Goal: Task Accomplishment & Management: Complete application form

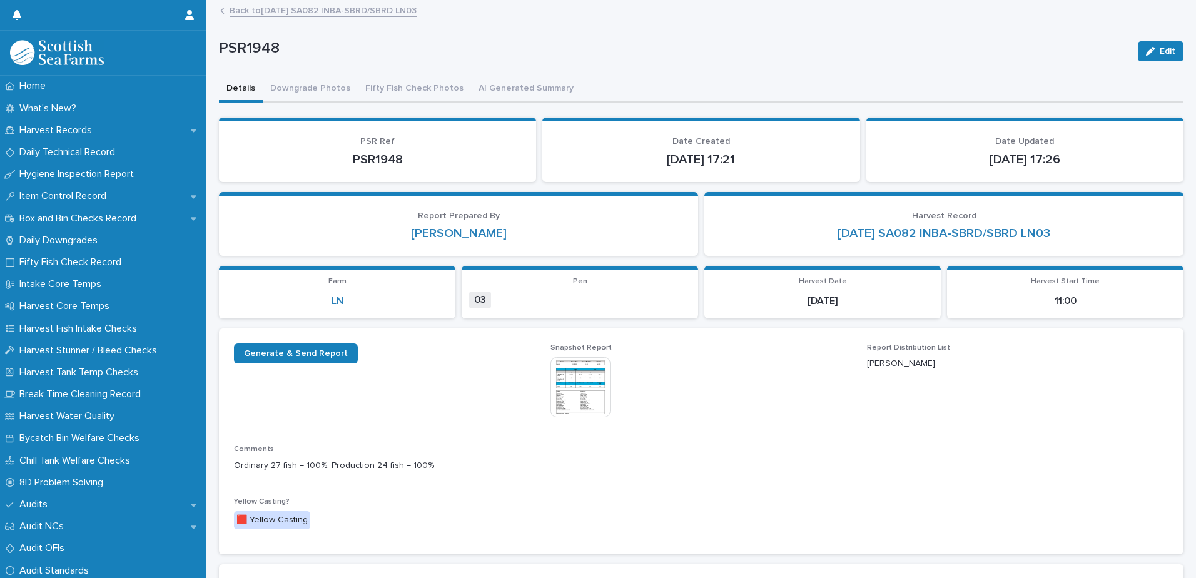
click at [299, 14] on link "Back to [DATE] SA082 INBA-SBRD/SBRD LN03" at bounding box center [322, 10] width 187 height 14
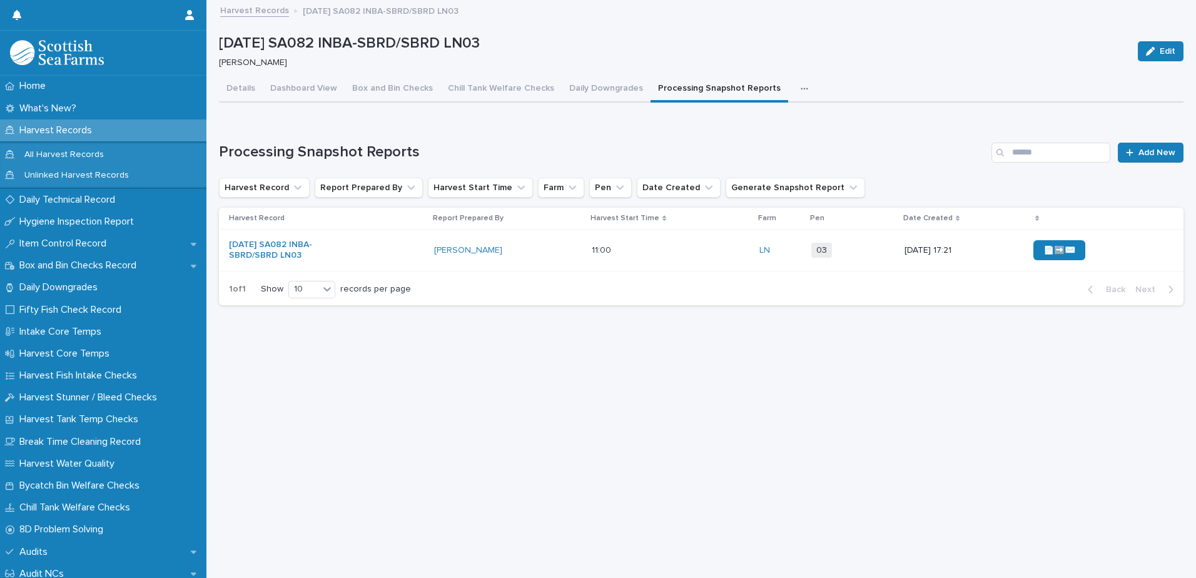
click at [247, 13] on link "Harvest Records" at bounding box center [254, 10] width 69 height 14
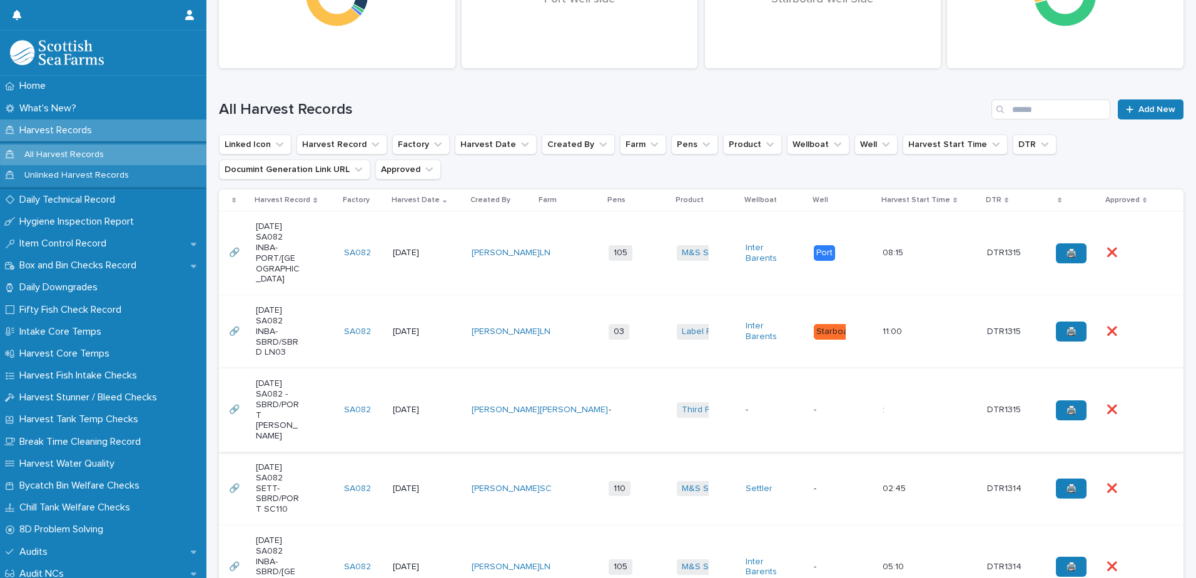
scroll to position [313, 0]
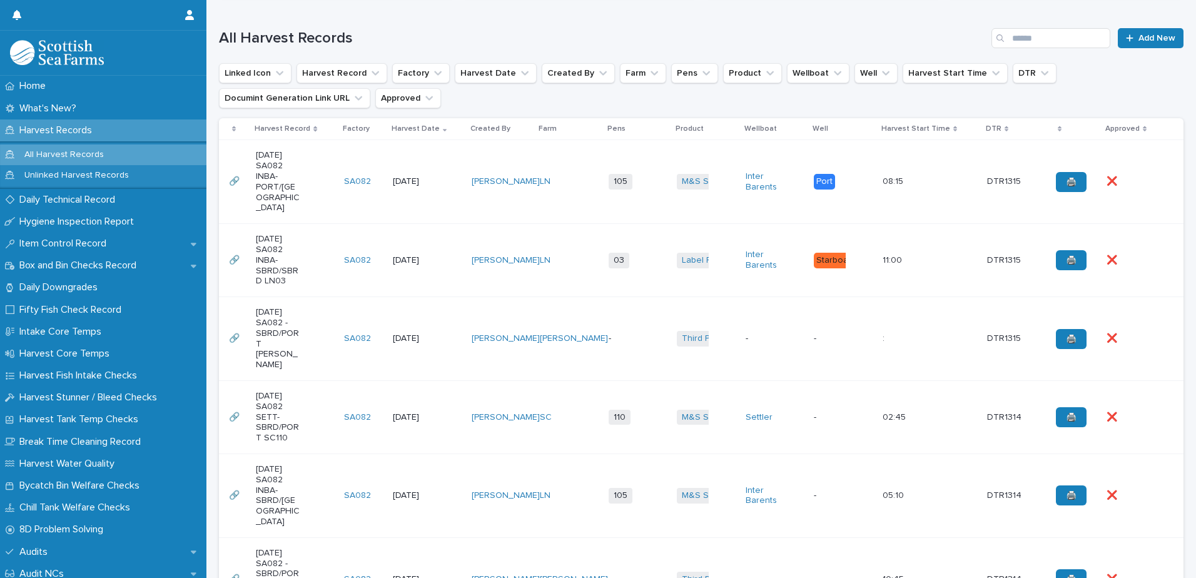
click at [401, 233] on td "[DATE]" at bounding box center [427, 260] width 79 height 73
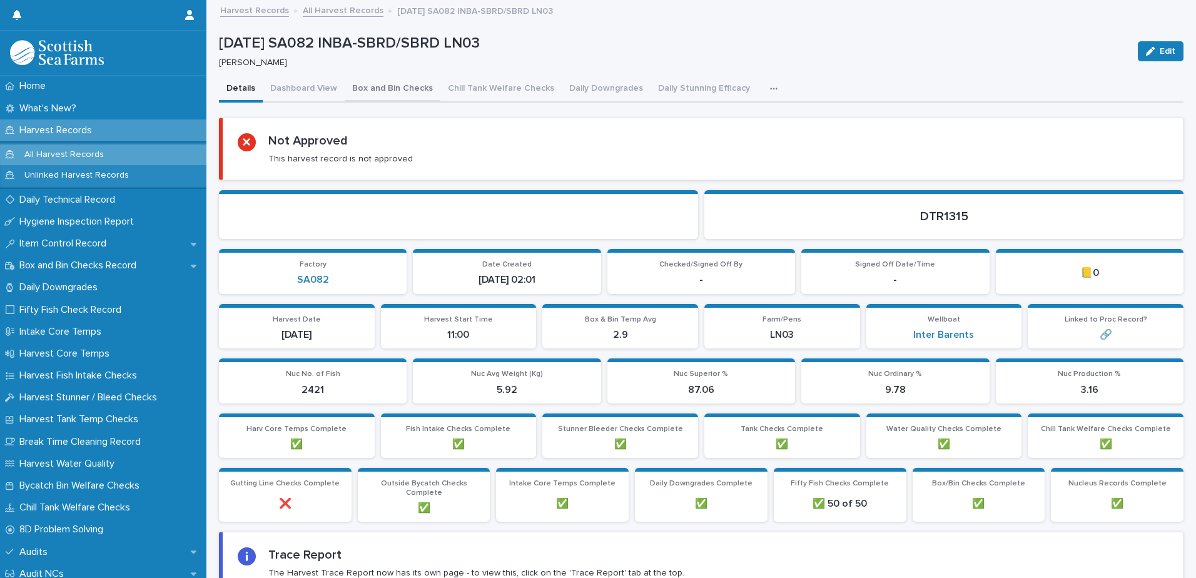
click at [379, 91] on button "Box and Bin Checks" at bounding box center [393, 89] width 96 height 26
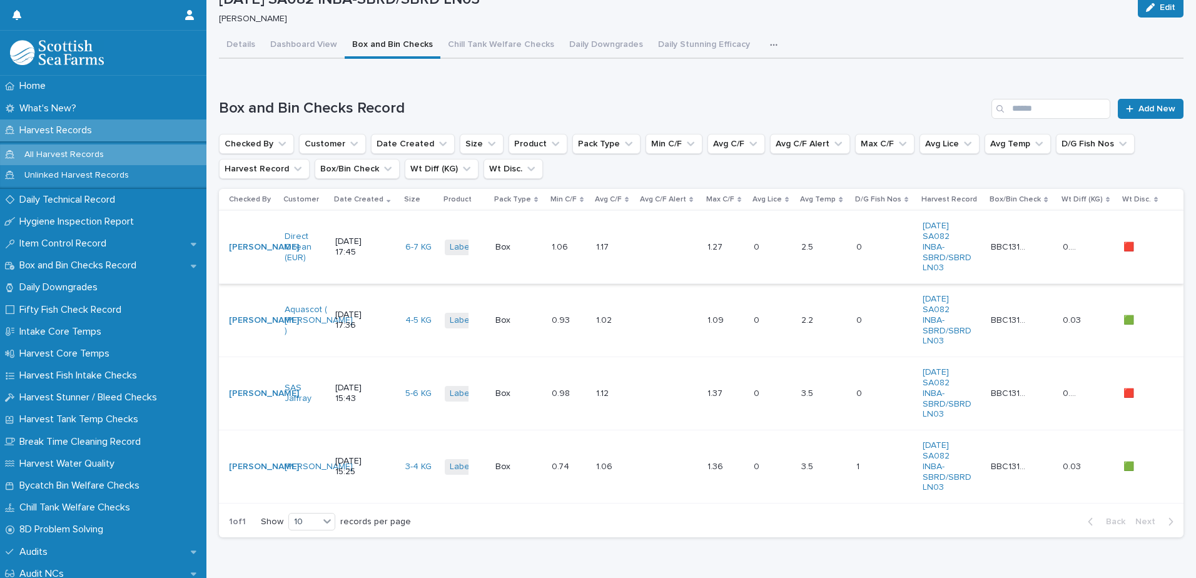
scroll to position [63, 0]
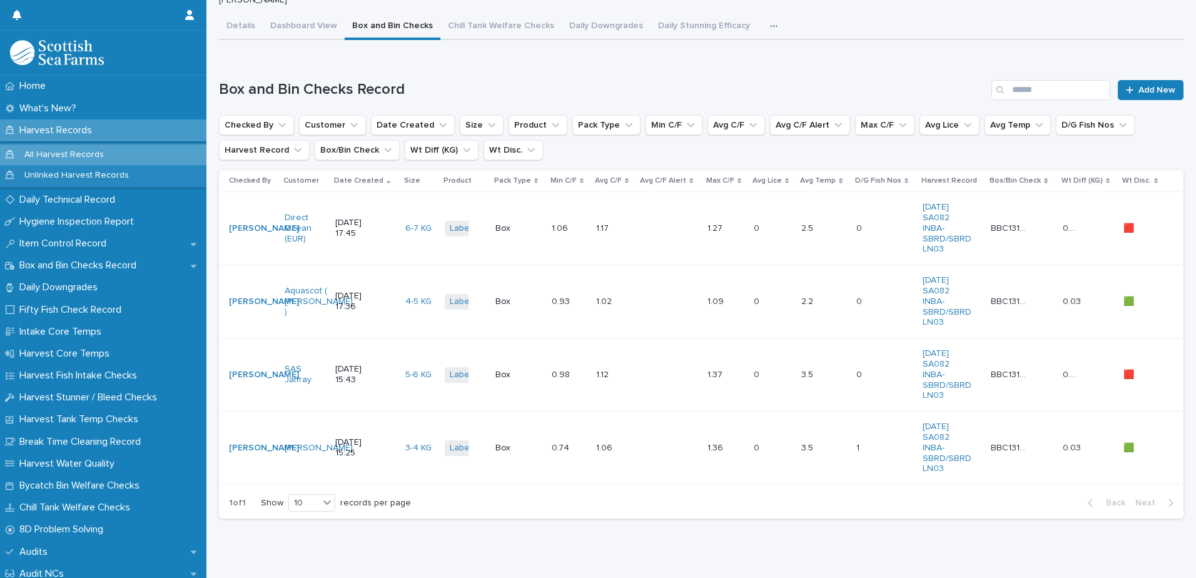
click at [557, 209] on td "1.06 1.06" at bounding box center [569, 228] width 44 height 73
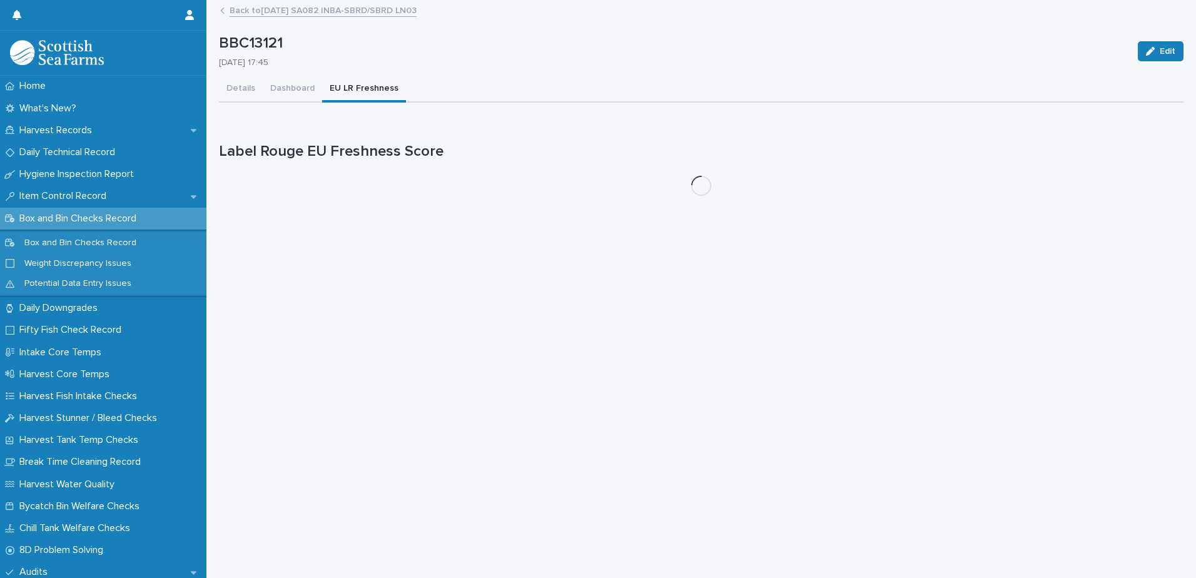
click at [367, 90] on button "EU LR Freshness" at bounding box center [364, 89] width 84 height 26
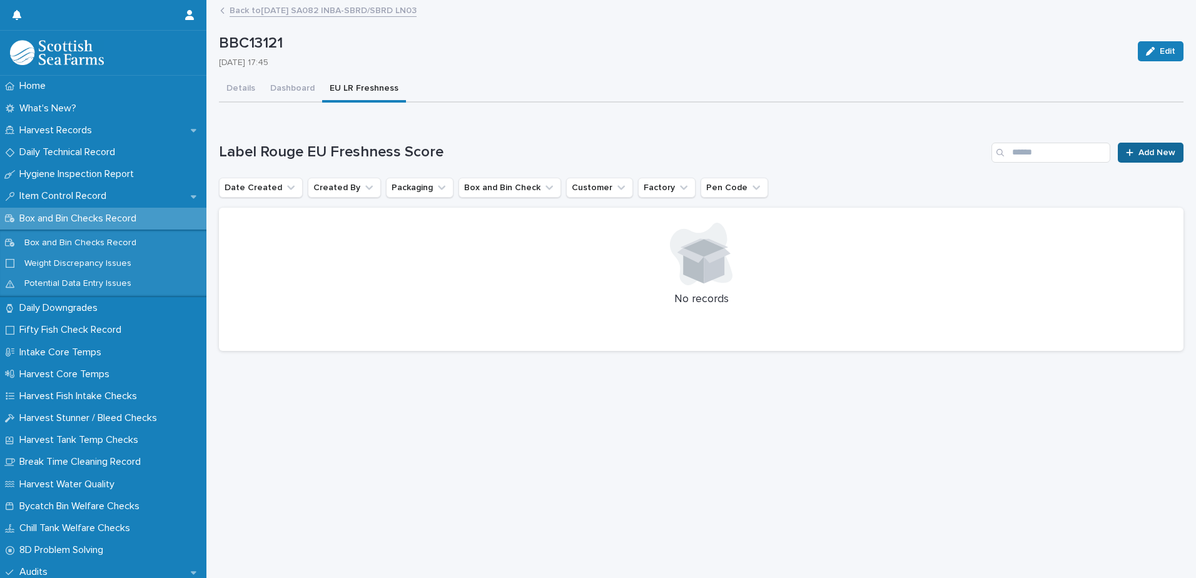
click at [1126, 154] on div at bounding box center [1132, 152] width 13 height 9
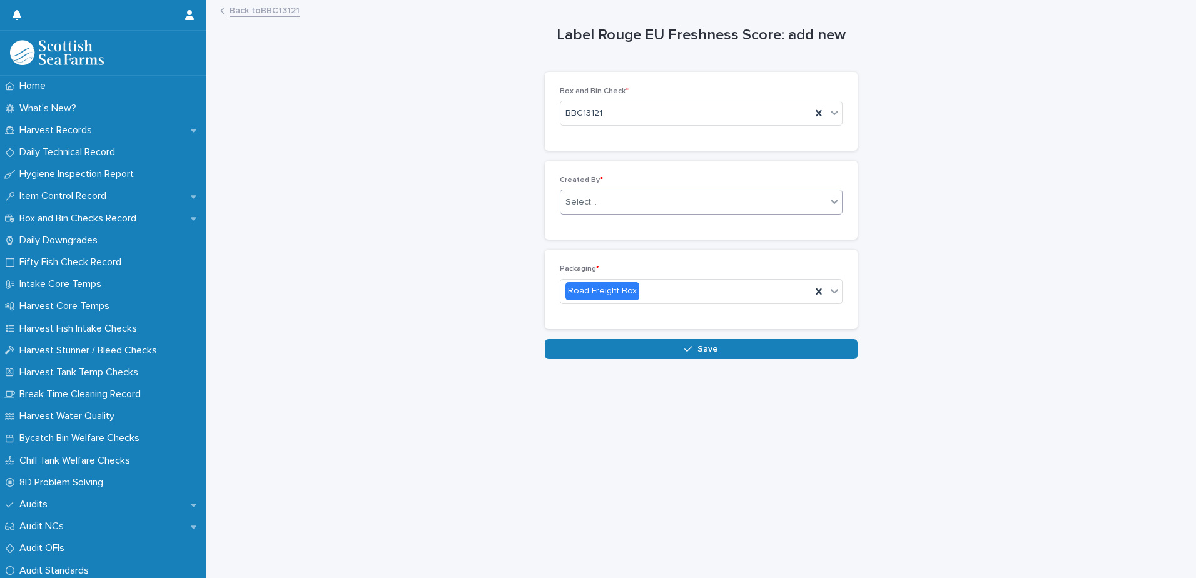
click at [651, 201] on div "Select..." at bounding box center [693, 202] width 266 height 21
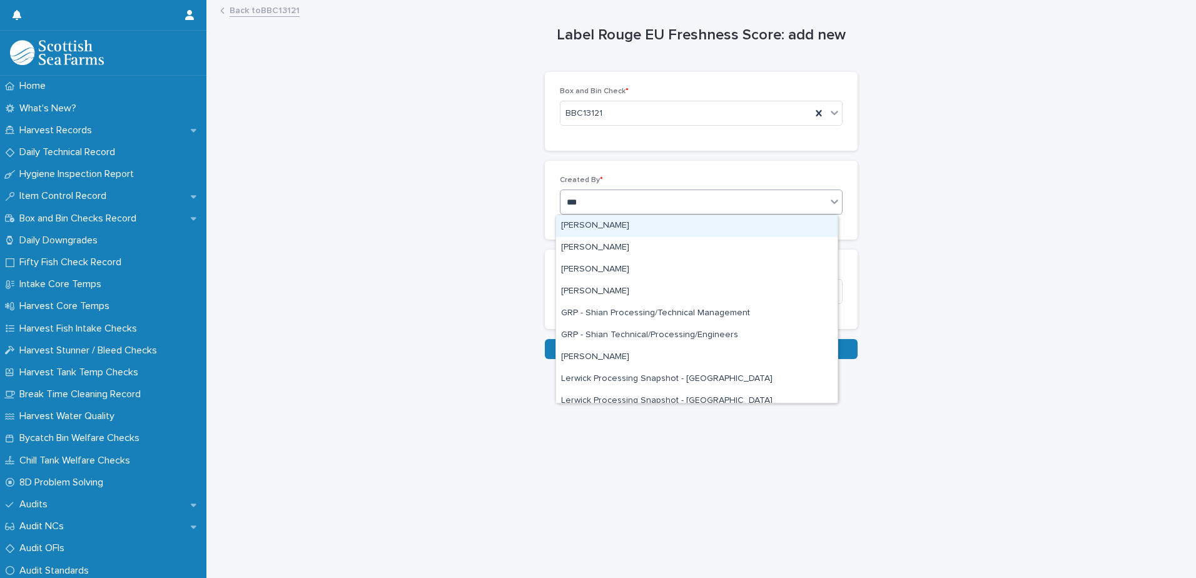
type input "****"
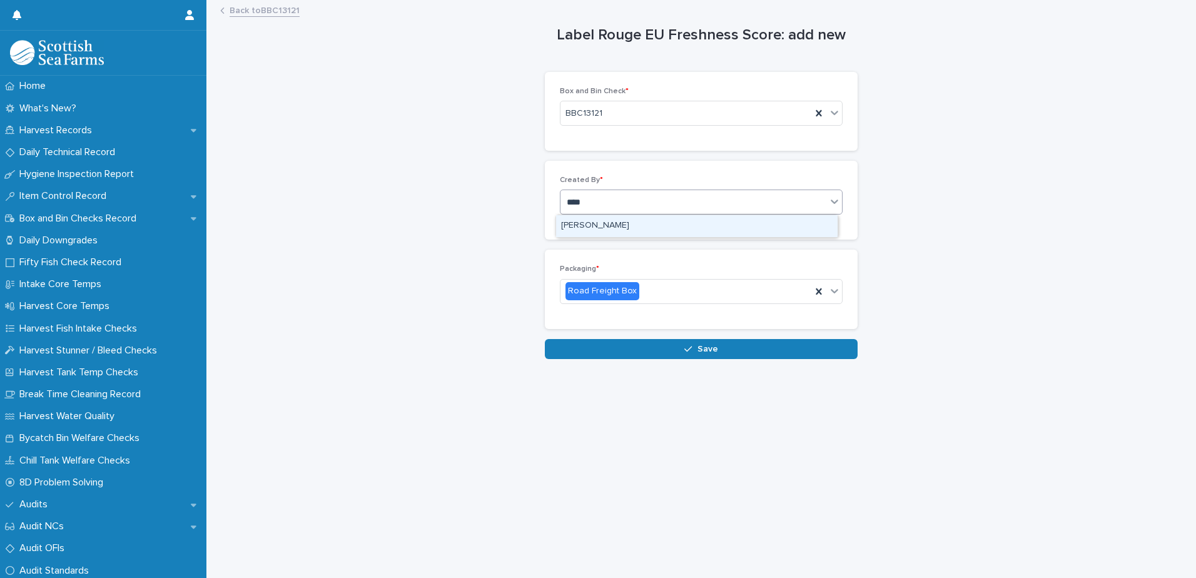
click at [620, 233] on div "[PERSON_NAME]" at bounding box center [696, 226] width 281 height 22
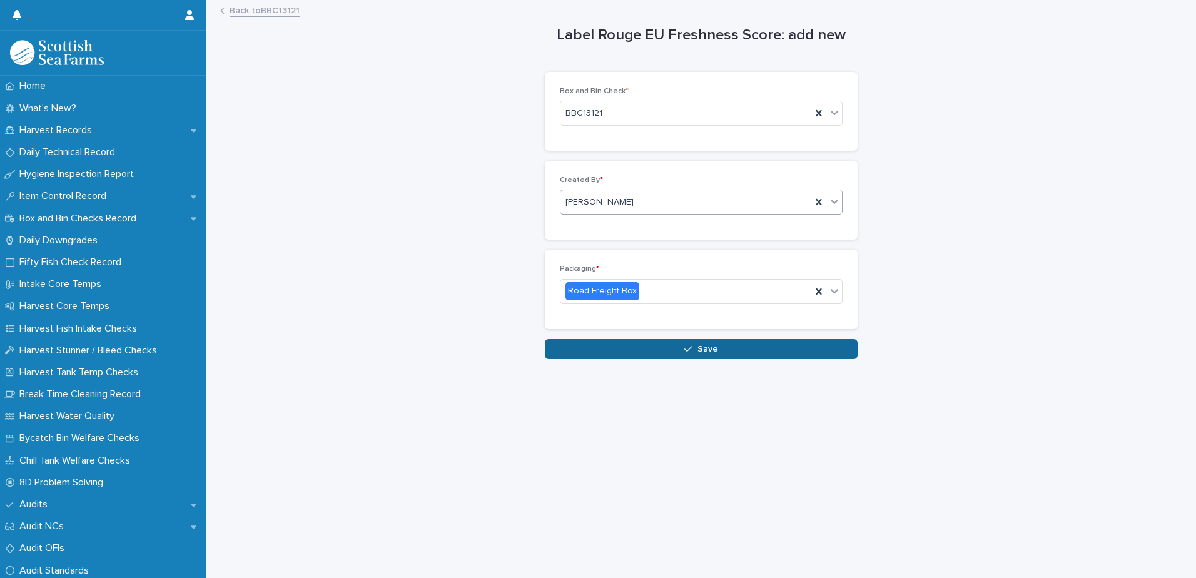
click at [700, 352] on span "Save" at bounding box center [707, 349] width 21 height 9
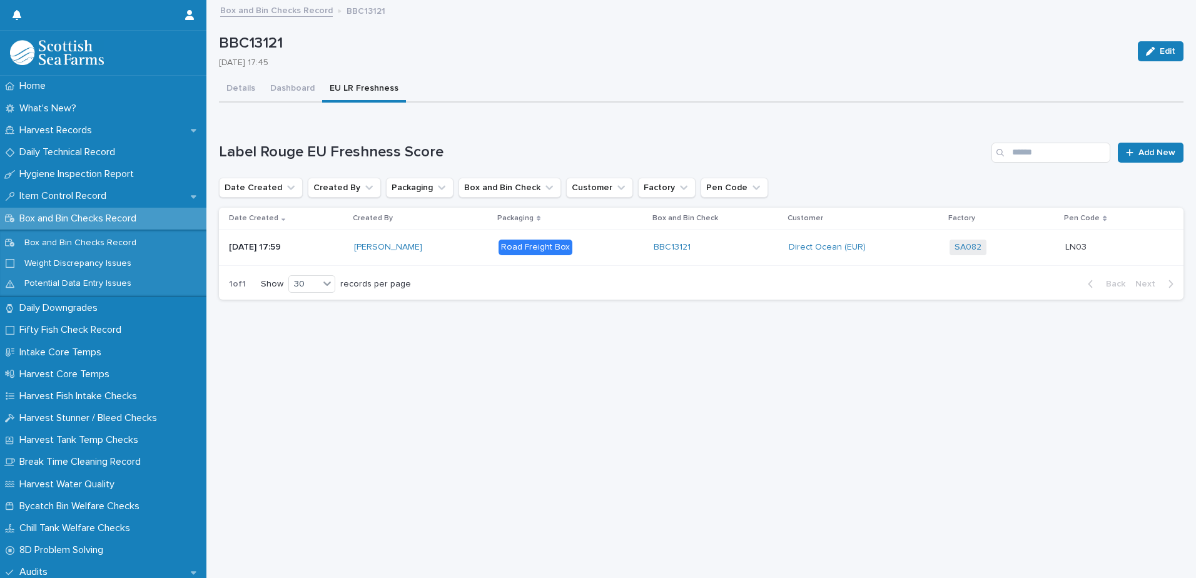
click at [1109, 247] on p at bounding box center [1114, 247] width 98 height 11
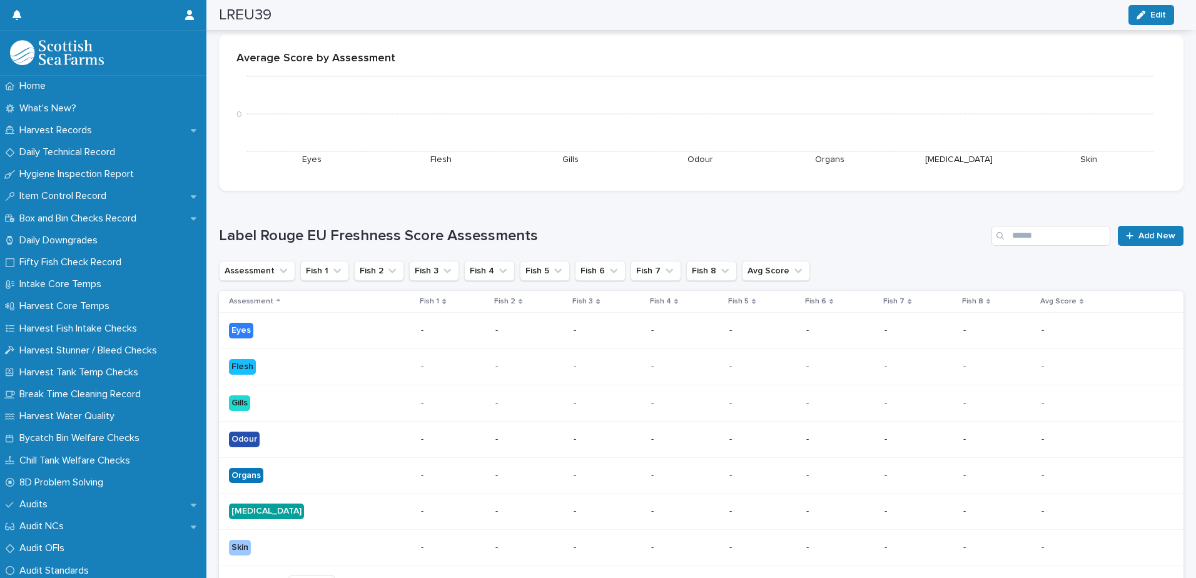
scroll to position [313, 0]
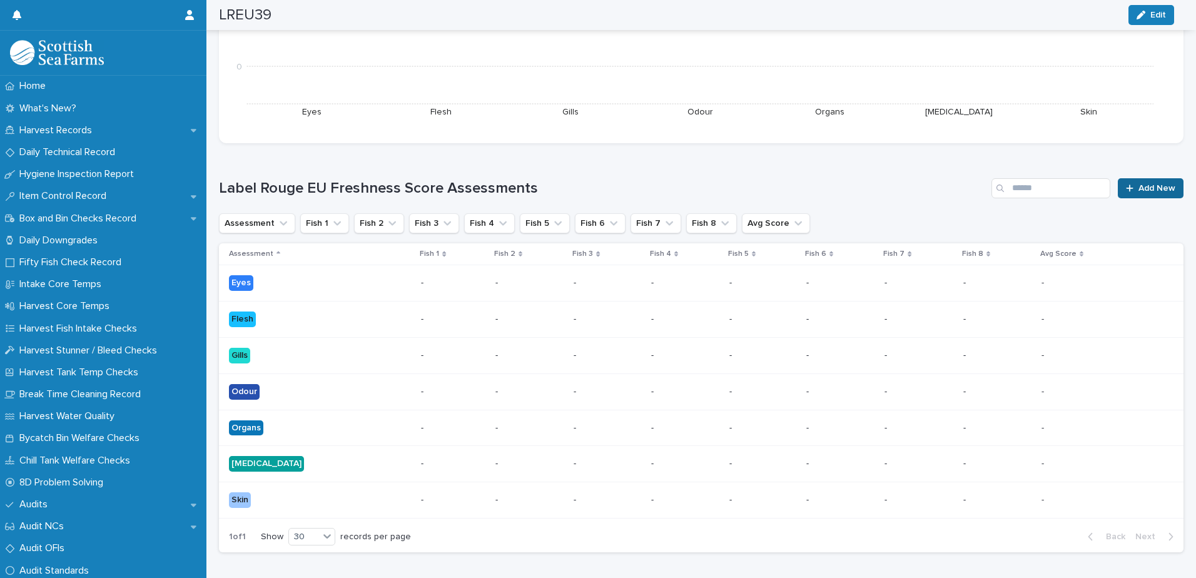
click at [1138, 189] on span "Add New" at bounding box center [1156, 188] width 37 height 9
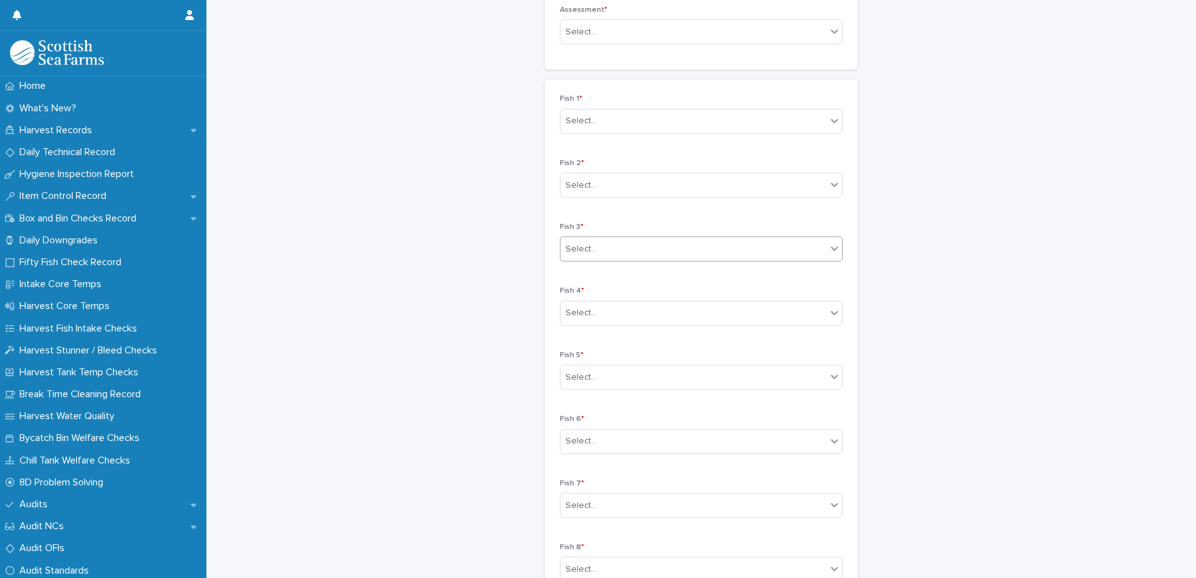
scroll to position [185, 0]
click at [760, 43] on div "Select..." at bounding box center [693, 35] width 266 height 21
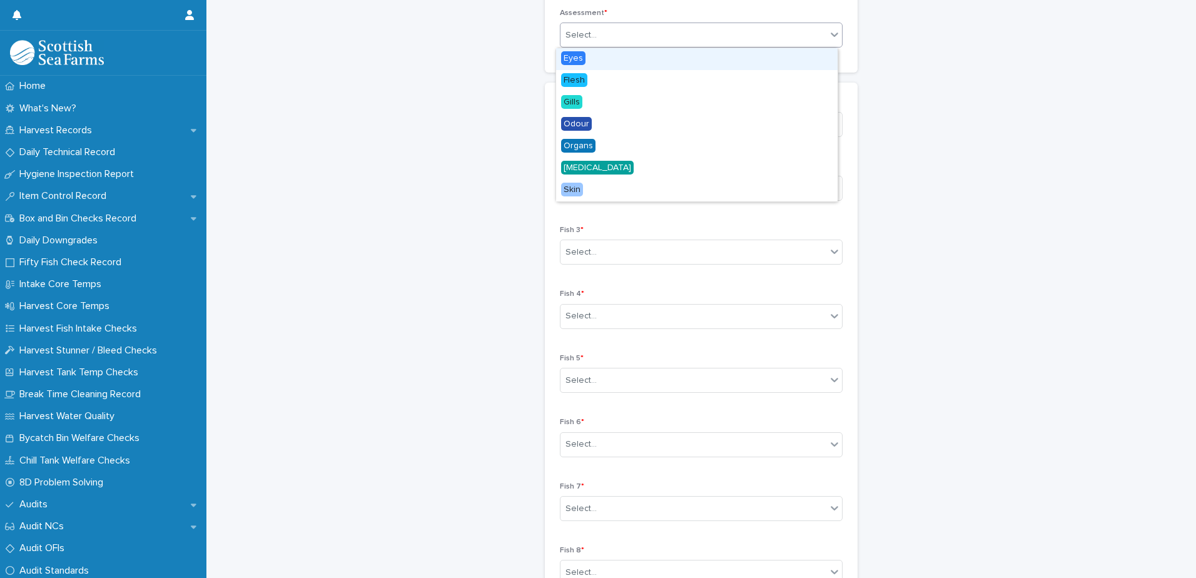
click at [692, 63] on div "Eyes" at bounding box center [696, 59] width 281 height 22
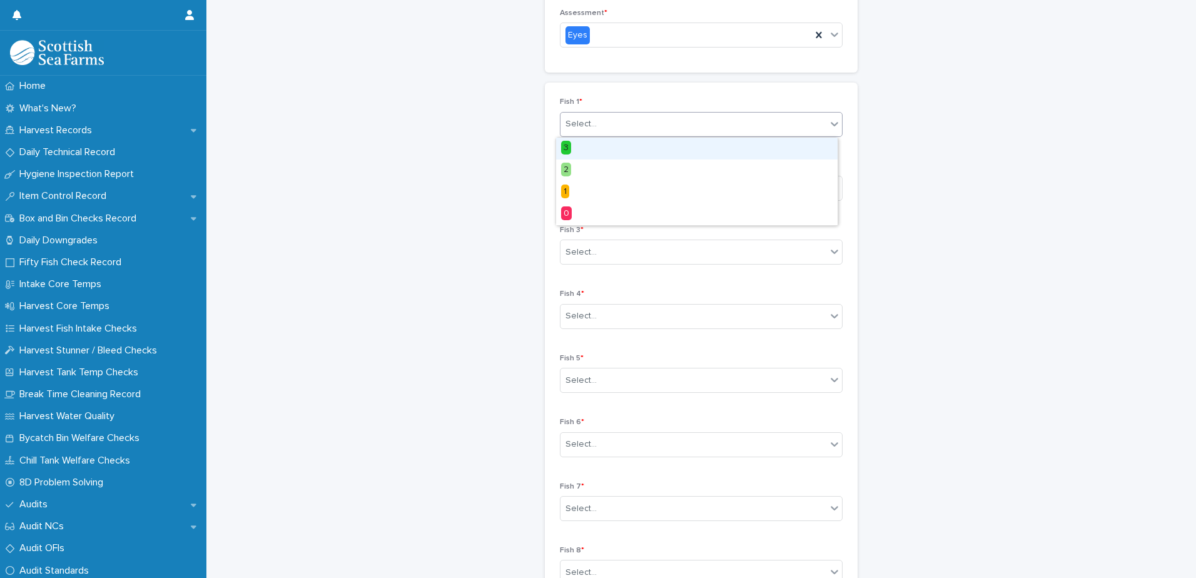
click at [758, 123] on div "Select..." at bounding box center [693, 124] width 266 height 21
click at [738, 145] on div "3" at bounding box center [696, 149] width 281 height 22
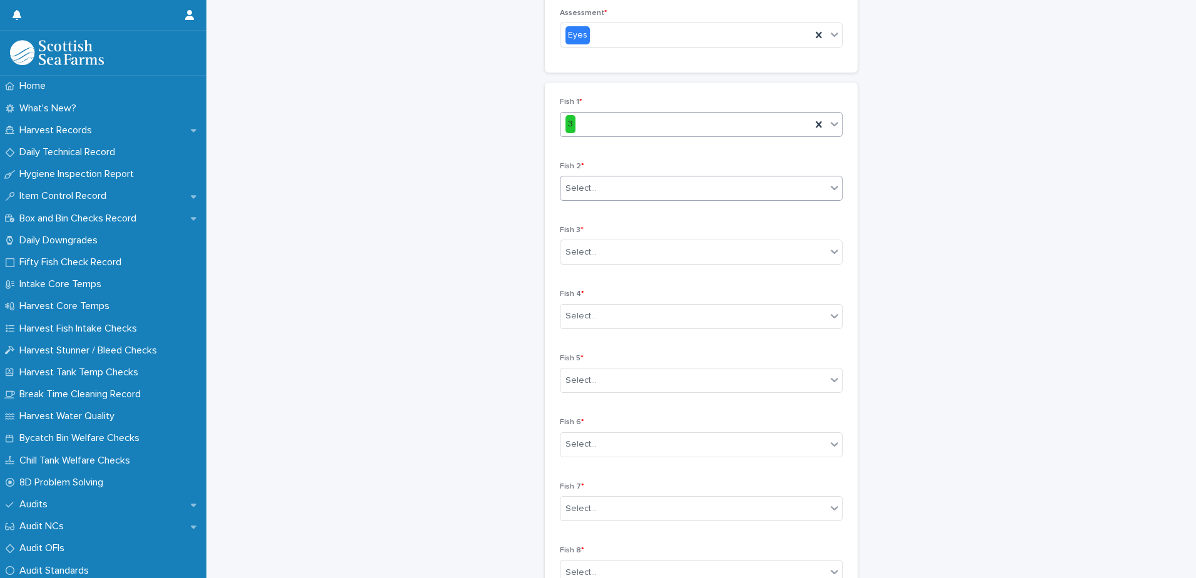
click at [745, 188] on div "Select..." at bounding box center [693, 188] width 266 height 21
click at [734, 213] on div "3" at bounding box center [696, 212] width 281 height 22
click at [712, 250] on div "Select..." at bounding box center [693, 252] width 266 height 21
click at [702, 275] on div "3" at bounding box center [696, 276] width 281 height 22
click at [704, 316] on div "Select..." at bounding box center [693, 316] width 266 height 21
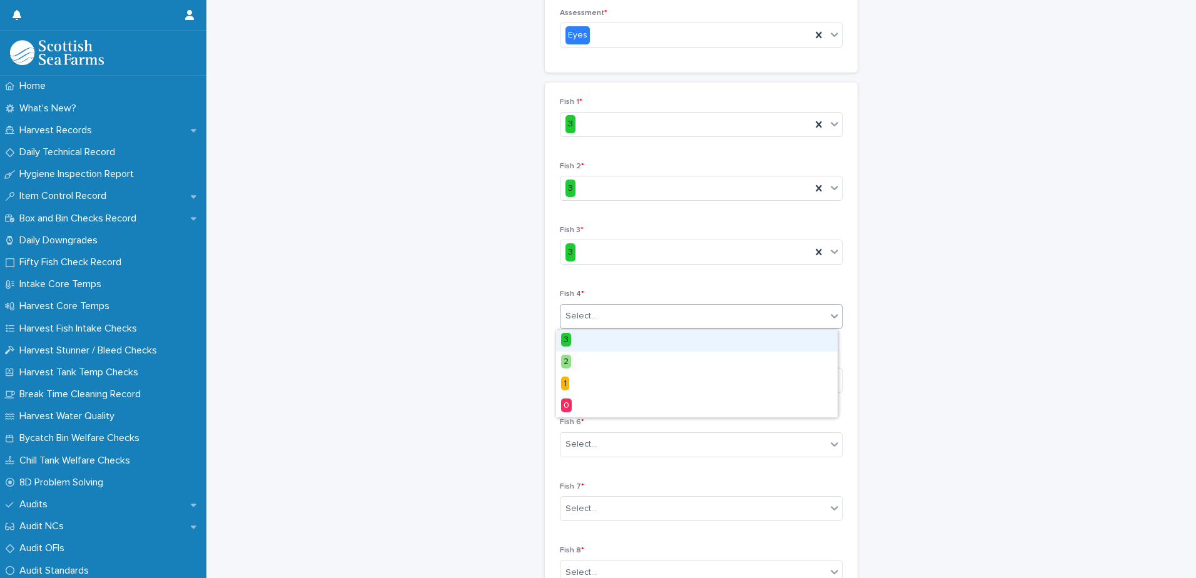
click at [700, 343] on div "3" at bounding box center [696, 341] width 281 height 22
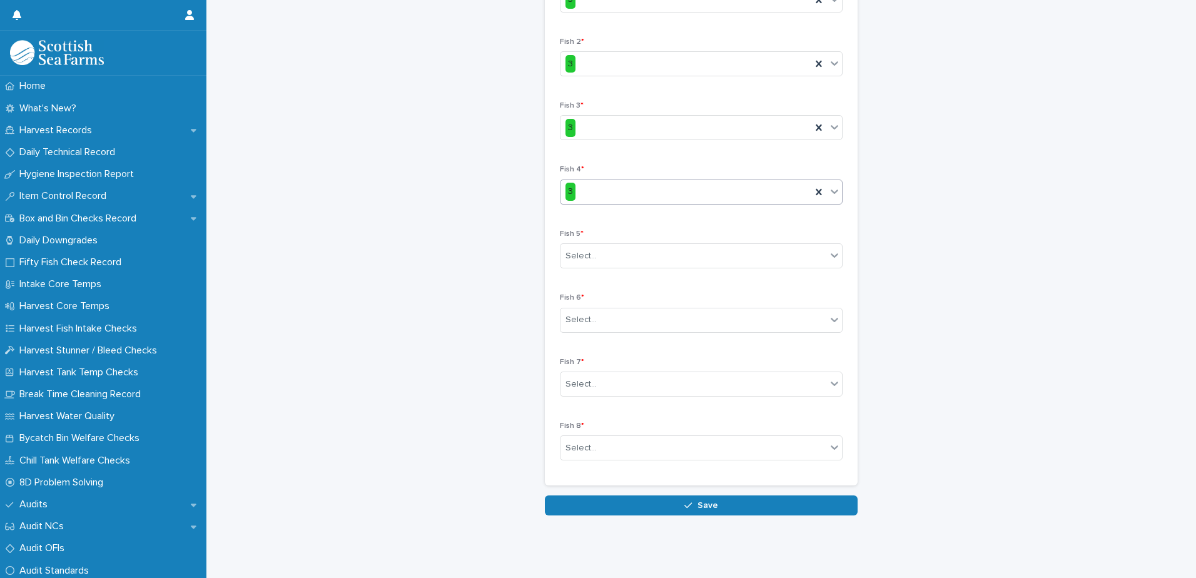
scroll to position [319, 0]
click at [663, 248] on div "Select..." at bounding box center [693, 256] width 266 height 21
click at [652, 272] on div "3" at bounding box center [696, 271] width 281 height 22
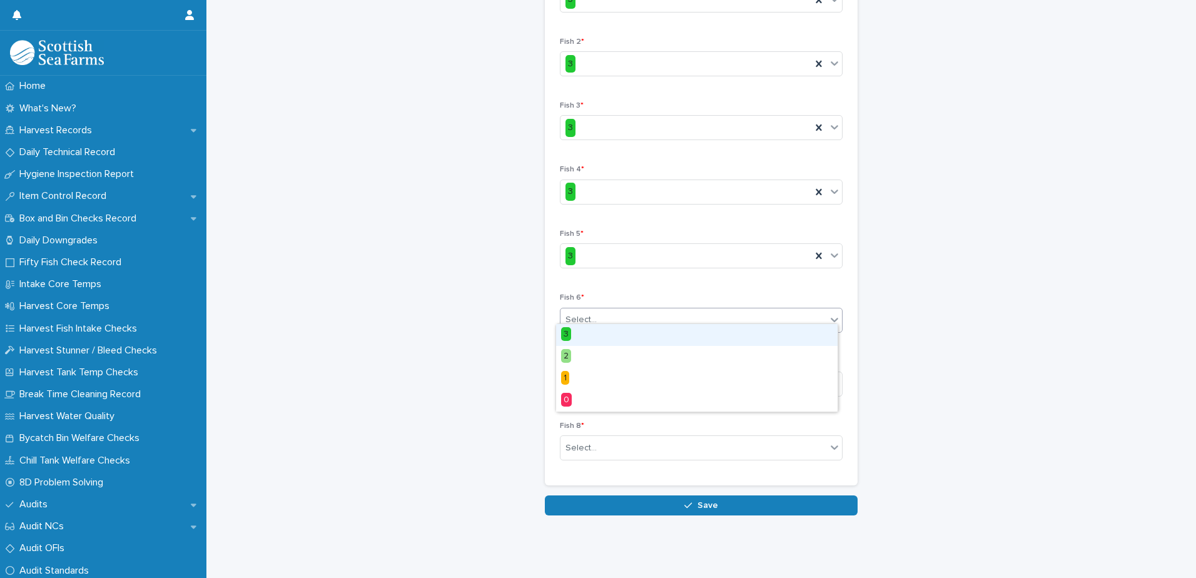
click at [652, 310] on div "Select..." at bounding box center [693, 320] width 266 height 21
click at [641, 333] on div "3" at bounding box center [696, 335] width 281 height 22
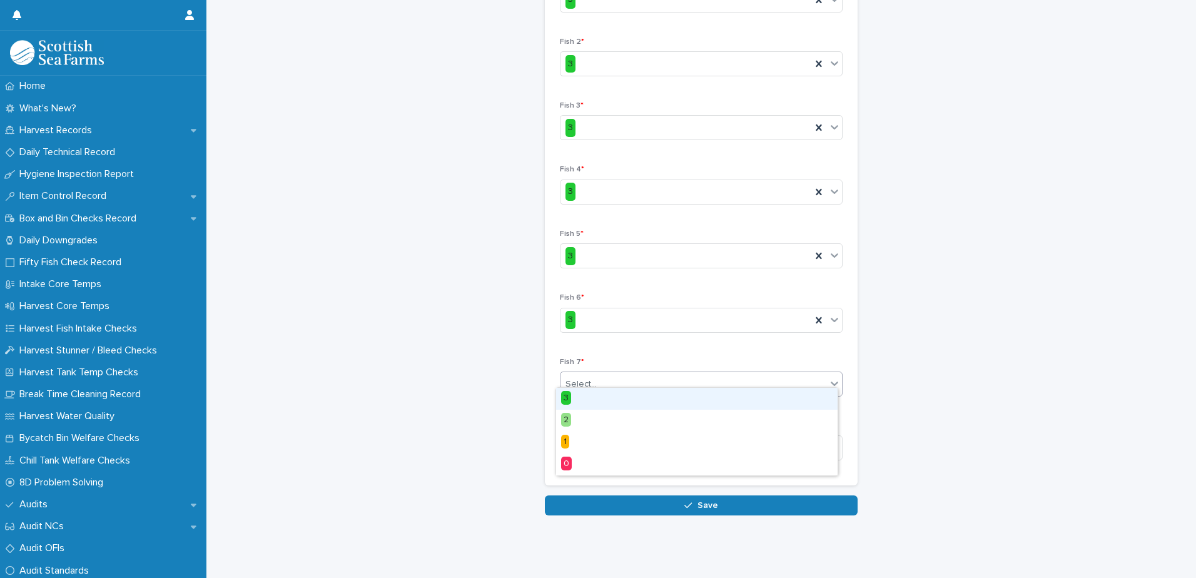
click at [636, 374] on div "Select..." at bounding box center [693, 384] width 266 height 21
click at [632, 396] on div "3" at bounding box center [696, 399] width 281 height 22
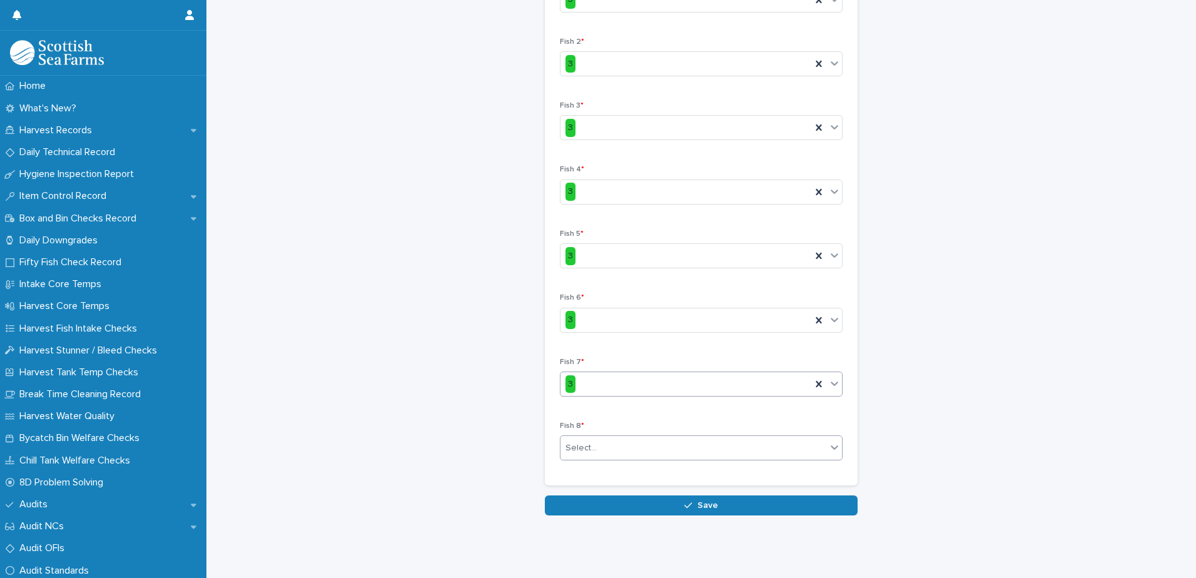
click at [626, 438] on div "Select..." at bounding box center [693, 448] width 266 height 21
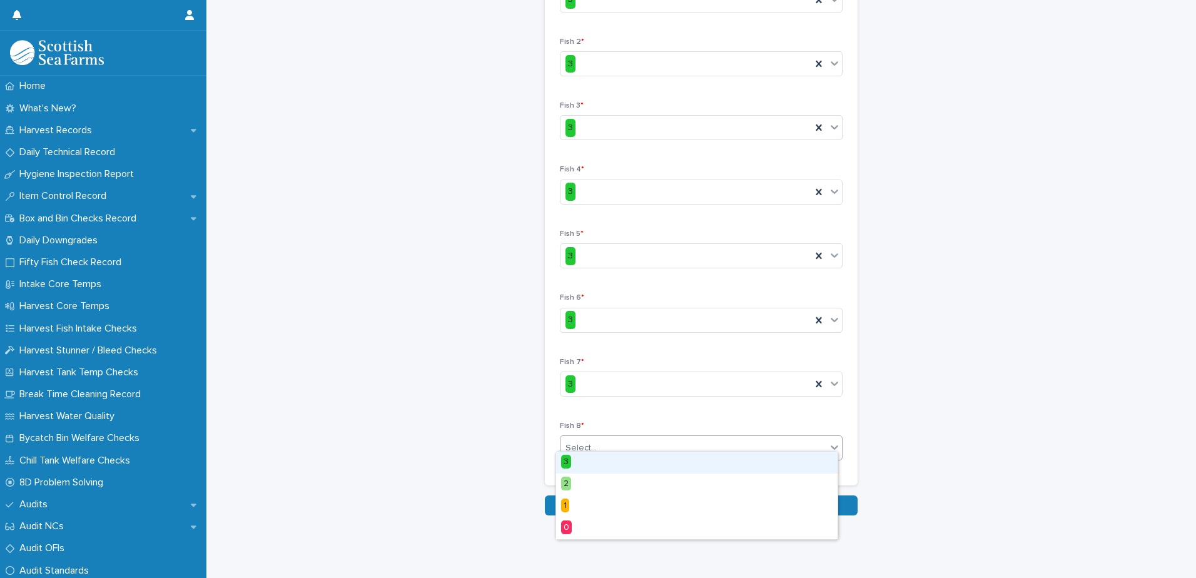
click at [621, 462] on div "3" at bounding box center [696, 462] width 281 height 22
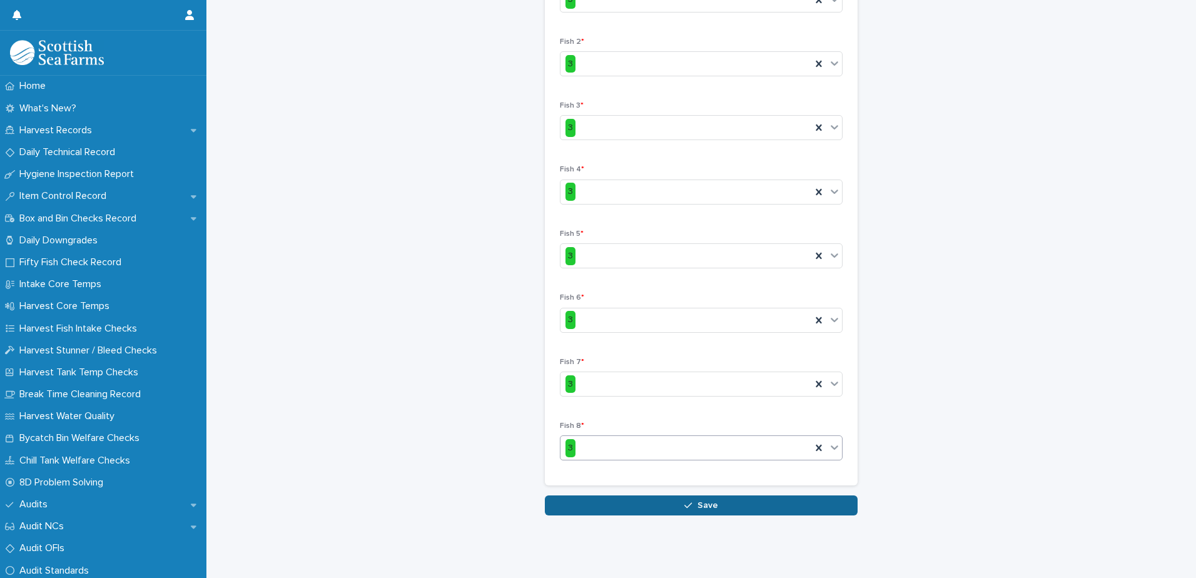
click at [697, 501] on span "Save" at bounding box center [707, 505] width 21 height 9
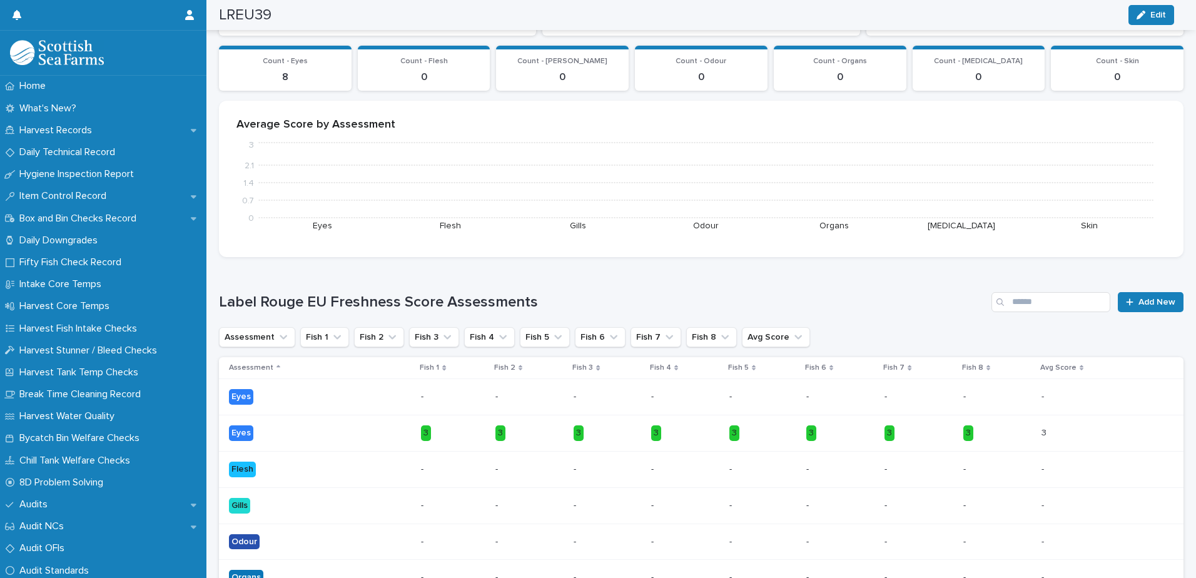
scroll to position [217, 0]
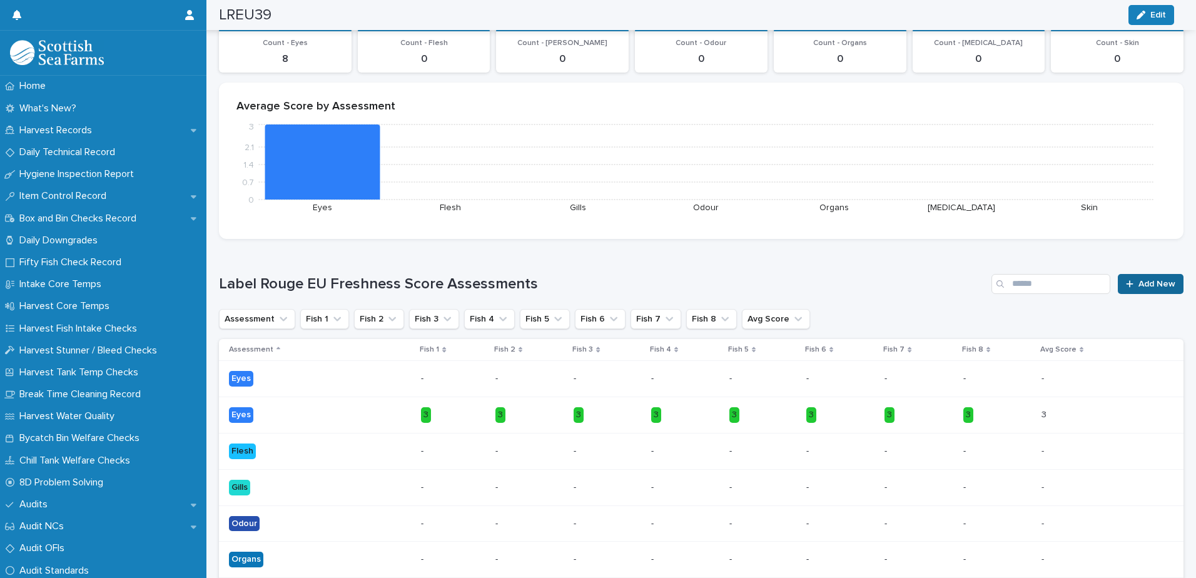
click at [1144, 281] on span "Add New" at bounding box center [1156, 284] width 37 height 9
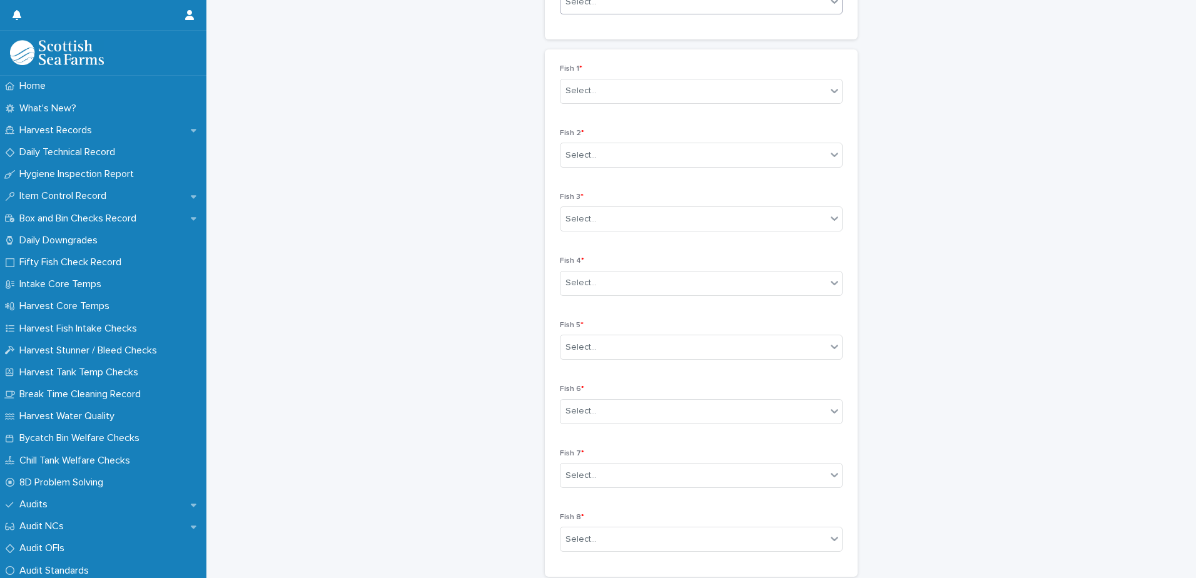
scroll to position [215, 0]
click at [675, 5] on div "Select..." at bounding box center [693, 5] width 266 height 21
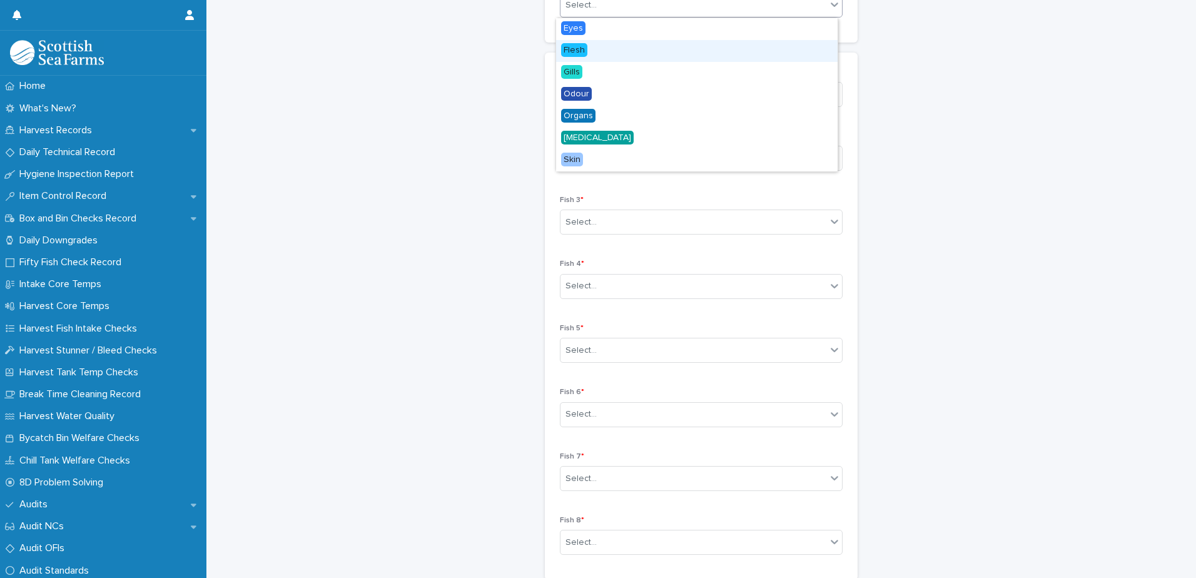
click at [607, 53] on div "Flesh" at bounding box center [696, 51] width 281 height 22
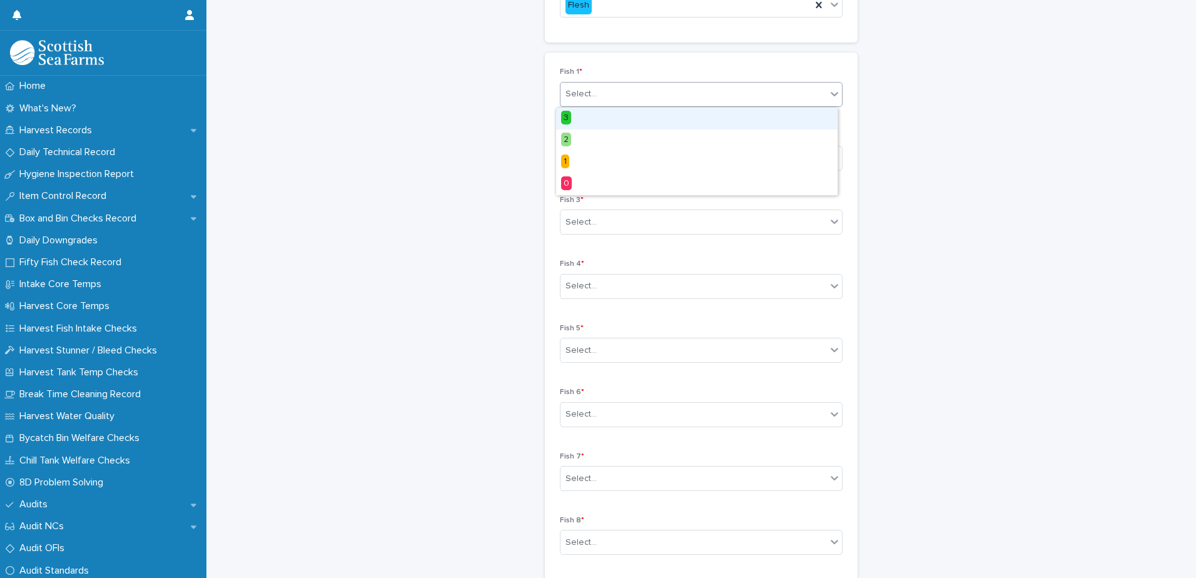
click at [674, 98] on div "Select..." at bounding box center [693, 94] width 266 height 21
click at [642, 118] on div "3" at bounding box center [696, 119] width 281 height 22
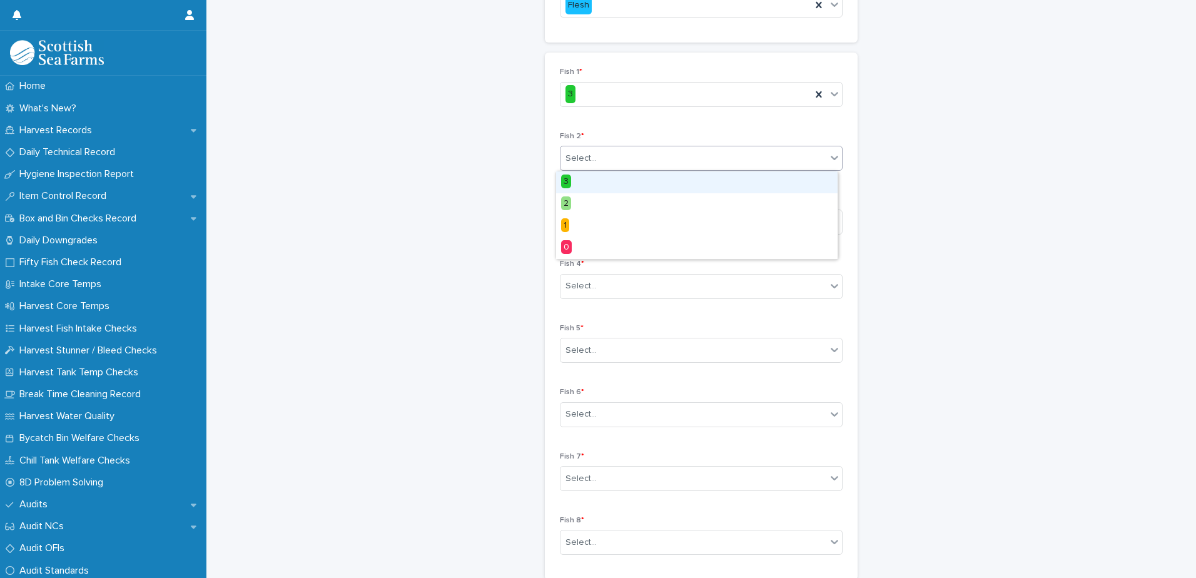
click at [643, 155] on div "Select..." at bounding box center [693, 158] width 266 height 21
click at [643, 182] on div "3" at bounding box center [696, 182] width 281 height 22
click at [638, 218] on div "Select..." at bounding box center [693, 222] width 266 height 21
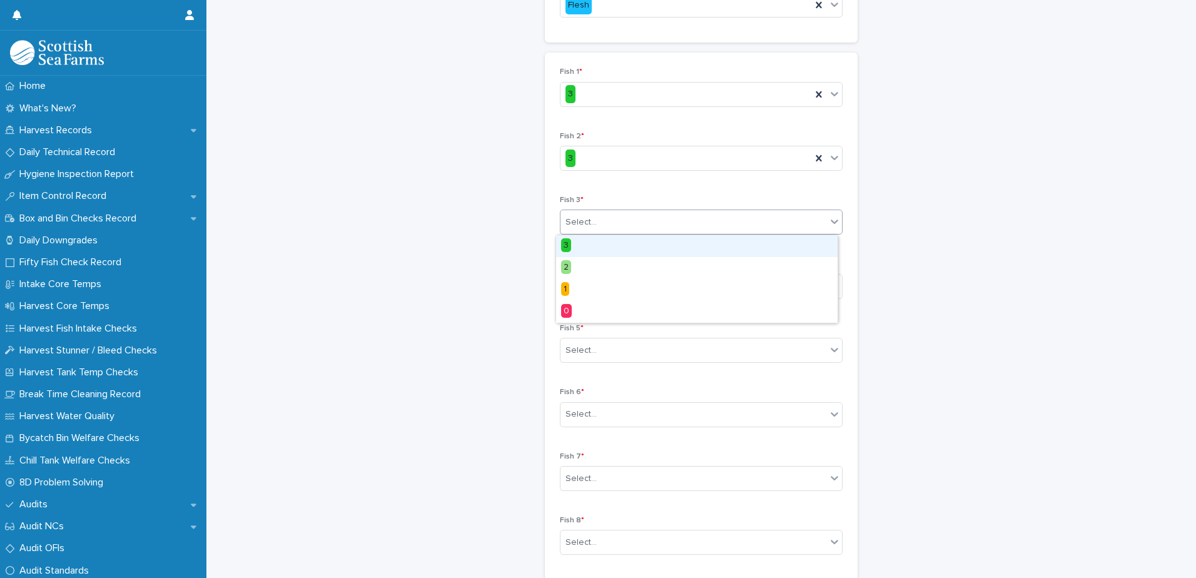
click at [629, 247] on div "3" at bounding box center [696, 246] width 281 height 22
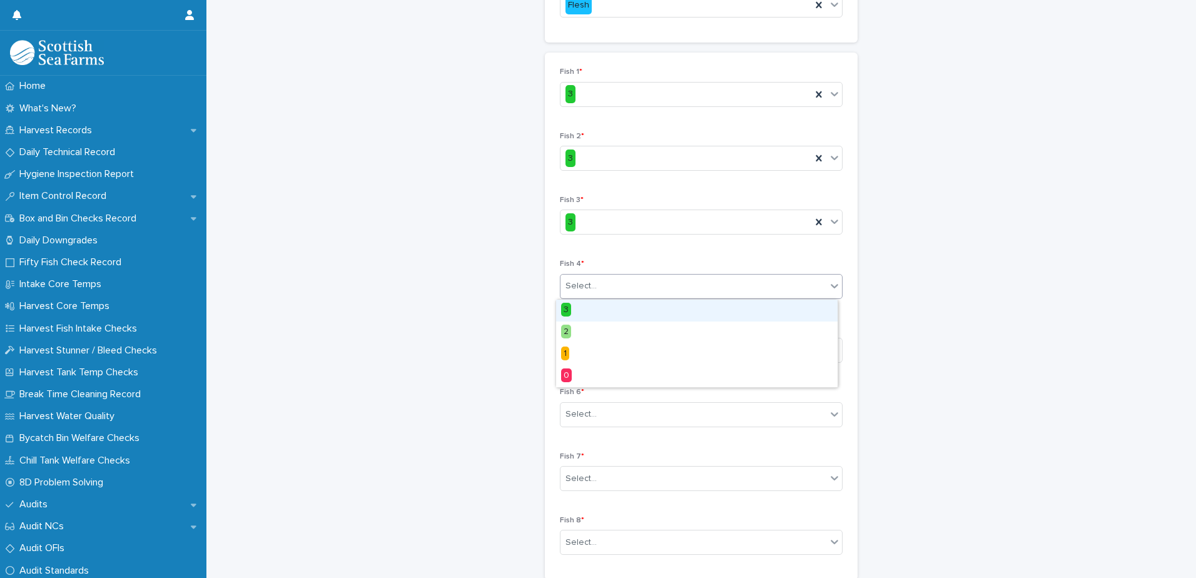
click at [632, 291] on div "Select..." at bounding box center [693, 286] width 266 height 21
click at [622, 311] on div "3" at bounding box center [696, 311] width 281 height 22
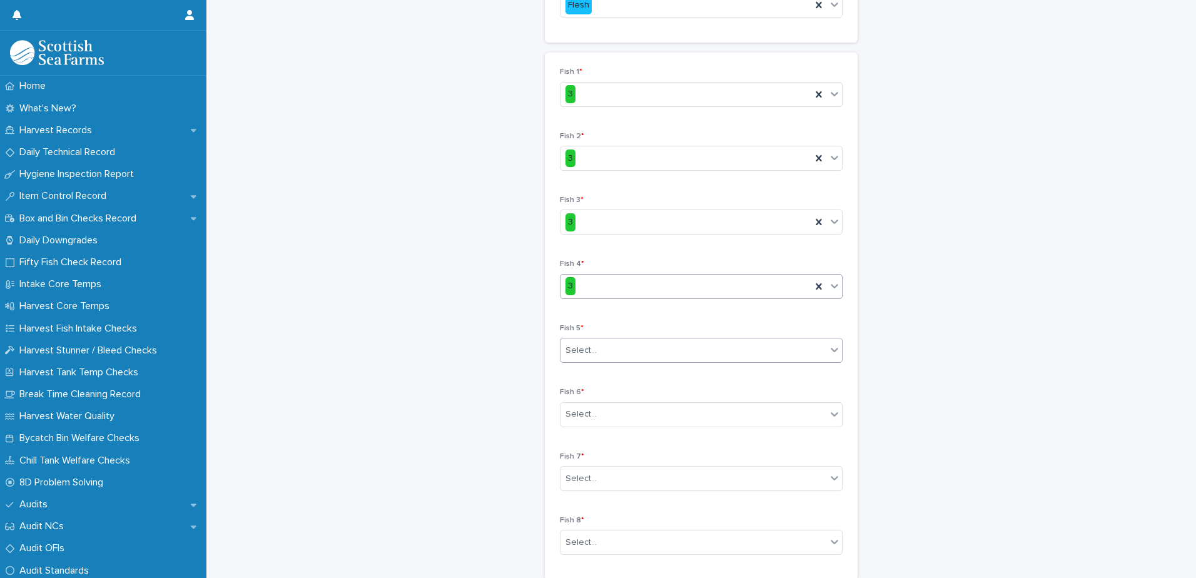
click at [638, 350] on div "Select..." at bounding box center [693, 350] width 266 height 21
click at [625, 376] on div "3" at bounding box center [696, 374] width 281 height 22
click at [623, 415] on div "Select..." at bounding box center [693, 414] width 266 height 21
click at [621, 440] on div "3" at bounding box center [696, 439] width 281 height 22
click at [632, 478] on div "Select..." at bounding box center [693, 478] width 266 height 21
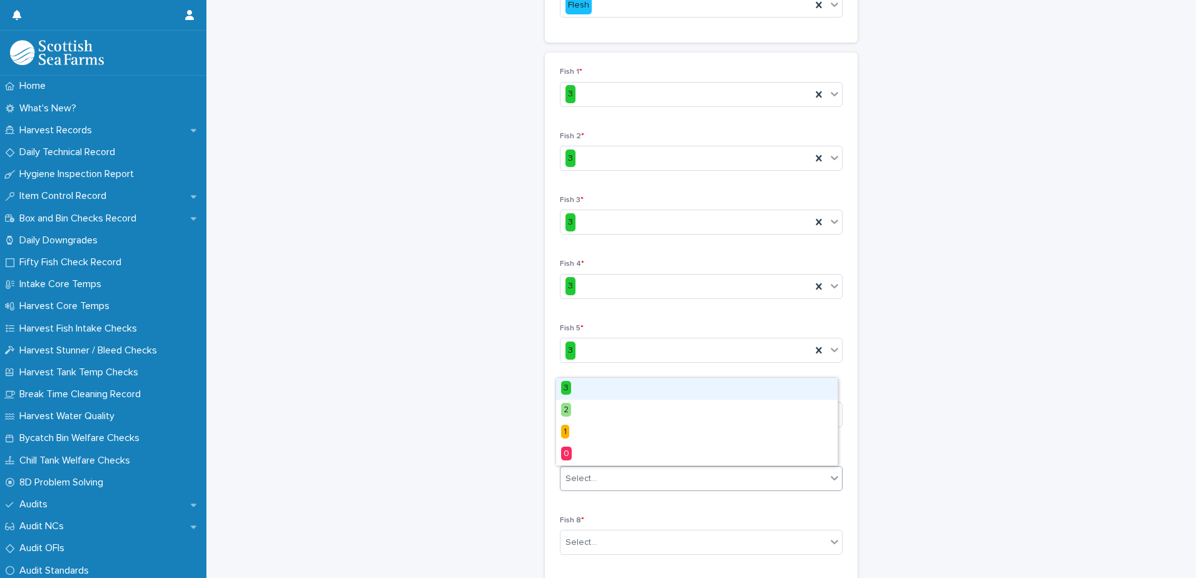
click at [623, 393] on div "3" at bounding box center [696, 389] width 281 height 22
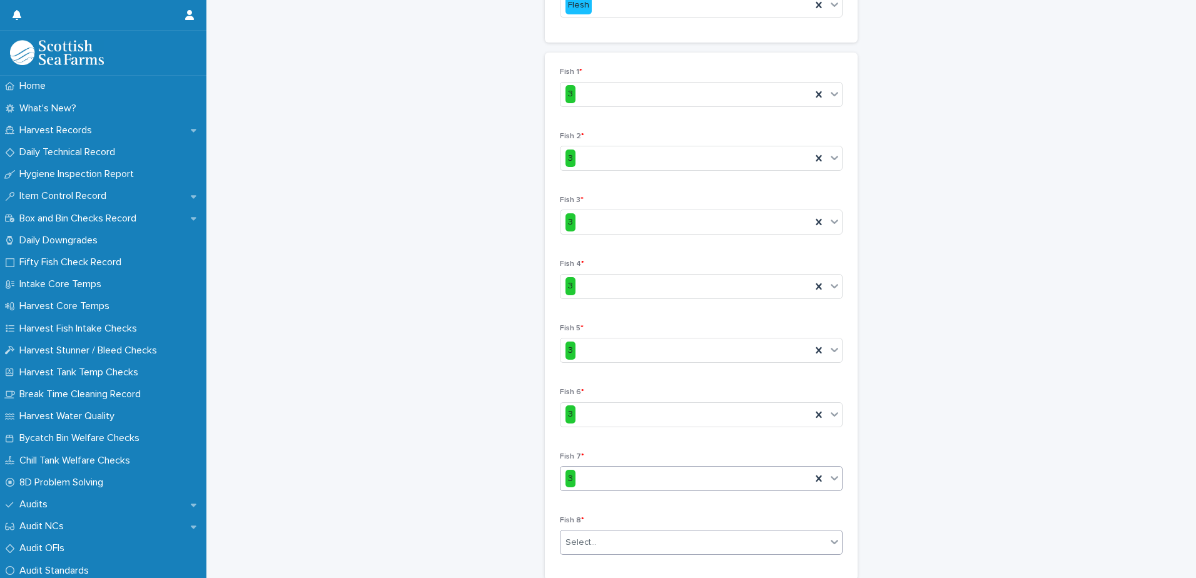
click at [620, 539] on div "Select..." at bounding box center [693, 542] width 266 height 21
click at [623, 453] on div "3" at bounding box center [696, 452] width 281 height 22
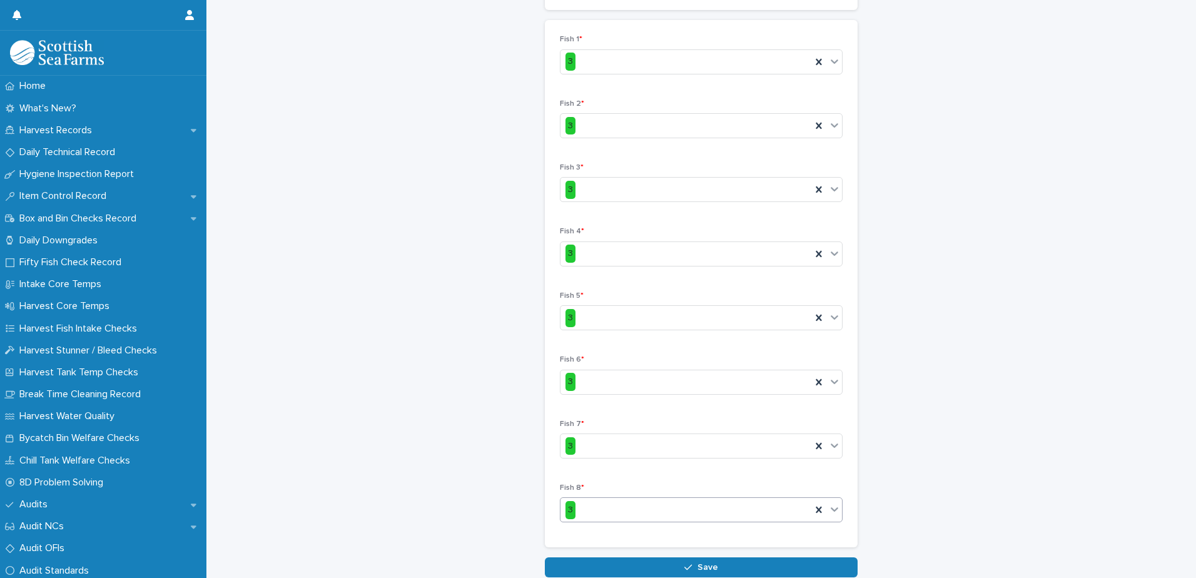
scroll to position [278, 0]
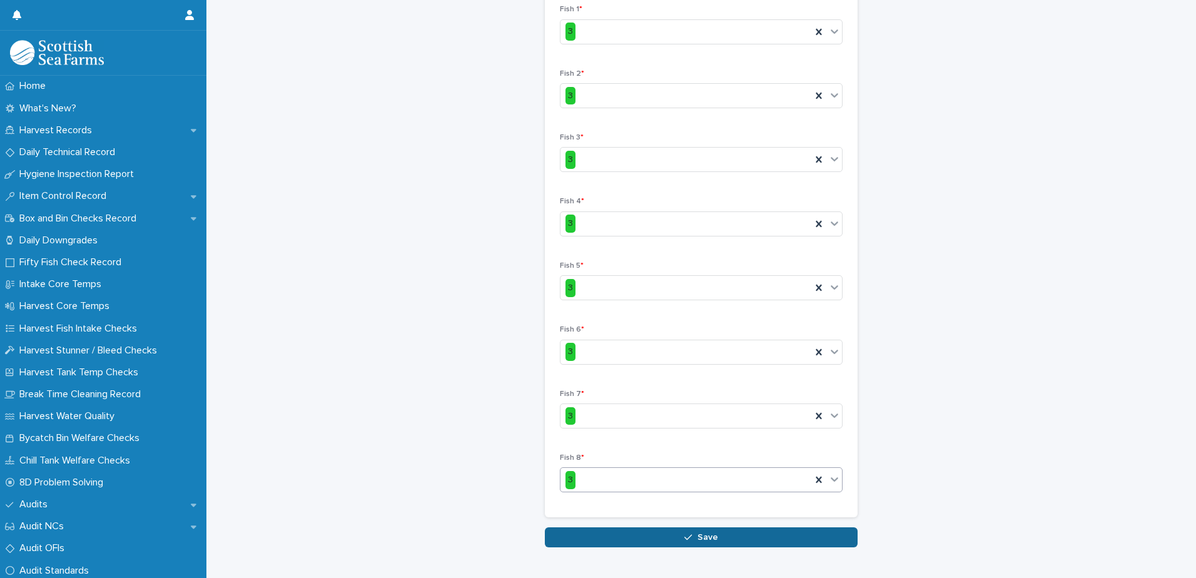
click at [699, 535] on span "Save" at bounding box center [707, 537] width 21 height 9
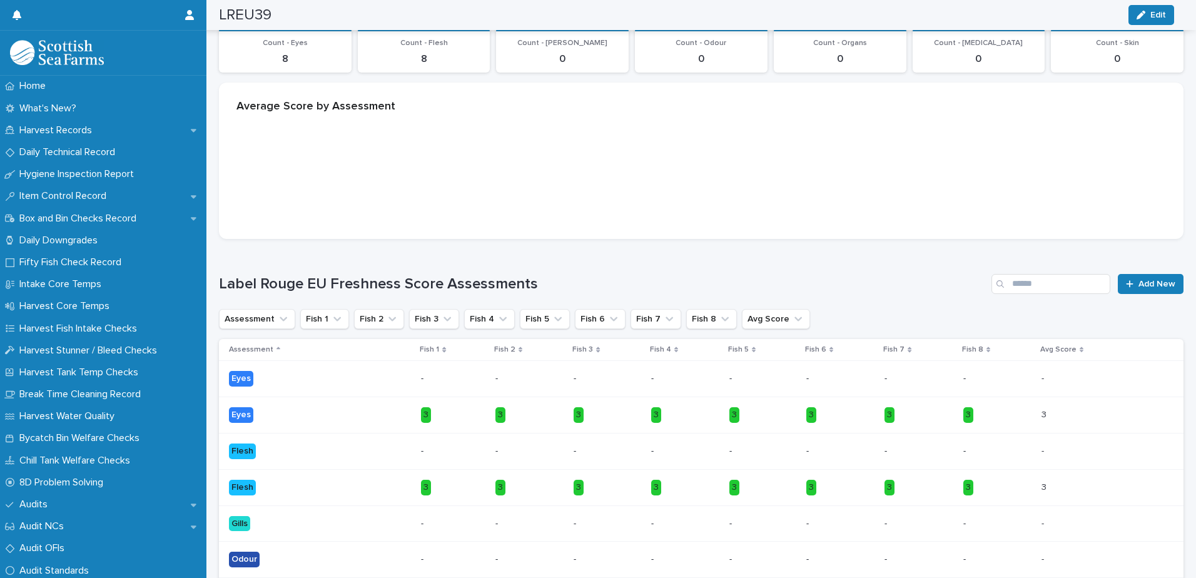
scroll to position [235, 0]
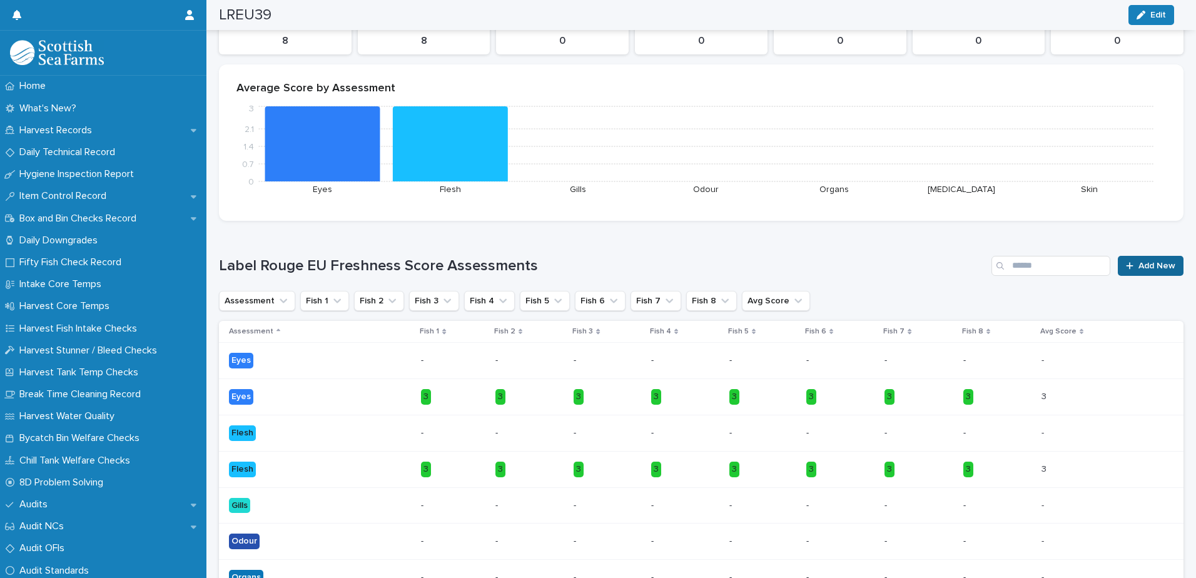
click at [1140, 265] on span "Add New" at bounding box center [1156, 265] width 37 height 9
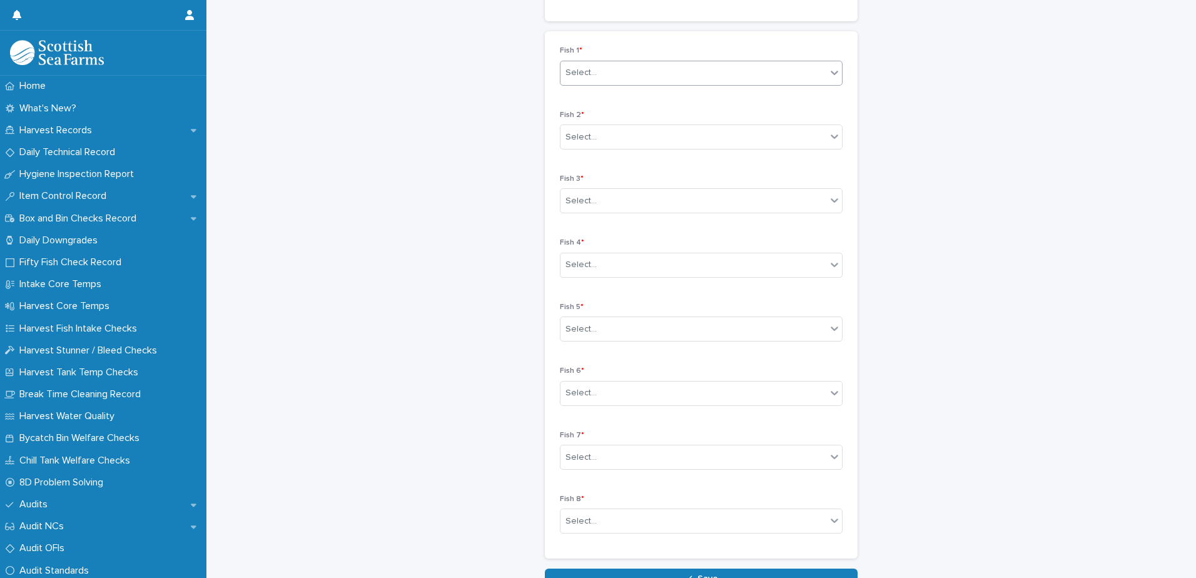
scroll to position [174, 0]
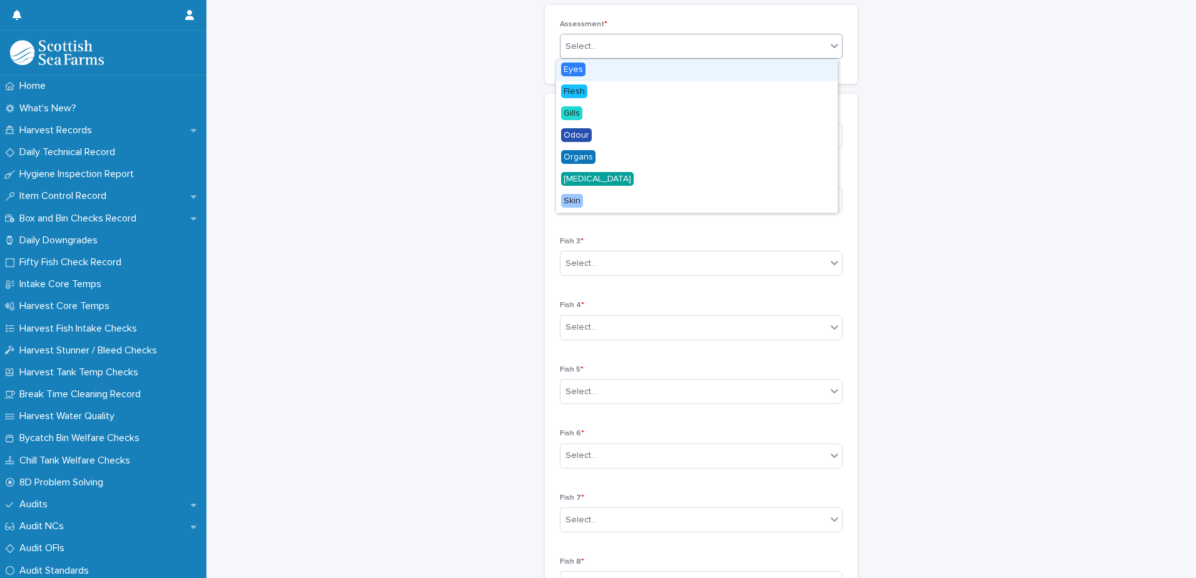
click at [649, 47] on div "Select..." at bounding box center [693, 46] width 266 height 21
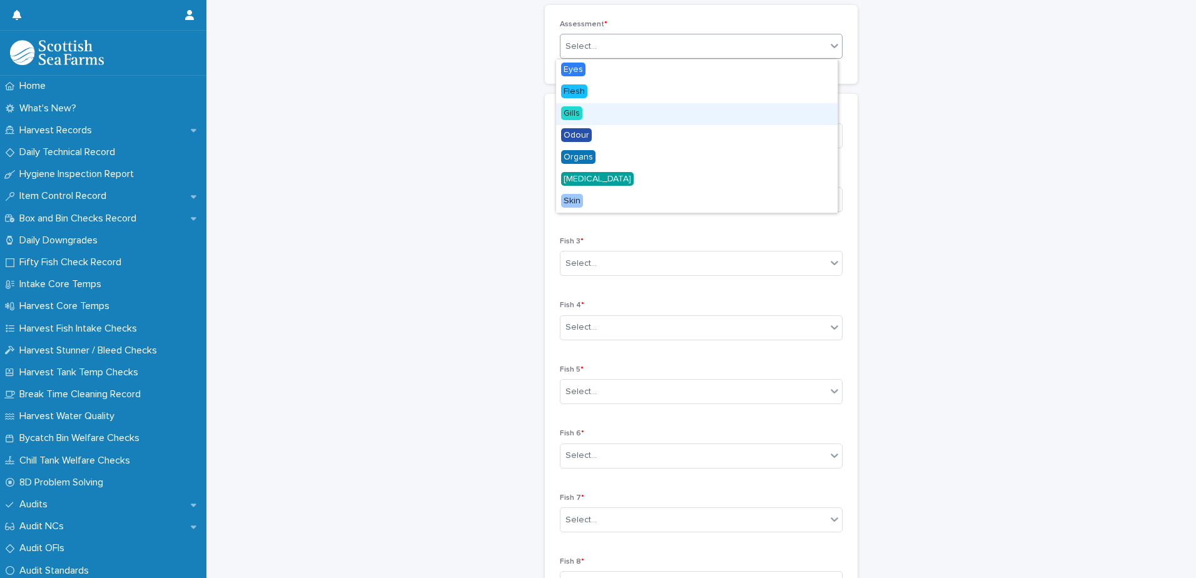
click at [603, 113] on div "Gills" at bounding box center [696, 114] width 281 height 22
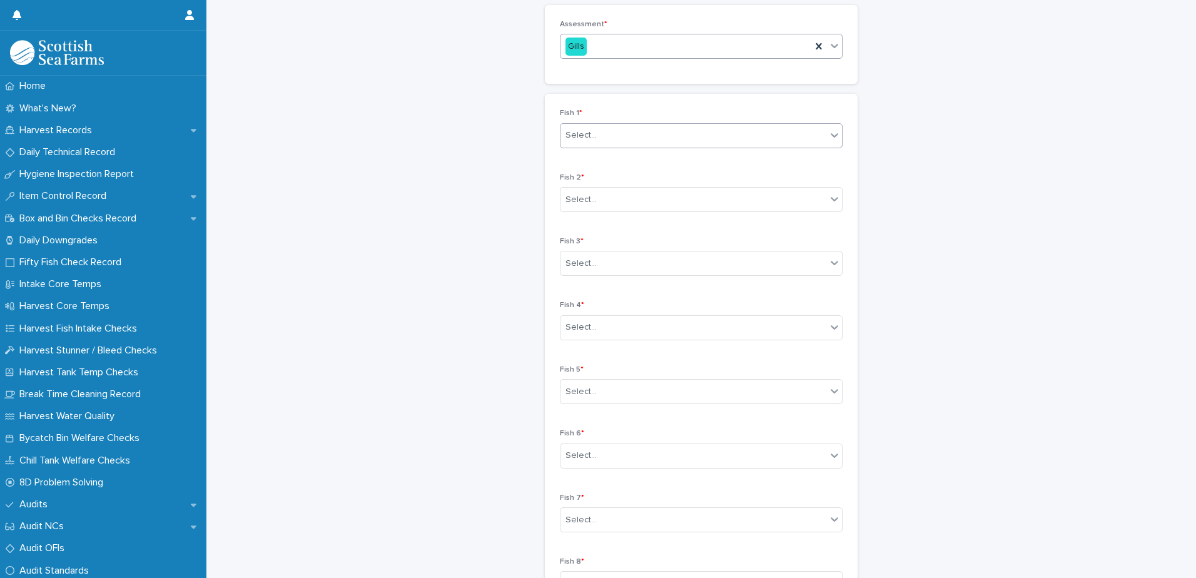
click at [605, 135] on div "Select..." at bounding box center [693, 135] width 266 height 21
click at [607, 160] on div "3" at bounding box center [696, 160] width 281 height 22
click at [603, 198] on div "Select..." at bounding box center [693, 199] width 266 height 21
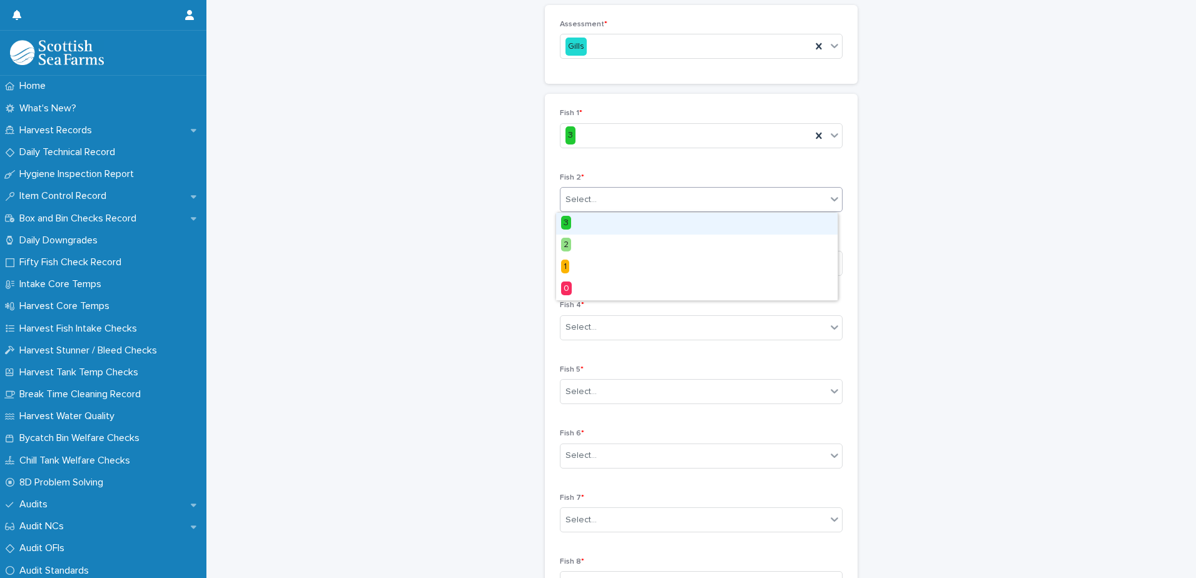
click at [602, 222] on div "3" at bounding box center [696, 224] width 281 height 22
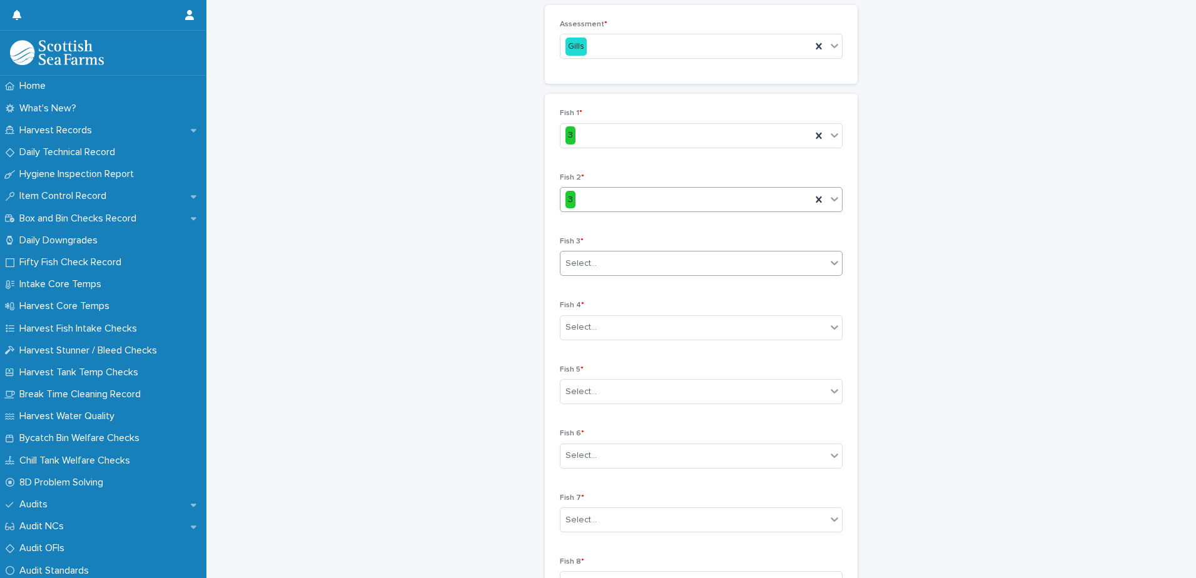
click at [613, 261] on div "Select..." at bounding box center [693, 263] width 266 height 21
click at [615, 285] on div "3" at bounding box center [696, 287] width 281 height 22
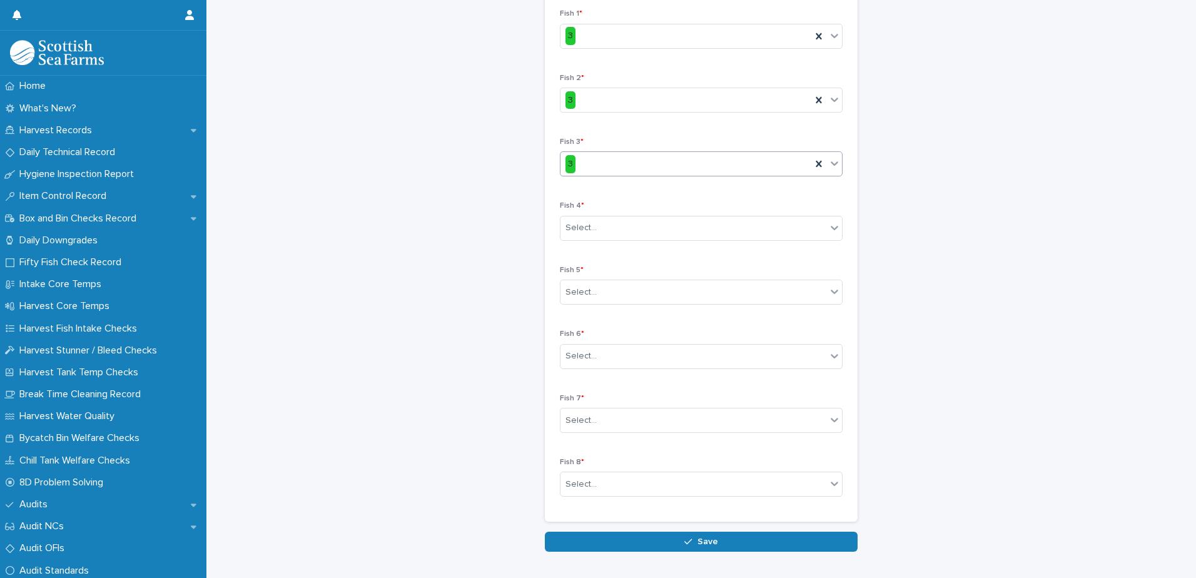
scroll to position [299, 0]
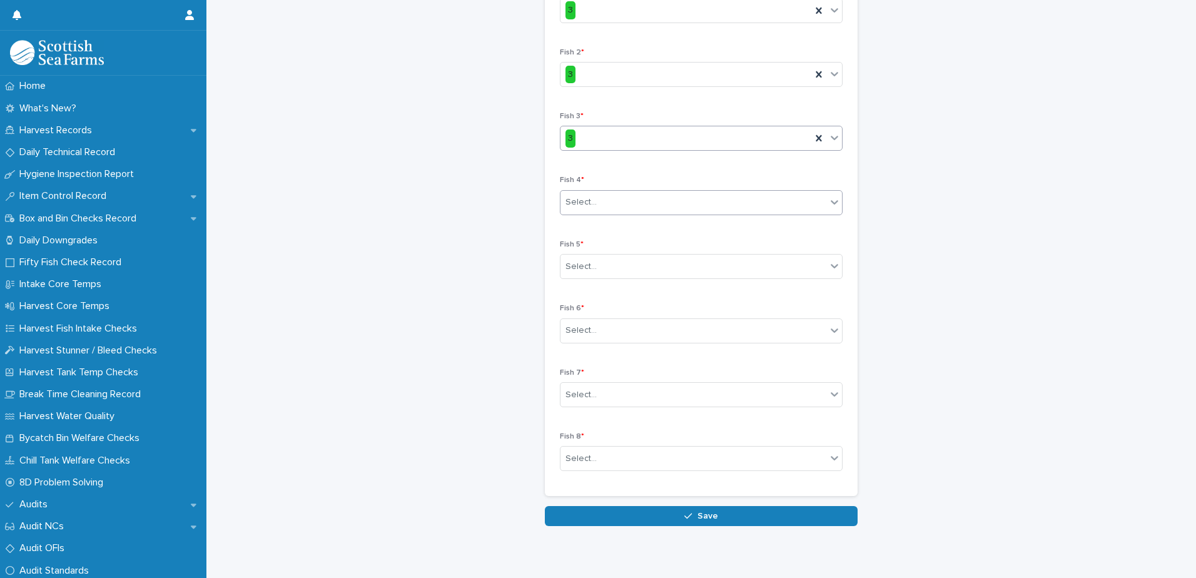
click at [641, 204] on div "Select..." at bounding box center [693, 202] width 266 height 21
click at [623, 231] on div "3" at bounding box center [696, 227] width 281 height 22
click at [620, 263] on div "Select..." at bounding box center [693, 266] width 266 height 21
click at [607, 288] on div "3" at bounding box center [696, 291] width 281 height 22
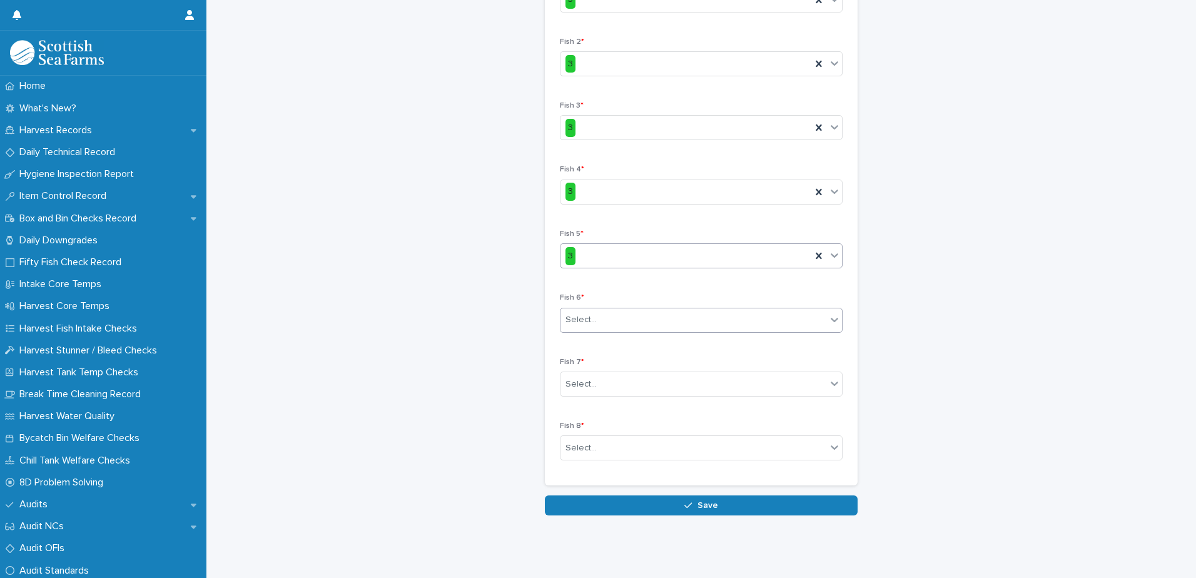
scroll to position [319, 0]
click at [620, 310] on div "Select..." at bounding box center [693, 320] width 266 height 21
click at [613, 332] on div "3" at bounding box center [696, 335] width 281 height 22
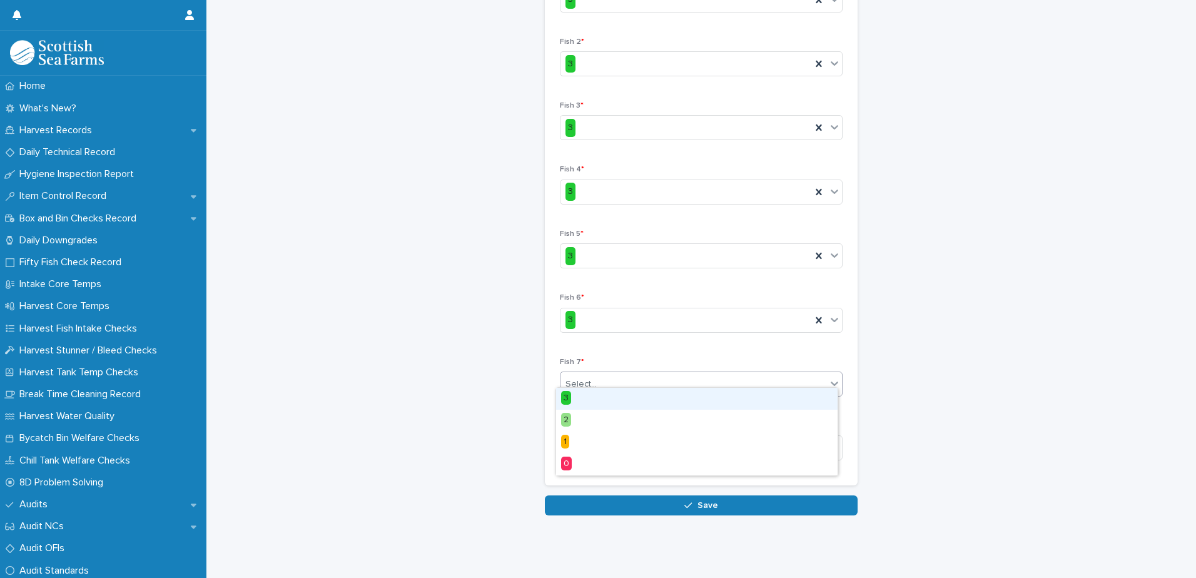
click at [621, 374] on div "Select..." at bounding box center [693, 384] width 266 height 21
drag, startPoint x: 612, startPoint y: 397, endPoint x: 617, endPoint y: 411, distance: 15.4
click at [612, 400] on div "3" at bounding box center [696, 399] width 281 height 22
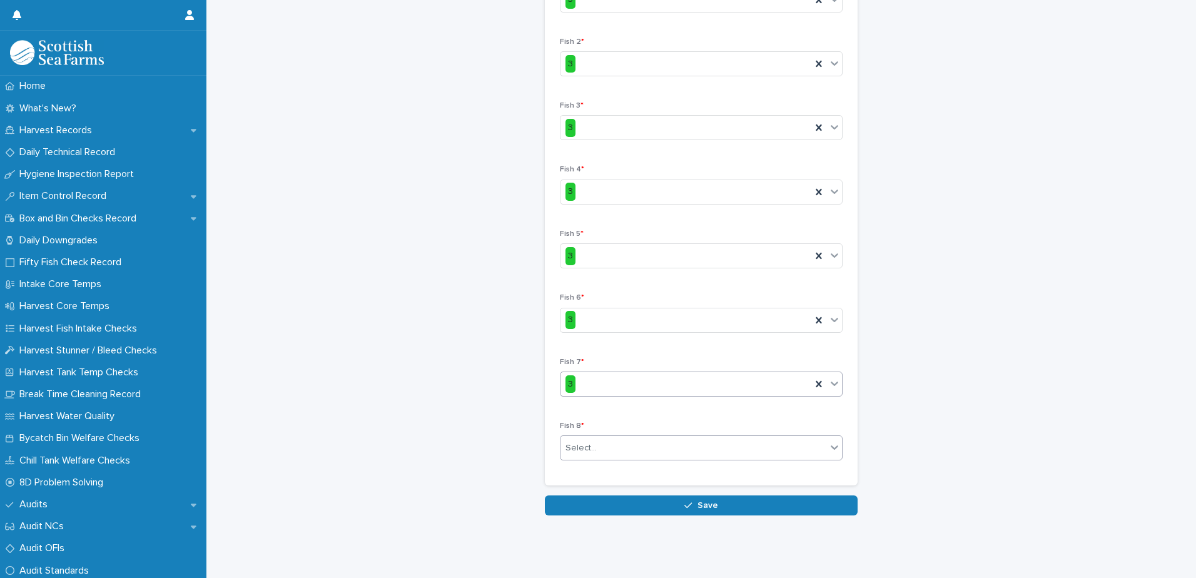
click at [612, 438] on div "Select..." at bounding box center [693, 448] width 266 height 21
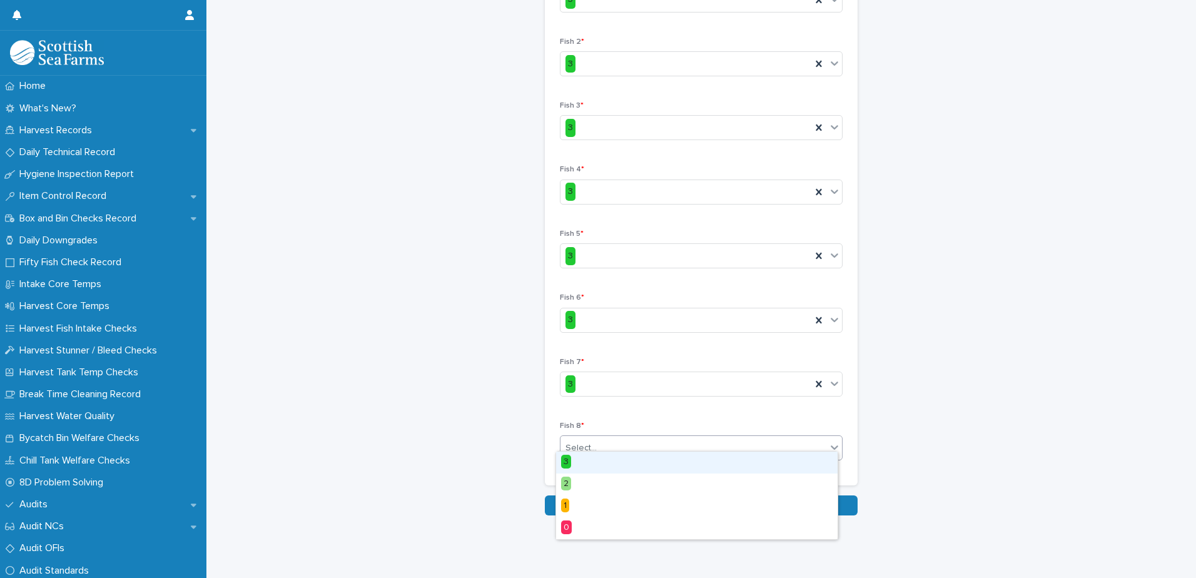
click at [608, 461] on div "3" at bounding box center [696, 462] width 281 height 22
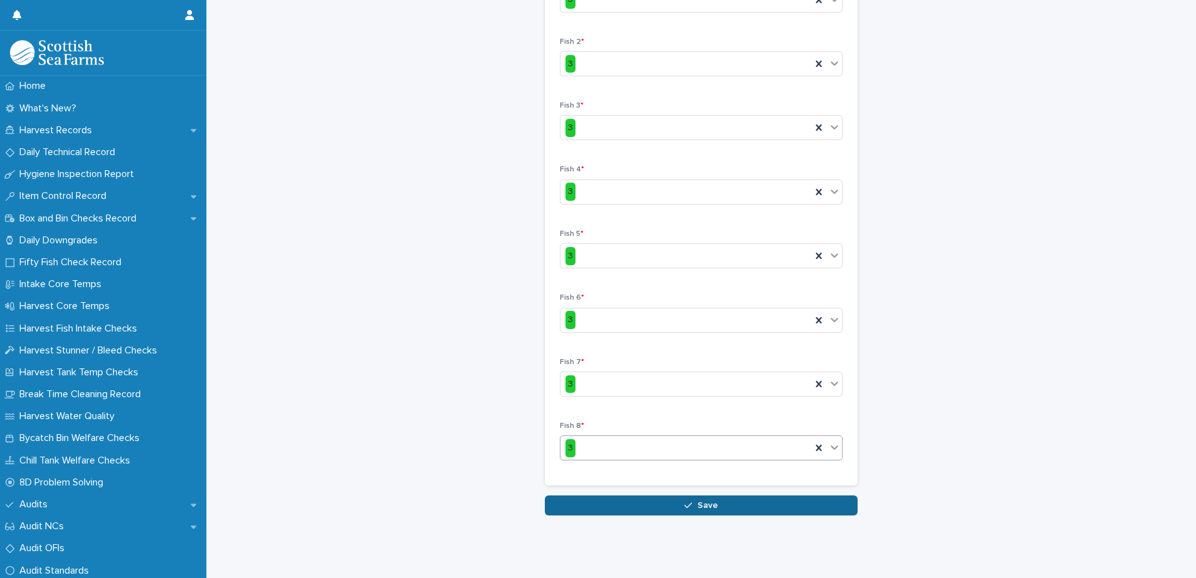
click at [684, 501] on icon "button" at bounding box center [688, 505] width 8 height 9
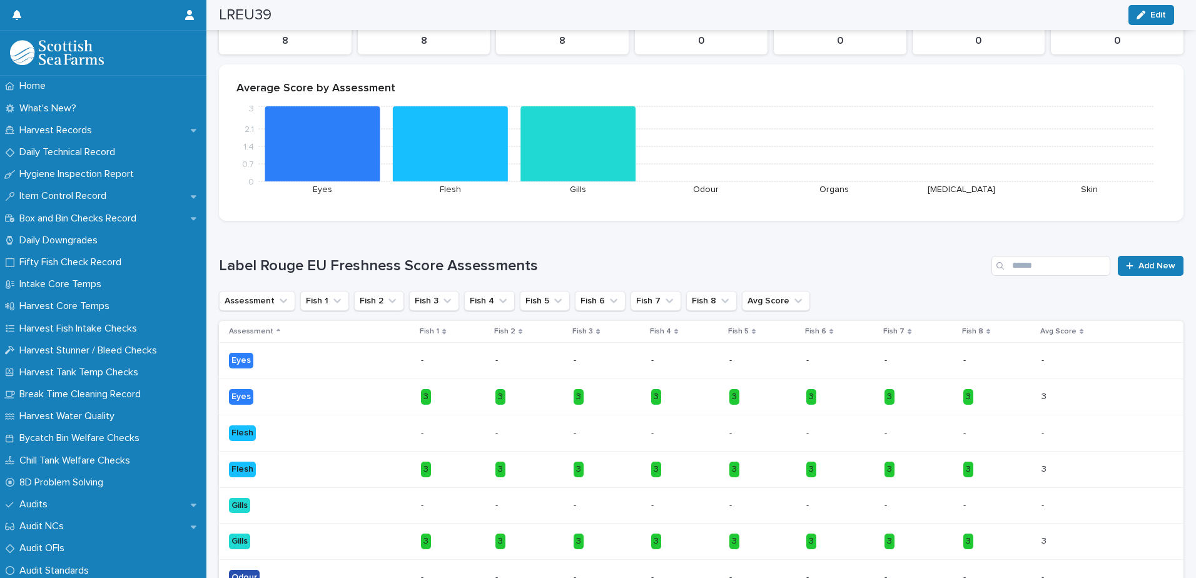
scroll to position [253, 0]
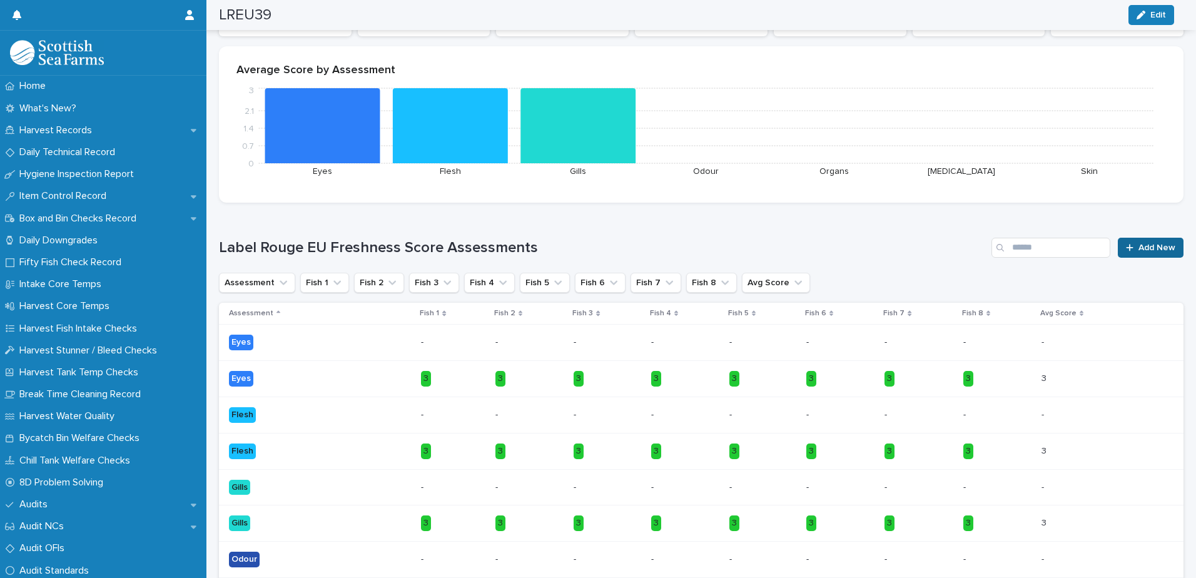
click at [1139, 248] on span "Add New" at bounding box center [1156, 247] width 37 height 9
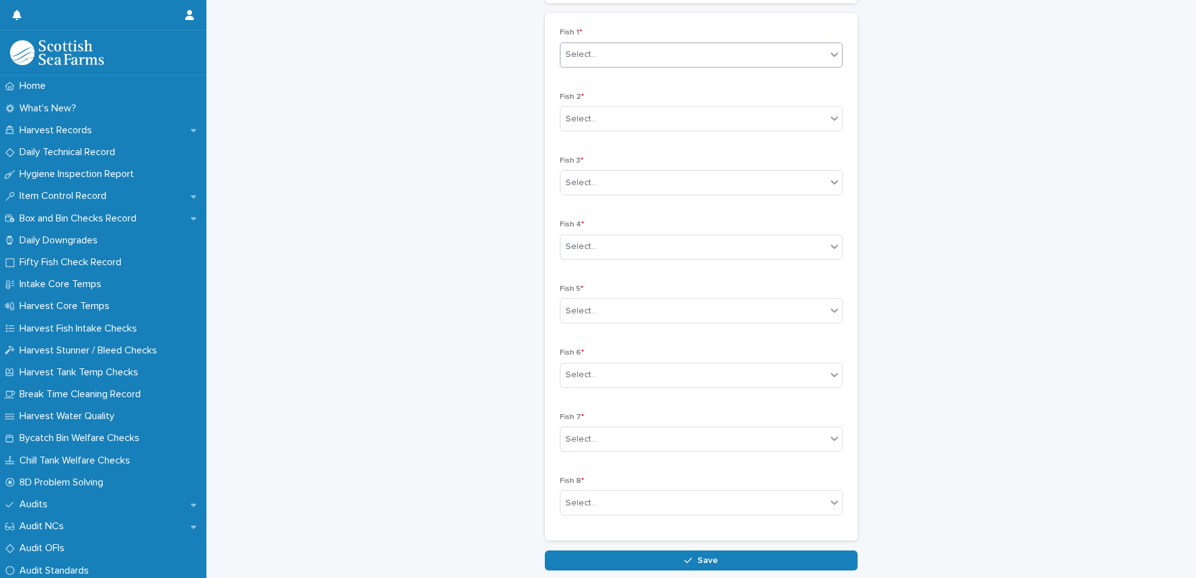
scroll to position [192, 0]
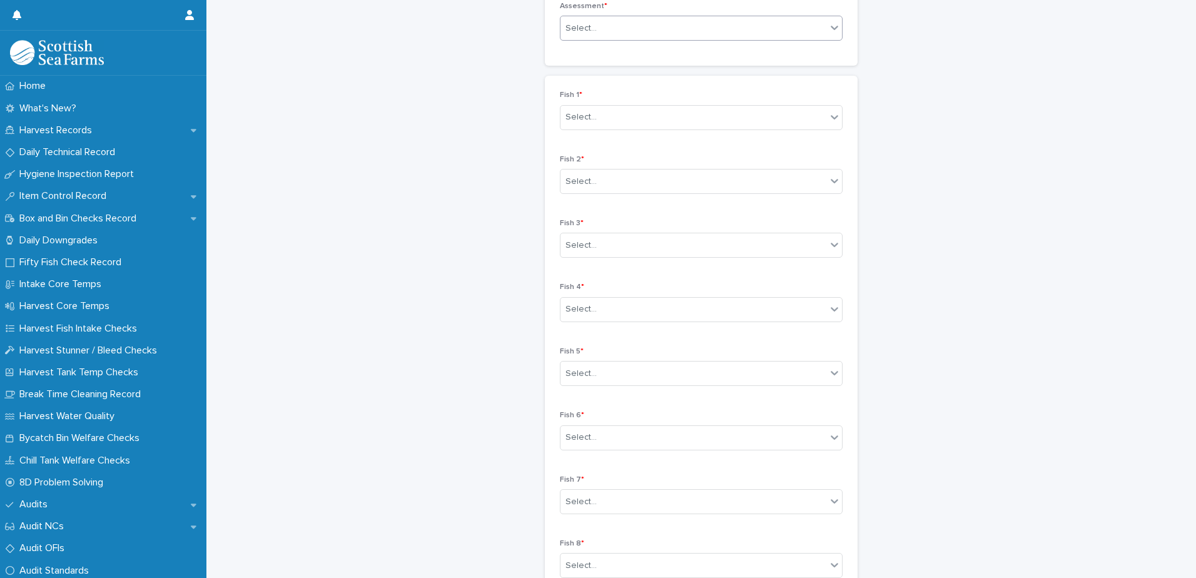
click at [655, 30] on div "Select..." at bounding box center [693, 28] width 266 height 21
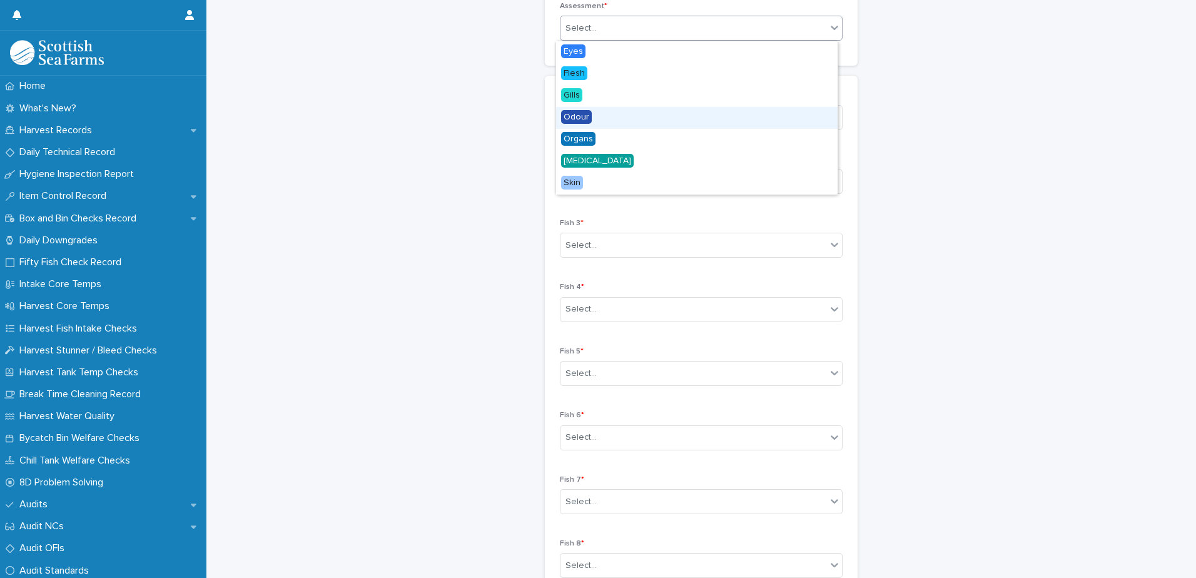
click at [610, 118] on div "Odour" at bounding box center [696, 118] width 281 height 22
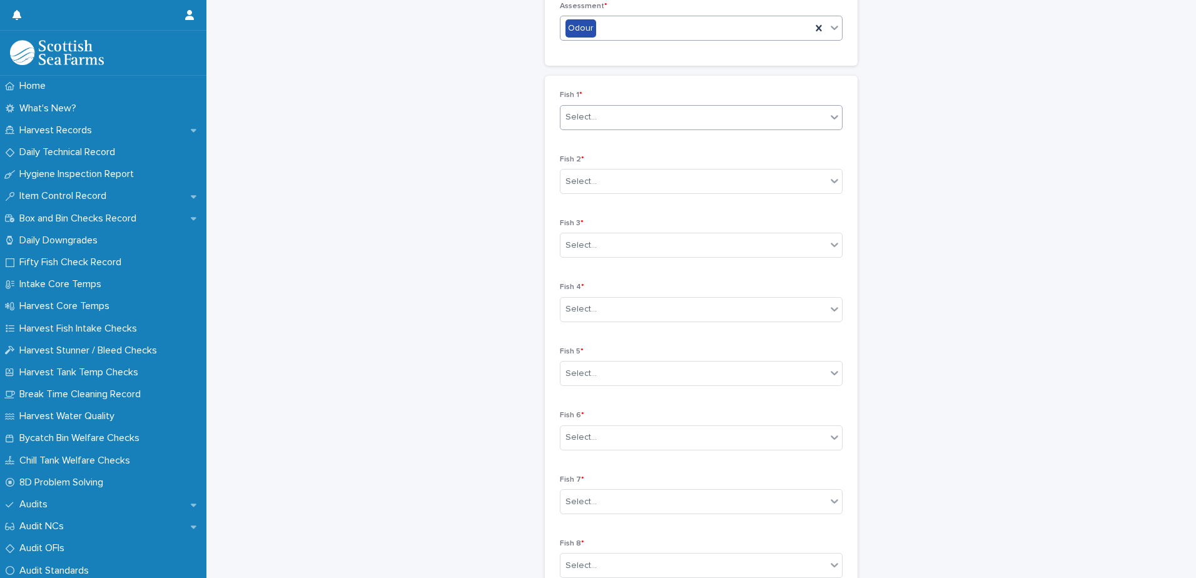
click at [645, 116] on div "Select..." at bounding box center [693, 117] width 266 height 21
click at [630, 144] on div "3" at bounding box center [696, 142] width 281 height 22
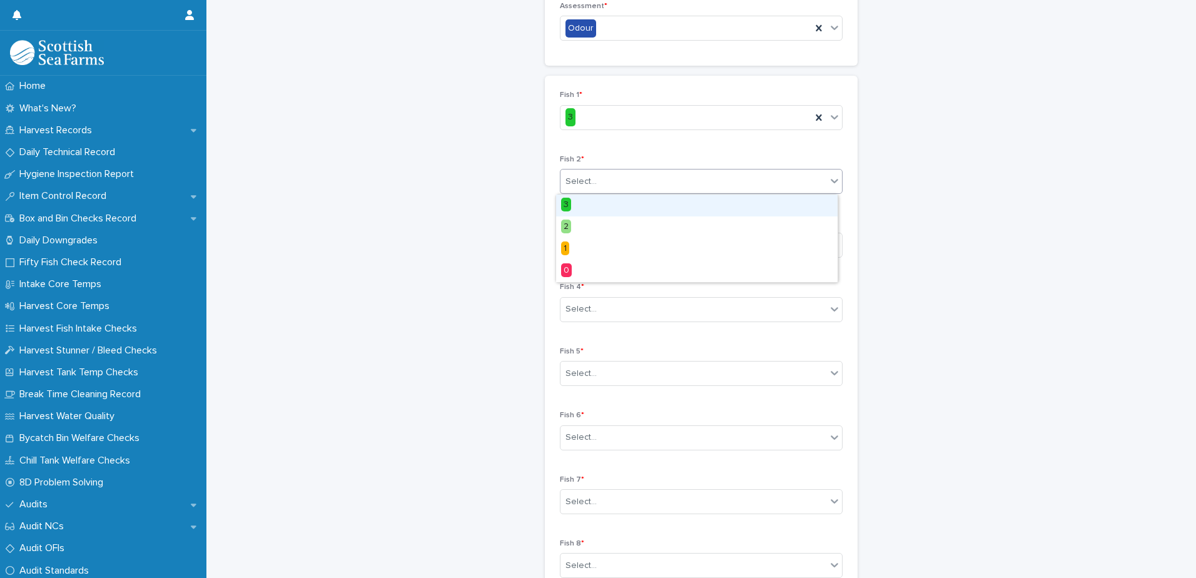
click at [627, 184] on div "Select..." at bounding box center [693, 181] width 266 height 21
click at [617, 206] on div "3" at bounding box center [696, 205] width 281 height 22
click at [625, 243] on div "Select..." at bounding box center [693, 245] width 266 height 21
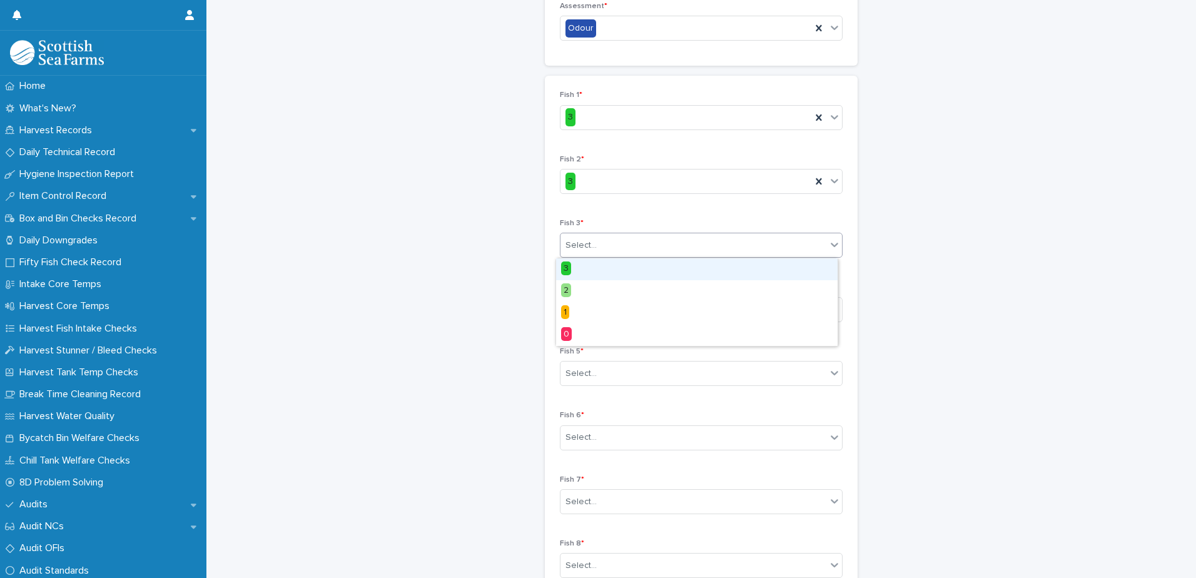
drag, startPoint x: 623, startPoint y: 268, endPoint x: 637, endPoint y: 292, distance: 28.0
click at [623, 268] on div "3" at bounding box center [696, 269] width 281 height 22
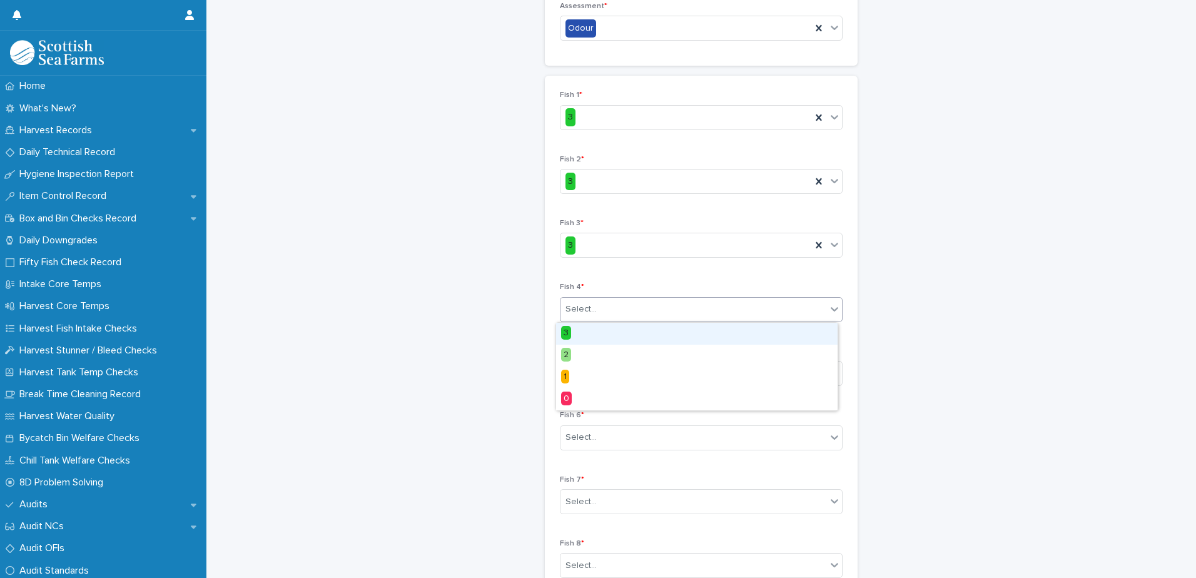
click at [643, 314] on div "Select..." at bounding box center [693, 309] width 266 height 21
click at [635, 335] on div "3" at bounding box center [696, 334] width 281 height 22
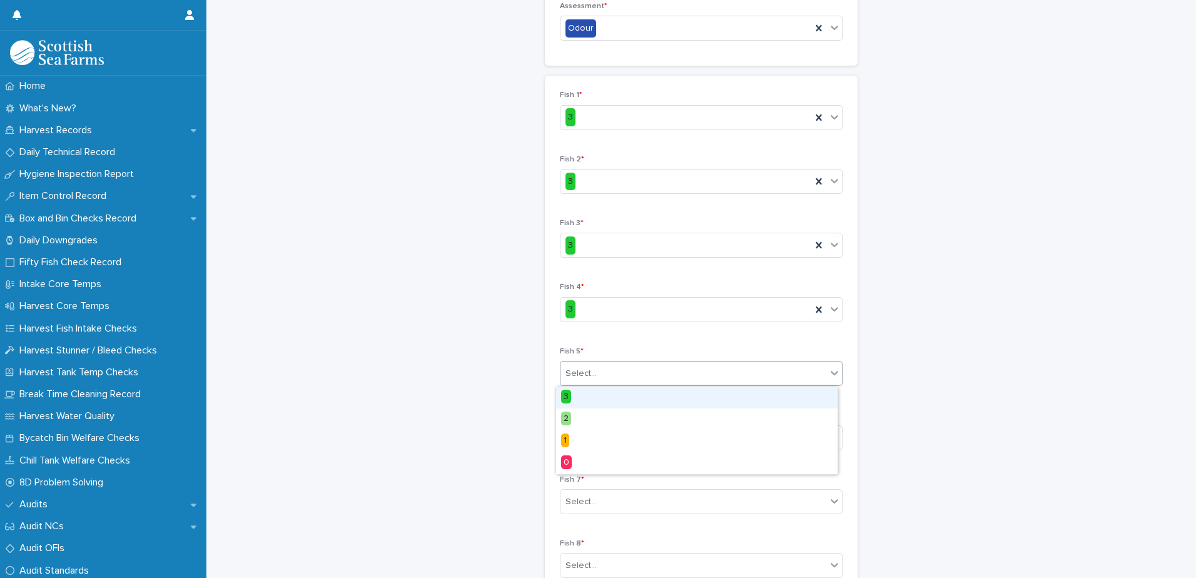
click at [627, 373] on div "Select..." at bounding box center [693, 373] width 266 height 21
click at [628, 387] on div "3" at bounding box center [696, 397] width 281 height 22
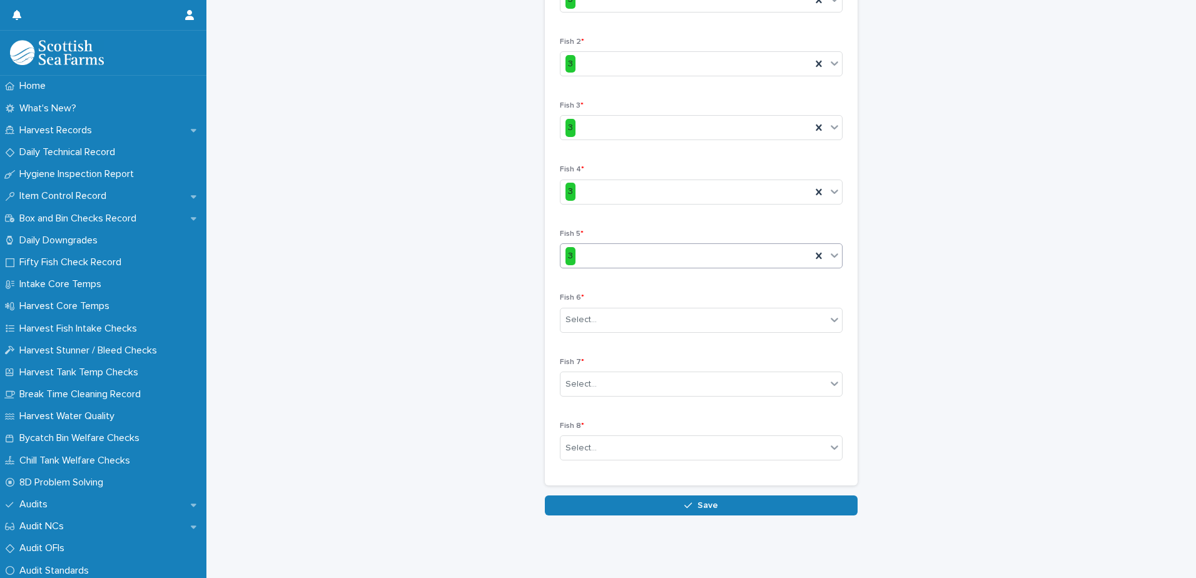
scroll to position [319, 0]
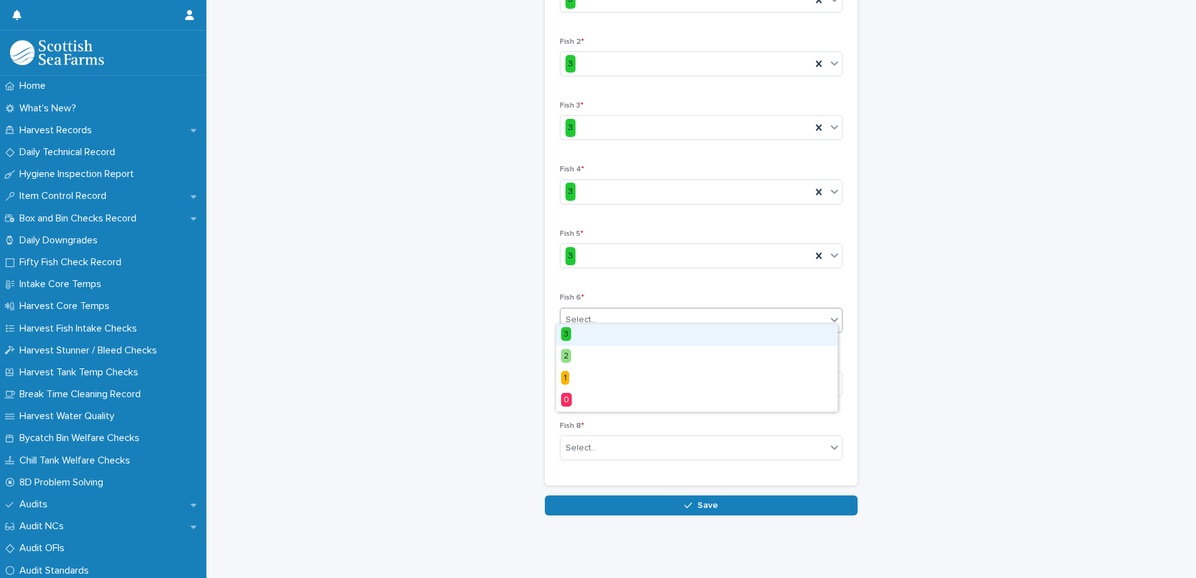
click at [637, 310] on div "Select..." at bounding box center [693, 320] width 266 height 21
click at [620, 334] on div "3" at bounding box center [696, 335] width 281 height 22
click at [623, 374] on div "Select..." at bounding box center [693, 384] width 266 height 21
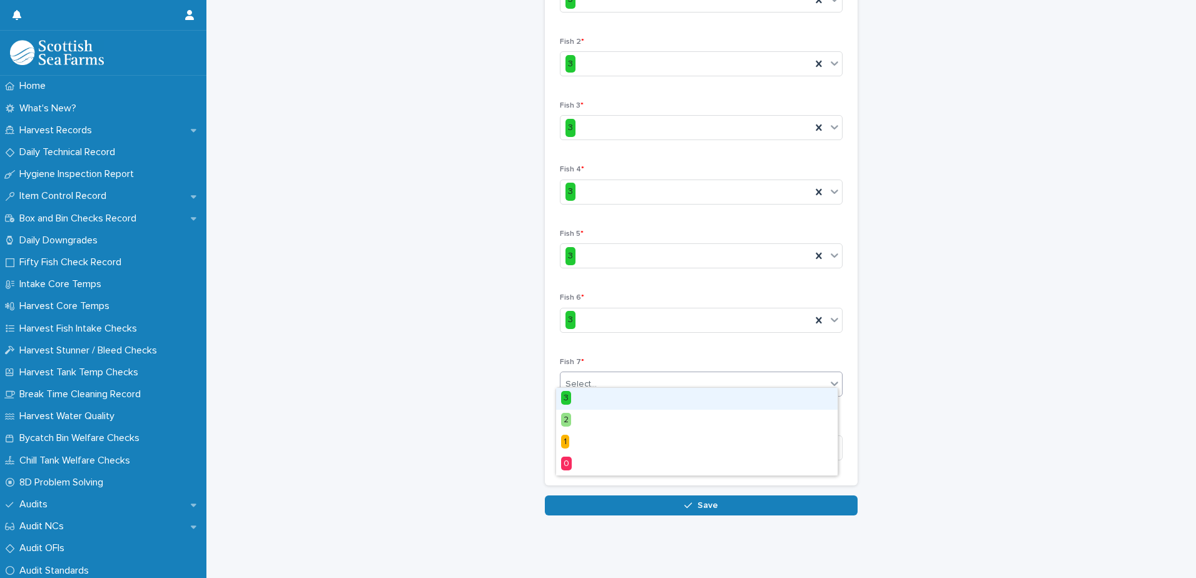
drag, startPoint x: 611, startPoint y: 395, endPoint x: 612, endPoint y: 411, distance: 16.3
click at [611, 396] on div "3" at bounding box center [696, 399] width 281 height 22
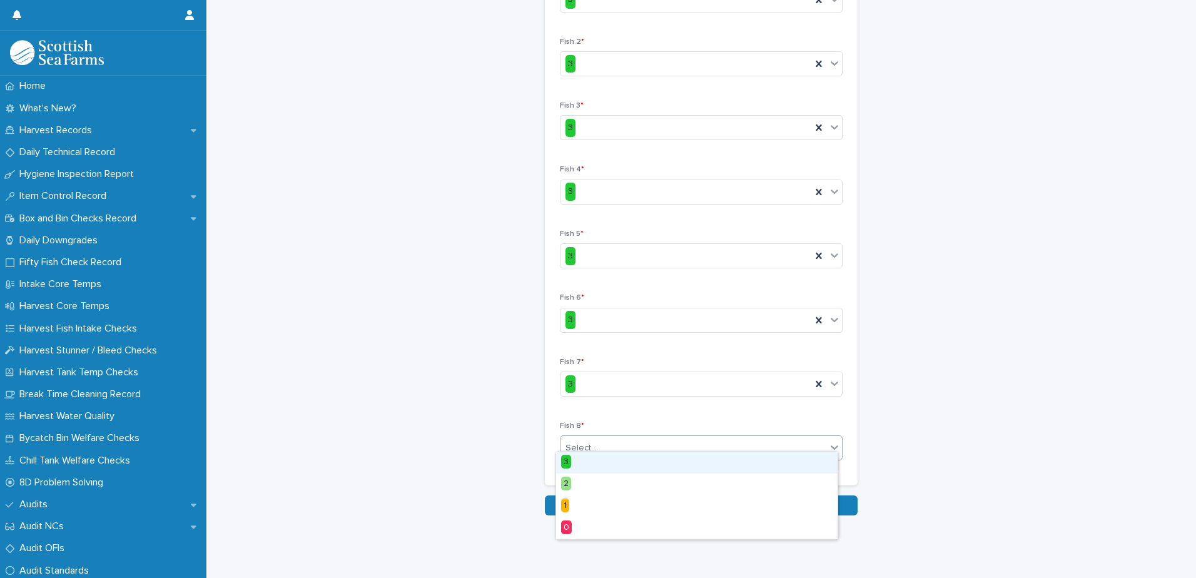
click at [605, 440] on div "Select..." at bounding box center [693, 448] width 266 height 21
click at [603, 457] on div "3" at bounding box center [696, 462] width 281 height 22
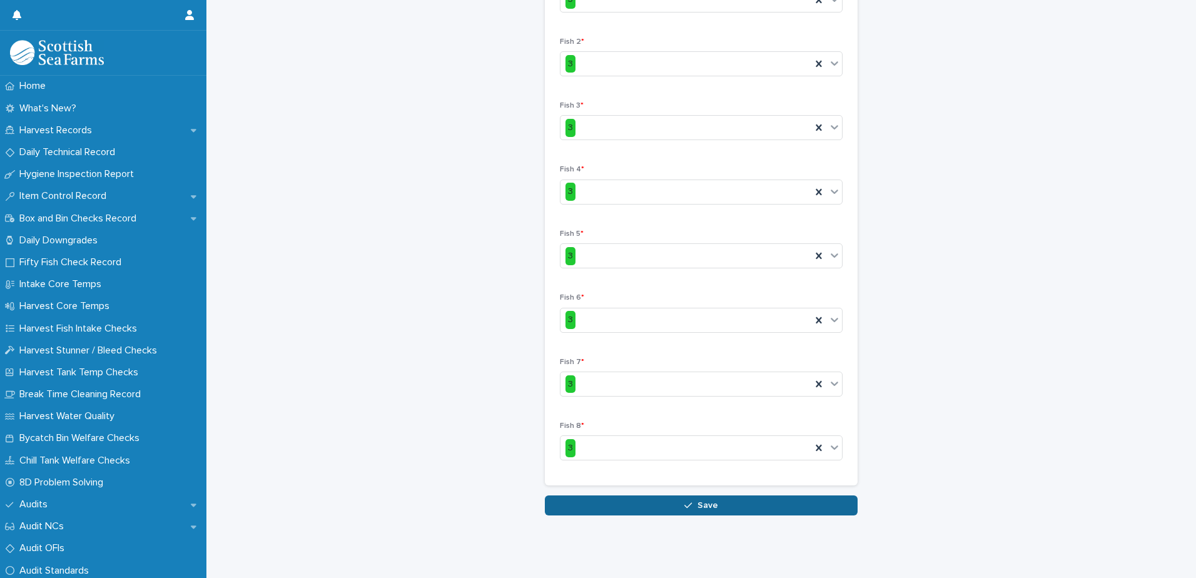
click at [684, 501] on icon "button" at bounding box center [688, 505] width 8 height 9
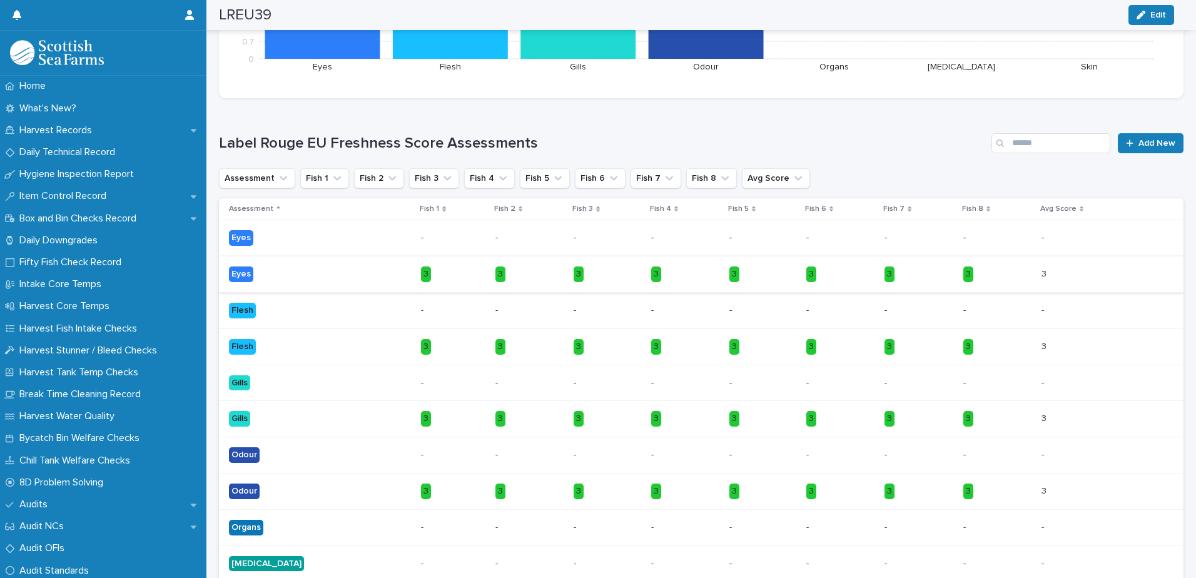
scroll to position [433, 0]
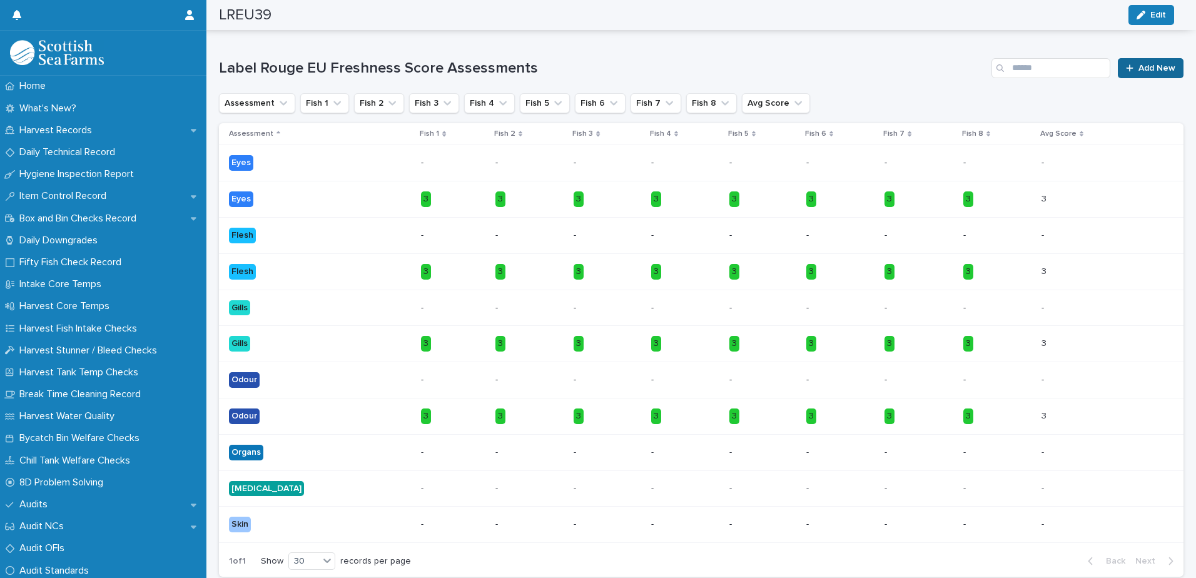
click at [1138, 69] on span "Add New" at bounding box center [1156, 68] width 37 height 9
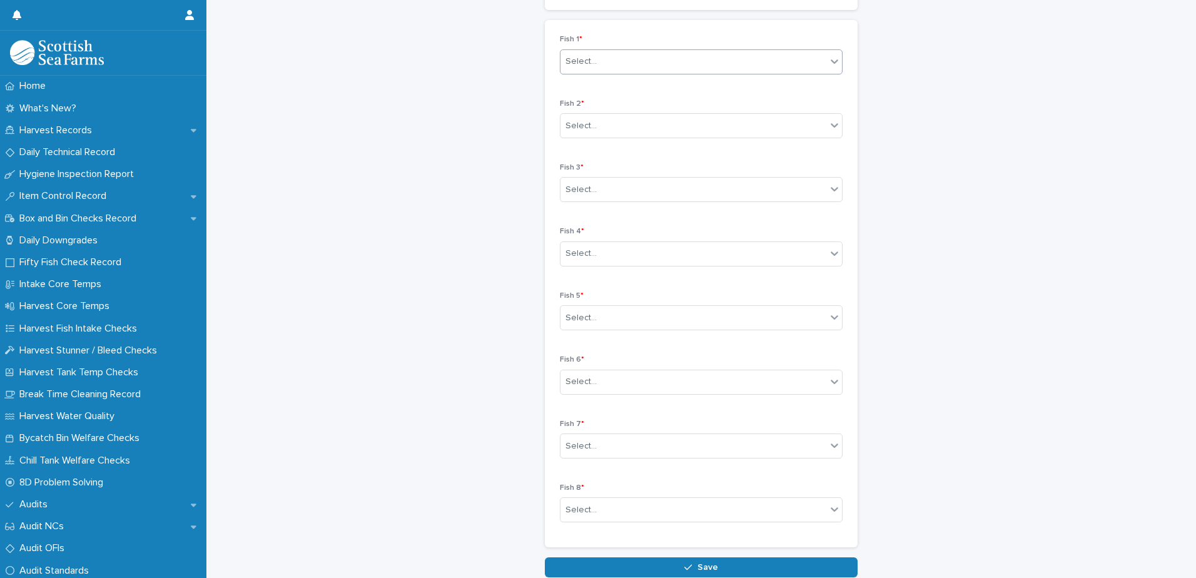
scroll to position [185, 0]
click at [697, 41] on div "Select..." at bounding box center [693, 35] width 266 height 21
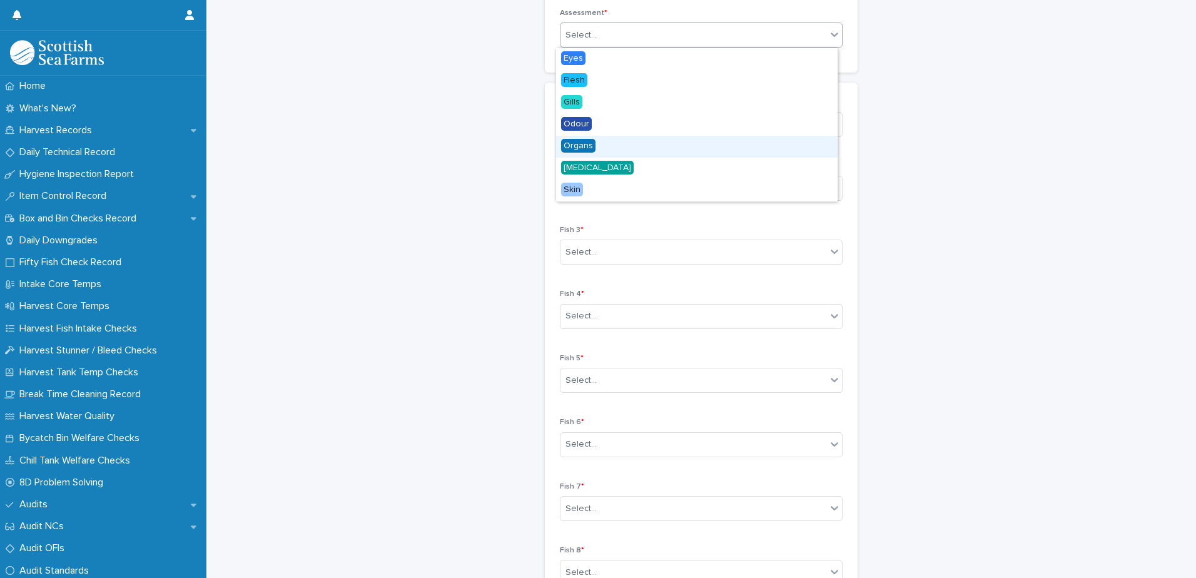
click at [633, 148] on div "Organs" at bounding box center [696, 147] width 281 height 22
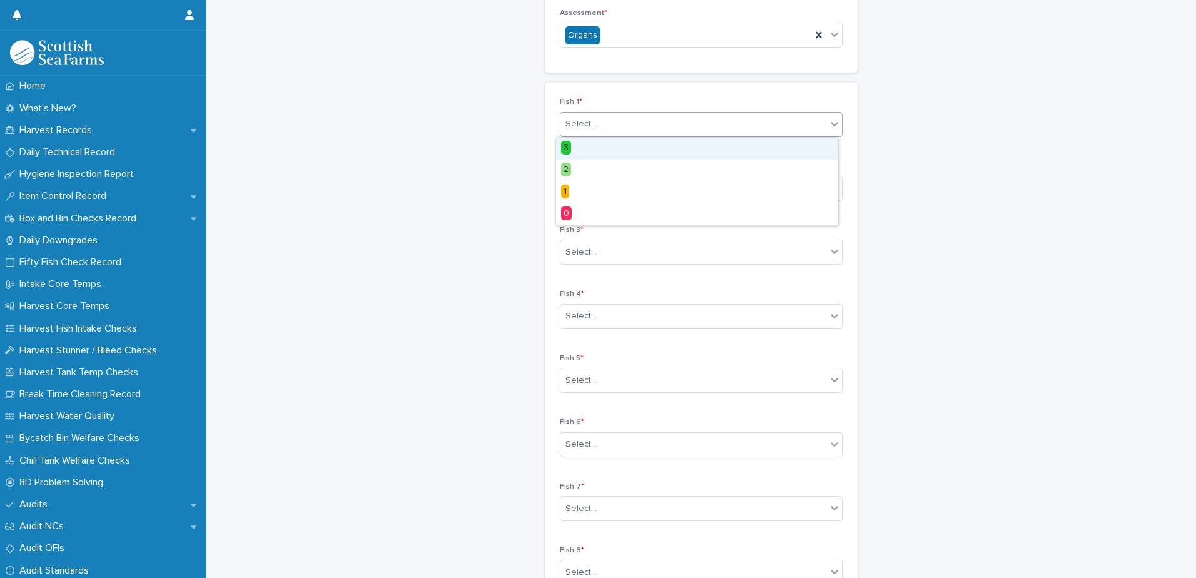
click at [668, 128] on div "Select..." at bounding box center [693, 124] width 266 height 21
click at [653, 154] on div "3" at bounding box center [696, 149] width 281 height 22
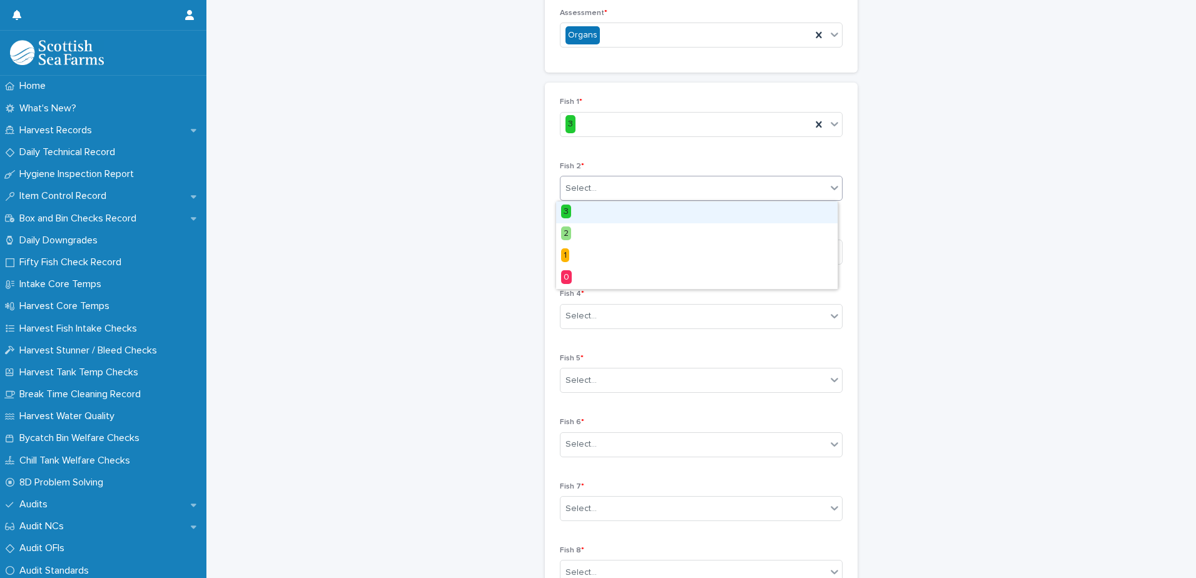
click at [641, 193] on div "Select..." at bounding box center [693, 188] width 266 height 21
click at [633, 211] on div "3" at bounding box center [696, 212] width 281 height 22
click at [626, 255] on div "Select..." at bounding box center [693, 252] width 266 height 21
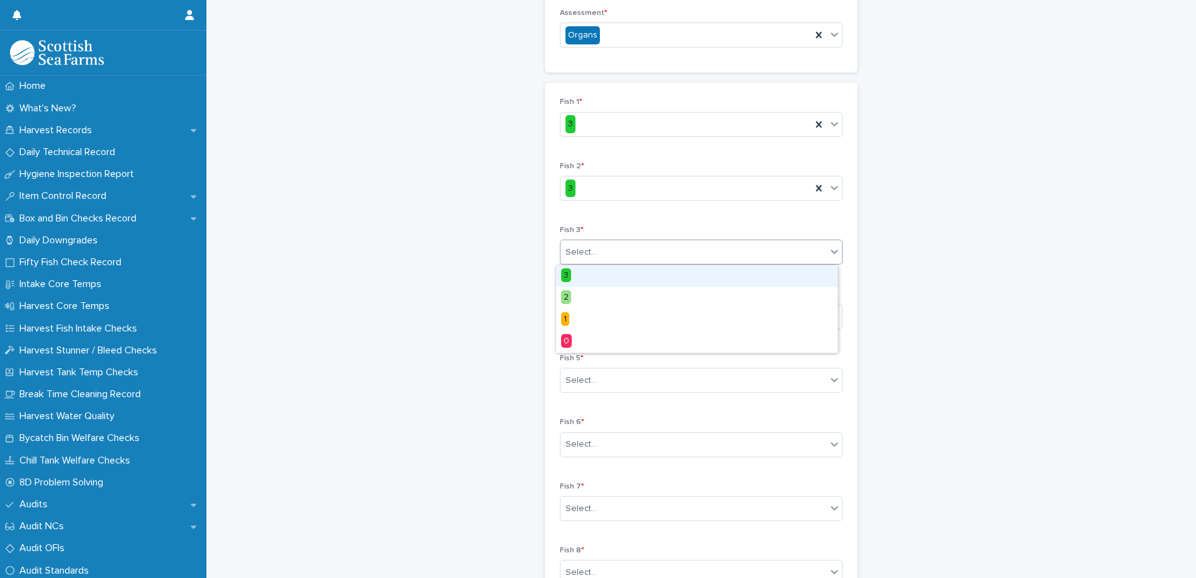
click at [618, 275] on div "3" at bounding box center [696, 276] width 281 height 22
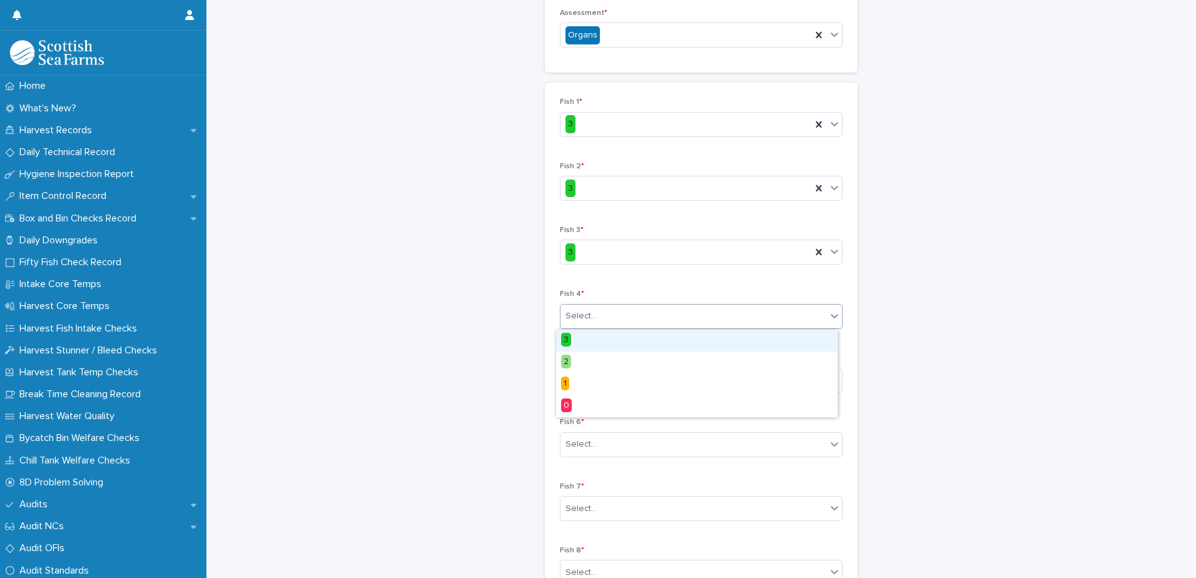
click at [612, 318] on div "Select..." at bounding box center [693, 316] width 266 height 21
drag, startPoint x: 605, startPoint y: 340, endPoint x: 605, endPoint y: 346, distance: 6.3
click at [605, 342] on div "3" at bounding box center [696, 341] width 281 height 22
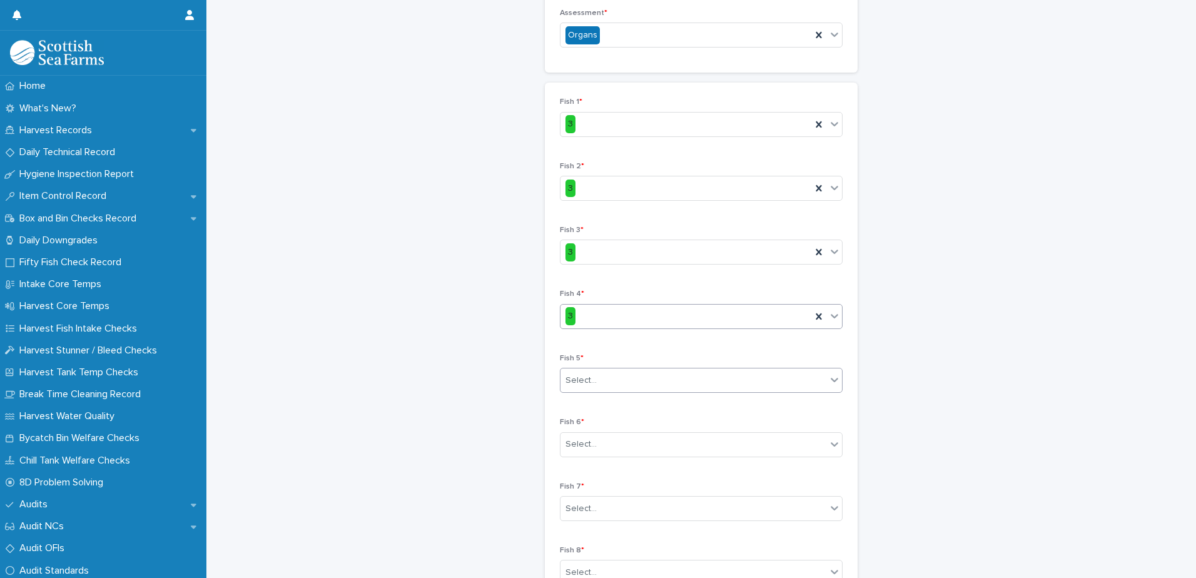
click at [610, 386] on div "Select..." at bounding box center [693, 380] width 266 height 21
click at [604, 403] on div "3" at bounding box center [696, 404] width 281 height 22
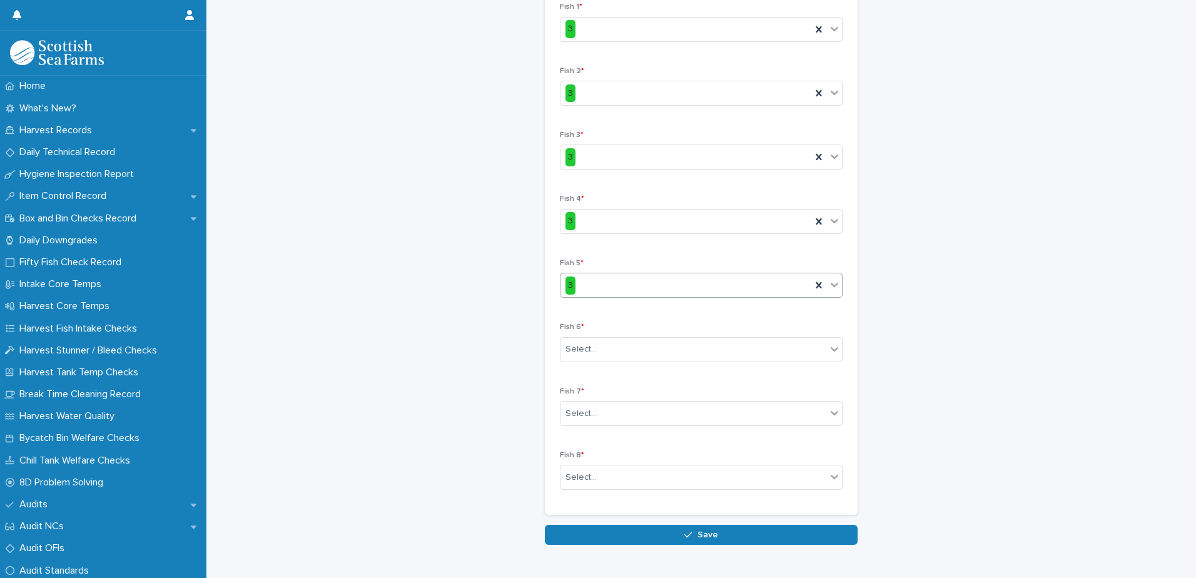
scroll to position [319, 0]
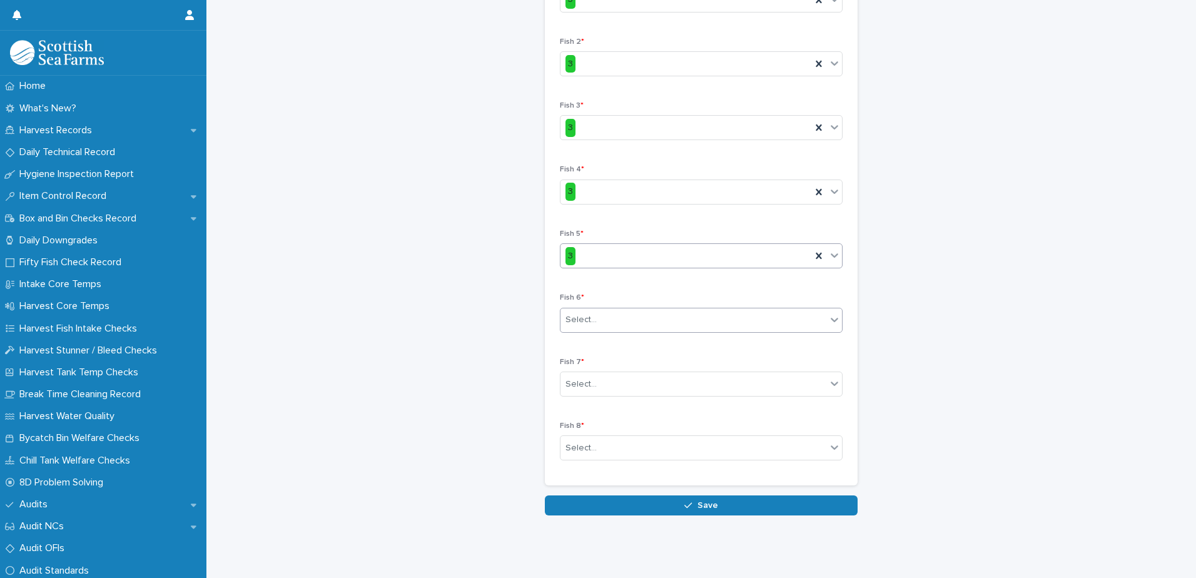
click at [605, 310] on div "Select..." at bounding box center [693, 320] width 266 height 21
click at [591, 333] on div "3" at bounding box center [696, 335] width 281 height 22
click at [583, 378] on div "Select..." at bounding box center [580, 384] width 31 height 13
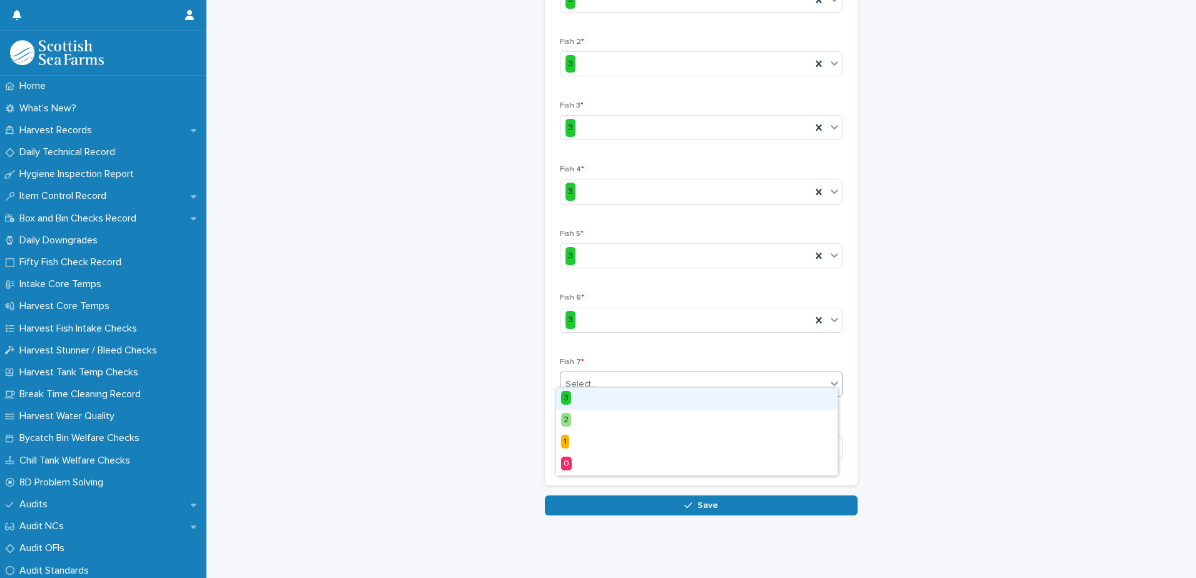
click at [586, 400] on div "3" at bounding box center [696, 399] width 281 height 22
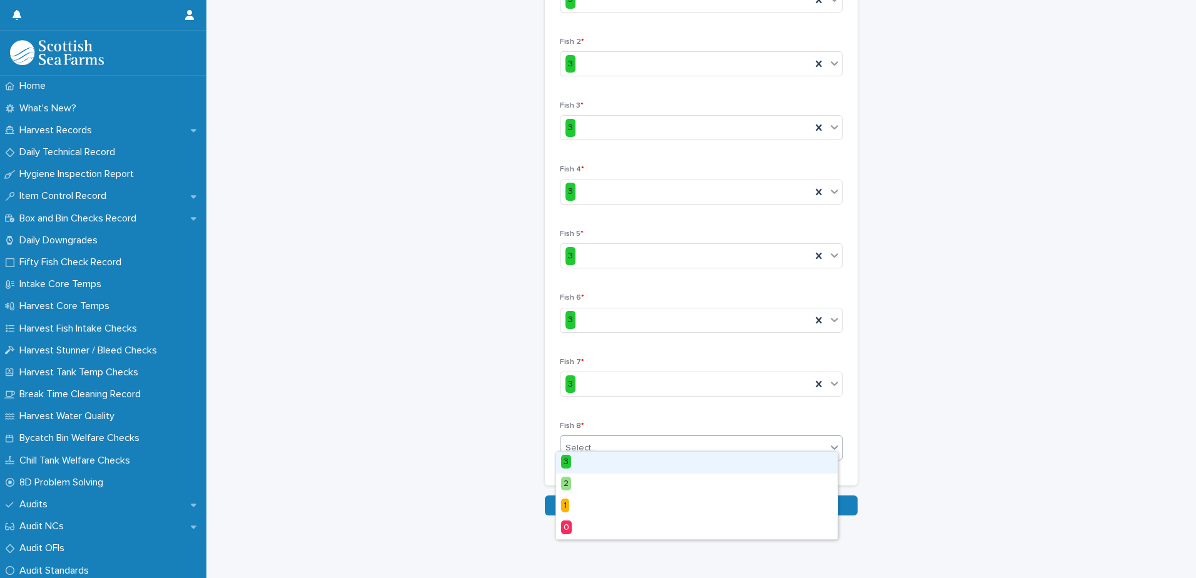
click at [598, 443] on input "text" at bounding box center [598, 448] width 1 height 11
click at [588, 463] on div "3" at bounding box center [696, 462] width 281 height 22
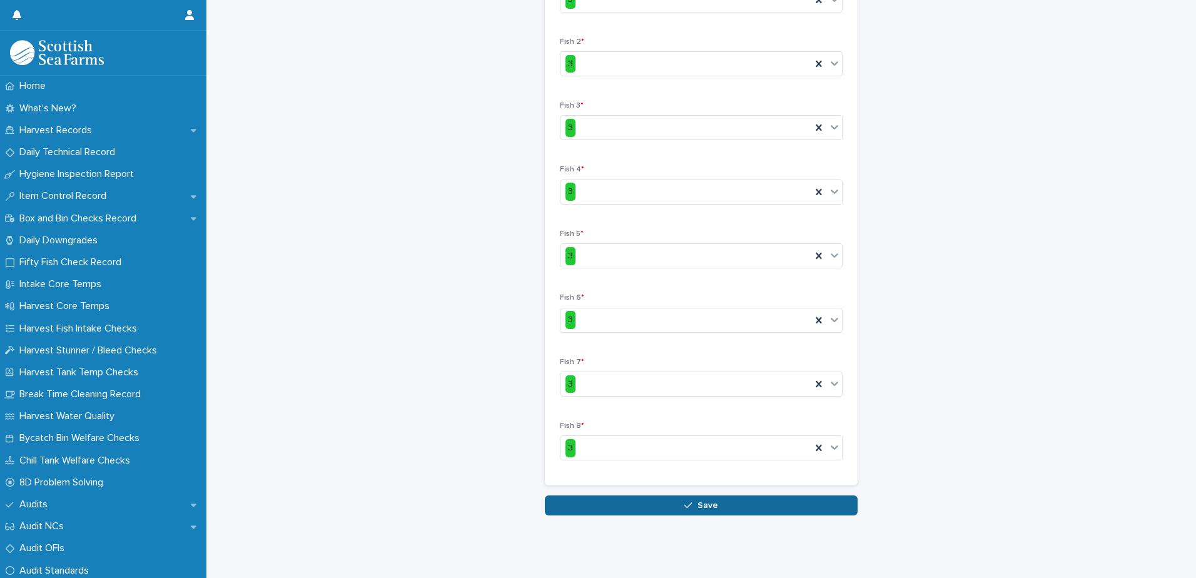
click at [690, 501] on div "button" at bounding box center [690, 505] width 13 height 9
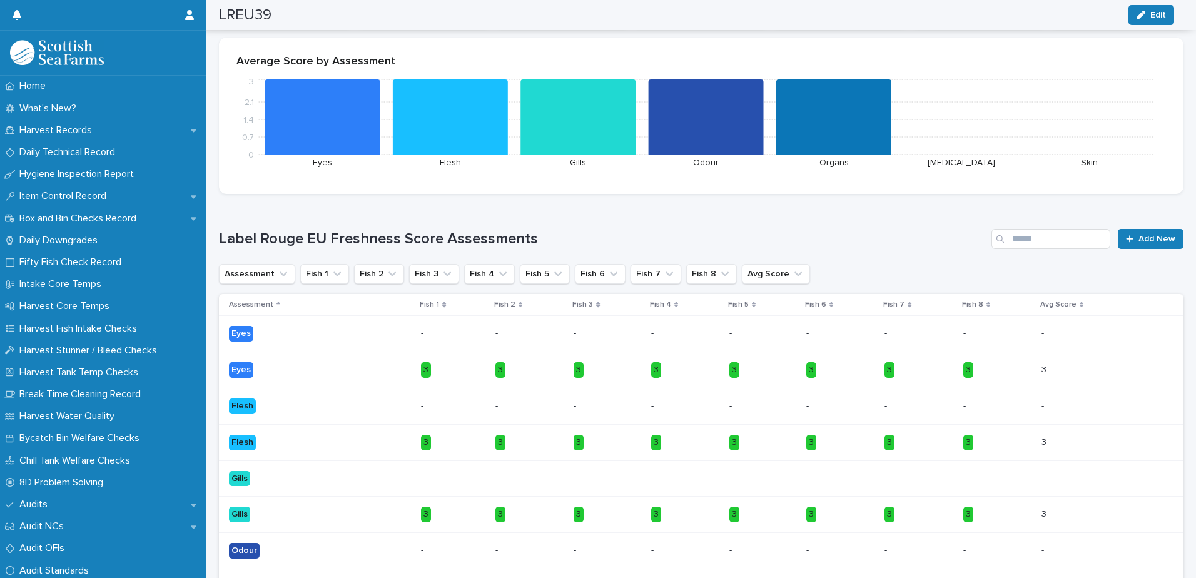
scroll to position [263, 0]
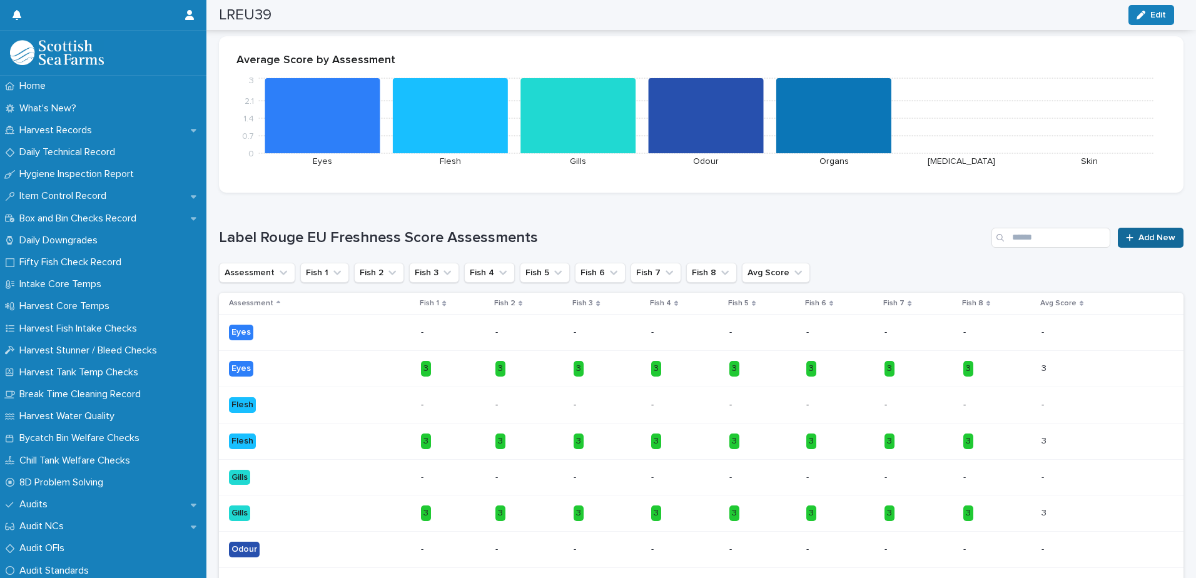
click at [1138, 236] on span "Add New" at bounding box center [1156, 237] width 37 height 9
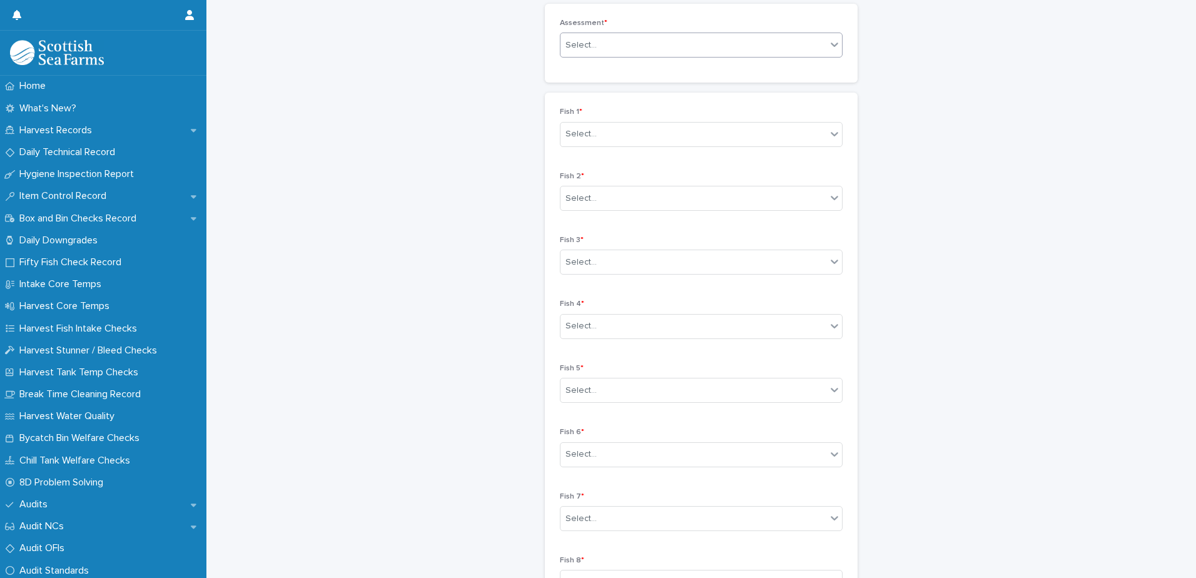
scroll to position [139, 0]
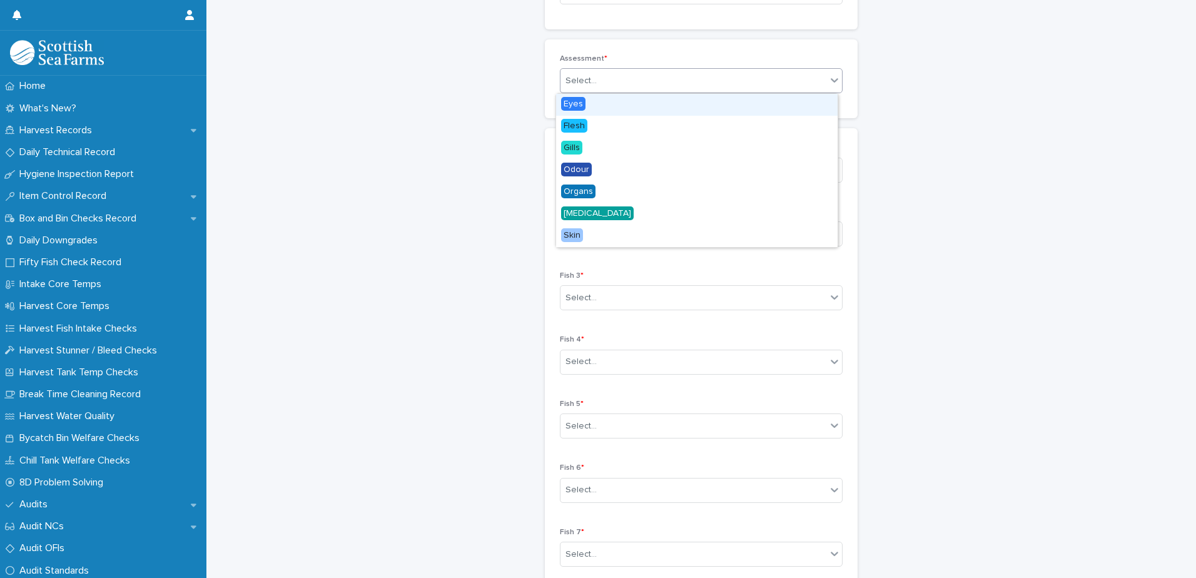
click at [633, 79] on div "Select..." at bounding box center [693, 81] width 266 height 21
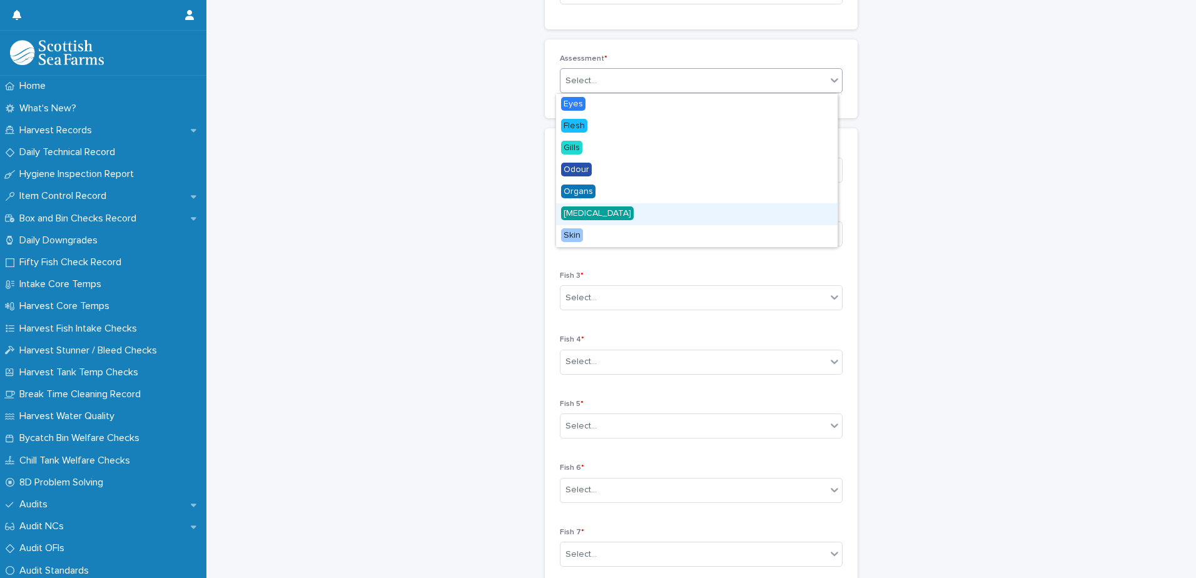
click at [610, 217] on div "[MEDICAL_DATA]" at bounding box center [696, 214] width 281 height 22
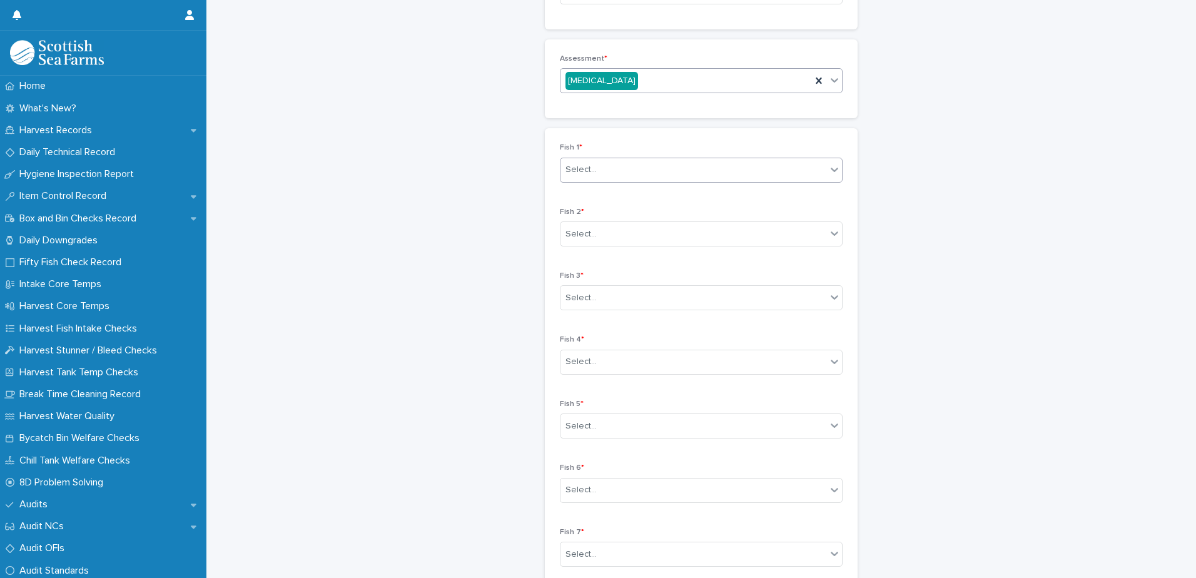
click at [630, 171] on div "Select..." at bounding box center [693, 169] width 266 height 21
click at [622, 194] on div "3" at bounding box center [696, 194] width 281 height 22
click at [612, 235] on div "Select..." at bounding box center [693, 234] width 266 height 21
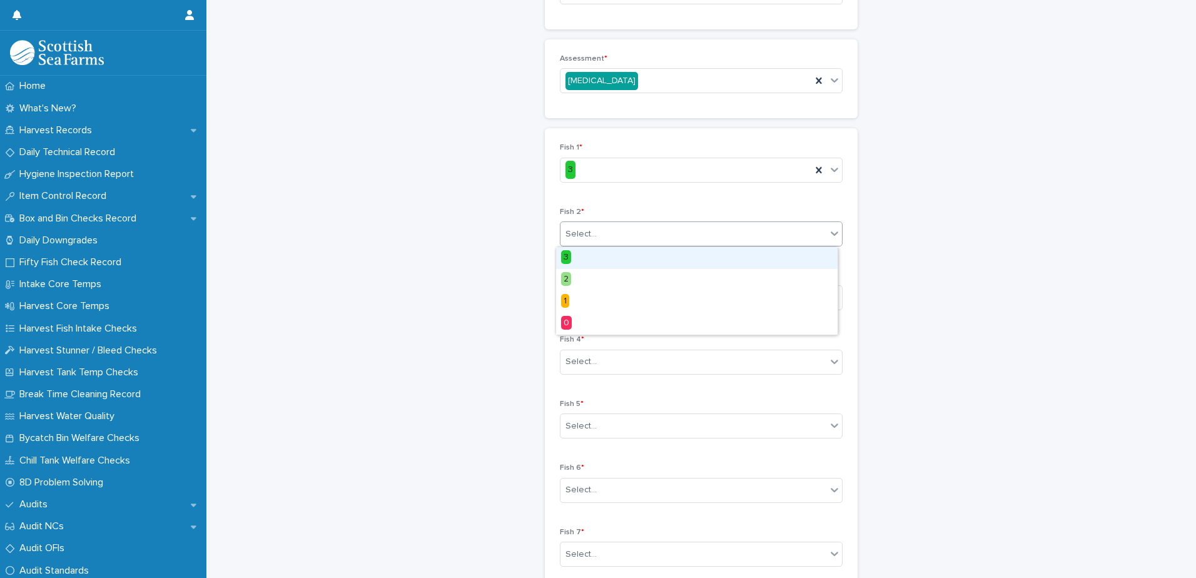
drag, startPoint x: 610, startPoint y: 253, endPoint x: 610, endPoint y: 265, distance: 12.5
click at [609, 254] on div "3" at bounding box center [696, 258] width 281 height 22
click at [613, 298] on div "Select..." at bounding box center [693, 298] width 266 height 21
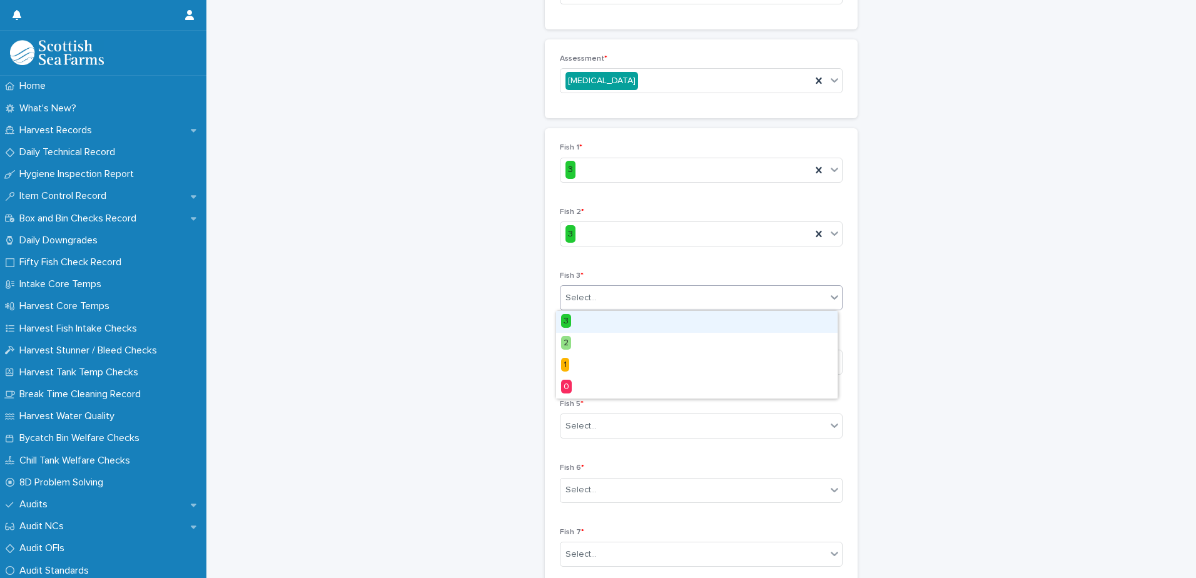
drag, startPoint x: 608, startPoint y: 321, endPoint x: 608, endPoint y: 330, distance: 8.8
click at [608, 327] on div "3" at bounding box center [696, 322] width 281 height 22
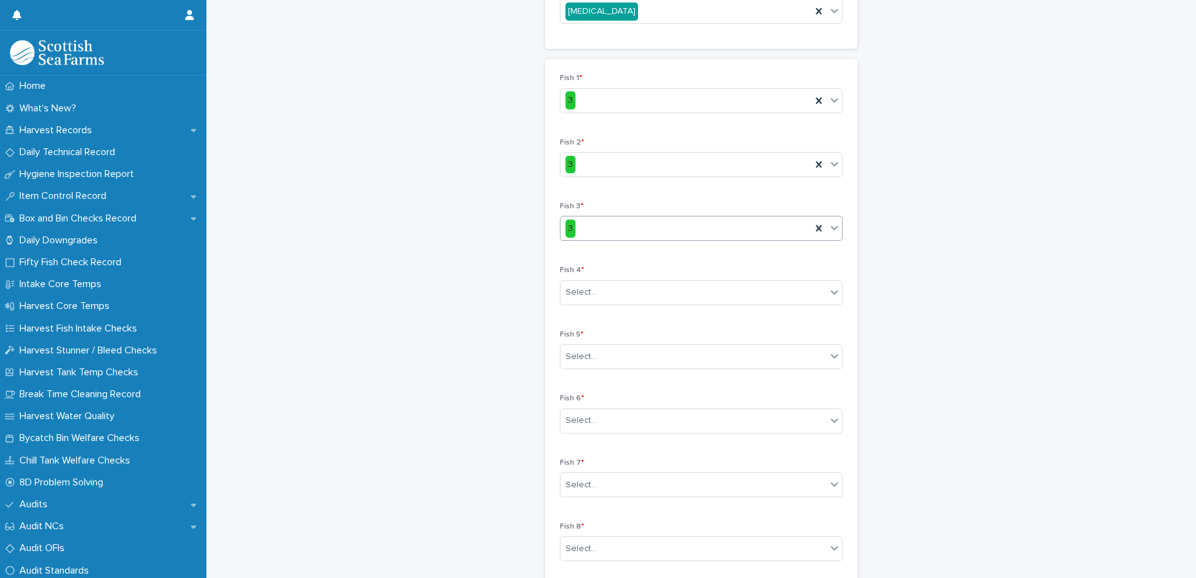
scroll to position [319, 0]
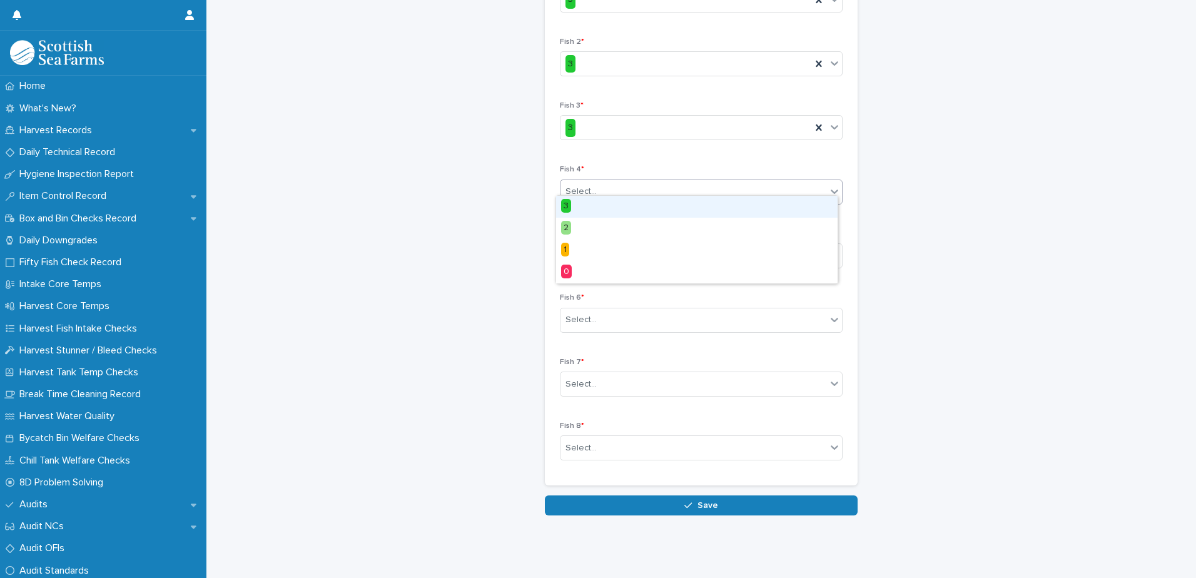
click at [595, 185] on div "Select..." at bounding box center [693, 191] width 266 height 21
drag, startPoint x: 595, startPoint y: 206, endPoint x: 596, endPoint y: 213, distance: 6.3
click at [597, 206] on div "3" at bounding box center [696, 207] width 281 height 22
click at [596, 246] on div "Select..." at bounding box center [693, 256] width 266 height 21
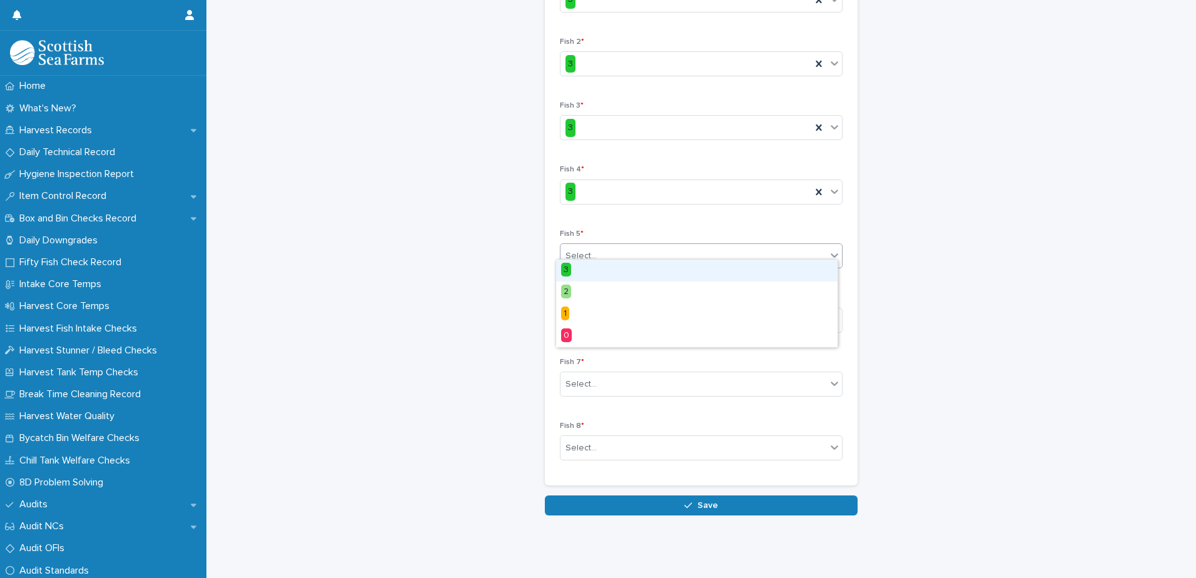
drag, startPoint x: 591, startPoint y: 266, endPoint x: 596, endPoint y: 283, distance: 18.2
click at [591, 266] on div "3" at bounding box center [696, 271] width 281 height 22
click at [600, 310] on div "Select..." at bounding box center [693, 320] width 266 height 21
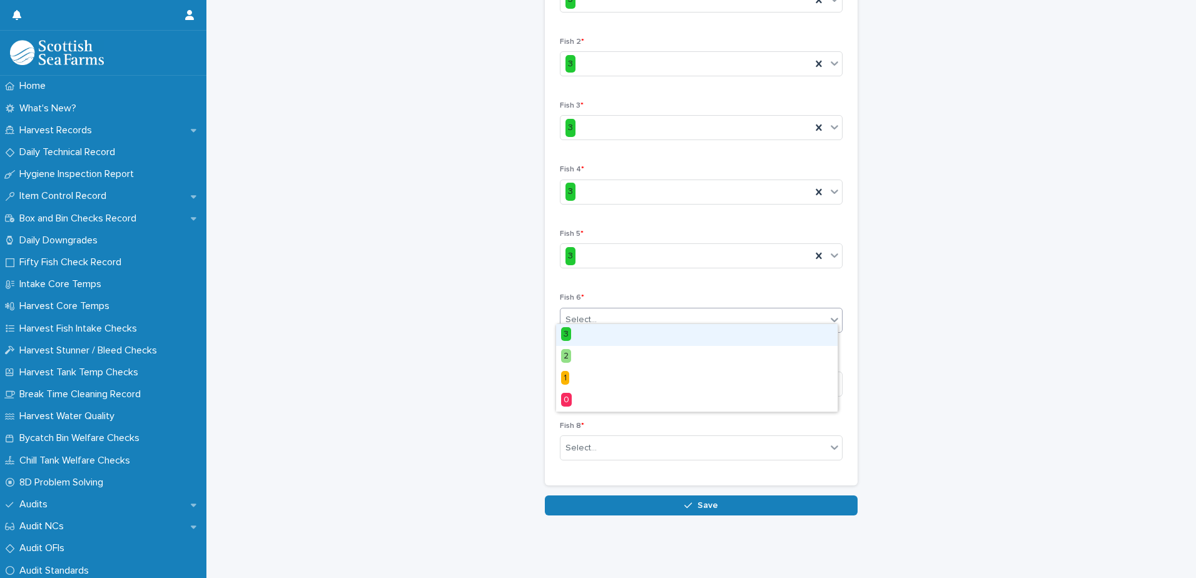
drag, startPoint x: 594, startPoint y: 335, endPoint x: 599, endPoint y: 346, distance: 12.3
click at [594, 335] on div "3" at bounding box center [696, 335] width 281 height 22
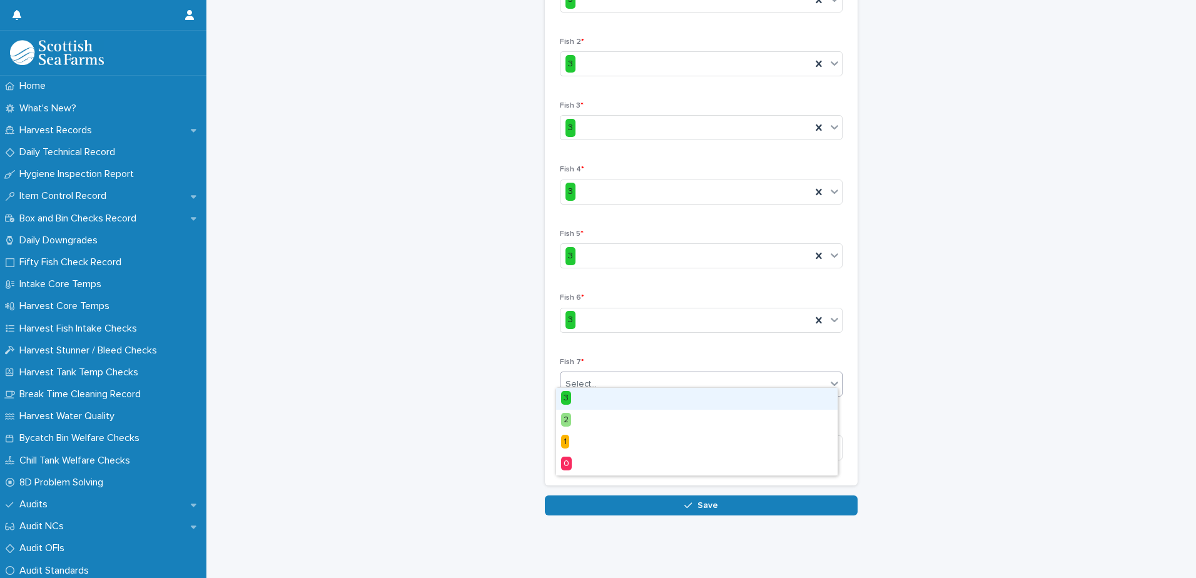
click at [598, 375] on div "Select..." at bounding box center [693, 384] width 266 height 21
click at [596, 400] on div "3" at bounding box center [696, 399] width 281 height 22
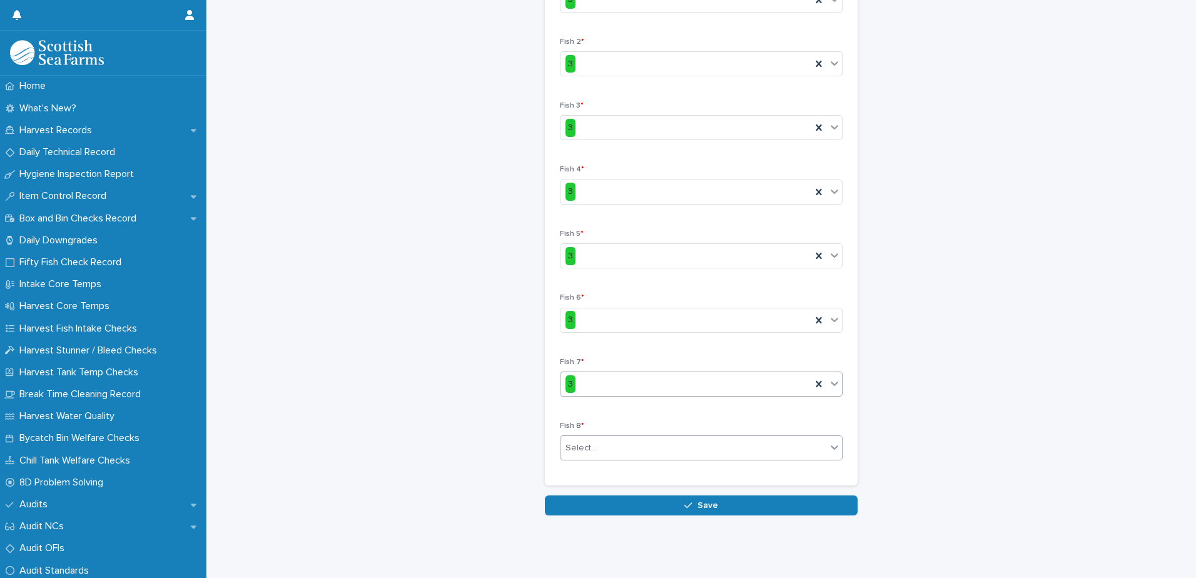
click at [610, 443] on div "Select..." at bounding box center [693, 448] width 266 height 21
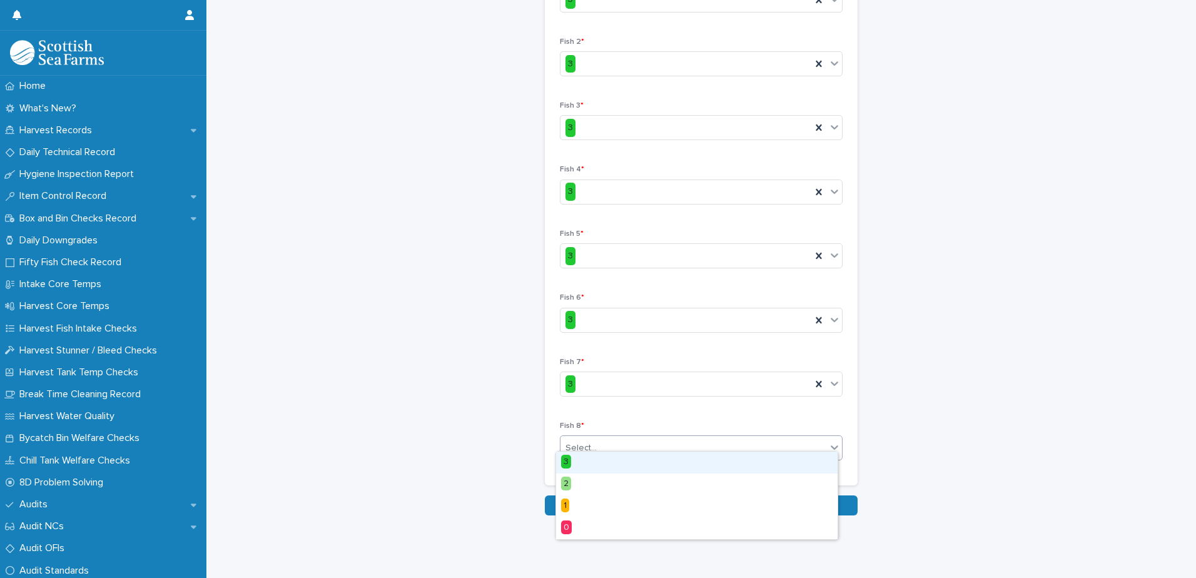
click at [603, 464] on div "3" at bounding box center [696, 462] width 281 height 22
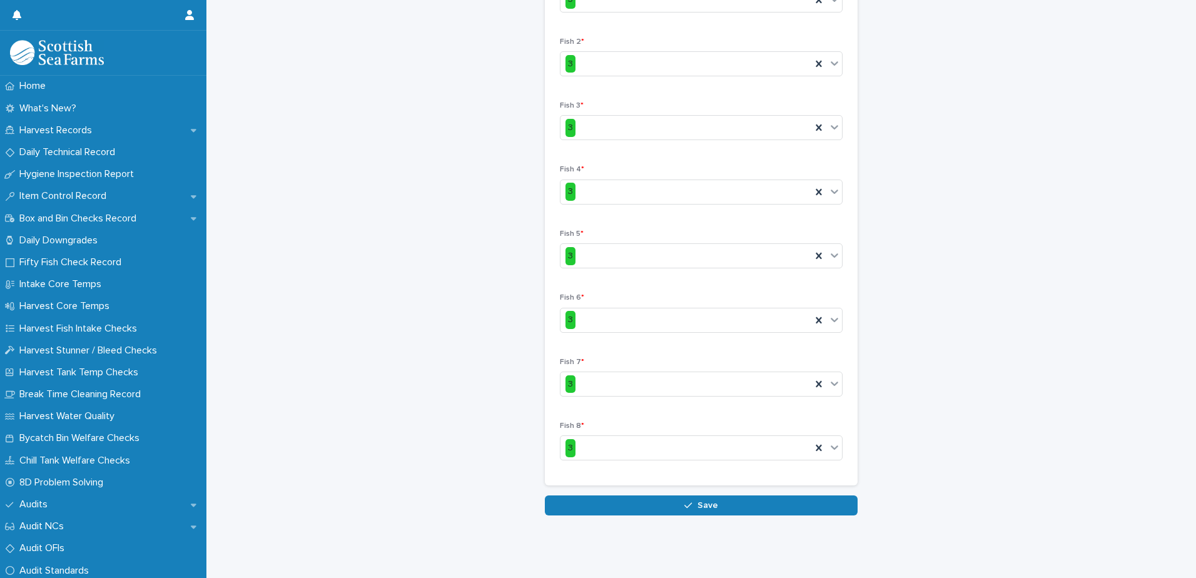
click at [687, 501] on div "button" at bounding box center [690, 505] width 13 height 9
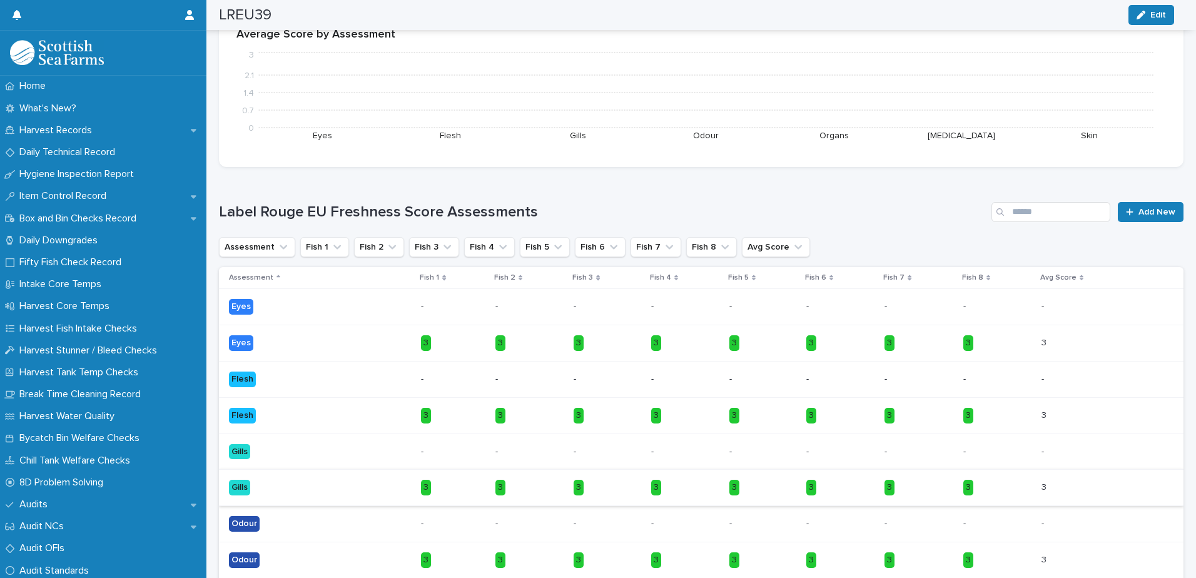
scroll to position [307, 0]
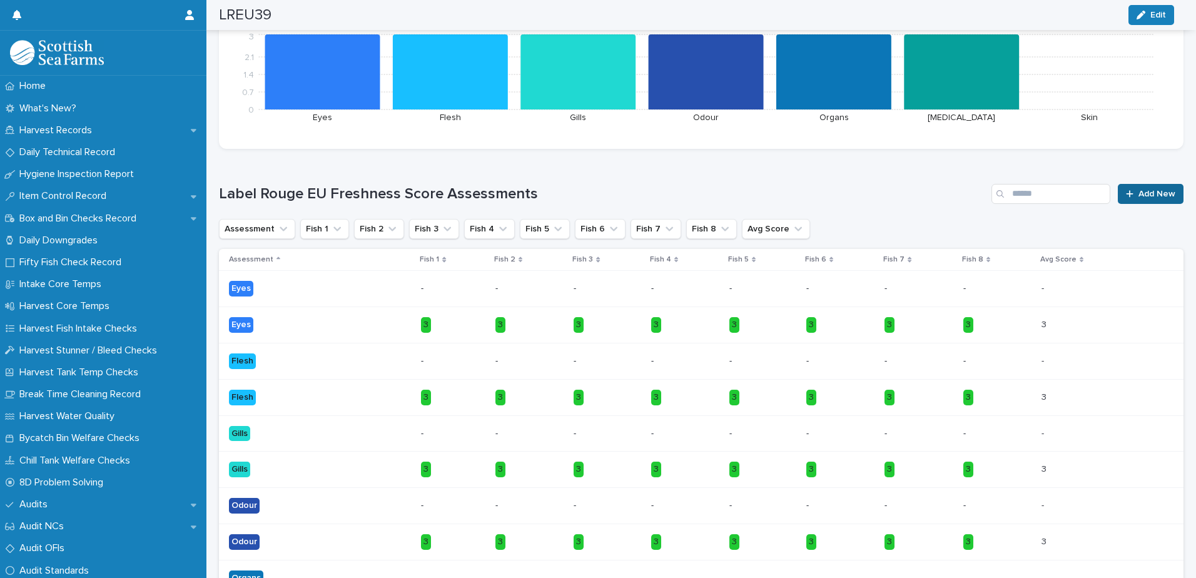
click at [1138, 191] on span "Add New" at bounding box center [1156, 193] width 37 height 9
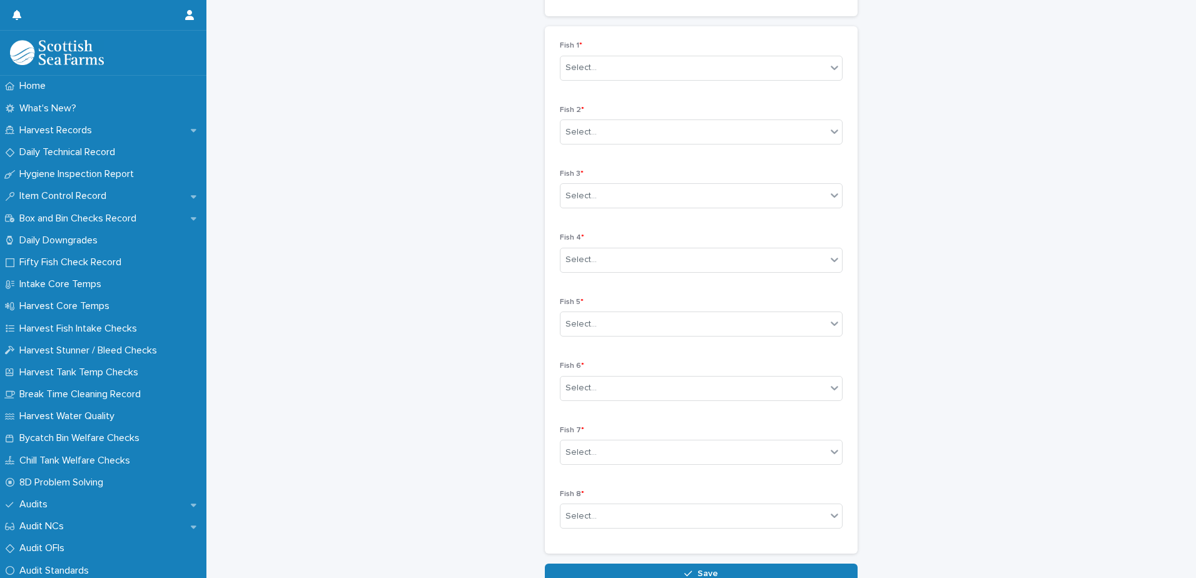
scroll to position [183, 0]
click at [662, 38] on div "Select..." at bounding box center [693, 37] width 266 height 21
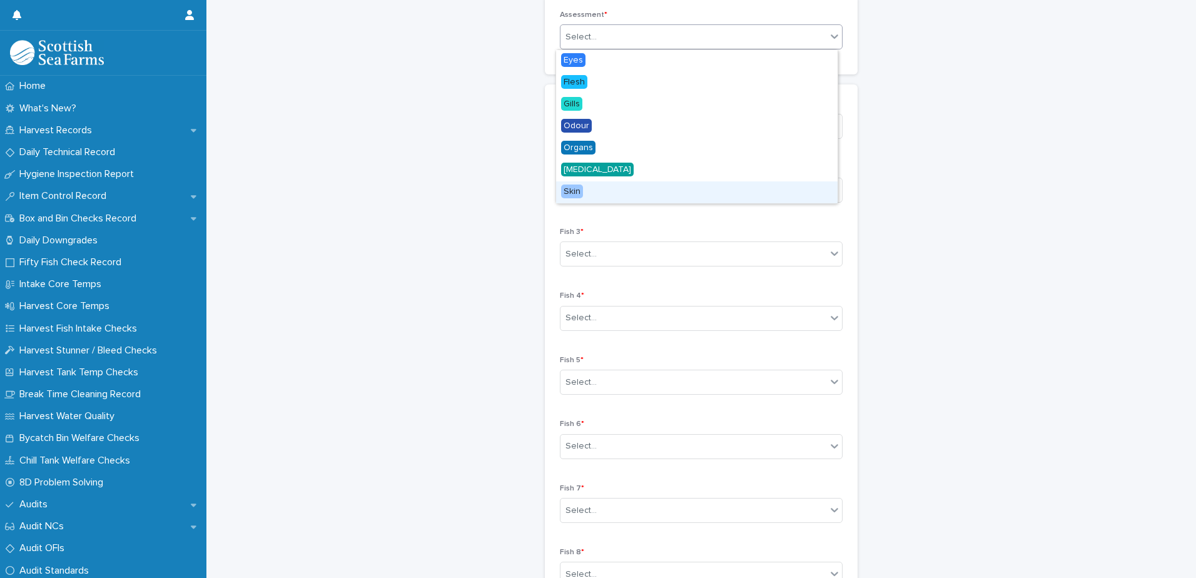
click at [627, 198] on div "Skin" at bounding box center [696, 192] width 281 height 22
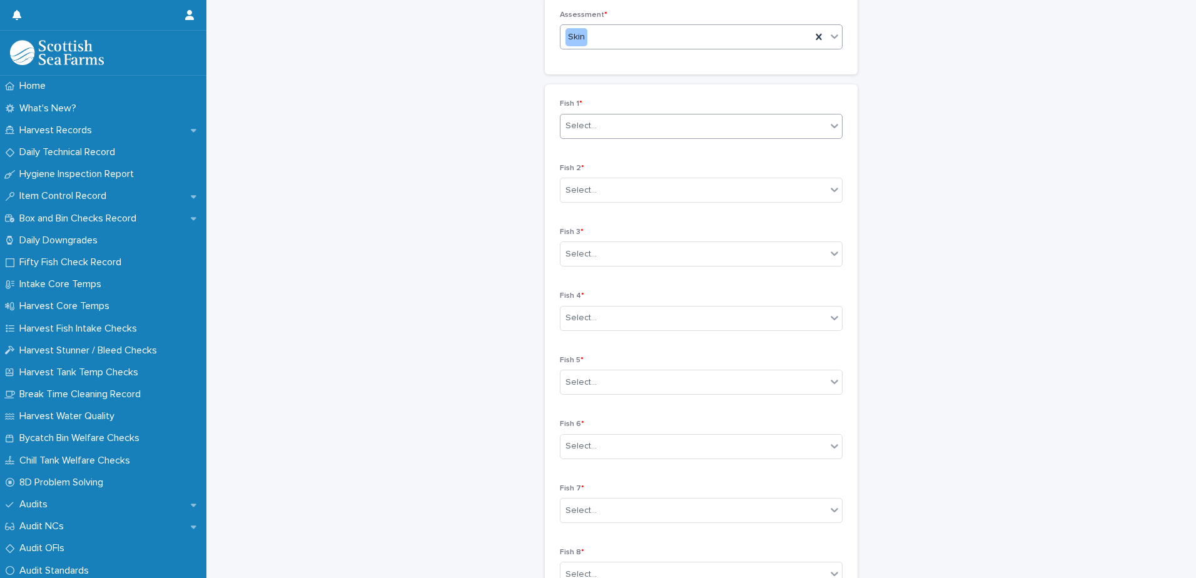
click at [615, 131] on div "Select..." at bounding box center [693, 126] width 266 height 21
drag, startPoint x: 611, startPoint y: 149, endPoint x: 607, endPoint y: 167, distance: 17.9
click at [611, 150] on div "3" at bounding box center [696, 150] width 281 height 22
click at [612, 192] on div "Select..." at bounding box center [693, 190] width 266 height 21
click at [605, 213] on div "3" at bounding box center [696, 214] width 281 height 22
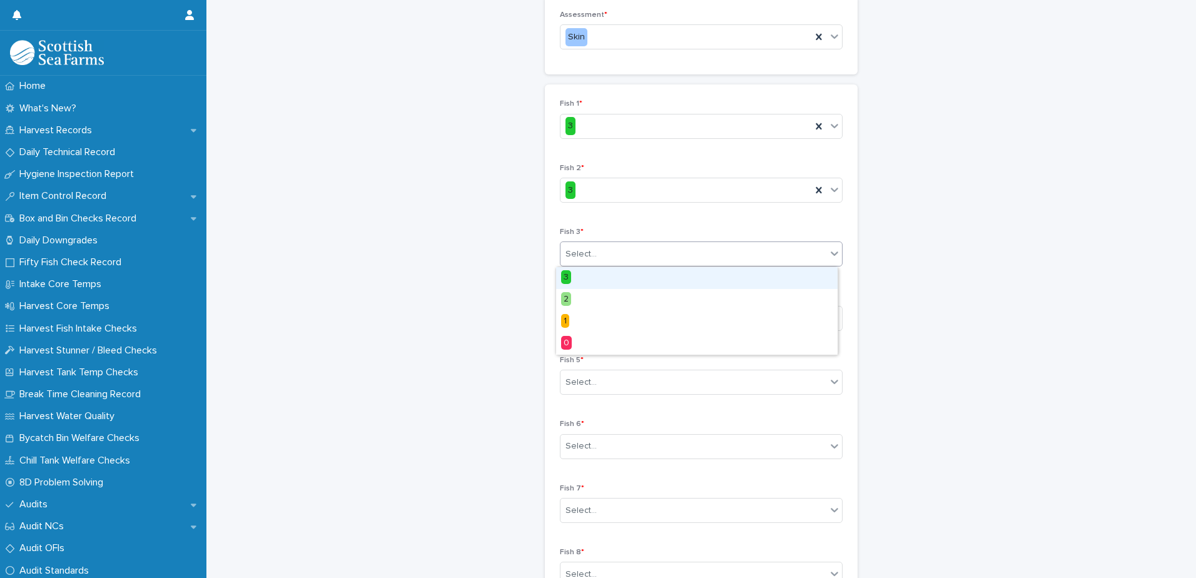
drag, startPoint x: 605, startPoint y: 251, endPoint x: 604, endPoint y: 260, distance: 8.8
click at [605, 252] on div "Select..." at bounding box center [693, 254] width 266 height 21
click at [601, 274] on div "3" at bounding box center [696, 278] width 281 height 22
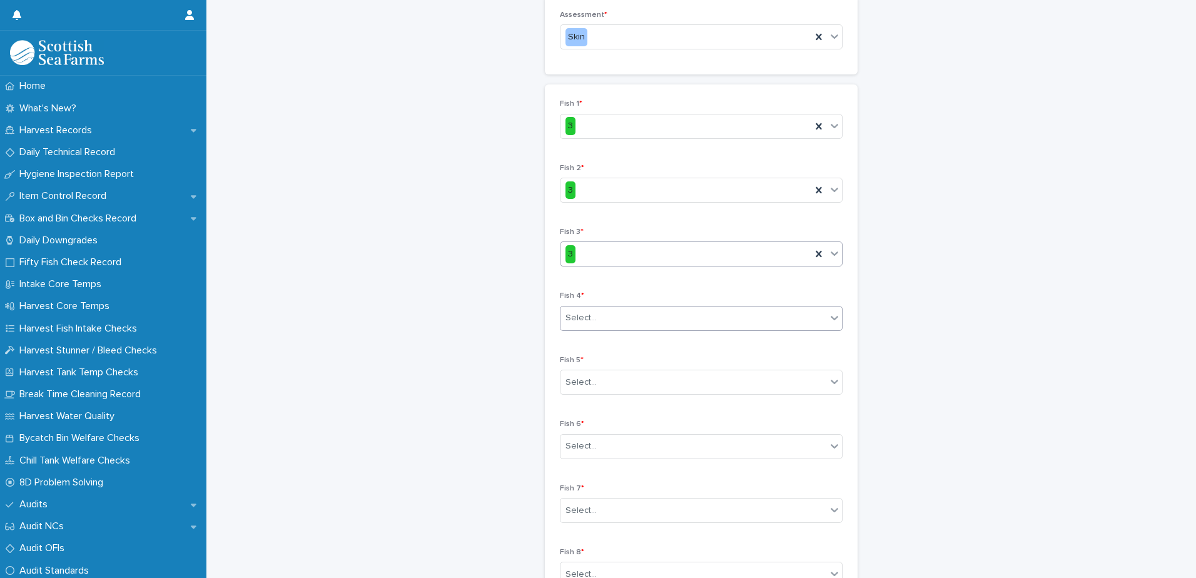
click at [607, 322] on div "Select..." at bounding box center [693, 318] width 266 height 21
drag, startPoint x: 605, startPoint y: 341, endPoint x: 612, endPoint y: 346, distance: 8.9
click at [605, 342] on div "3" at bounding box center [696, 342] width 281 height 22
click at [628, 380] on div "Select..." at bounding box center [693, 382] width 266 height 21
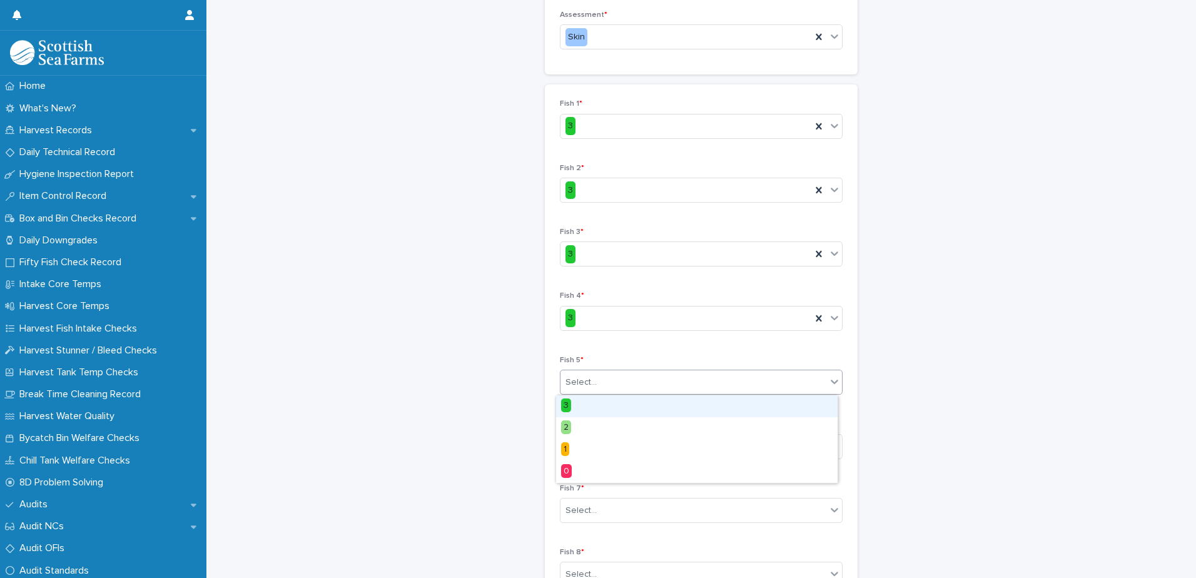
click at [620, 403] on div "3" at bounding box center [696, 406] width 281 height 22
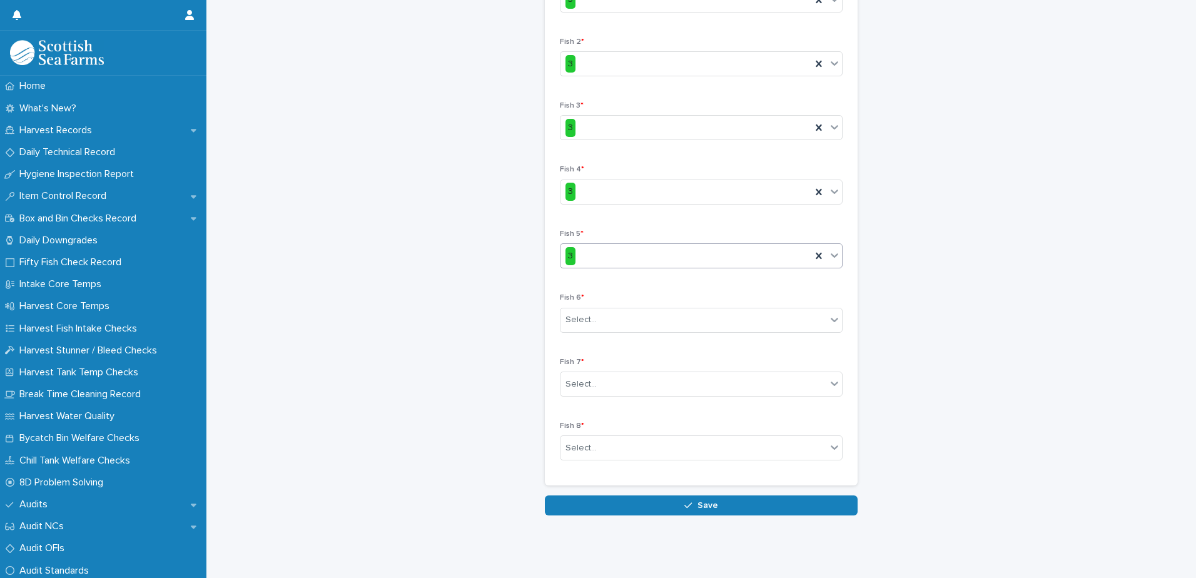
scroll to position [319, 0]
click at [619, 310] on div "Select..." at bounding box center [693, 320] width 266 height 21
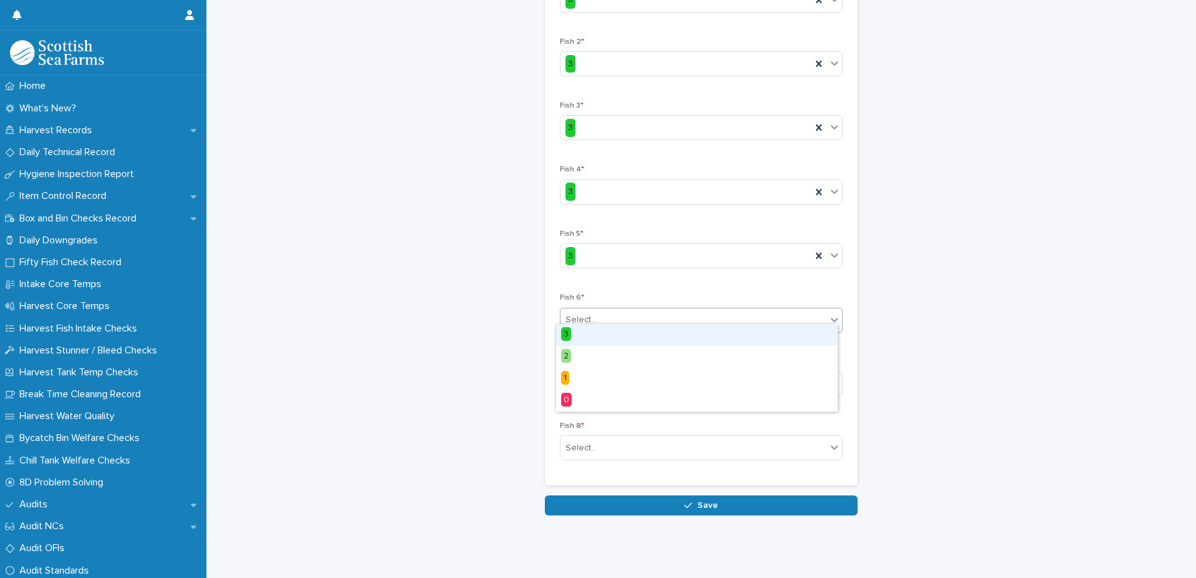
click at [610, 338] on div "3" at bounding box center [696, 335] width 281 height 22
click at [619, 375] on div "Select..." at bounding box center [693, 384] width 266 height 21
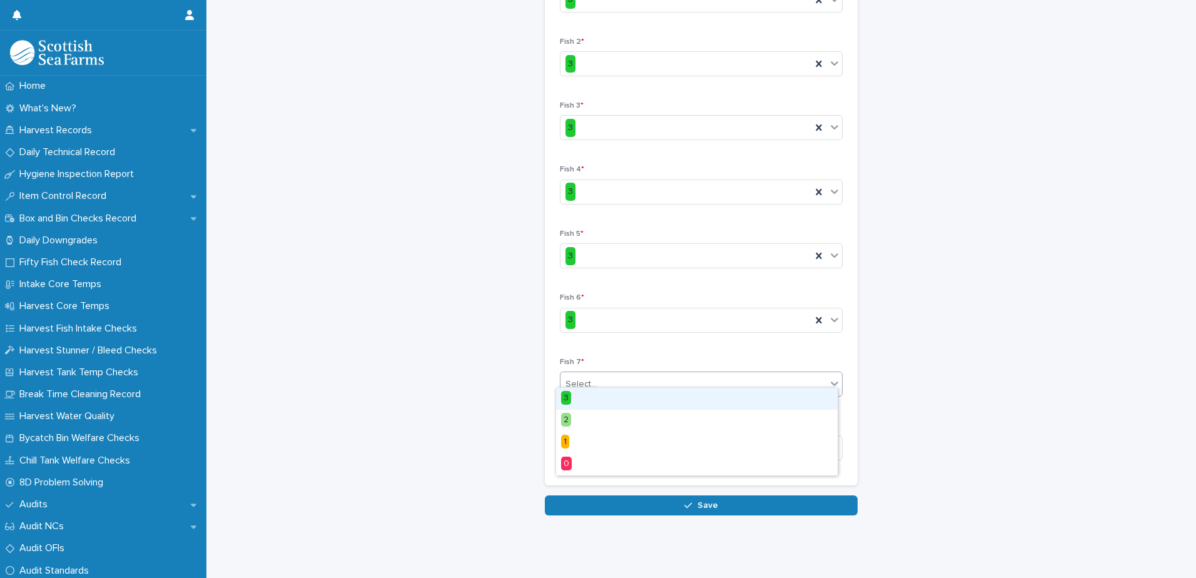
click at [604, 396] on div "3" at bounding box center [696, 399] width 281 height 22
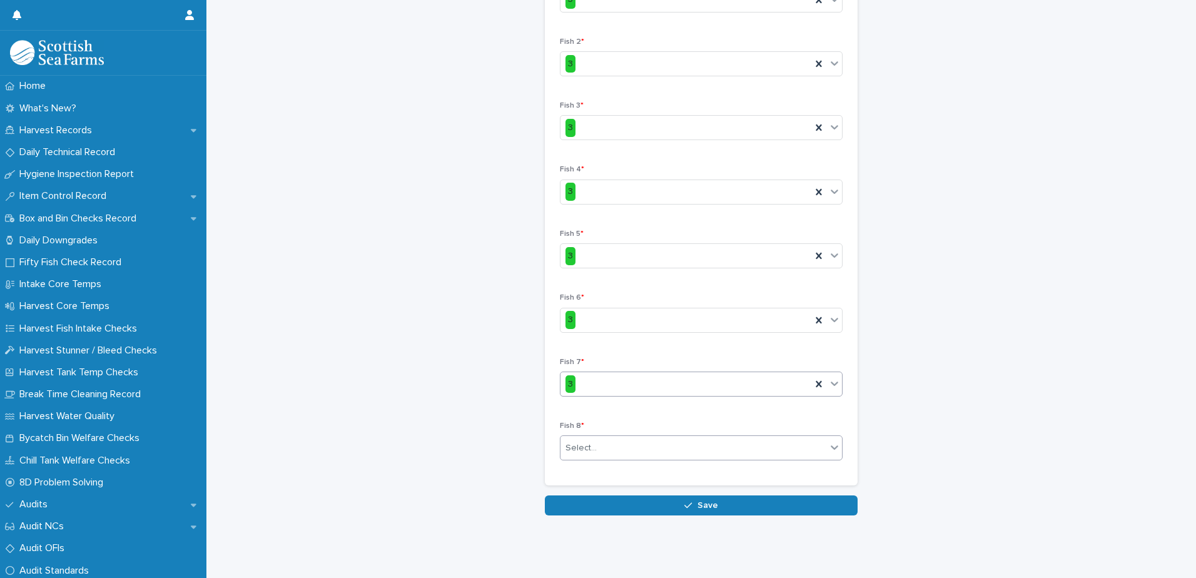
click at [612, 442] on div "Select..." at bounding box center [693, 448] width 266 height 21
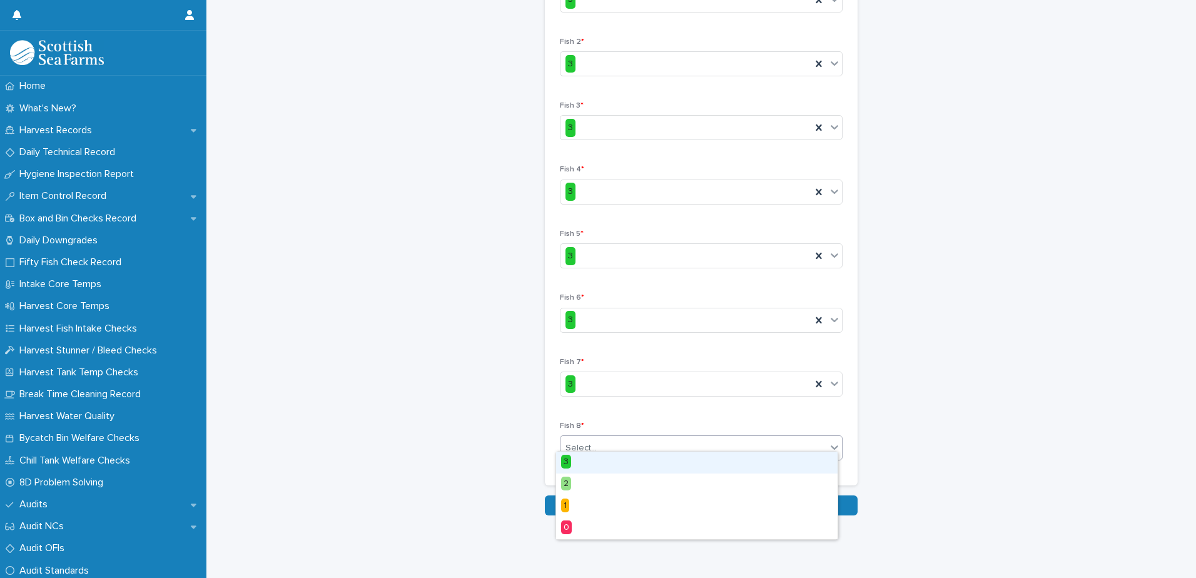
drag, startPoint x: 597, startPoint y: 460, endPoint x: 603, endPoint y: 459, distance: 6.3
click at [597, 460] on div "3" at bounding box center [696, 462] width 281 height 22
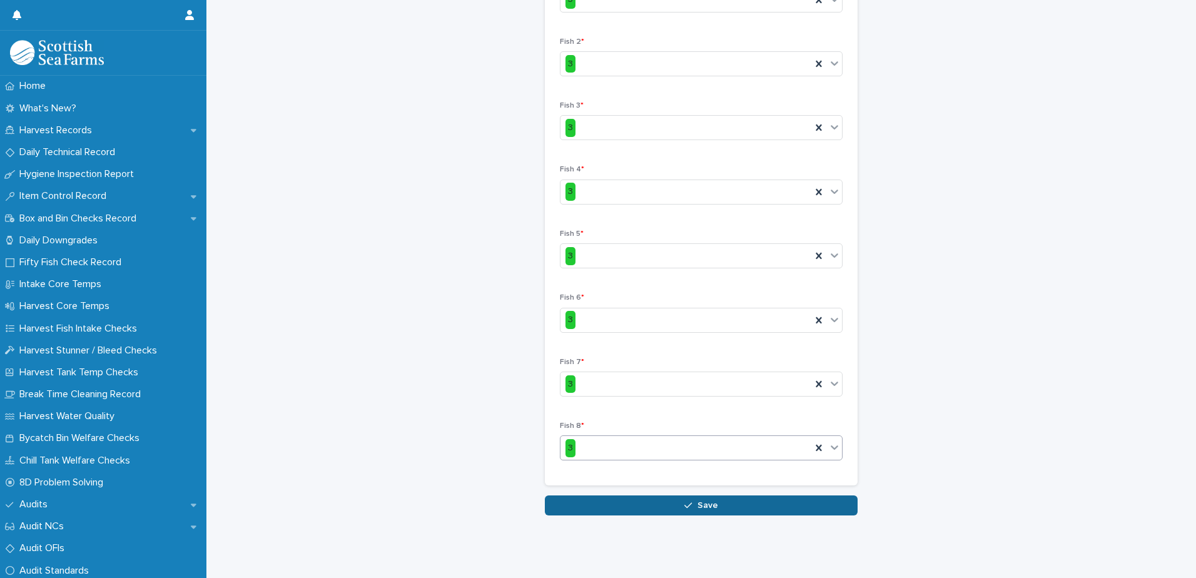
click at [658, 495] on button "Save" at bounding box center [701, 505] width 313 height 20
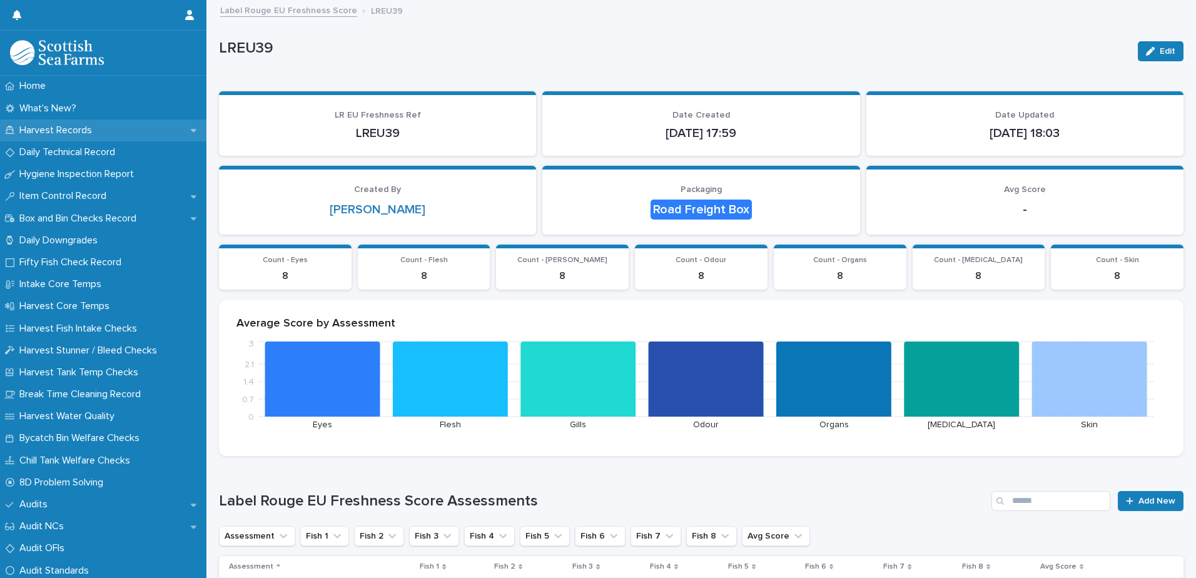
click at [58, 134] on p "Harvest Records" at bounding box center [58, 130] width 88 height 12
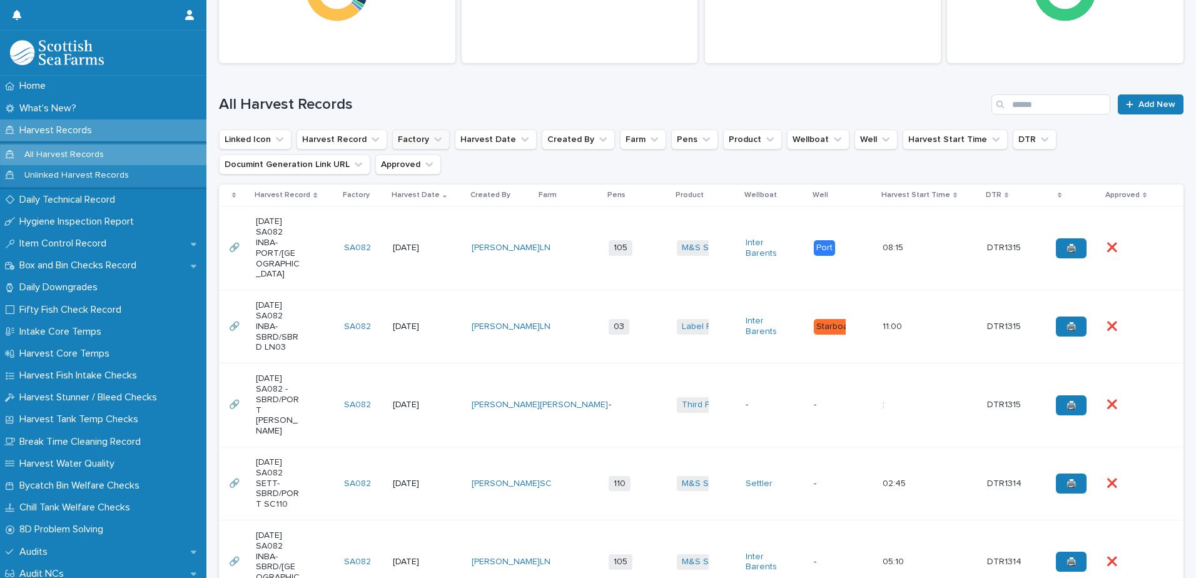
scroll to position [250, 0]
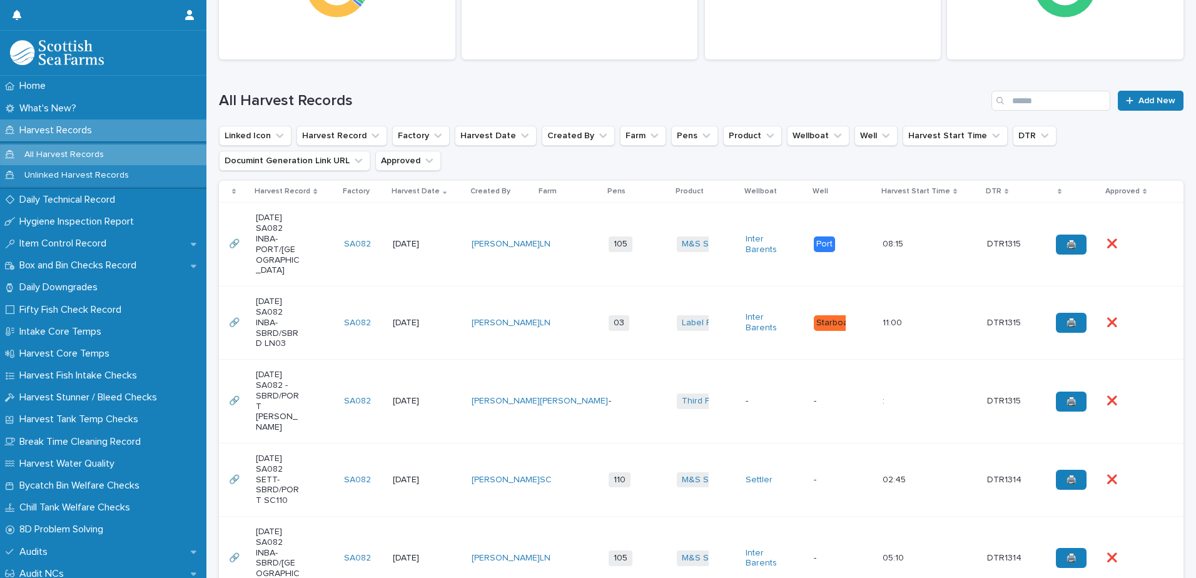
click at [535, 296] on td "LN" at bounding box center [569, 322] width 69 height 73
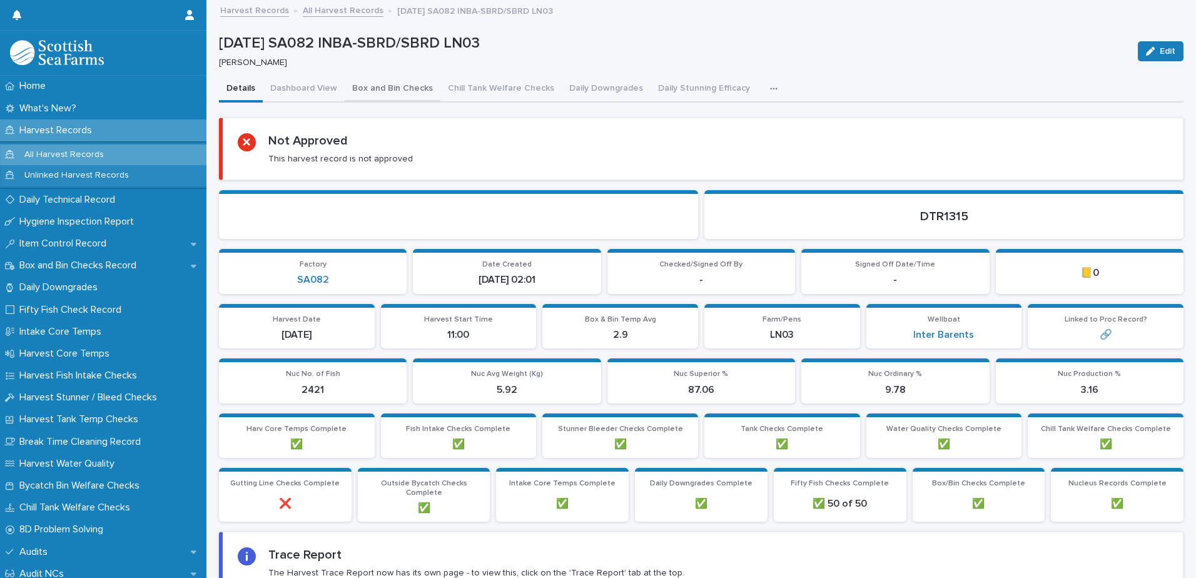
click at [370, 89] on button "Box and Bin Checks" at bounding box center [393, 89] width 96 height 26
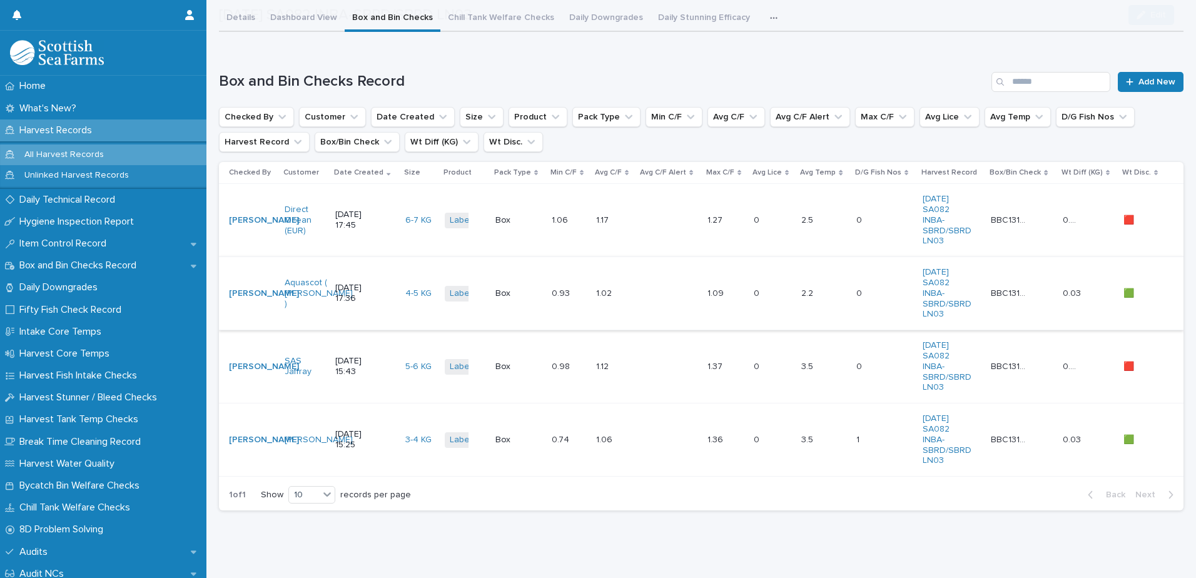
scroll to position [85, 0]
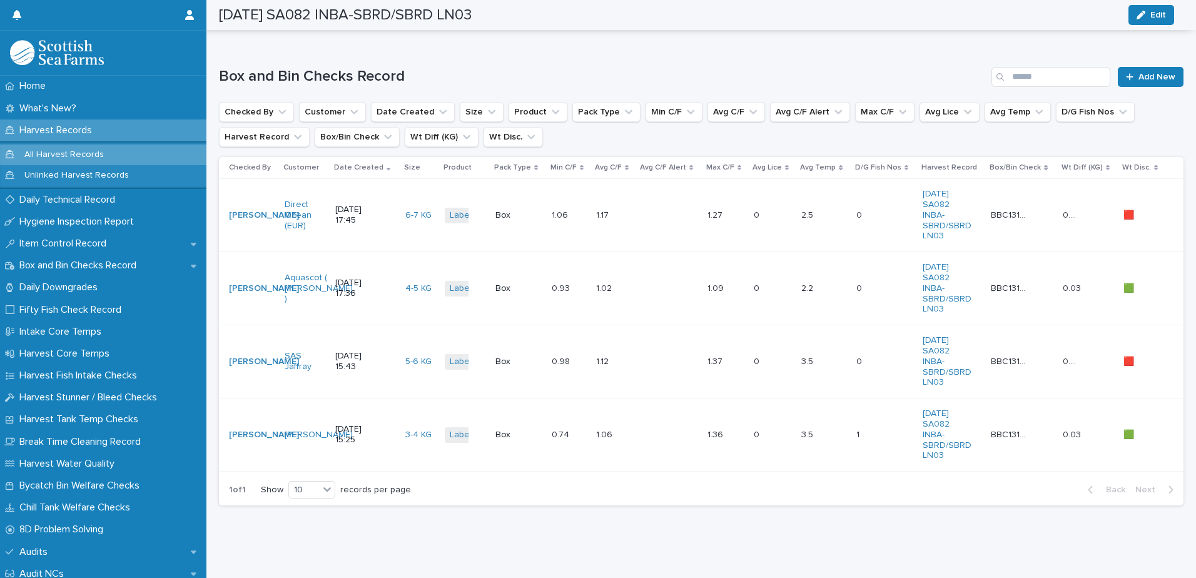
click at [547, 184] on td "1.06 1.06" at bounding box center [569, 215] width 44 height 73
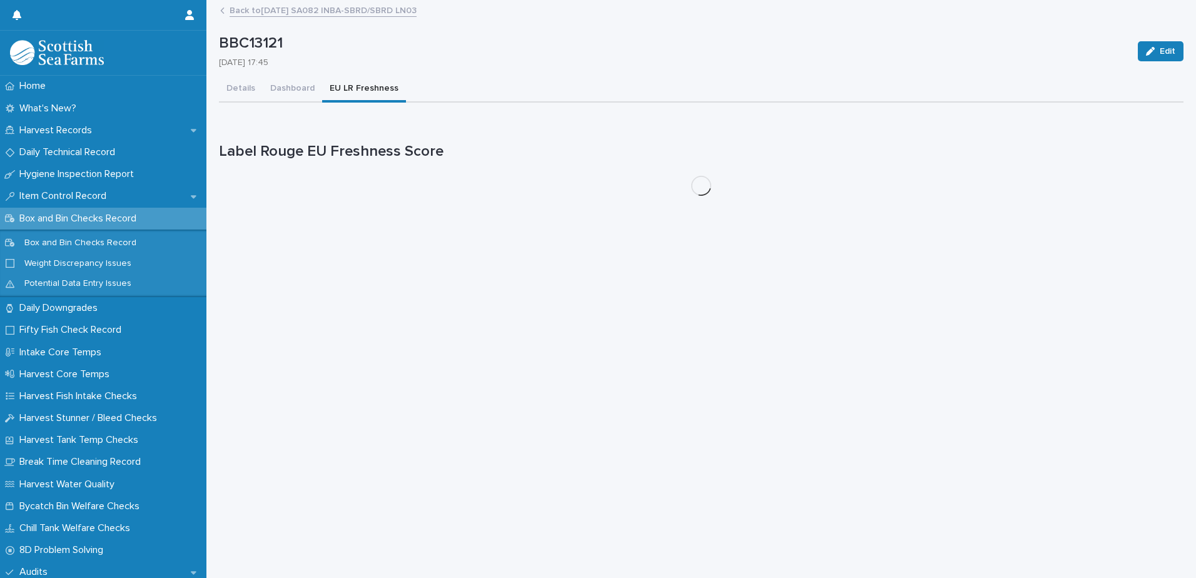
click at [349, 87] on button "EU LR Freshness" at bounding box center [364, 89] width 84 height 26
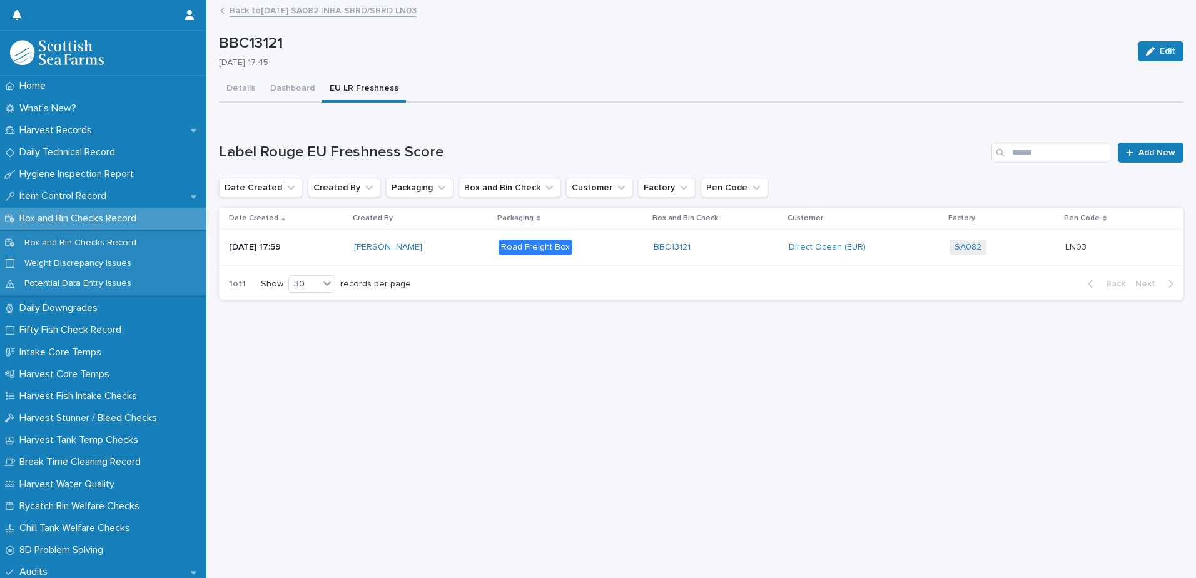
click at [1088, 246] on p at bounding box center [1114, 247] width 98 height 11
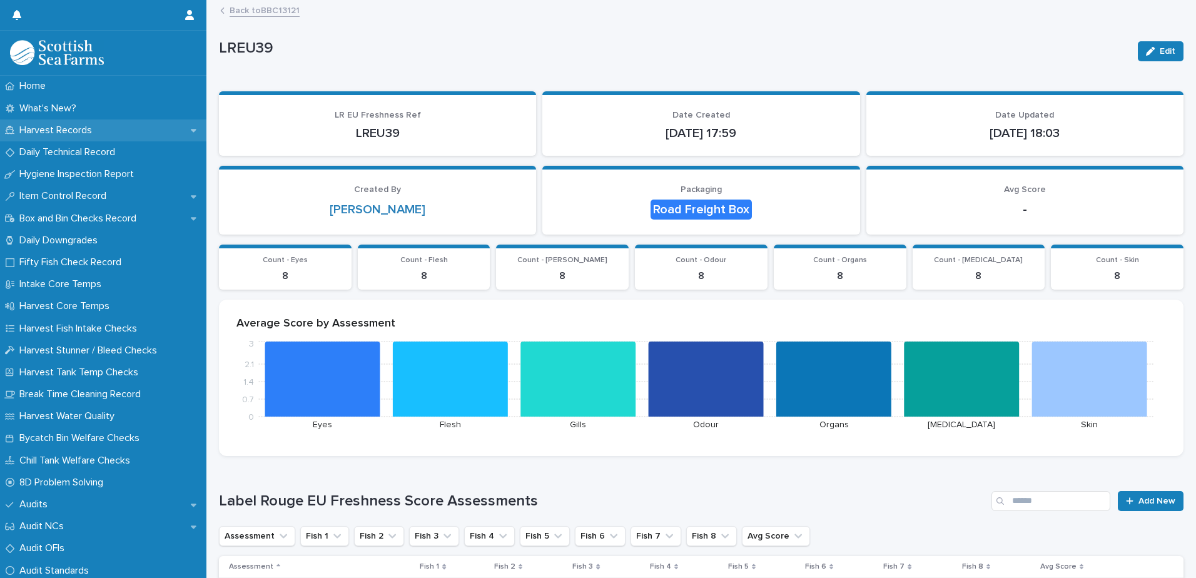
click at [50, 129] on p "Harvest Records" at bounding box center [58, 130] width 88 height 12
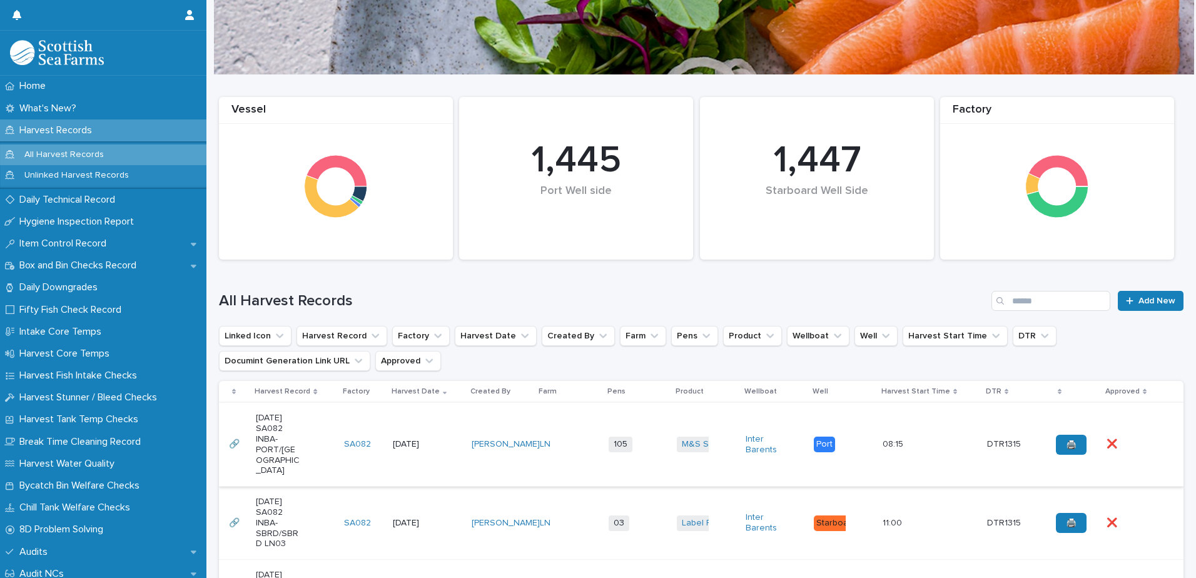
scroll to position [188, 0]
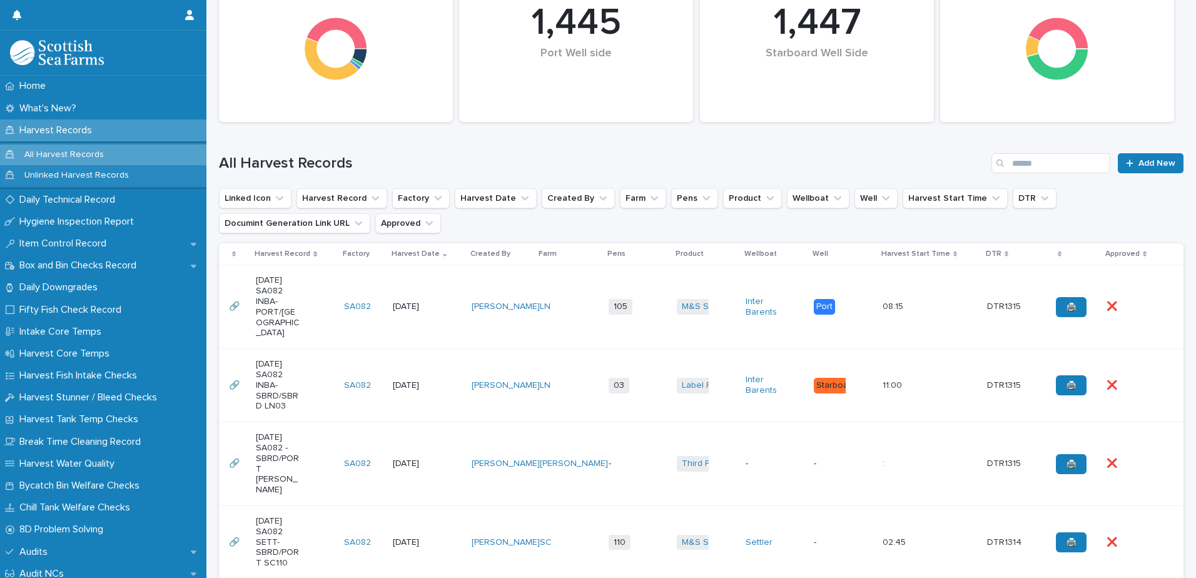
click at [509, 375] on div "[PERSON_NAME]" at bounding box center [501, 385] width 59 height 21
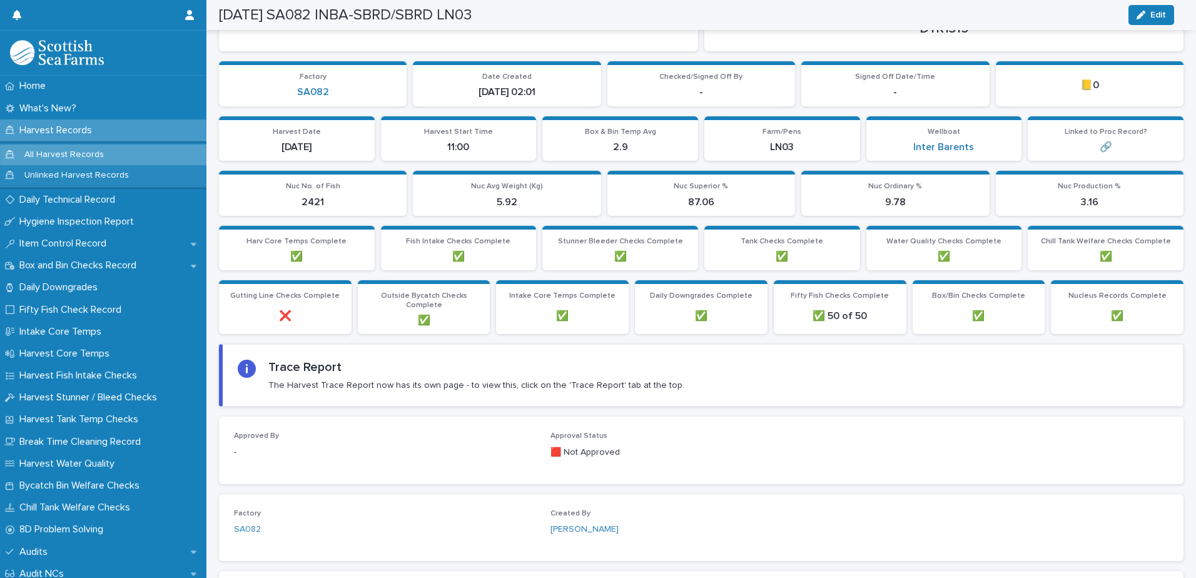
scroll to position [64, 0]
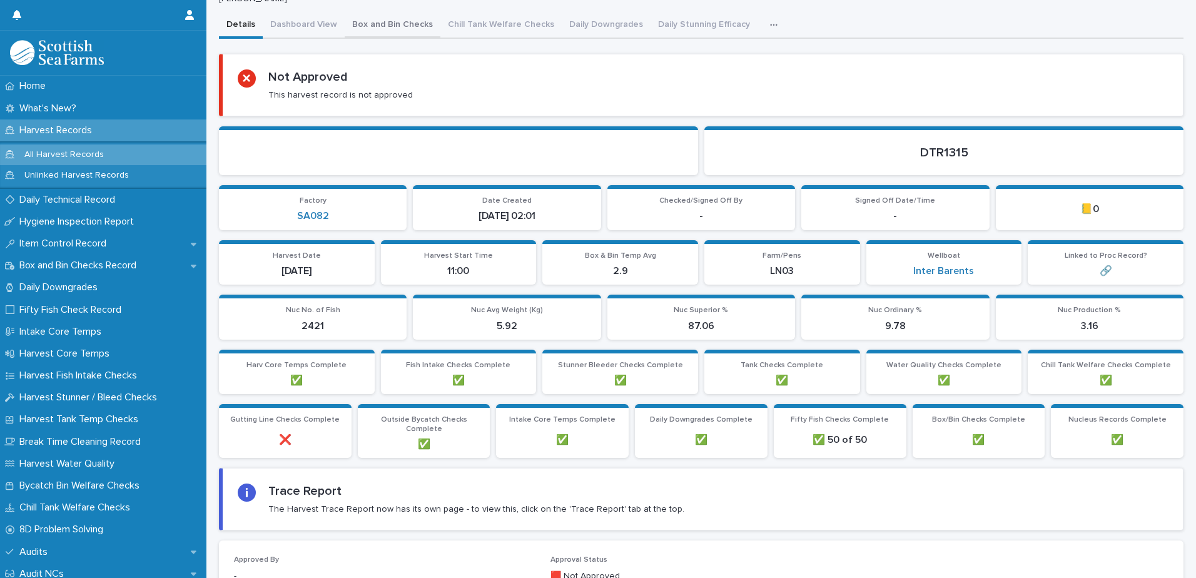
click at [383, 21] on button "Box and Bin Checks" at bounding box center [393, 26] width 96 height 26
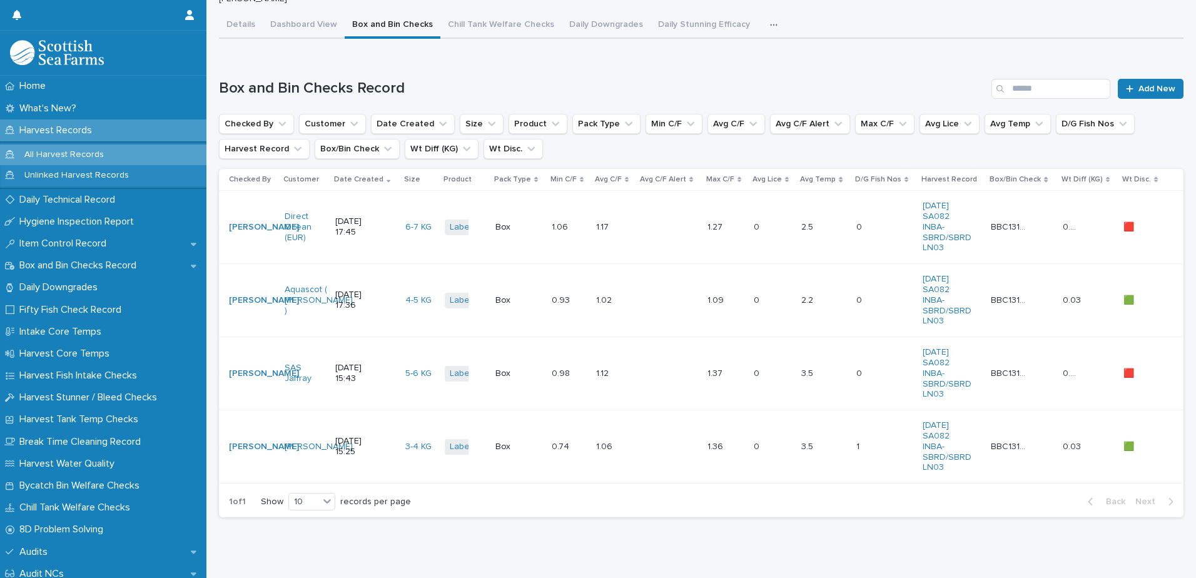
click at [652, 282] on td at bounding box center [669, 300] width 66 height 73
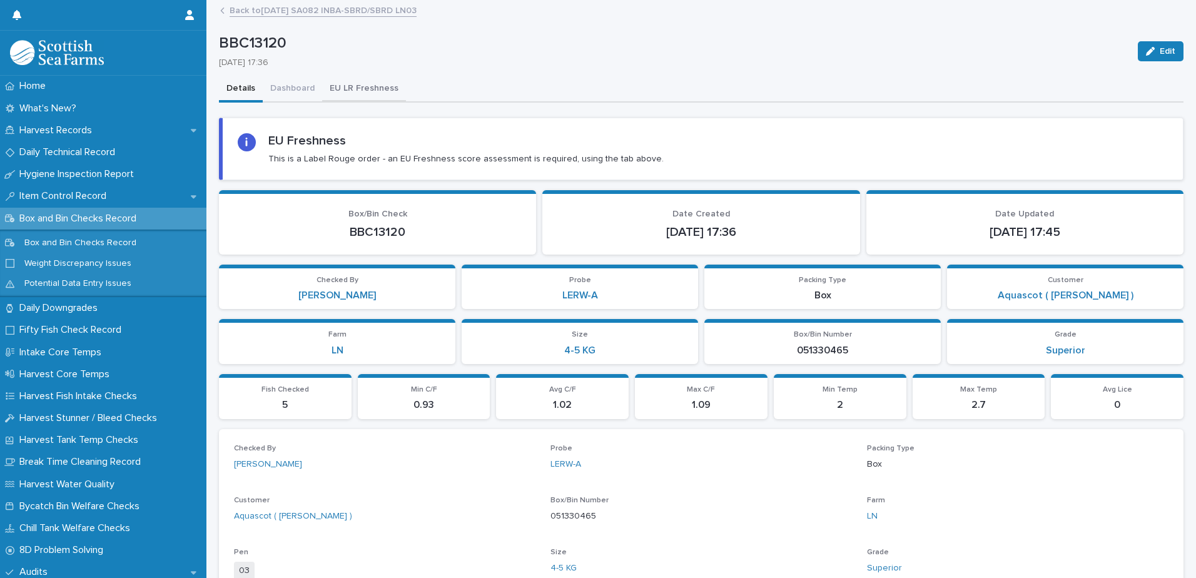
click at [360, 85] on button "EU LR Freshness" at bounding box center [364, 89] width 84 height 26
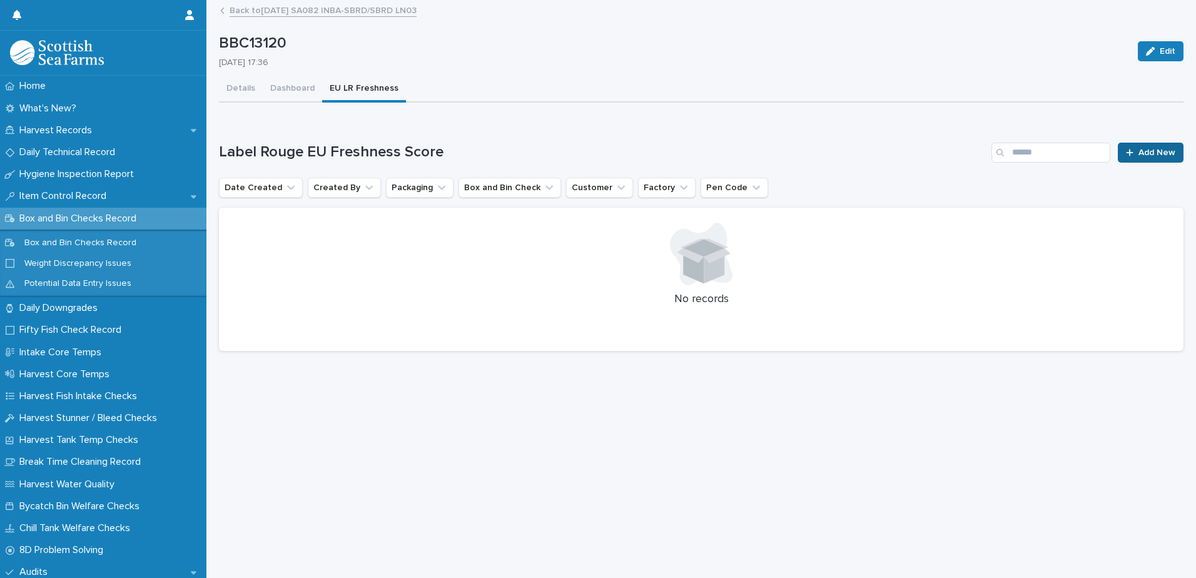
click at [1141, 154] on span "Add New" at bounding box center [1156, 152] width 37 height 9
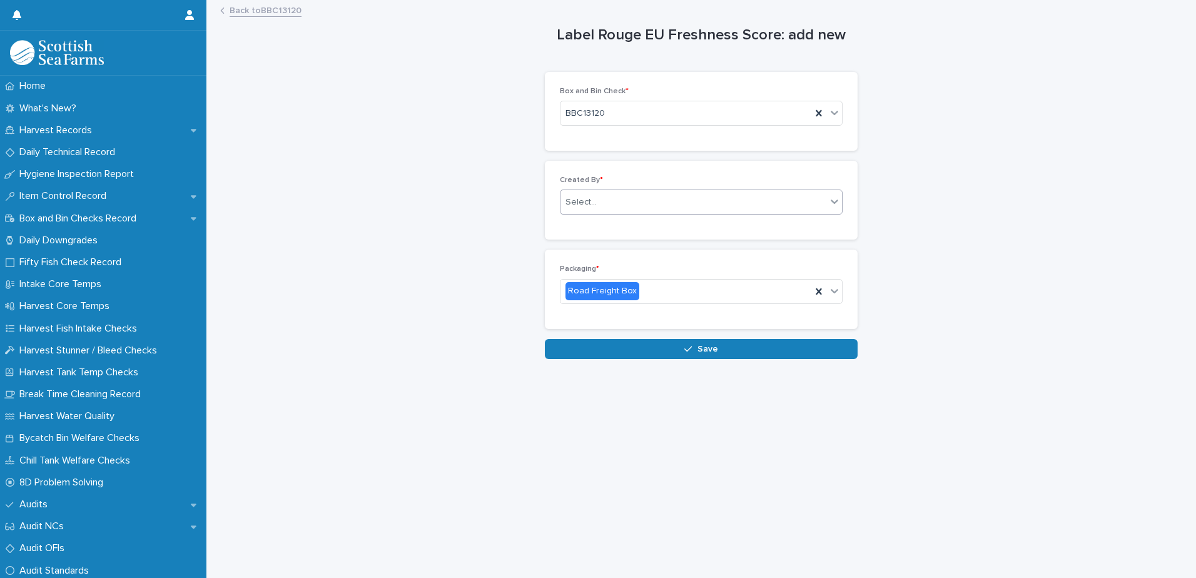
click at [635, 206] on div "Select..." at bounding box center [693, 202] width 266 height 21
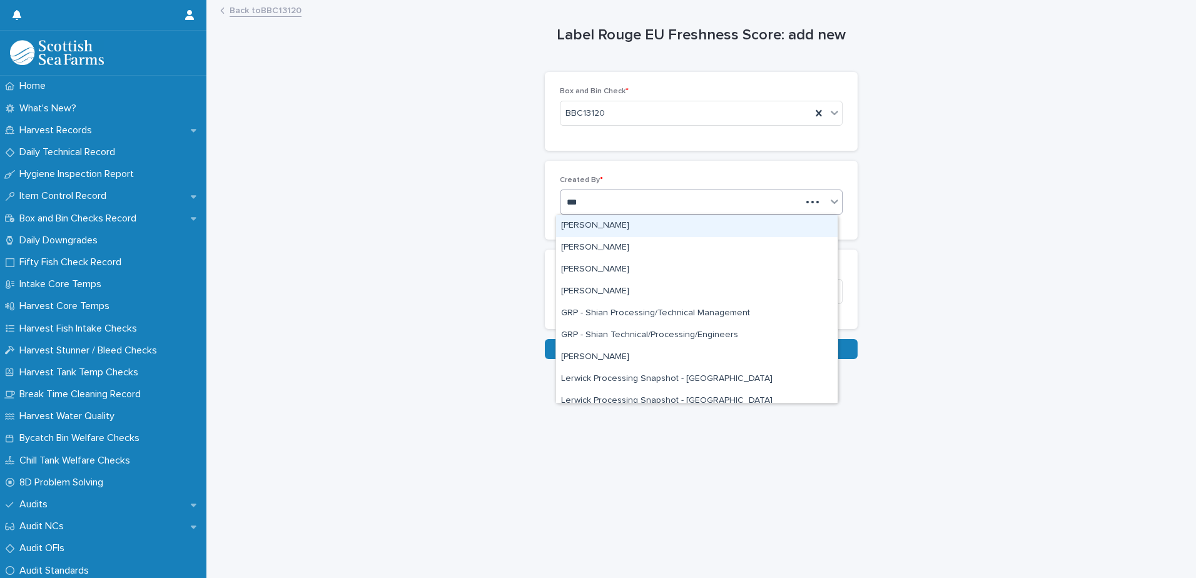
type input "****"
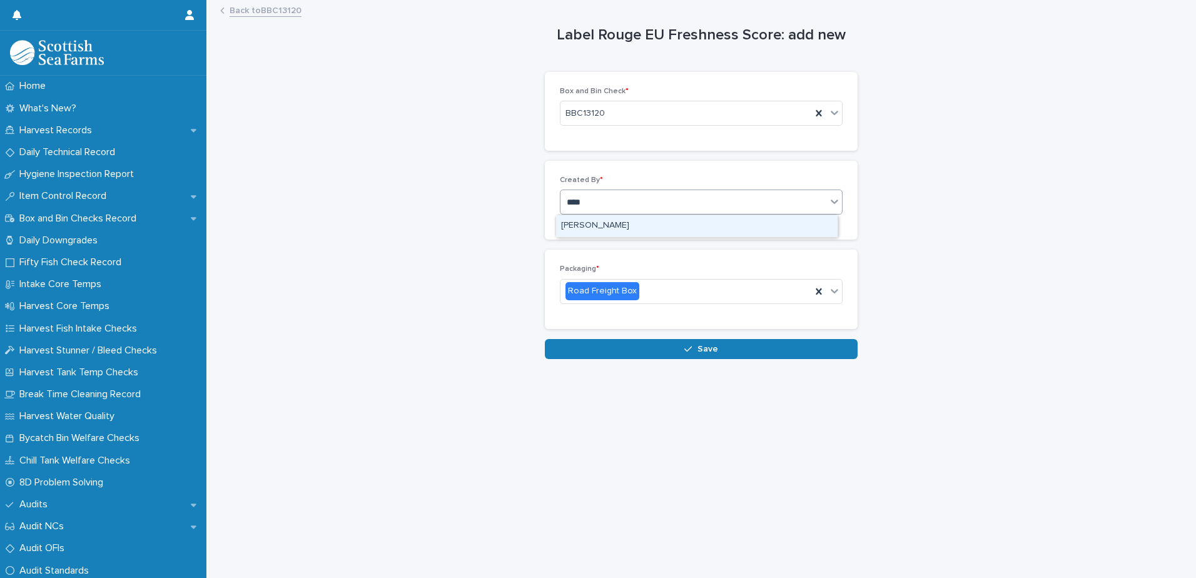
click at [606, 228] on div "[PERSON_NAME]" at bounding box center [696, 226] width 281 height 22
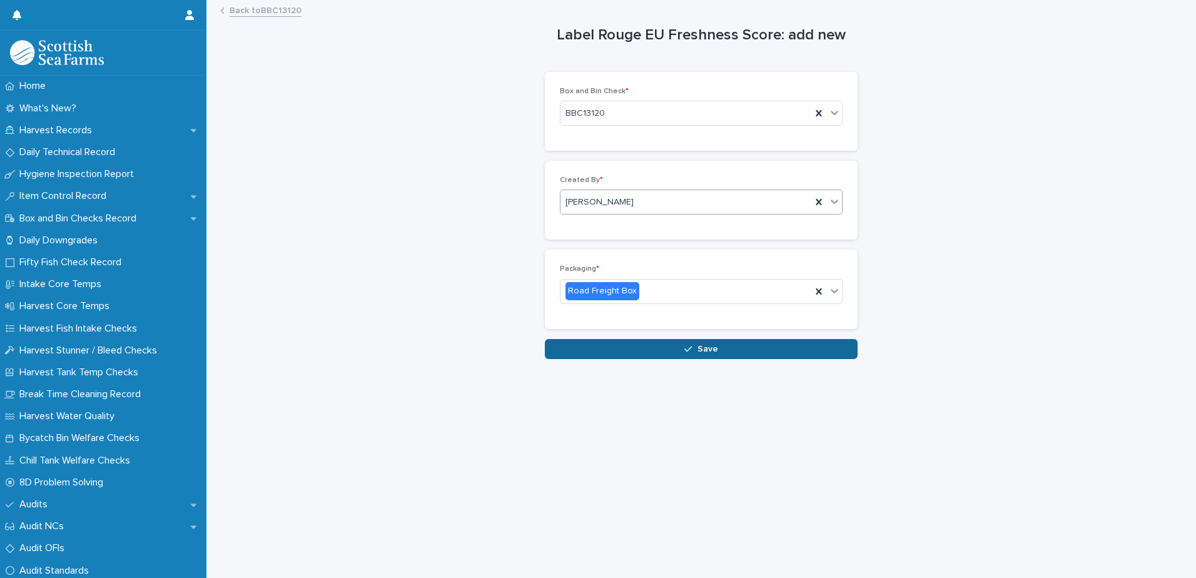
click at [685, 350] on icon "button" at bounding box center [688, 349] width 8 height 9
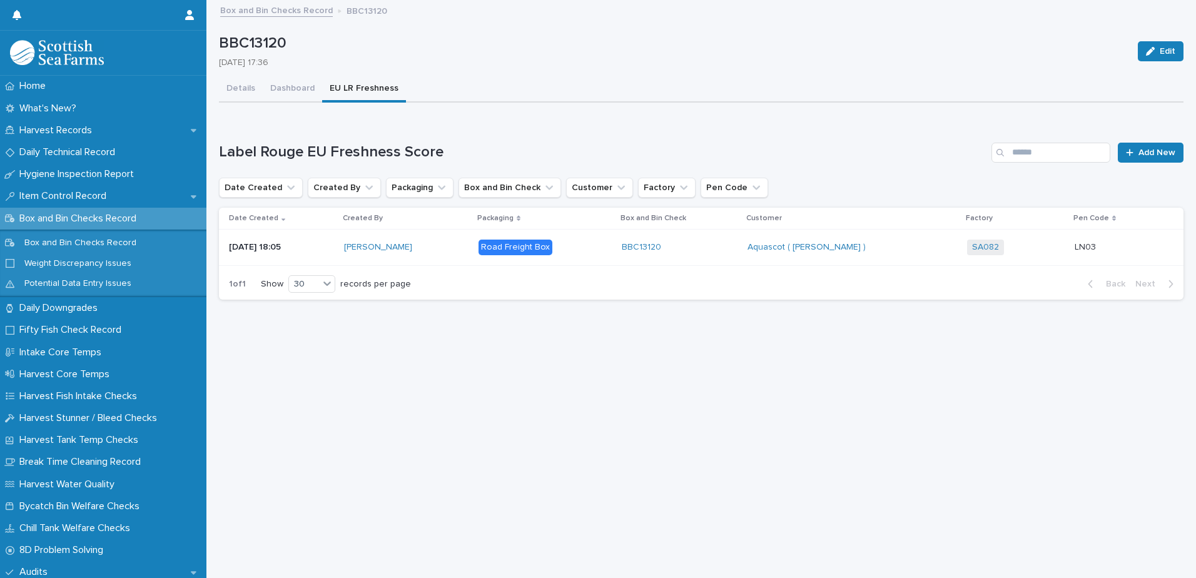
click at [1008, 251] on div "SA082 + 0" at bounding box center [1015, 248] width 97 height 16
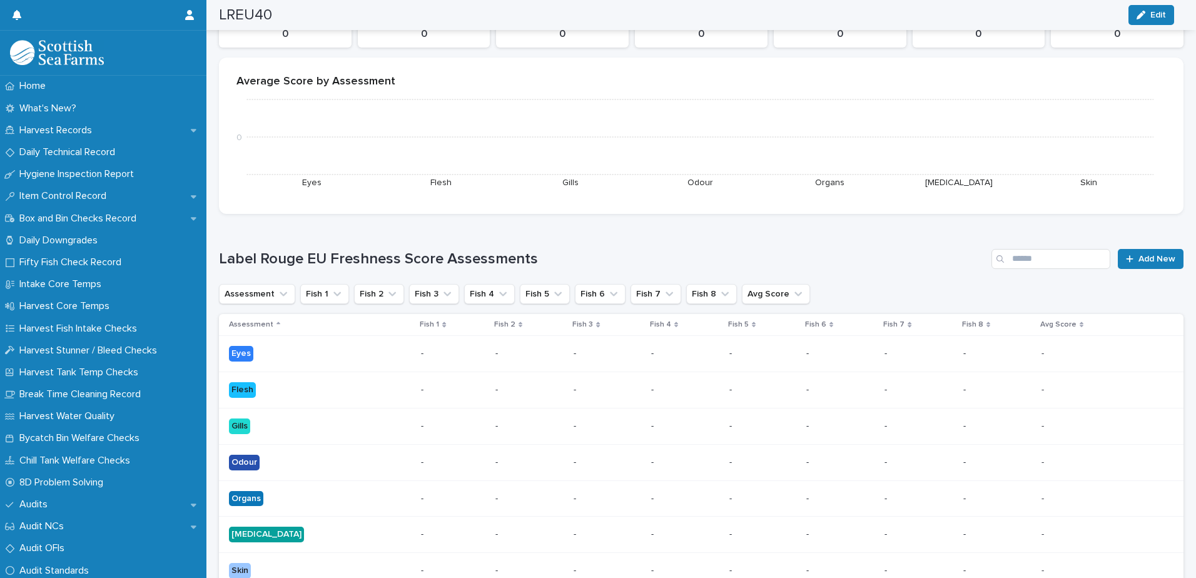
scroll to position [250, 0]
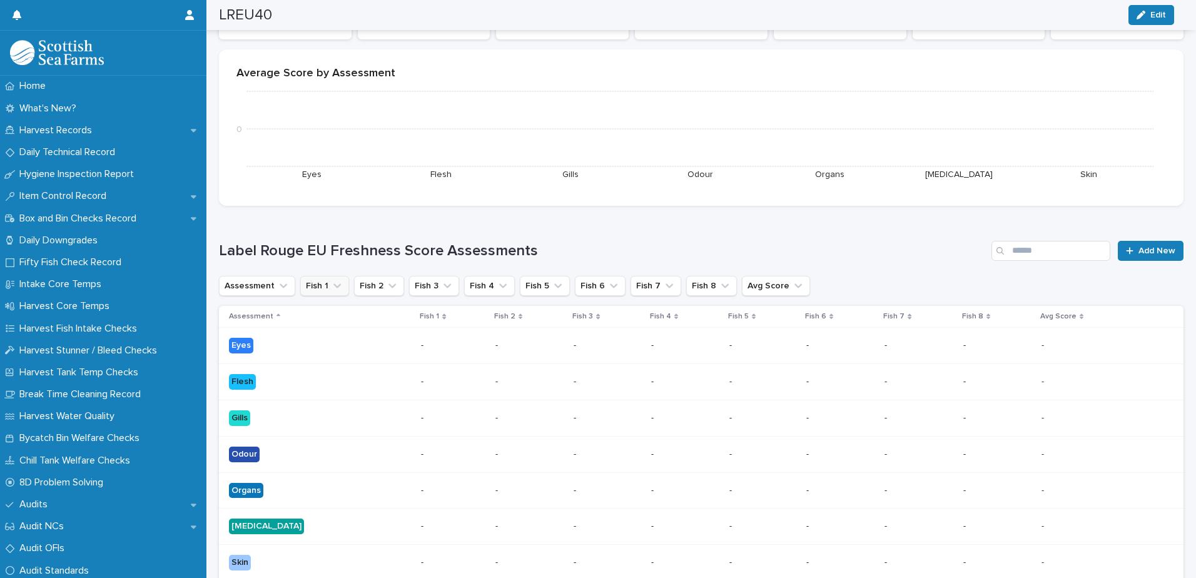
click at [333, 288] on icon "Fish 1" at bounding box center [337, 286] width 13 height 13
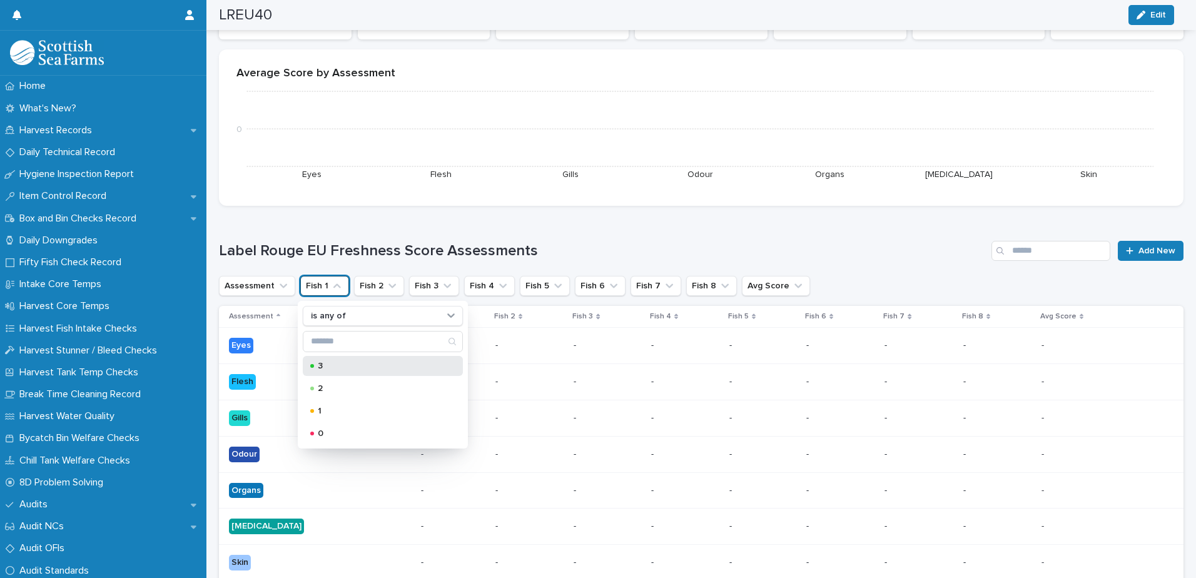
click at [332, 368] on p "3" at bounding box center [380, 365] width 125 height 9
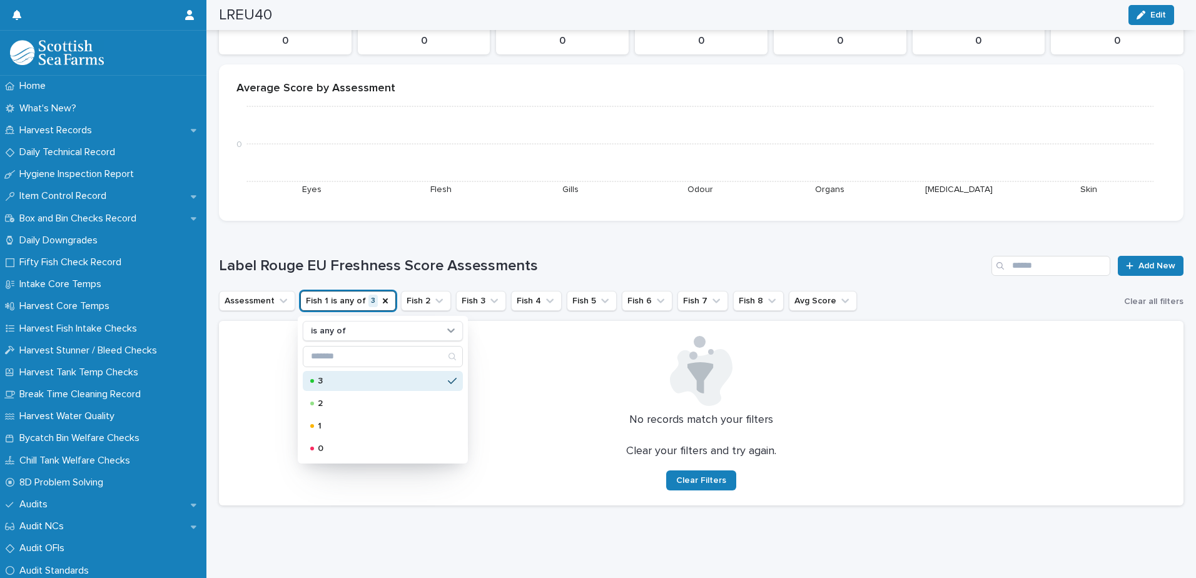
scroll to position [245, 0]
click at [703, 476] on span "Clear Filters" at bounding box center [701, 480] width 50 height 9
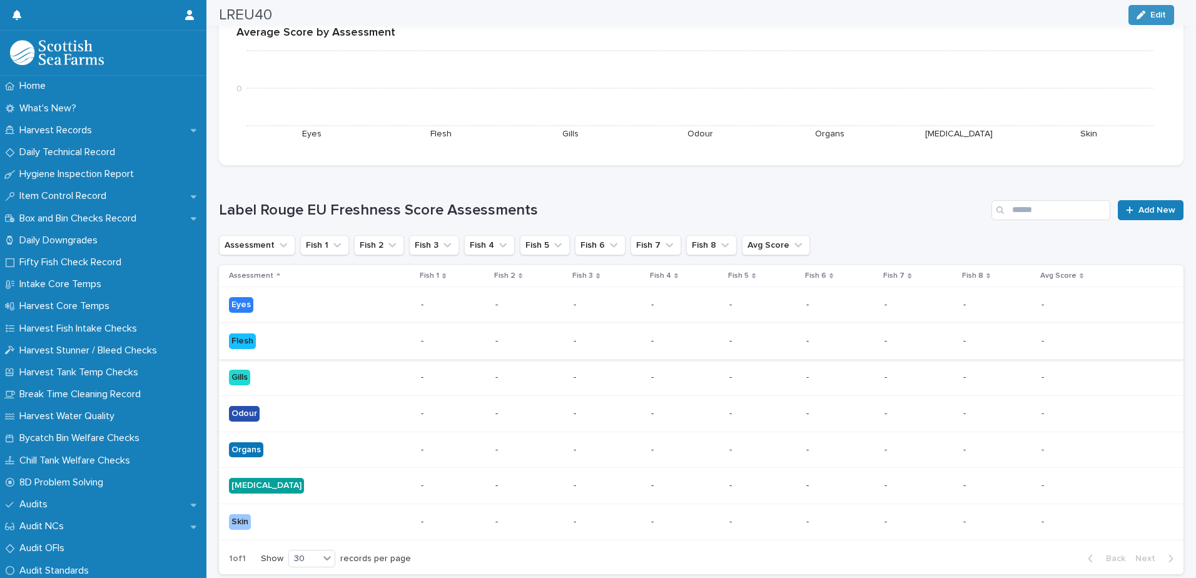
scroll to position [313, 0]
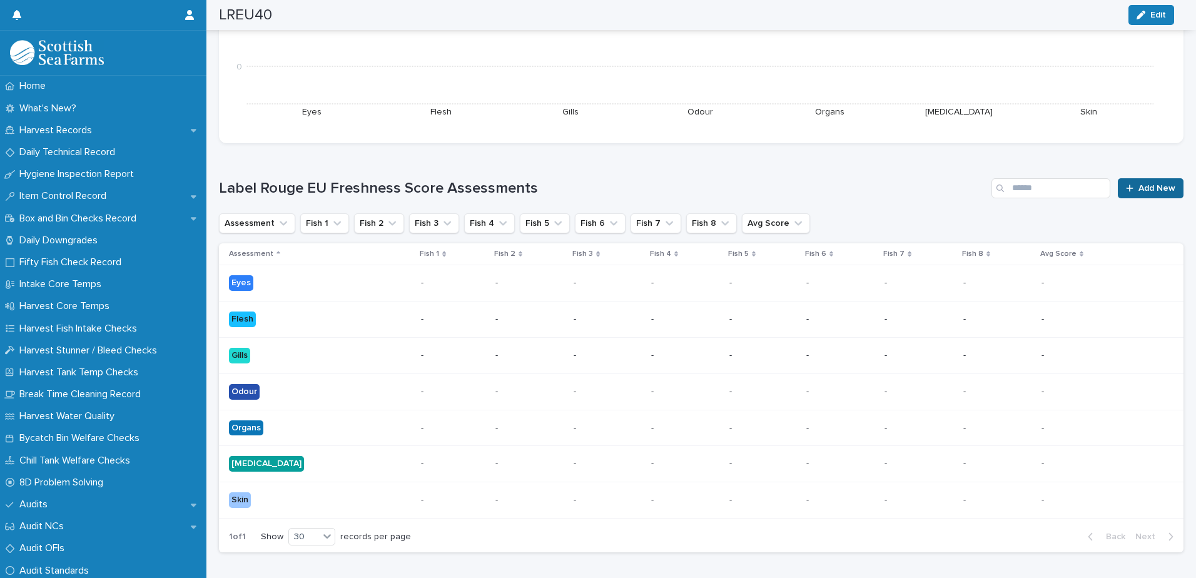
click at [1141, 189] on span "Add New" at bounding box center [1156, 188] width 37 height 9
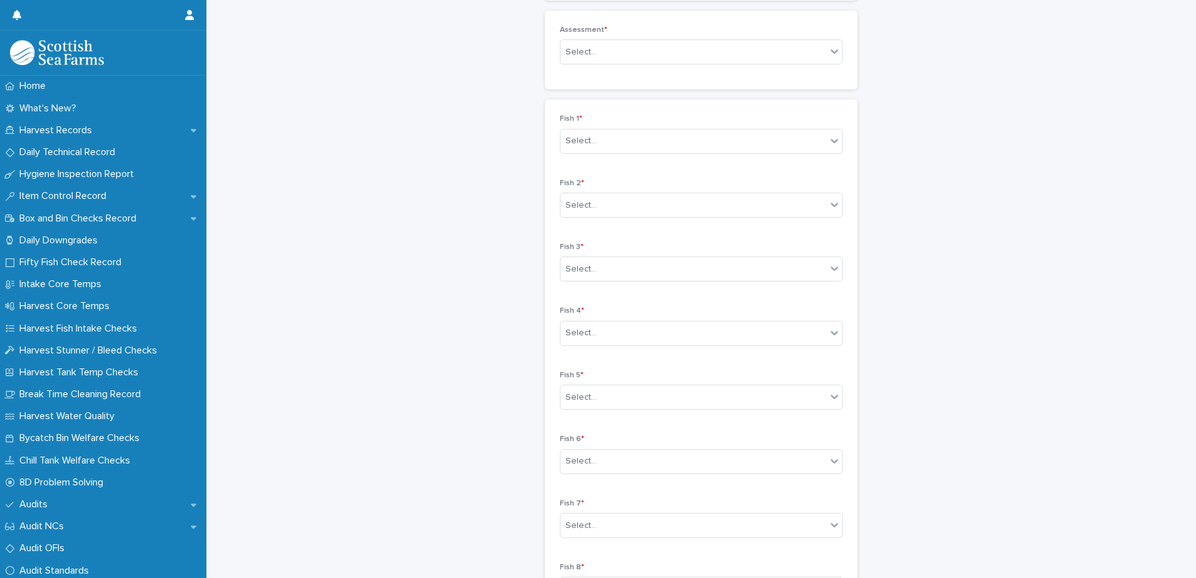
scroll to position [60, 0]
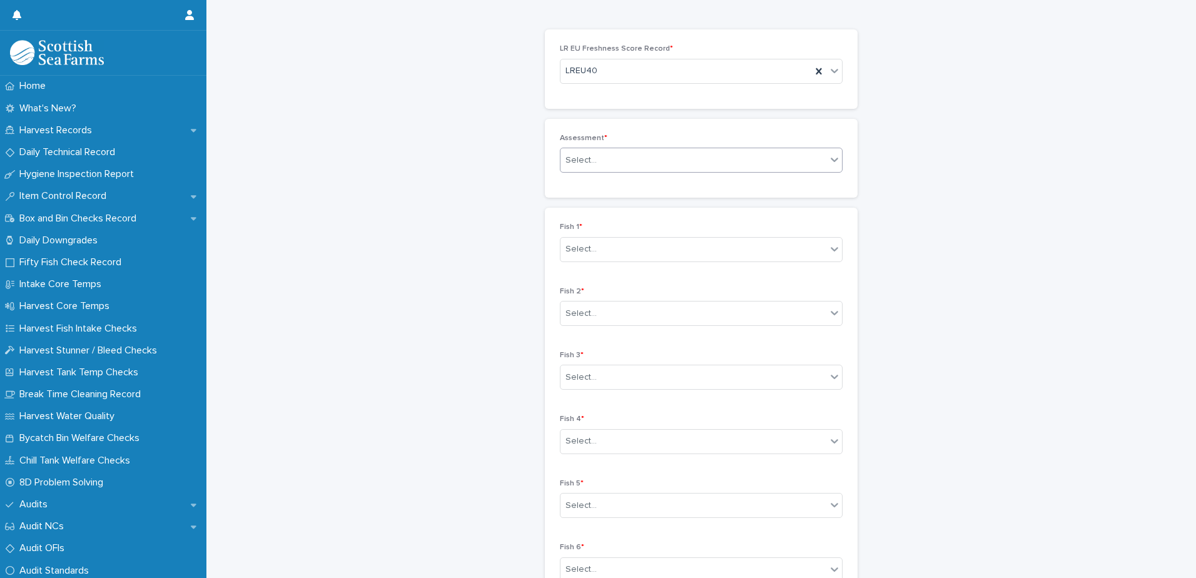
click at [634, 156] on div "Select..." at bounding box center [693, 160] width 266 height 21
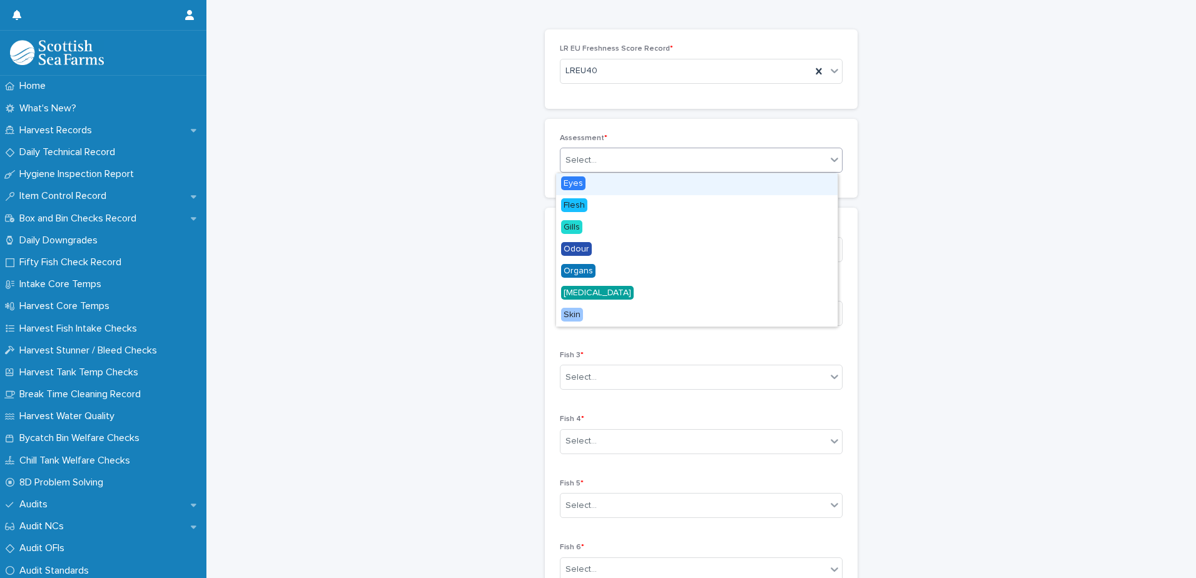
click at [615, 182] on div "Eyes" at bounding box center [696, 184] width 281 height 22
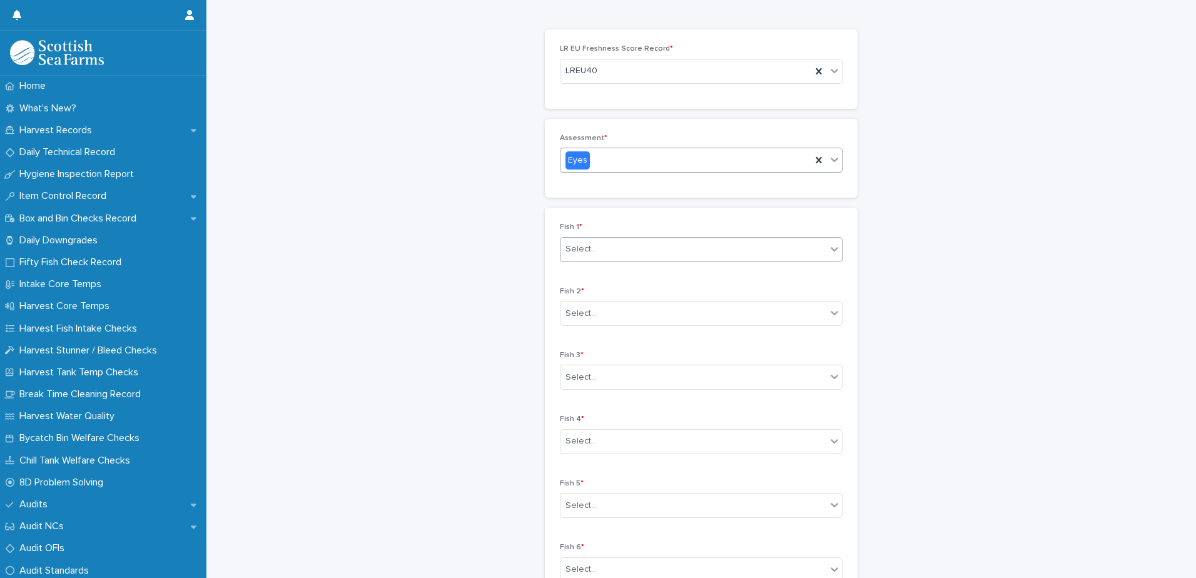
click at [641, 245] on div "Select..." at bounding box center [693, 249] width 266 height 21
click at [640, 277] on div "3" at bounding box center [696, 274] width 281 height 22
click at [653, 311] on div "Select..." at bounding box center [693, 313] width 266 height 21
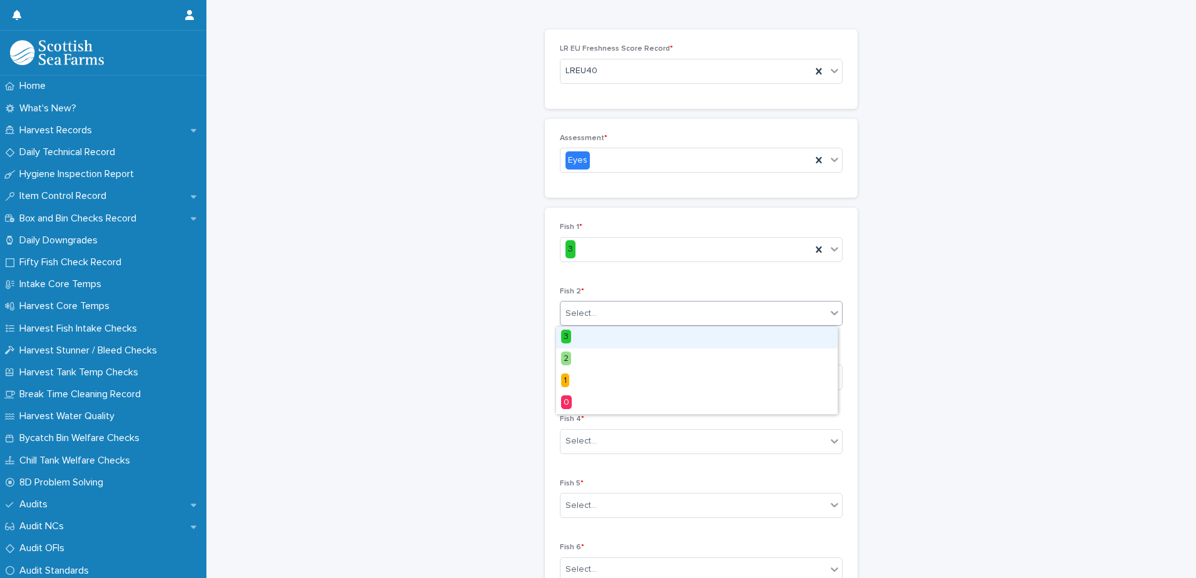
click at [639, 342] on div "3" at bounding box center [696, 337] width 281 height 22
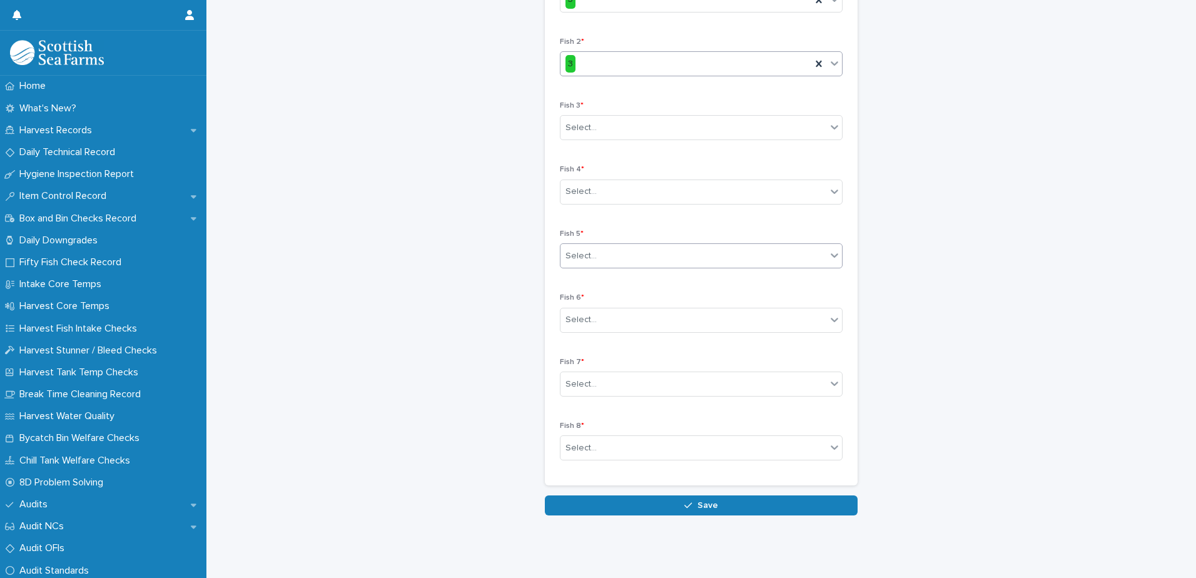
scroll to position [310, 0]
click at [610, 124] on div "Select..." at bounding box center [693, 128] width 266 height 21
click at [597, 149] on div "3" at bounding box center [696, 151] width 281 height 22
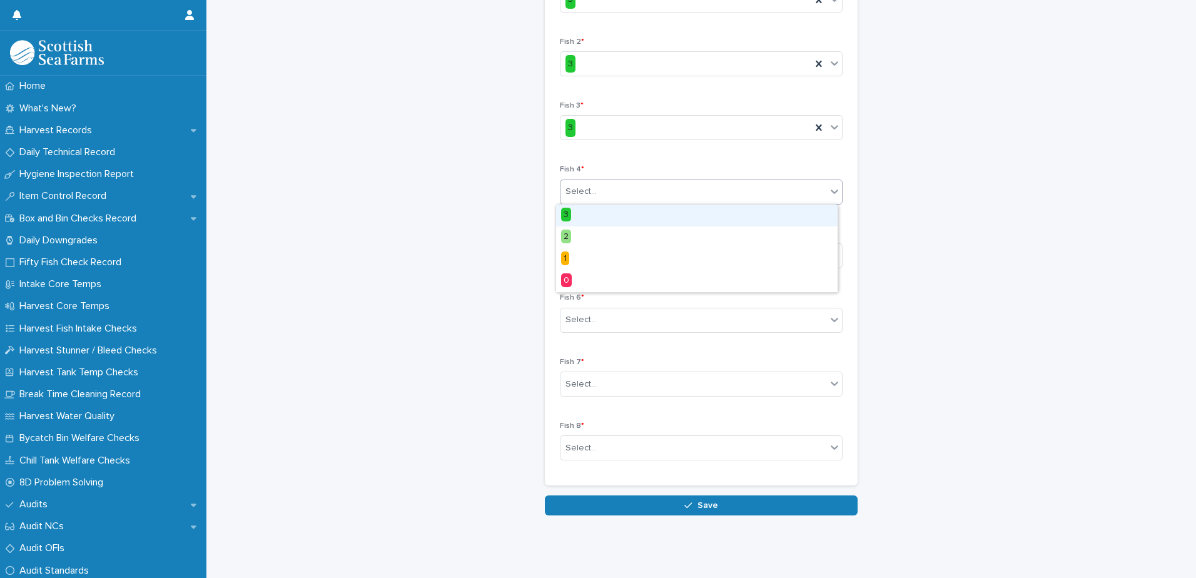
click at [594, 189] on div "Select..." at bounding box center [693, 191] width 266 height 21
click at [592, 221] on div "3" at bounding box center [696, 215] width 281 height 22
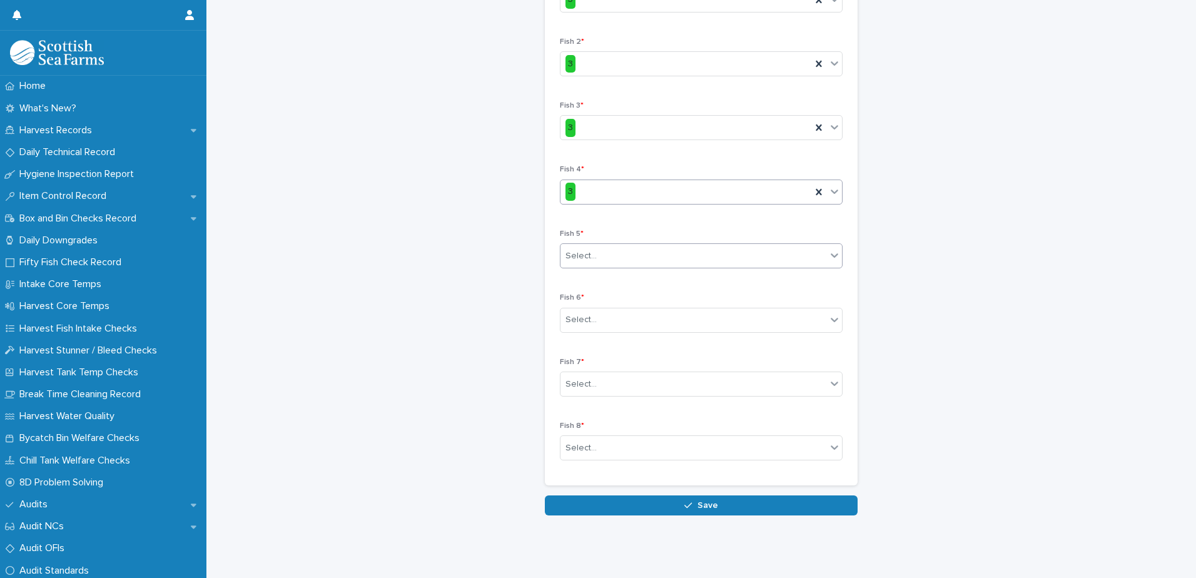
click at [595, 255] on div "Select..." at bounding box center [693, 256] width 266 height 21
drag, startPoint x: 586, startPoint y: 281, endPoint x: 588, endPoint y: 306, distance: 25.1
click at [585, 281] on div "3" at bounding box center [696, 279] width 281 height 22
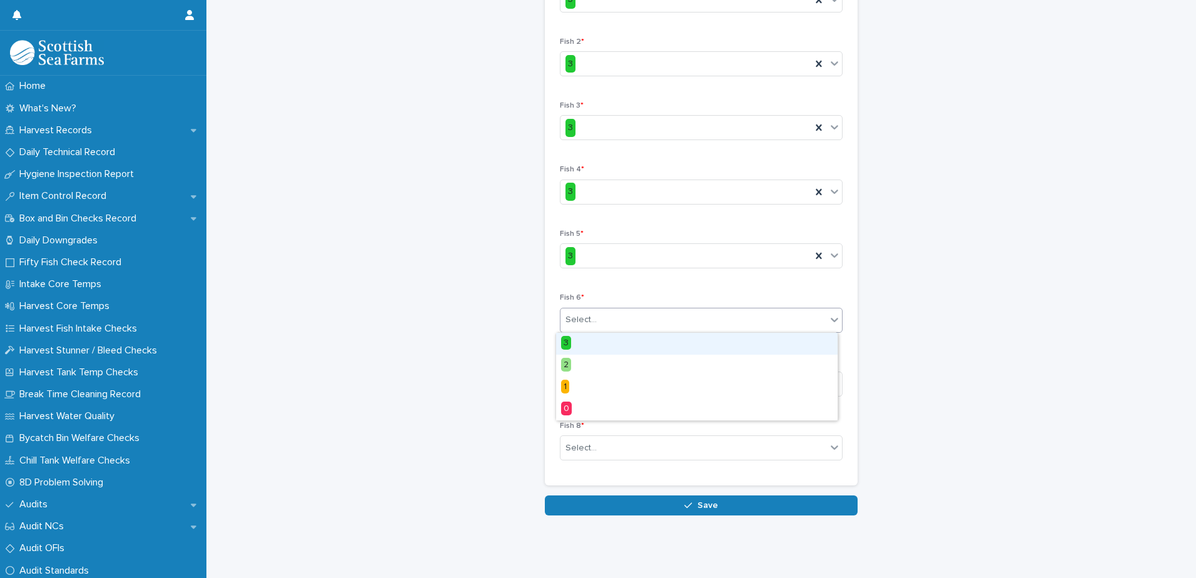
click at [587, 320] on div "Select..." at bounding box center [580, 319] width 31 height 13
click at [585, 343] on div "3" at bounding box center [696, 344] width 281 height 22
click at [587, 381] on div "Select..." at bounding box center [580, 384] width 31 height 13
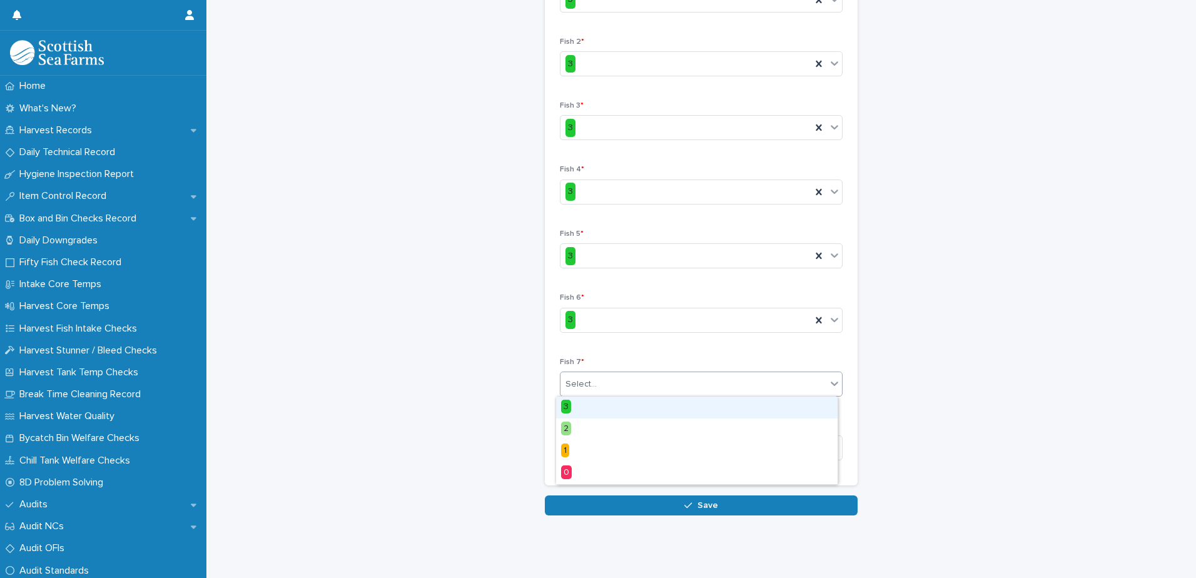
drag, startPoint x: 583, startPoint y: 407, endPoint x: 585, endPoint y: 423, distance: 16.4
click at [582, 407] on div "3" at bounding box center [696, 407] width 281 height 22
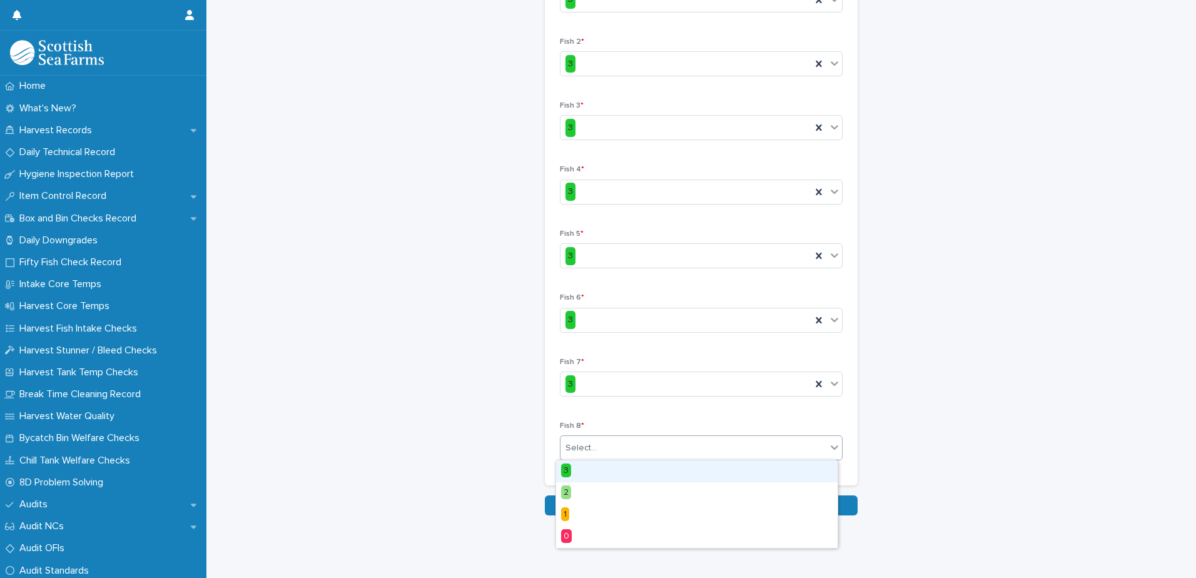
click at [585, 446] on div "Select..." at bounding box center [580, 447] width 31 height 13
drag, startPoint x: 591, startPoint y: 465, endPoint x: 637, endPoint y: 454, distance: 47.6
click at [592, 465] on div "3" at bounding box center [696, 471] width 281 height 22
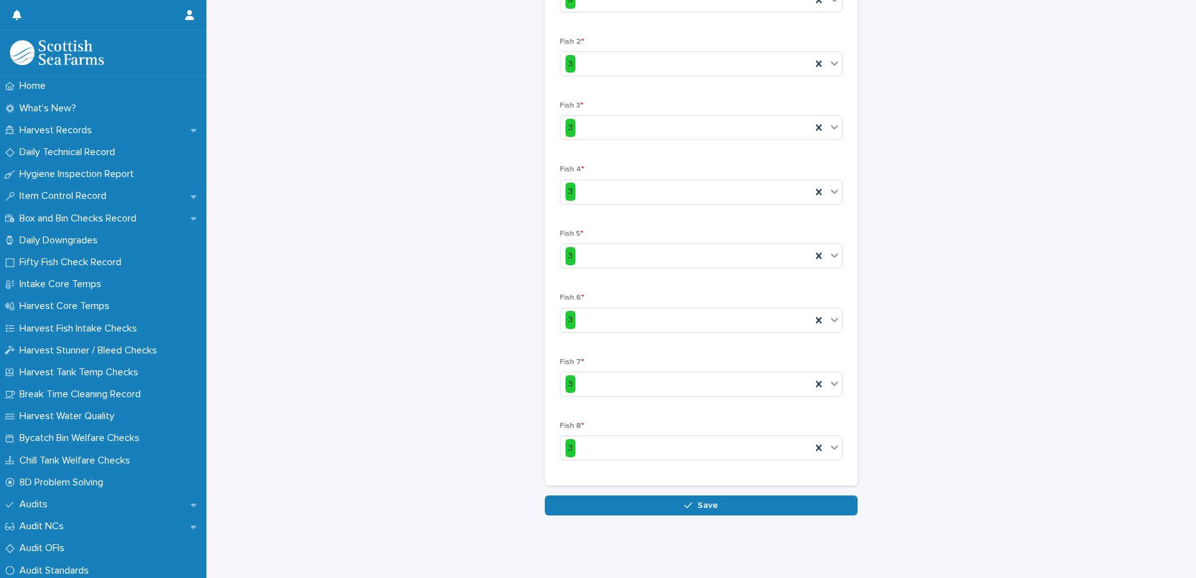
drag, startPoint x: 717, startPoint y: 507, endPoint x: 719, endPoint y: 493, distance: 13.9
click at [715, 506] on button "Save" at bounding box center [701, 505] width 313 height 20
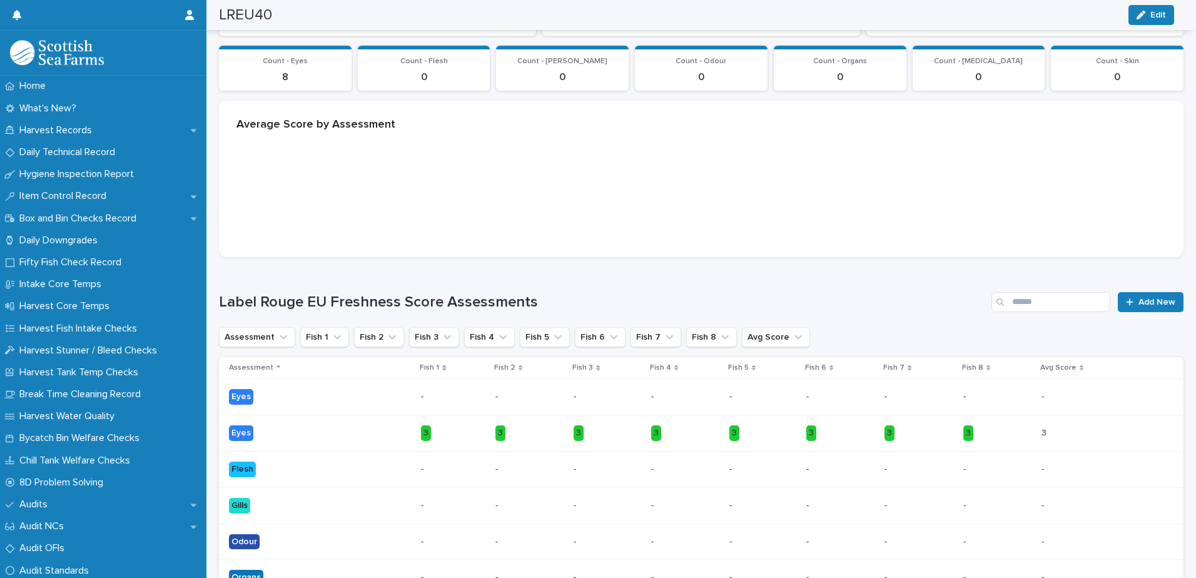
scroll to position [217, 0]
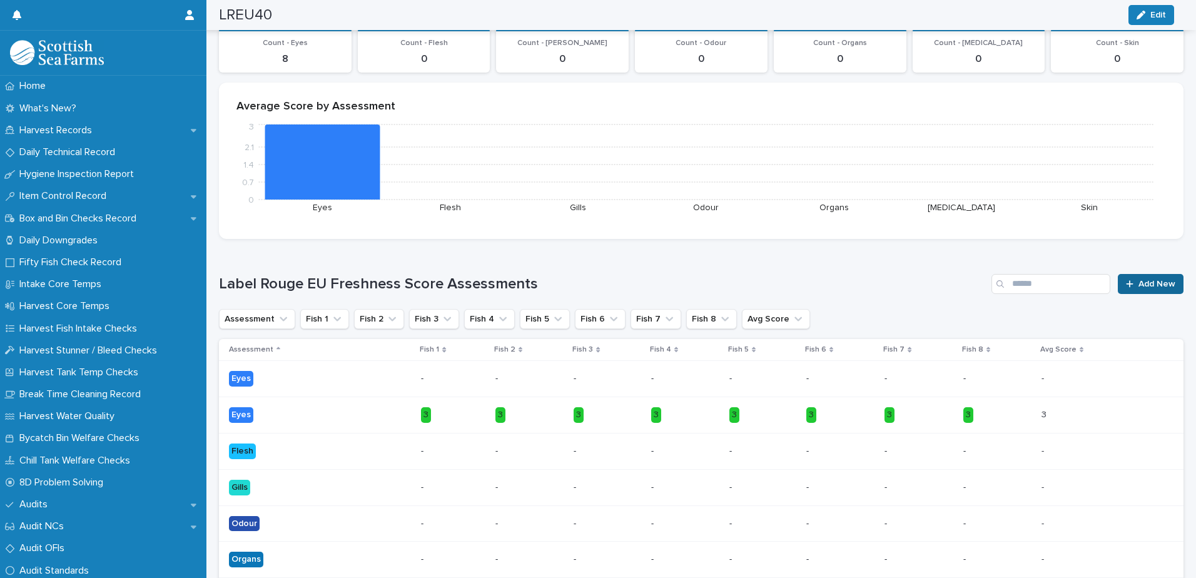
click at [1138, 281] on span "Add New" at bounding box center [1156, 284] width 37 height 9
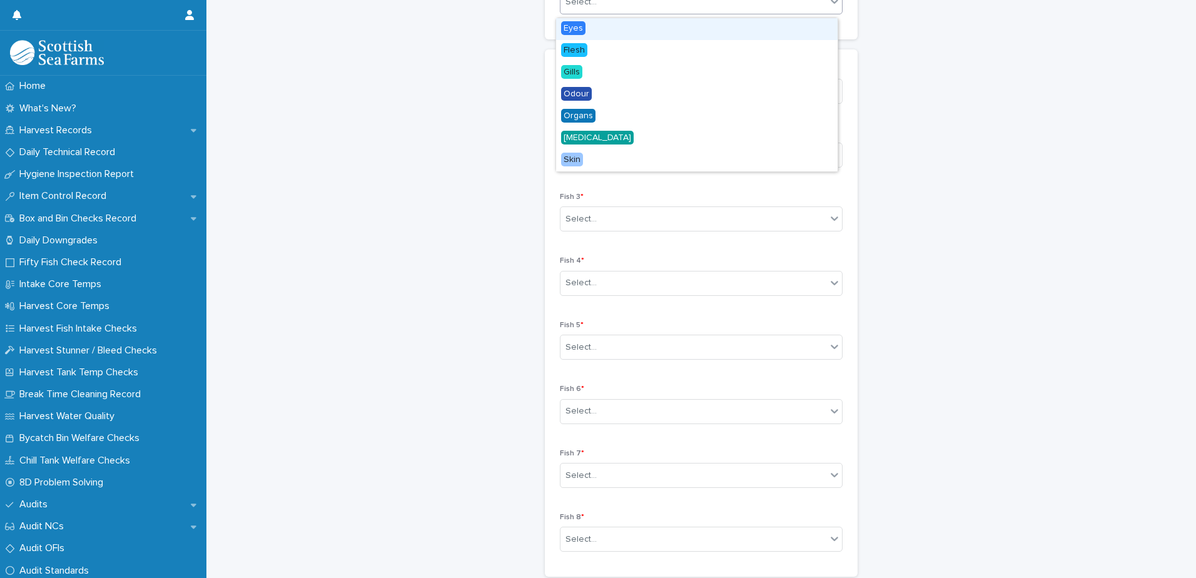
scroll to position [215, 0]
click at [645, 8] on div "Select..." at bounding box center [693, 5] width 266 height 21
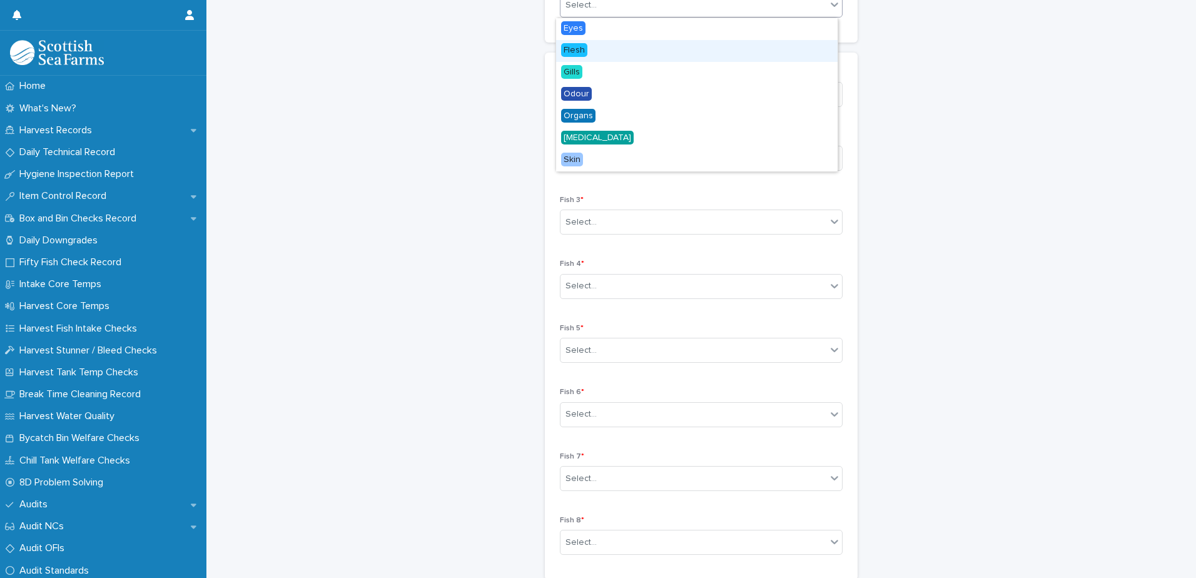
click at [610, 49] on div "Flesh" at bounding box center [696, 51] width 281 height 22
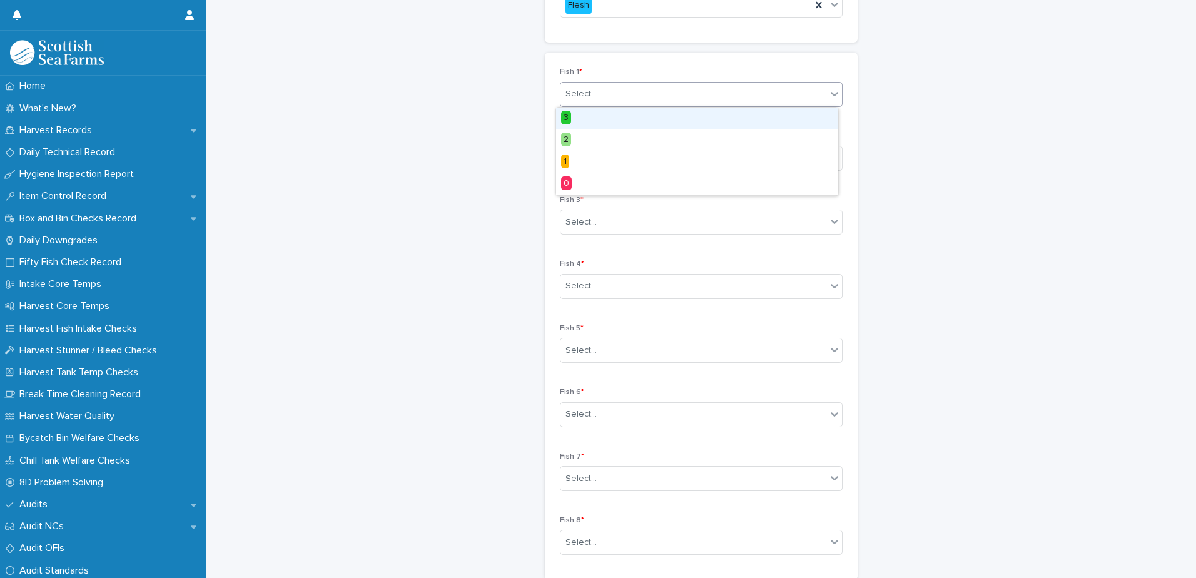
click at [615, 95] on div "Select..." at bounding box center [693, 94] width 266 height 21
click at [598, 123] on div "3" at bounding box center [696, 119] width 281 height 22
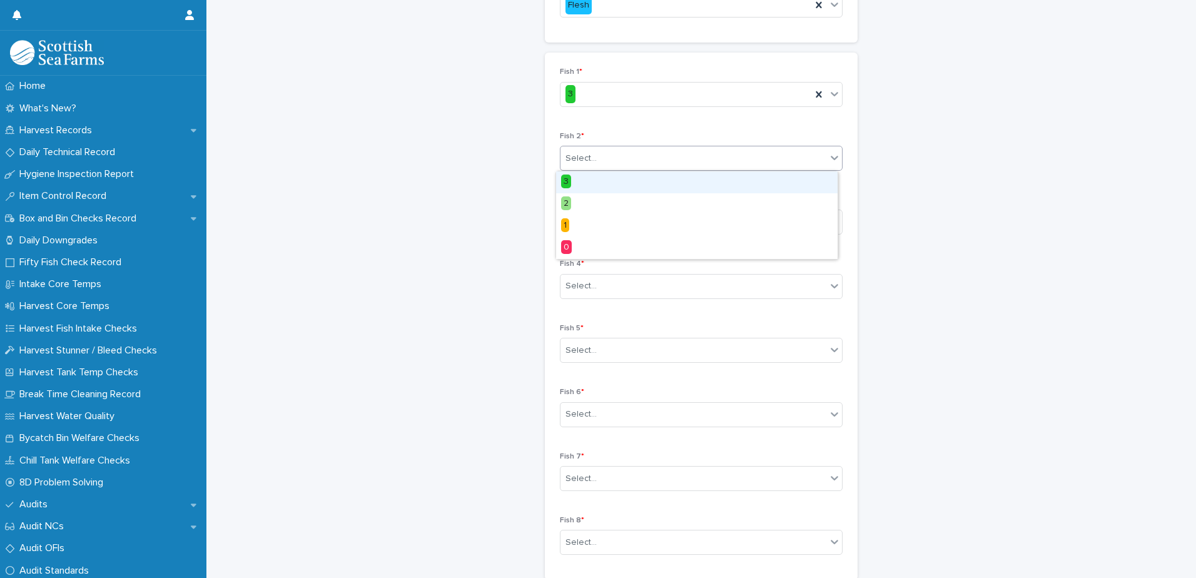
click at [607, 159] on div "Select..." at bounding box center [693, 158] width 266 height 21
click at [598, 181] on div "3" at bounding box center [696, 182] width 281 height 22
click at [610, 222] on div "Select..." at bounding box center [693, 222] width 266 height 21
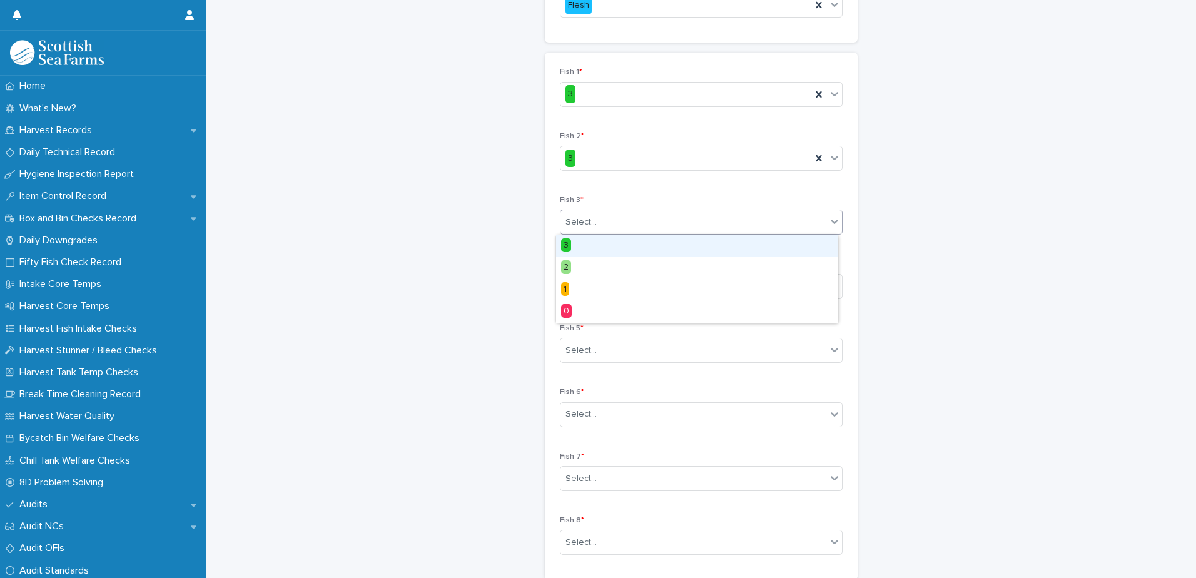
click at [598, 248] on div "3" at bounding box center [696, 246] width 281 height 22
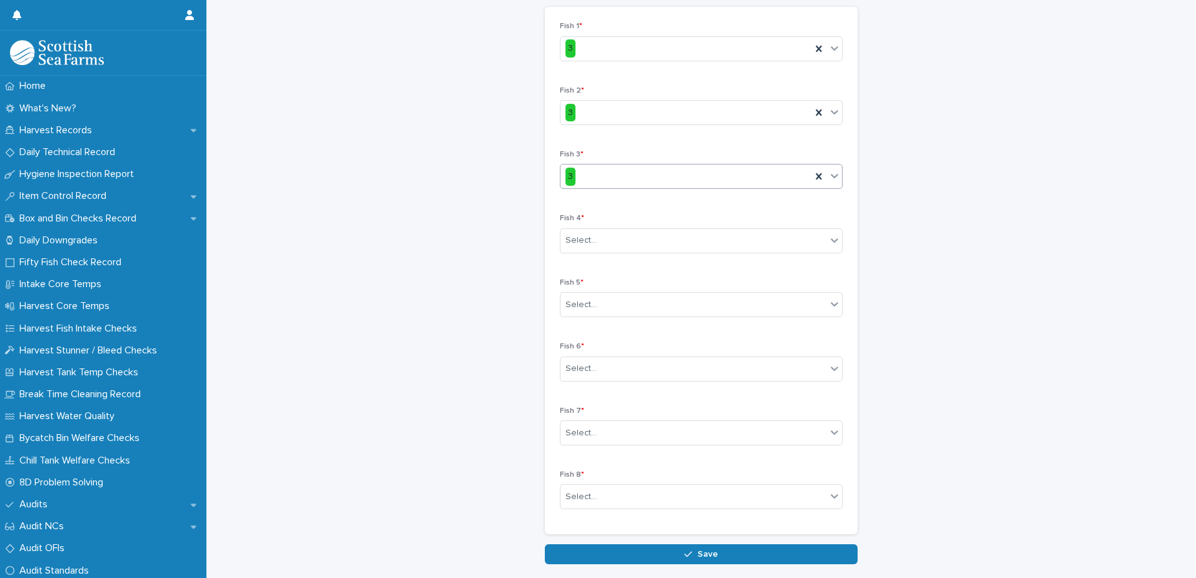
scroll to position [319, 0]
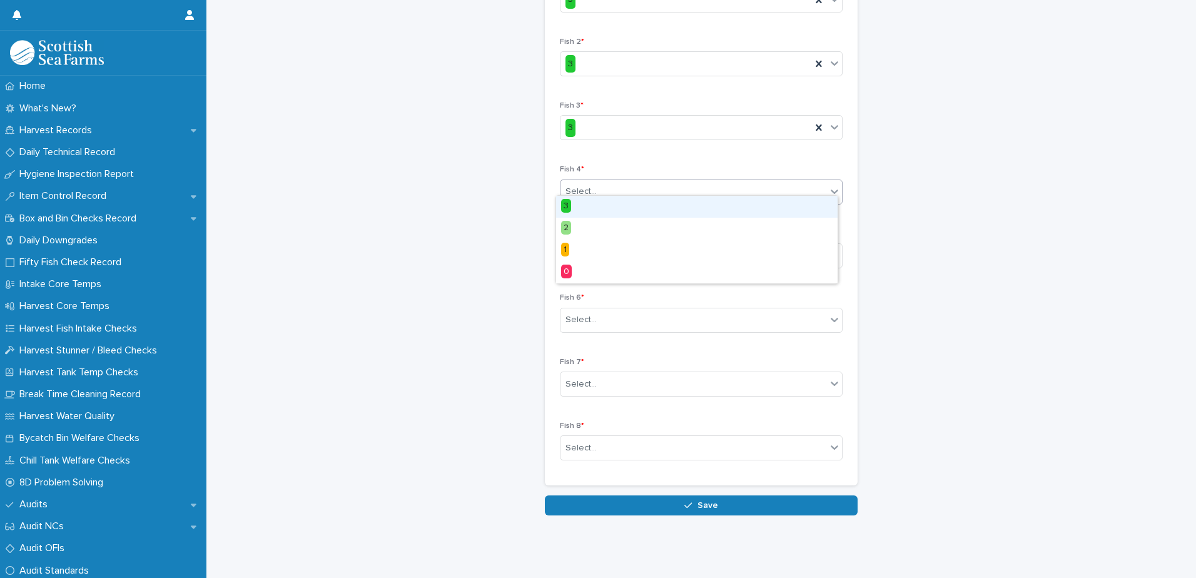
click at [587, 185] on div "Select..." at bounding box center [580, 191] width 31 height 13
click at [587, 206] on div "3" at bounding box center [696, 207] width 281 height 22
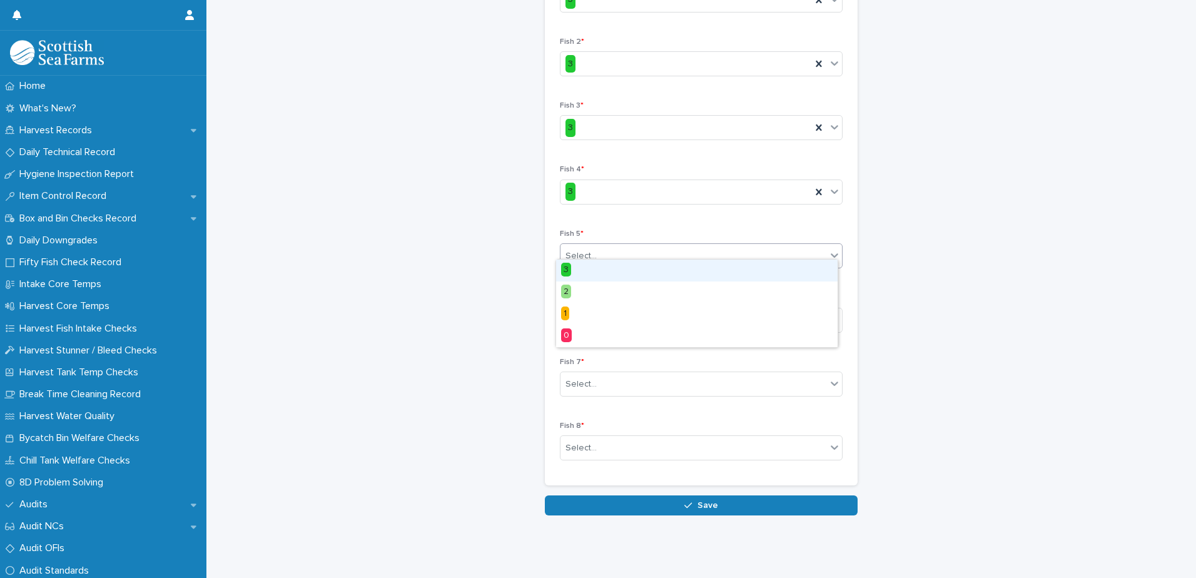
click at [585, 250] on div "Select..." at bounding box center [580, 256] width 31 height 13
click at [588, 266] on div "3" at bounding box center [696, 271] width 281 height 22
click at [582, 313] on div "Select..." at bounding box center [580, 319] width 31 height 13
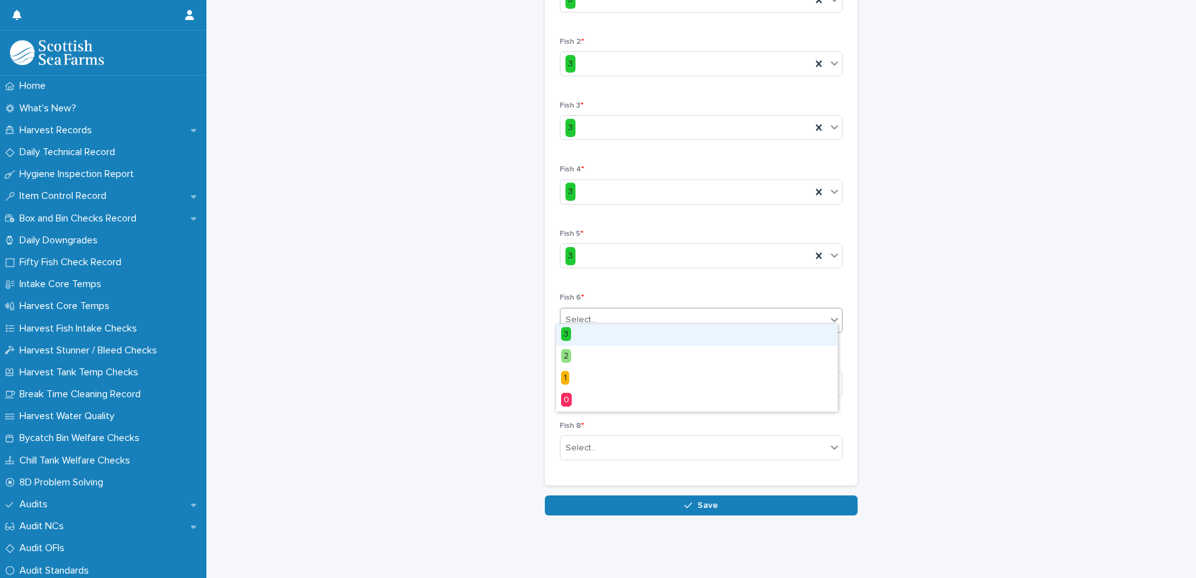
click at [590, 335] on div "3" at bounding box center [696, 335] width 281 height 22
click at [592, 381] on div "Select..." at bounding box center [693, 384] width 266 height 21
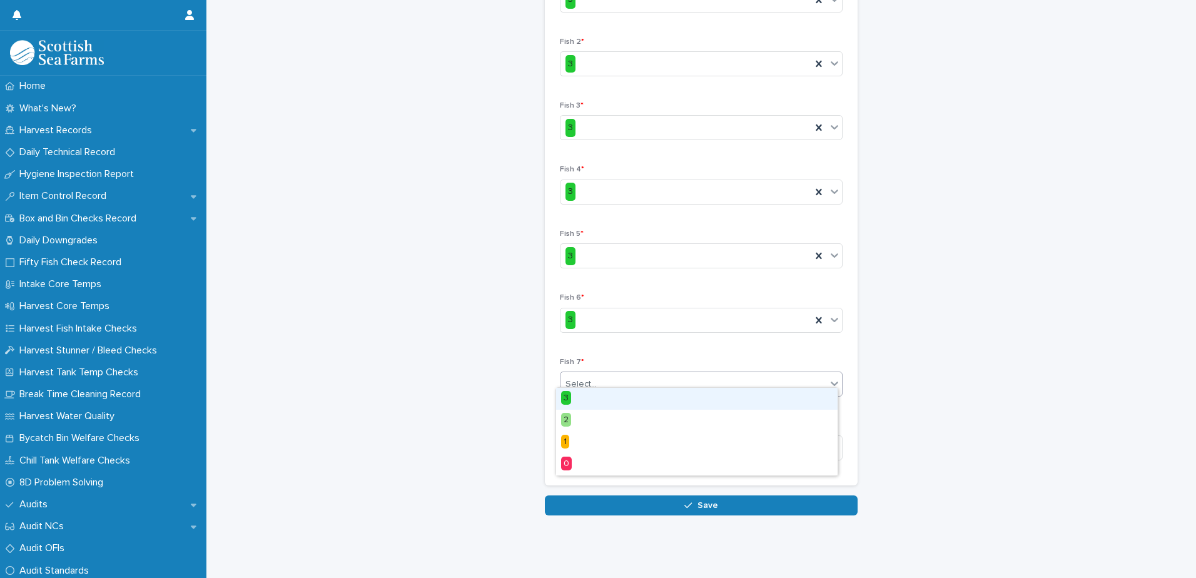
click at [583, 403] on div "3" at bounding box center [696, 399] width 281 height 22
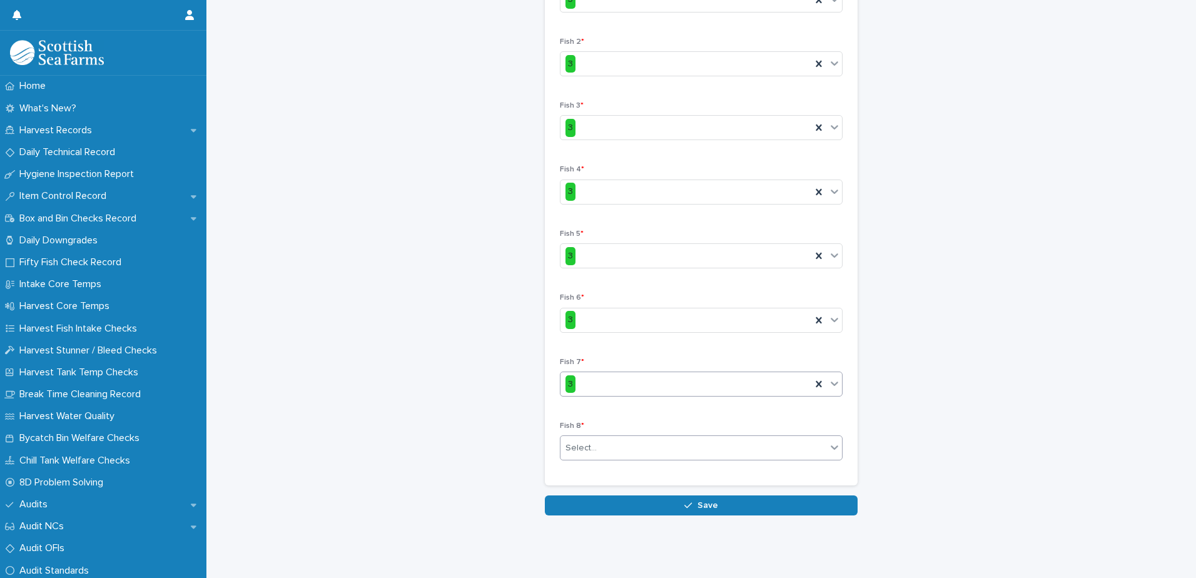
click at [578, 441] on div "Select..." at bounding box center [580, 447] width 31 height 13
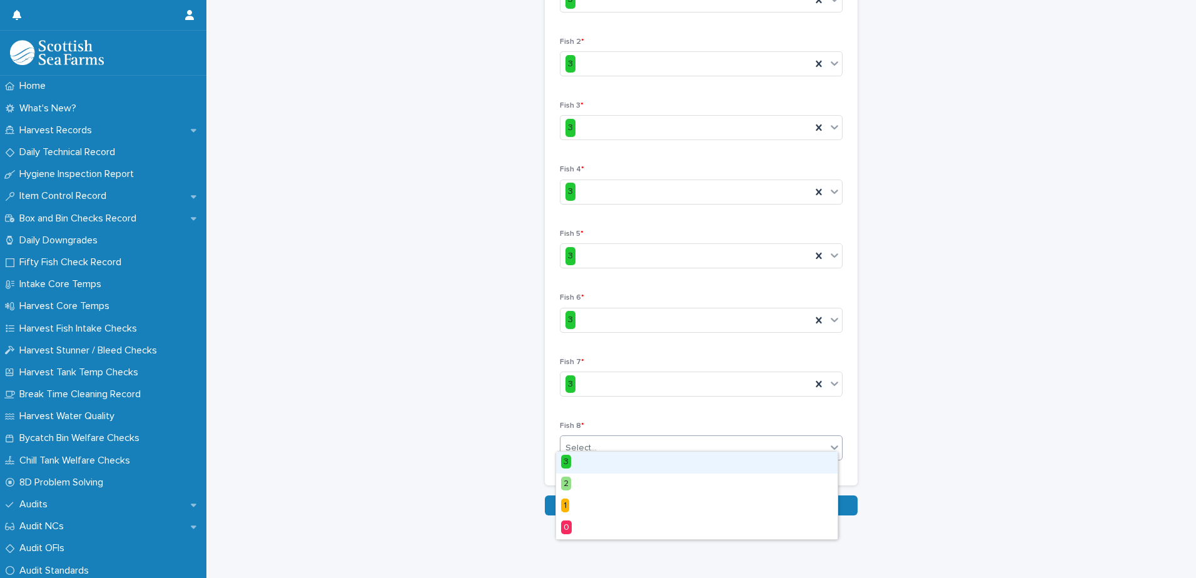
click at [585, 460] on div "3" at bounding box center [696, 462] width 281 height 22
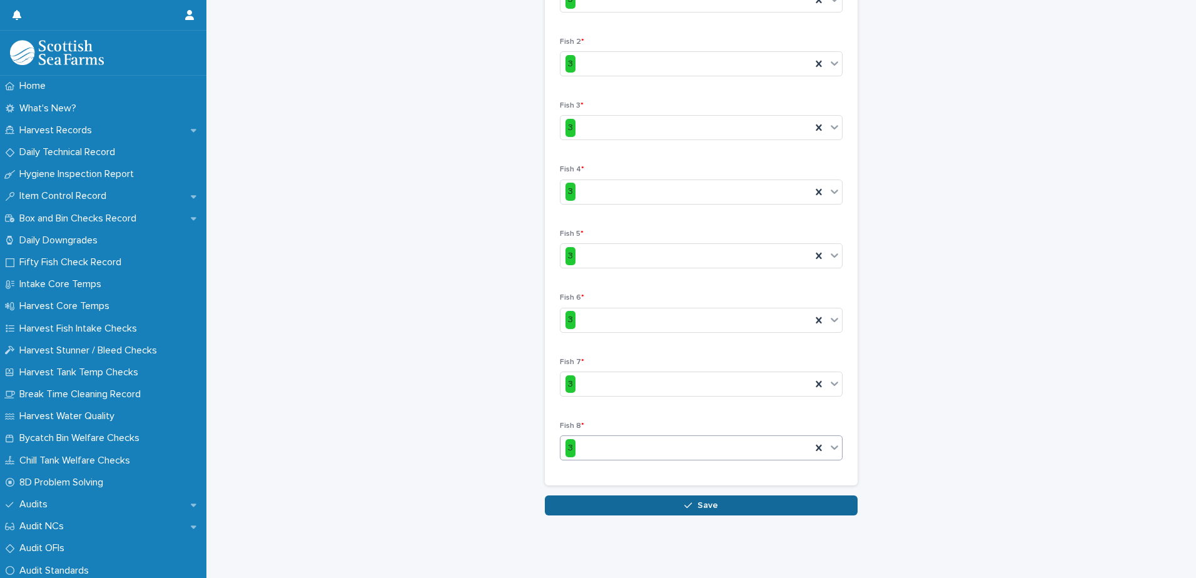
click at [692, 501] on div "button" at bounding box center [690, 505] width 13 height 9
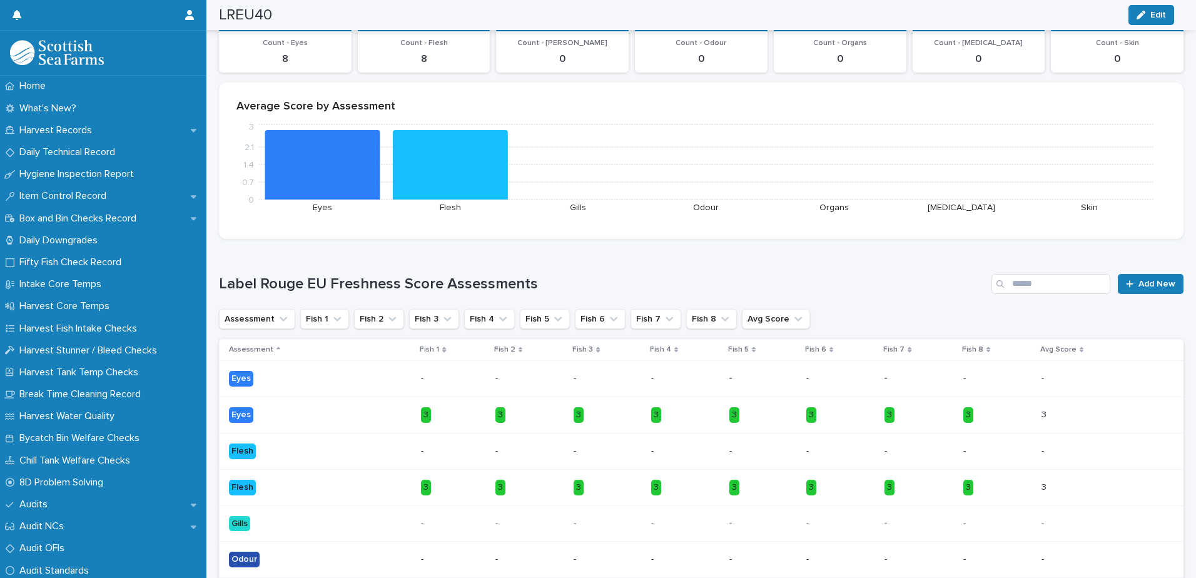
scroll to position [235, 0]
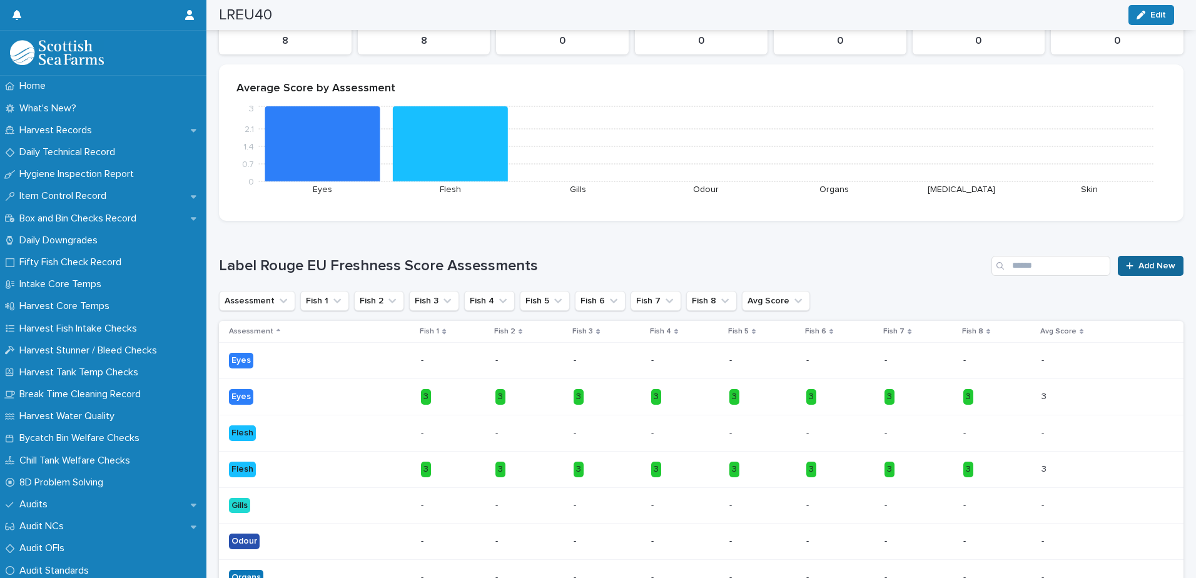
click at [1138, 268] on span "Add New" at bounding box center [1156, 265] width 37 height 9
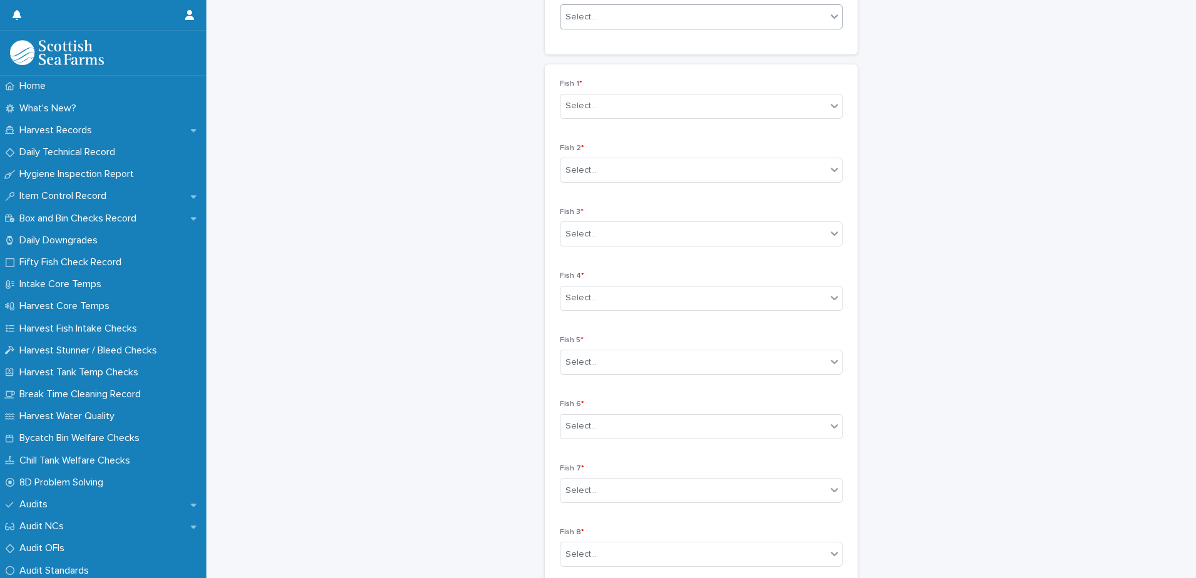
scroll to position [174, 0]
click at [616, 43] on div "Select..." at bounding box center [693, 46] width 266 height 21
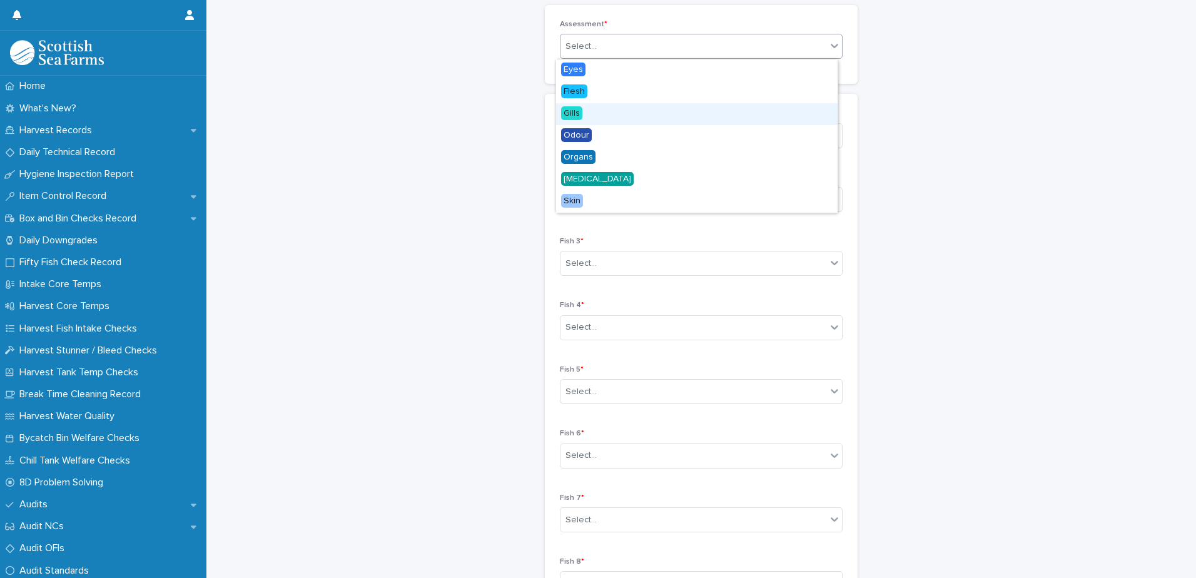
click at [582, 116] on span "Gills" at bounding box center [571, 113] width 21 height 14
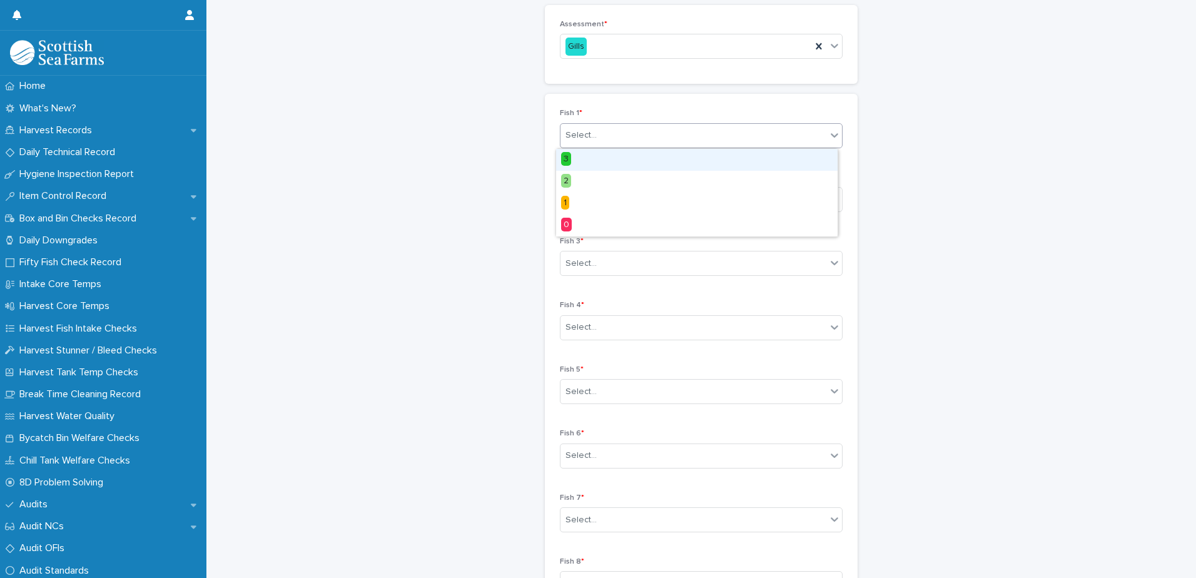
click at [612, 139] on div "Select..." at bounding box center [693, 135] width 266 height 21
click at [595, 163] on div "3" at bounding box center [696, 160] width 281 height 22
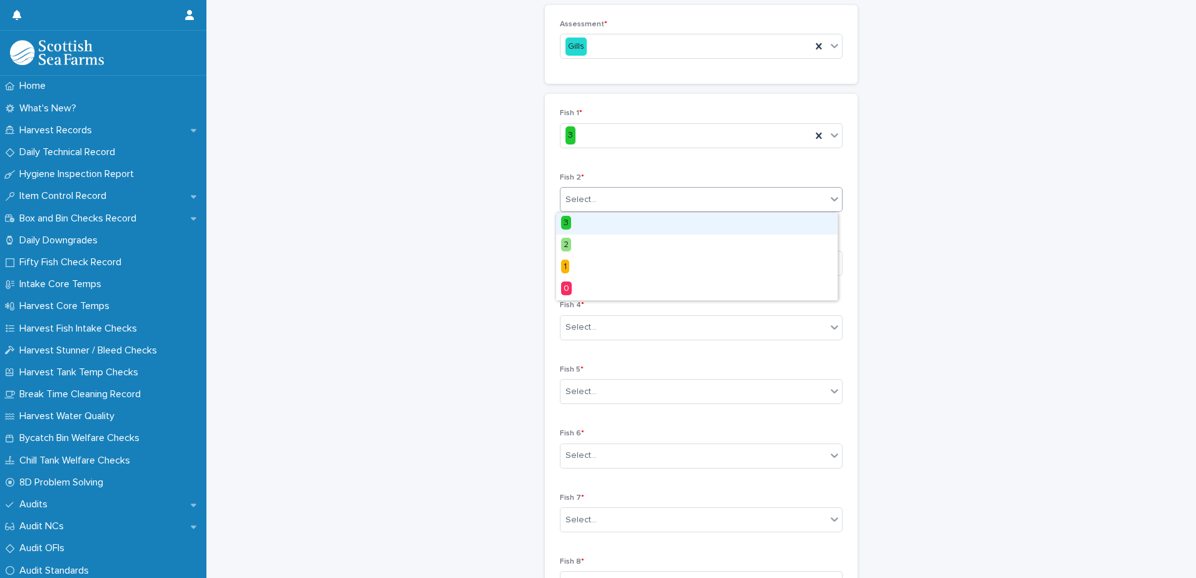
click at [610, 196] on div "Select..." at bounding box center [693, 199] width 266 height 21
click at [608, 221] on div "3" at bounding box center [696, 224] width 281 height 22
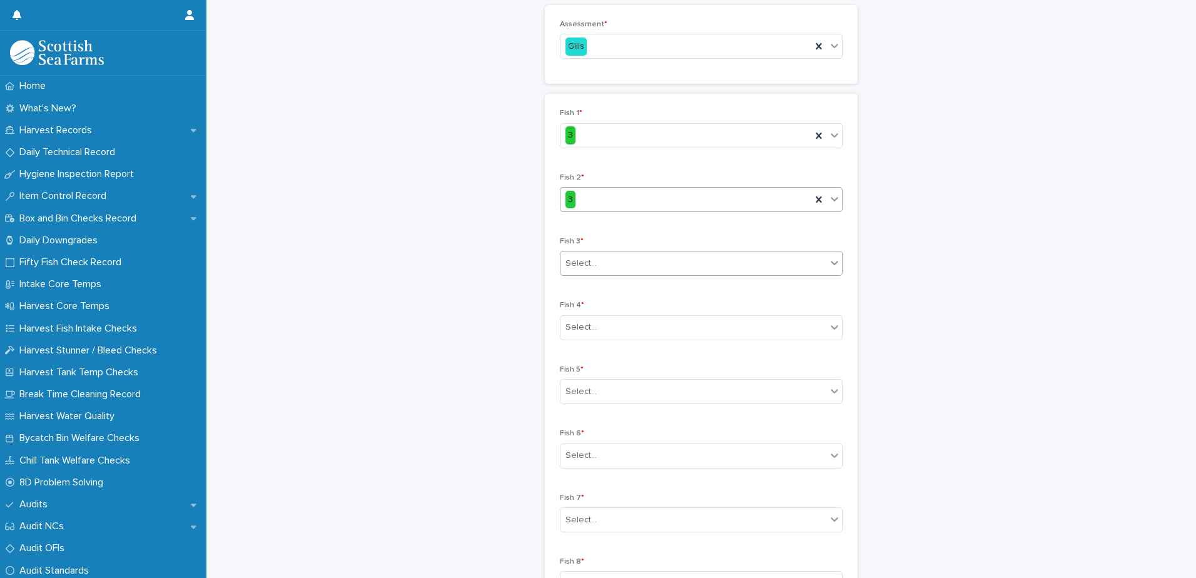
click at [620, 265] on div "Select..." at bounding box center [693, 263] width 266 height 21
click at [621, 286] on div "3" at bounding box center [696, 287] width 281 height 22
click at [638, 327] on div "Select..." at bounding box center [693, 327] width 266 height 21
click at [614, 347] on div "3" at bounding box center [696, 352] width 281 height 22
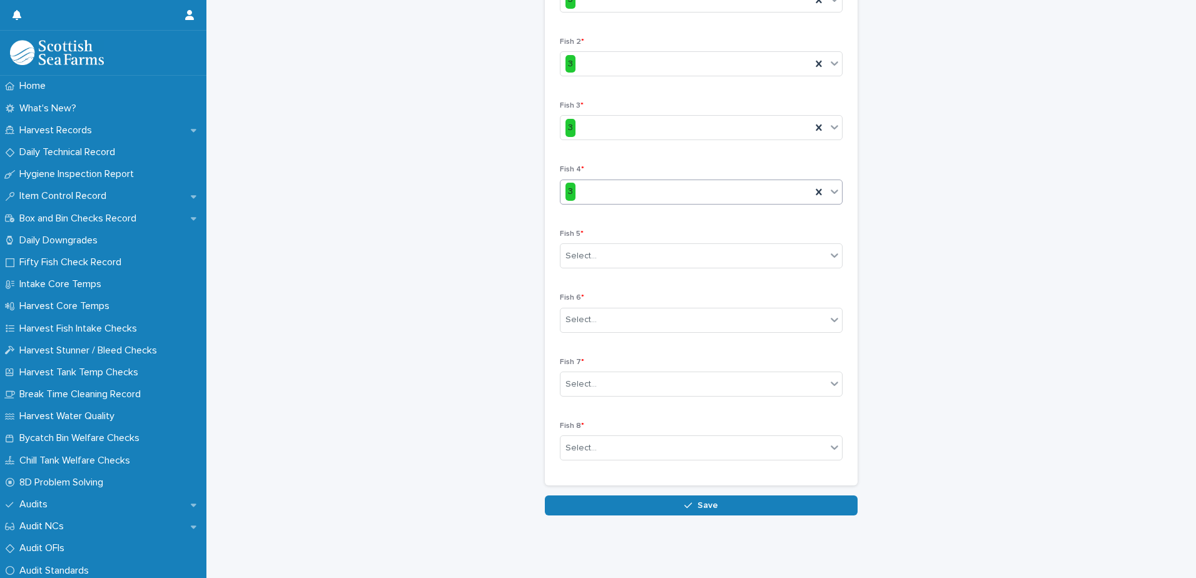
scroll to position [319, 0]
click at [604, 246] on div "Select..." at bounding box center [693, 256] width 266 height 21
click at [597, 268] on div "3" at bounding box center [696, 271] width 281 height 22
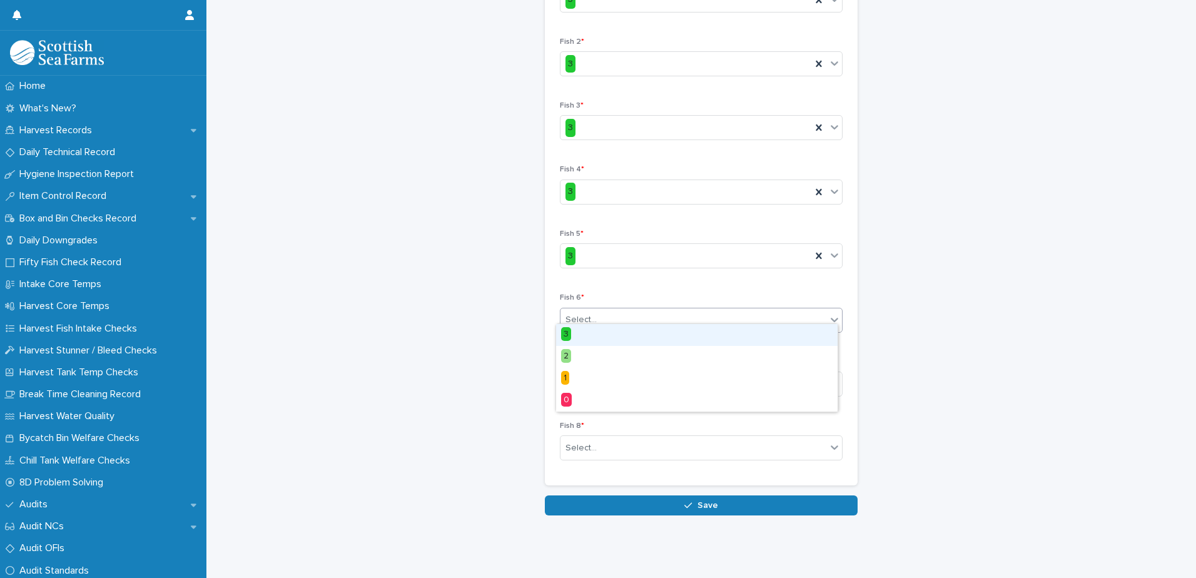
click at [598, 315] on input "text" at bounding box center [598, 320] width 1 height 11
click at [592, 335] on div "3" at bounding box center [696, 335] width 281 height 22
click at [598, 376] on div "Select..." at bounding box center [693, 384] width 266 height 21
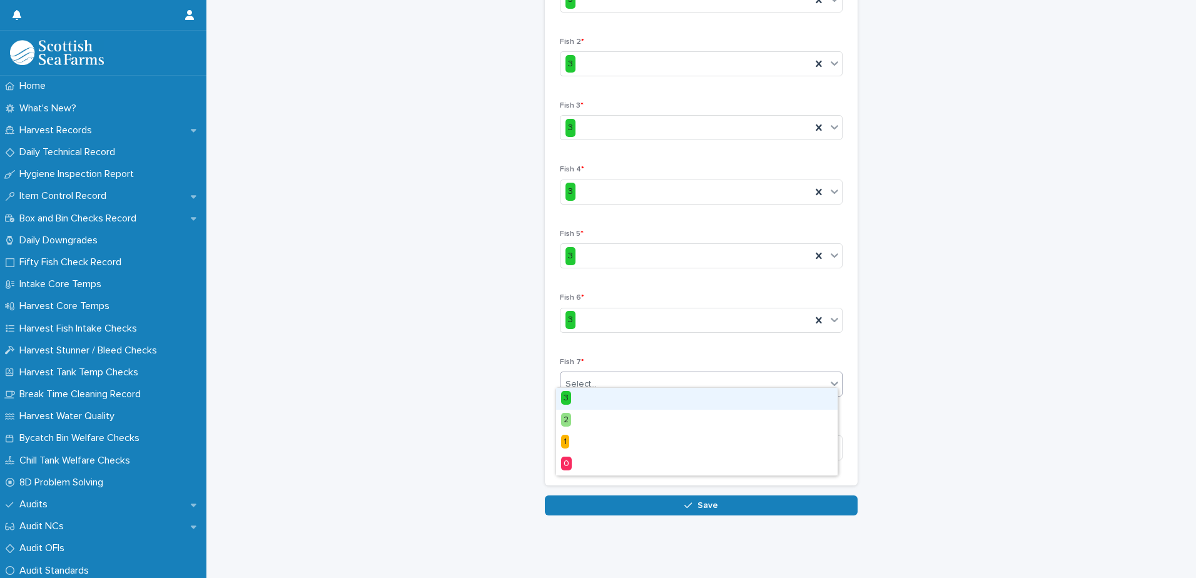
drag, startPoint x: 599, startPoint y: 401, endPoint x: 605, endPoint y: 413, distance: 13.1
click at [598, 403] on div "3" at bounding box center [696, 399] width 281 height 22
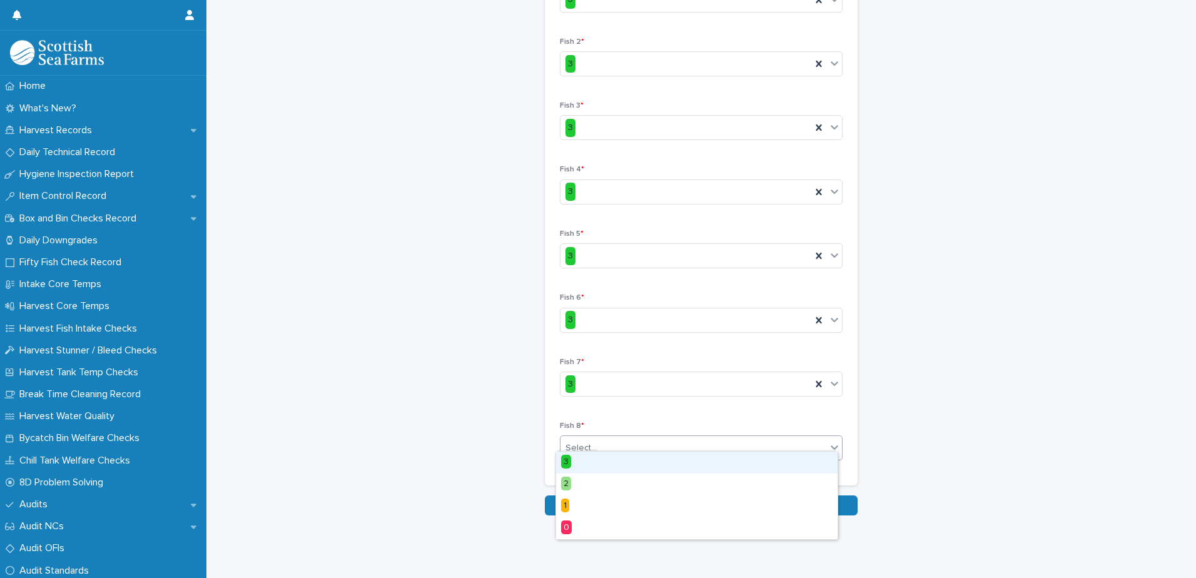
click at [603, 438] on div "Select..." at bounding box center [693, 448] width 266 height 21
click at [597, 458] on div "3" at bounding box center [696, 462] width 281 height 22
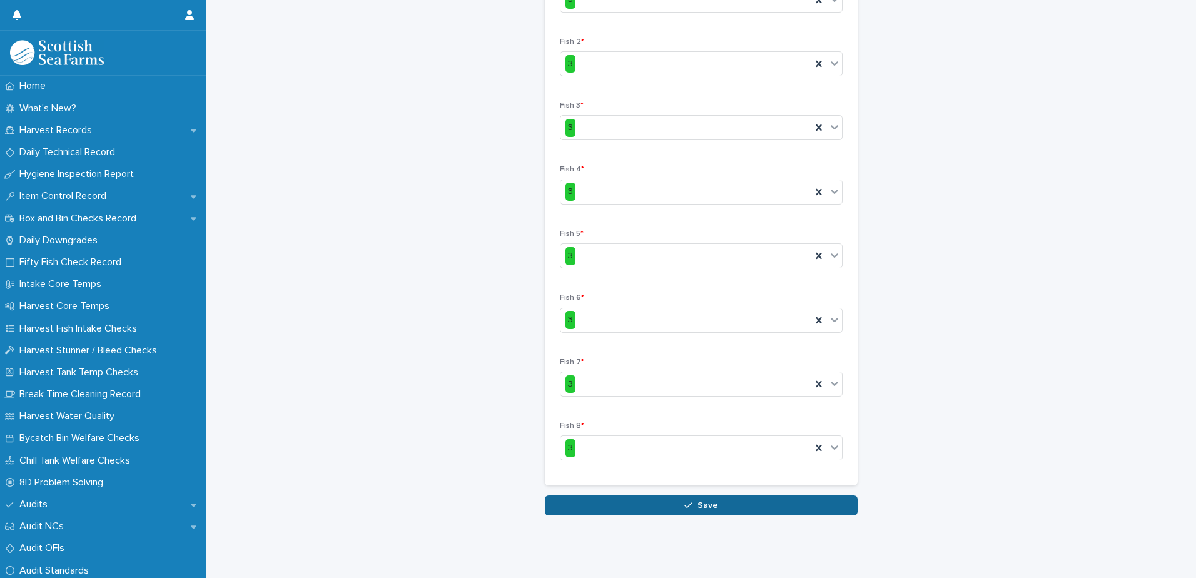
click at [699, 501] on span "Save" at bounding box center [707, 505] width 21 height 9
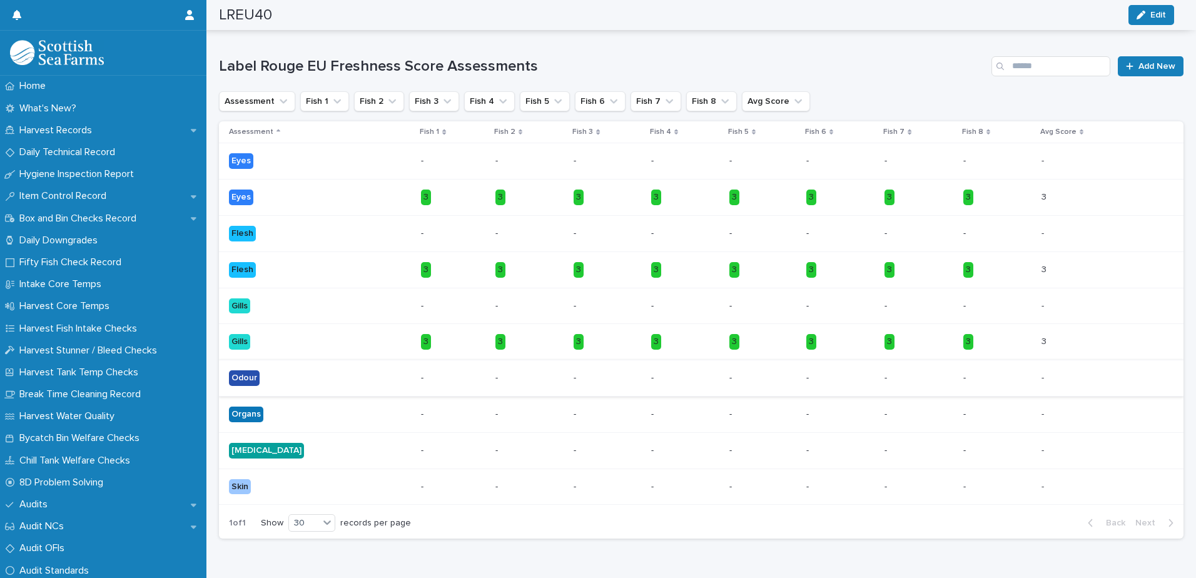
scroll to position [441, 0]
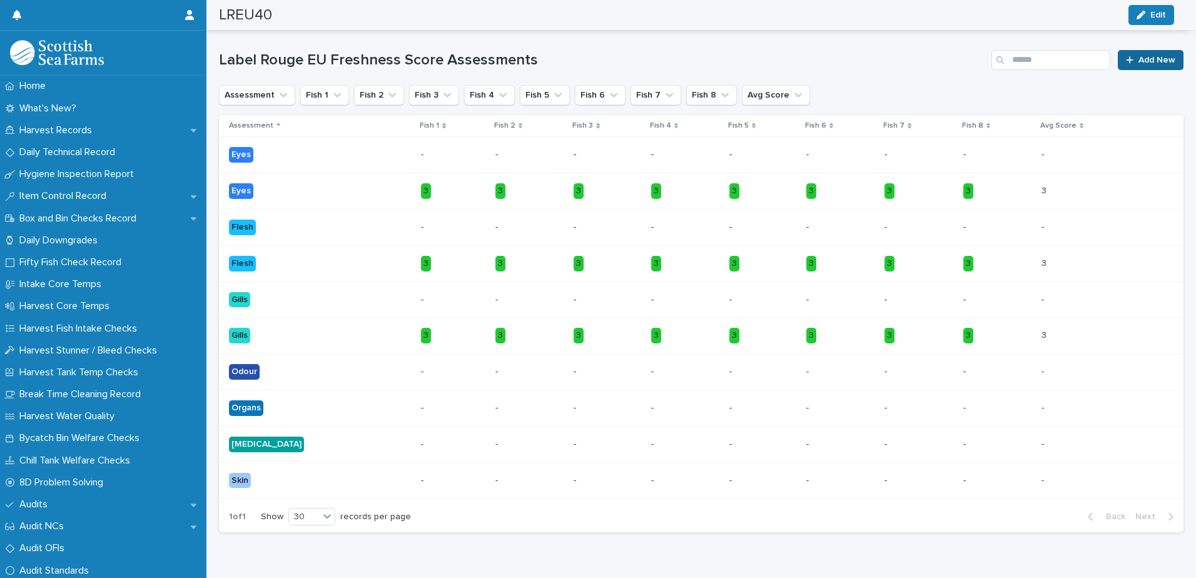
click at [1138, 59] on span "Add New" at bounding box center [1156, 60] width 37 height 9
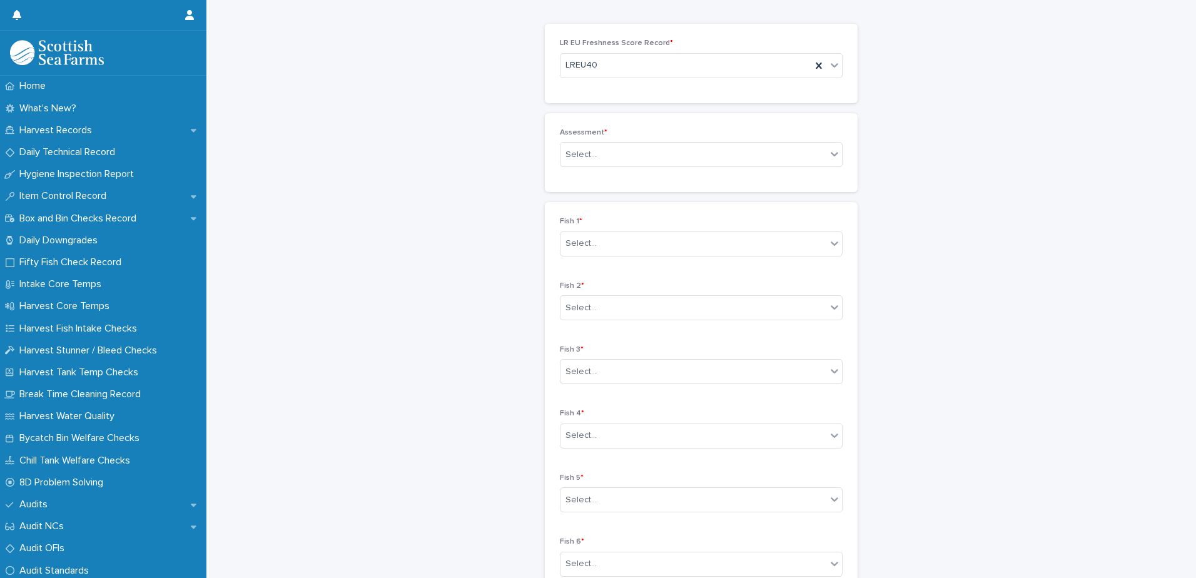
scroll to position [60, 0]
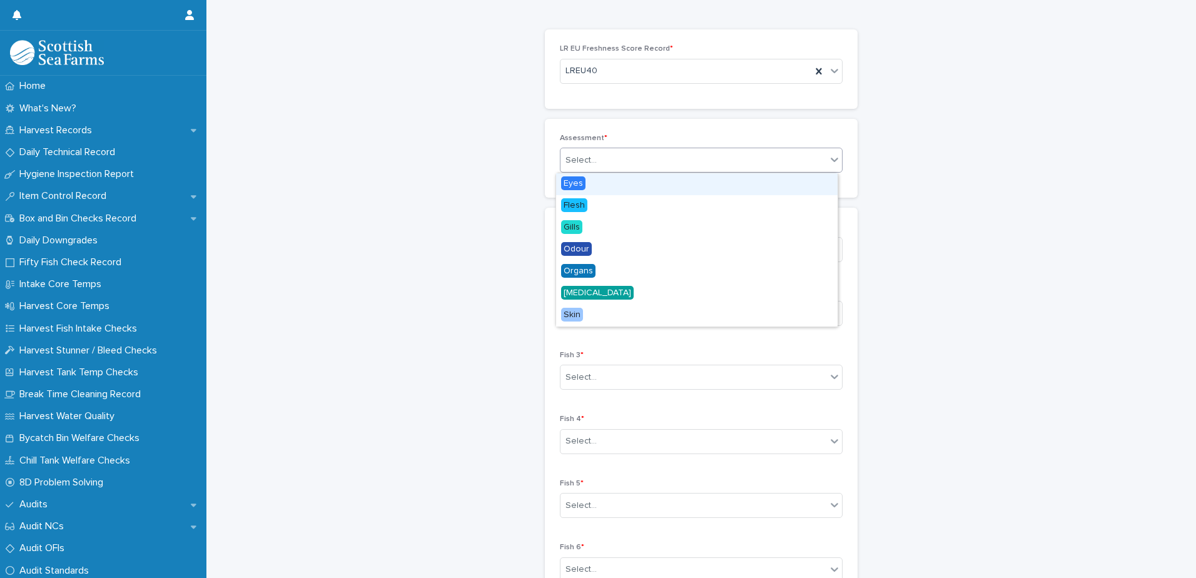
click at [620, 153] on div "Select..." at bounding box center [693, 160] width 266 height 21
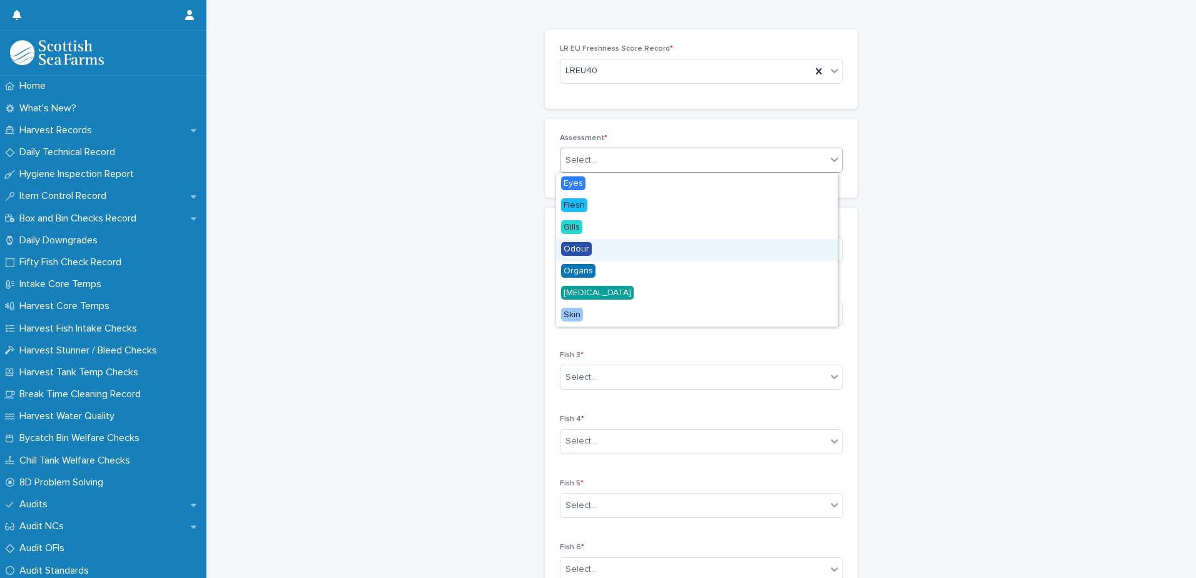
click at [604, 250] on div "Odour" at bounding box center [696, 250] width 281 height 22
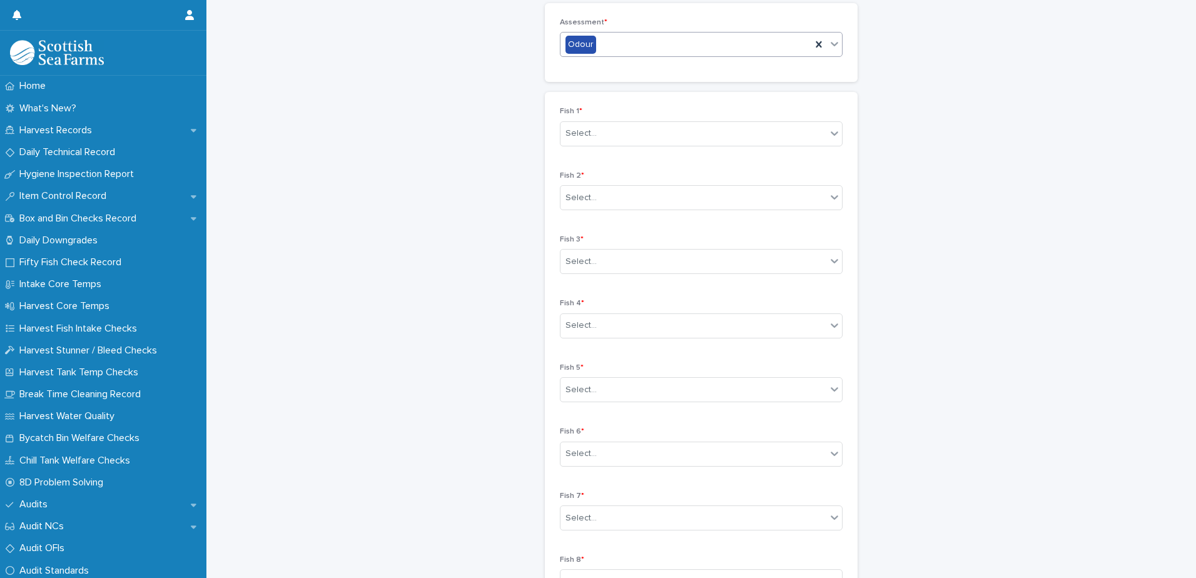
scroll to position [185, 0]
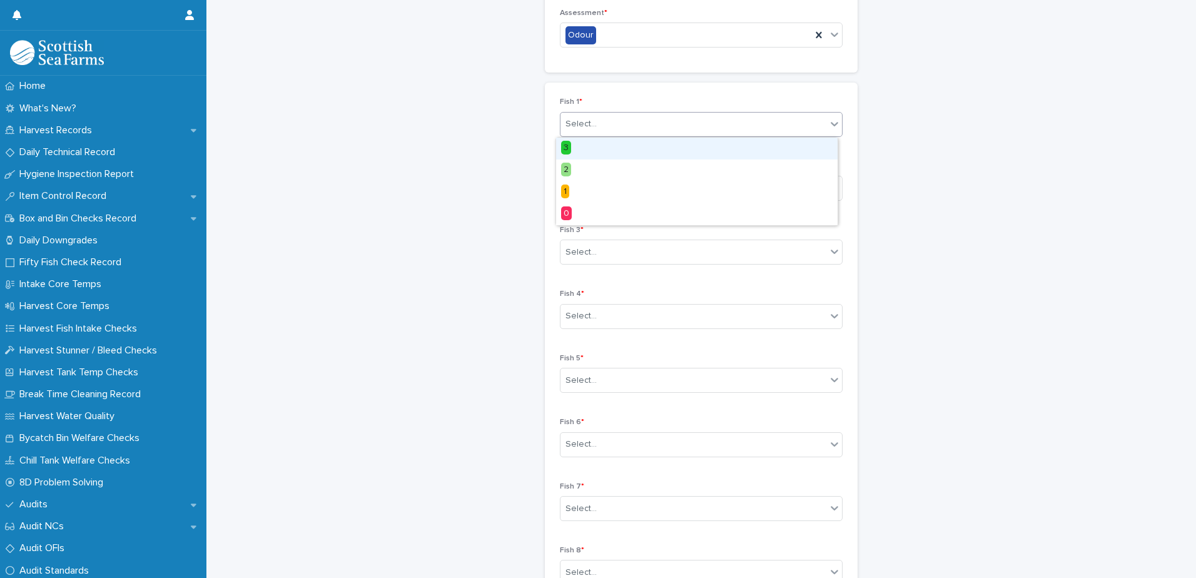
click at [660, 119] on div "Select..." at bounding box center [693, 124] width 266 height 21
click at [623, 151] on div "3" at bounding box center [696, 149] width 281 height 22
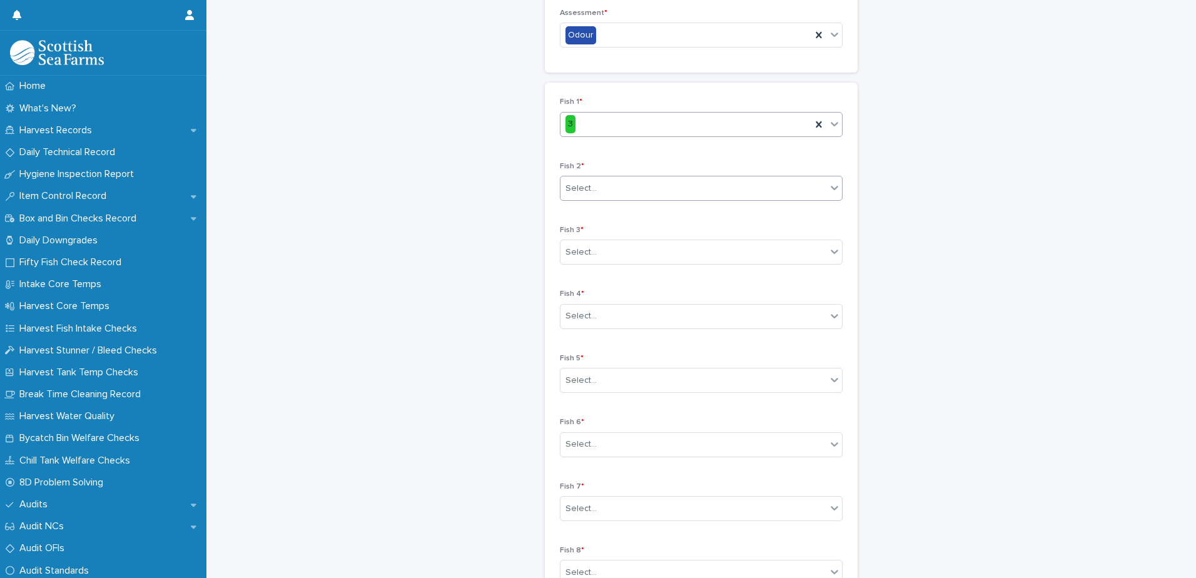
click at [652, 186] on div "Select..." at bounding box center [693, 188] width 266 height 21
click at [630, 214] on div "3" at bounding box center [696, 212] width 281 height 22
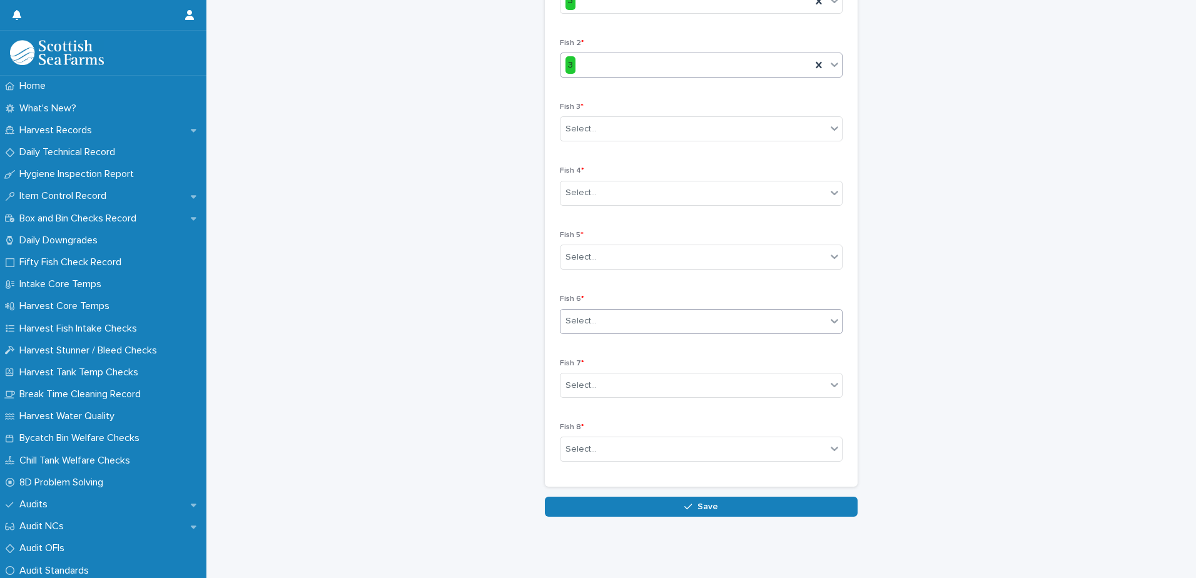
scroll to position [319, 0]
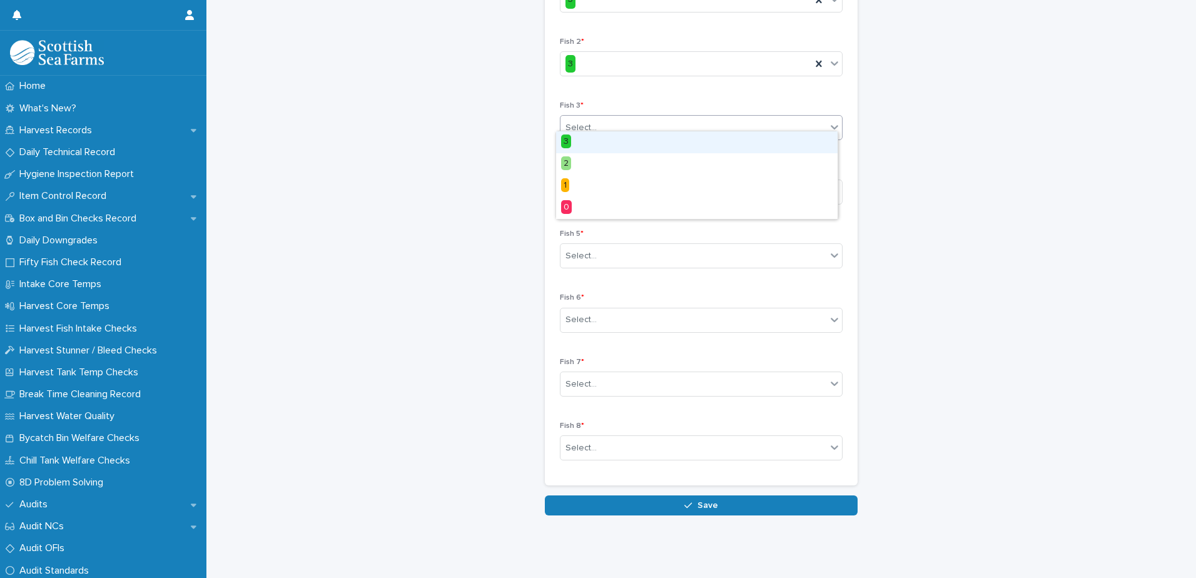
click at [613, 119] on div "Select..." at bounding box center [693, 128] width 266 height 21
click at [598, 144] on div "3" at bounding box center [696, 142] width 281 height 22
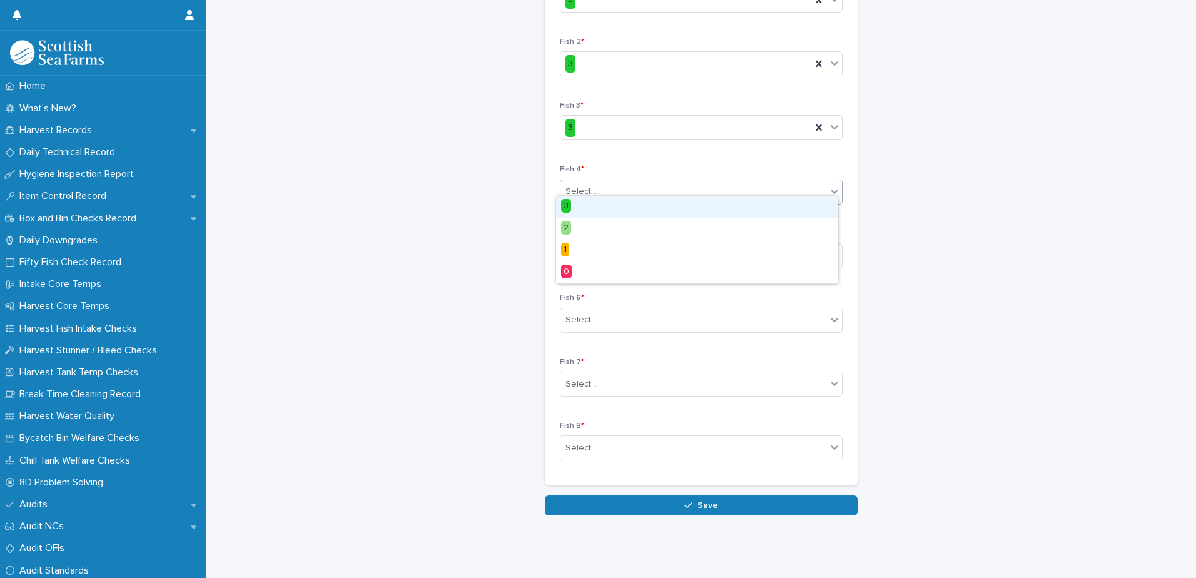
click at [602, 181] on div "Select..." at bounding box center [693, 191] width 266 height 21
drag, startPoint x: 595, startPoint y: 207, endPoint x: 604, endPoint y: 213, distance: 10.8
click at [596, 208] on div "3" at bounding box center [696, 207] width 281 height 22
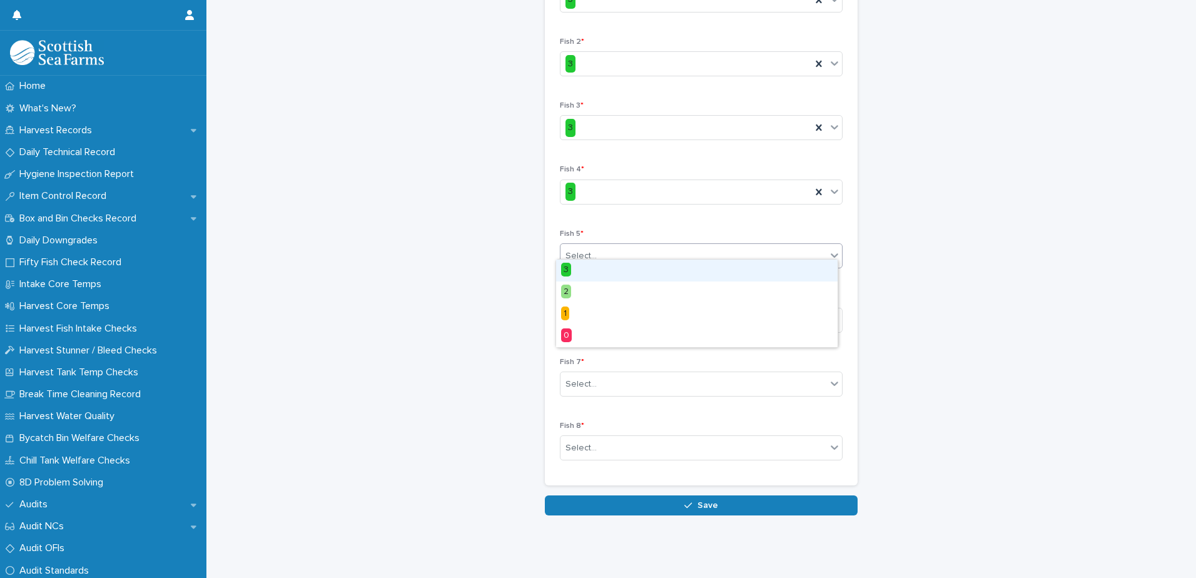
drag, startPoint x: 595, startPoint y: 246, endPoint x: 598, endPoint y: 253, distance: 7.6
click at [595, 248] on div "Select..." at bounding box center [693, 256] width 266 height 21
click at [595, 271] on div "3" at bounding box center [696, 271] width 281 height 22
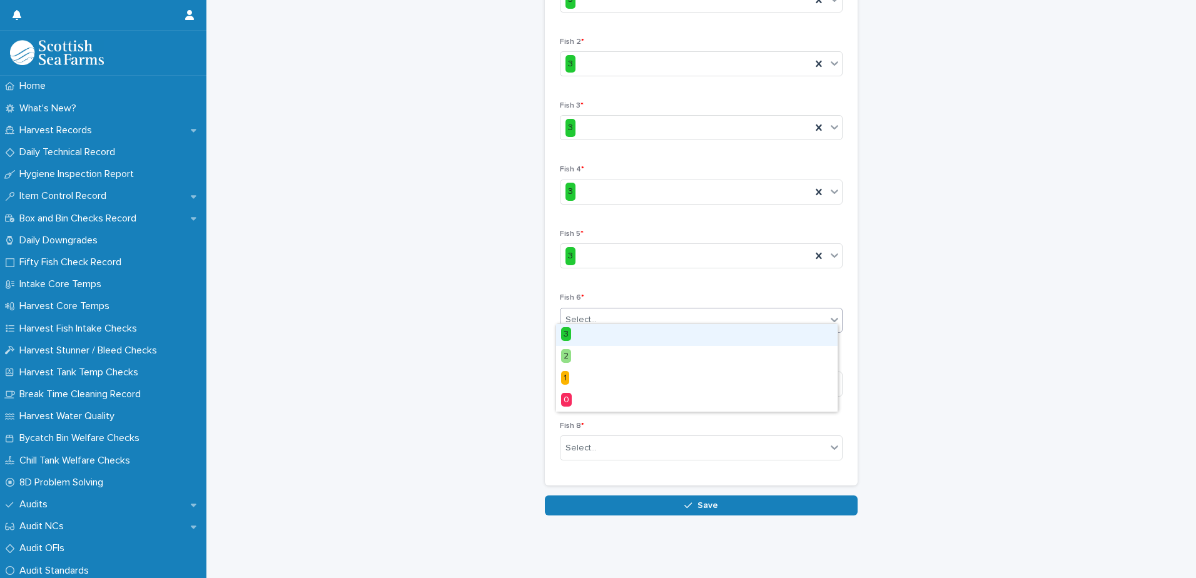
click at [603, 310] on div "Select..." at bounding box center [693, 320] width 266 height 21
drag, startPoint x: 598, startPoint y: 332, endPoint x: 616, endPoint y: 367, distance: 39.4
click at [598, 334] on div "3" at bounding box center [696, 335] width 281 height 22
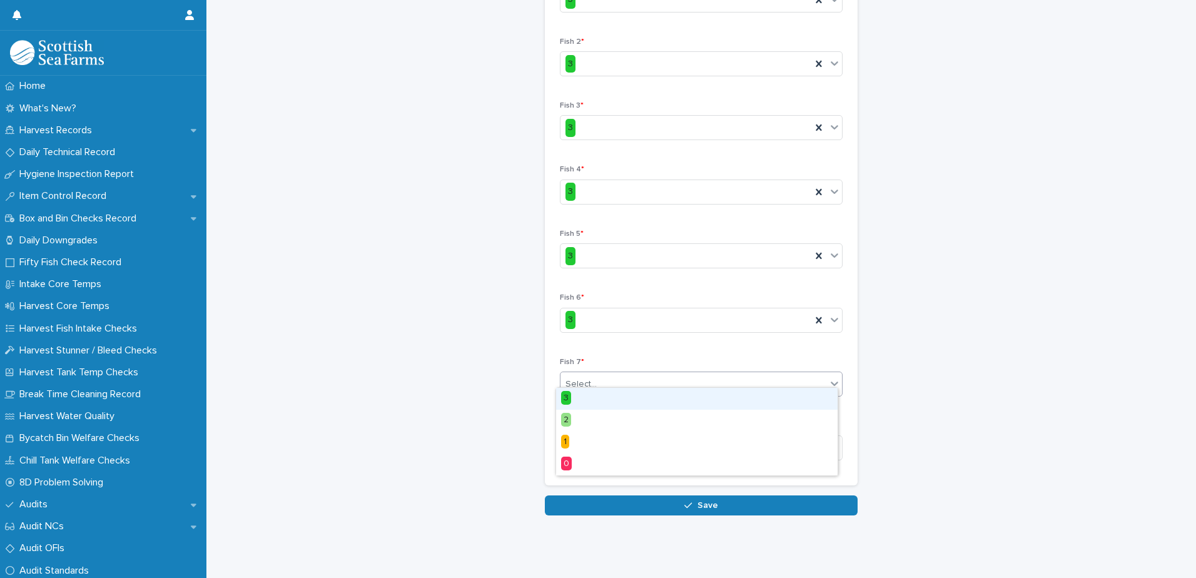
click at [600, 375] on div "Select..." at bounding box center [693, 384] width 266 height 21
drag, startPoint x: 591, startPoint y: 399, endPoint x: 614, endPoint y: 420, distance: 31.4
click at [592, 400] on div "3" at bounding box center [696, 399] width 281 height 22
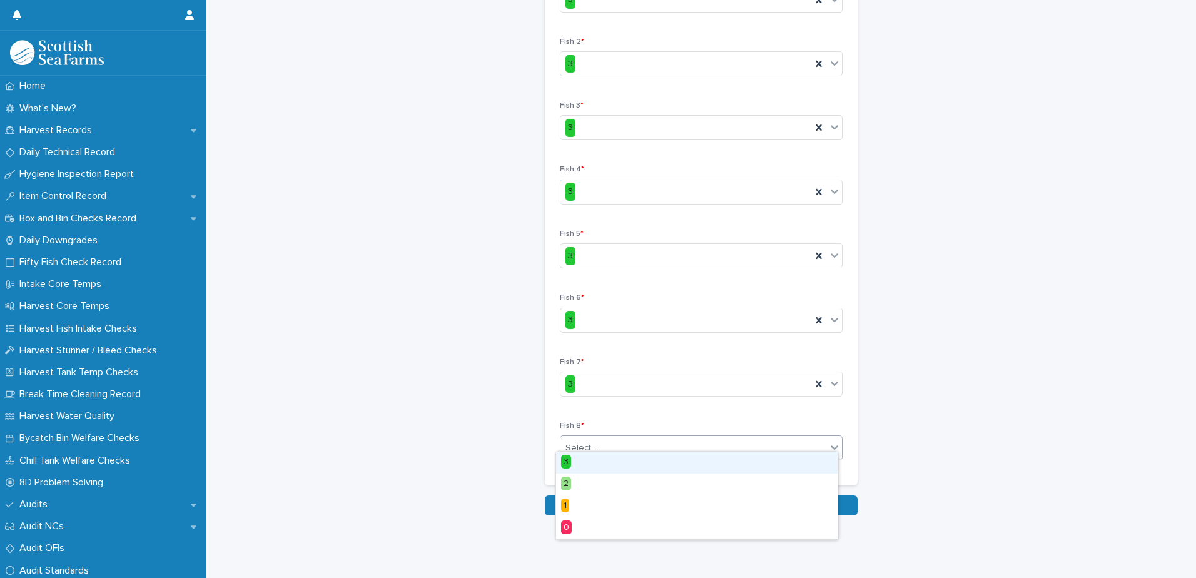
click at [598, 438] on div "Select..." at bounding box center [693, 448] width 266 height 21
drag, startPoint x: 598, startPoint y: 458, endPoint x: 605, endPoint y: 456, distance: 6.5
click at [601, 458] on div "3" at bounding box center [696, 462] width 281 height 22
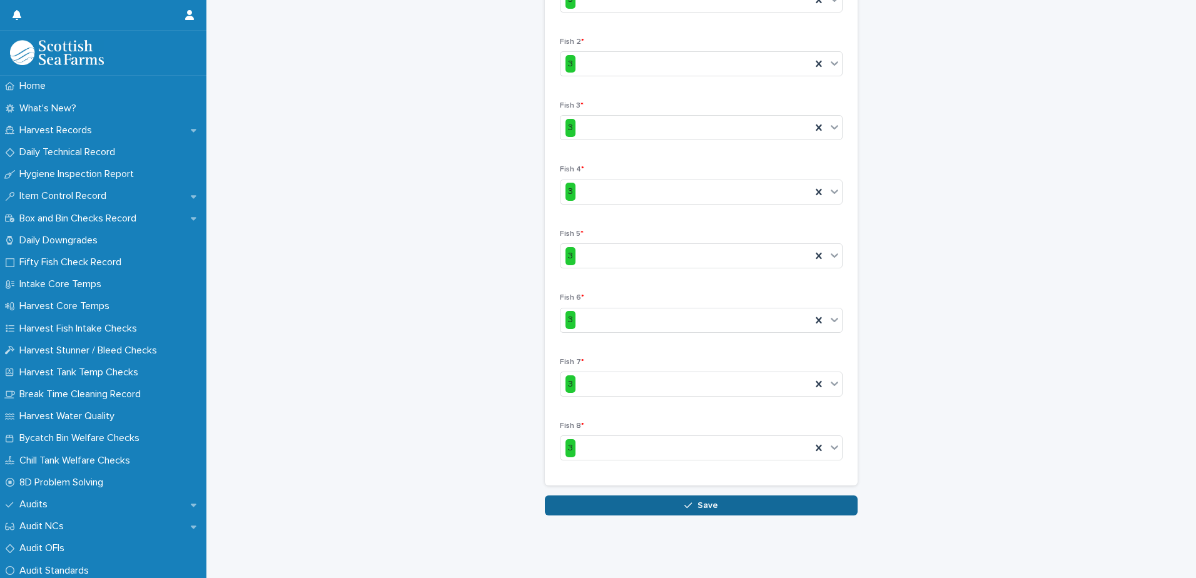
click at [658, 495] on button "Save" at bounding box center [701, 505] width 313 height 20
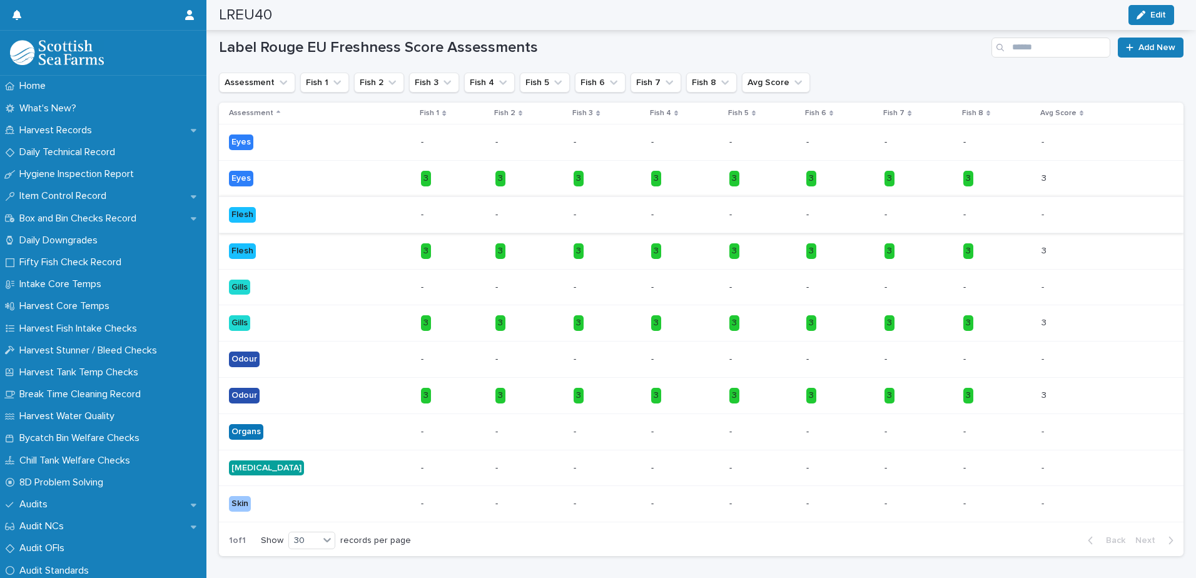
scroll to position [513, 0]
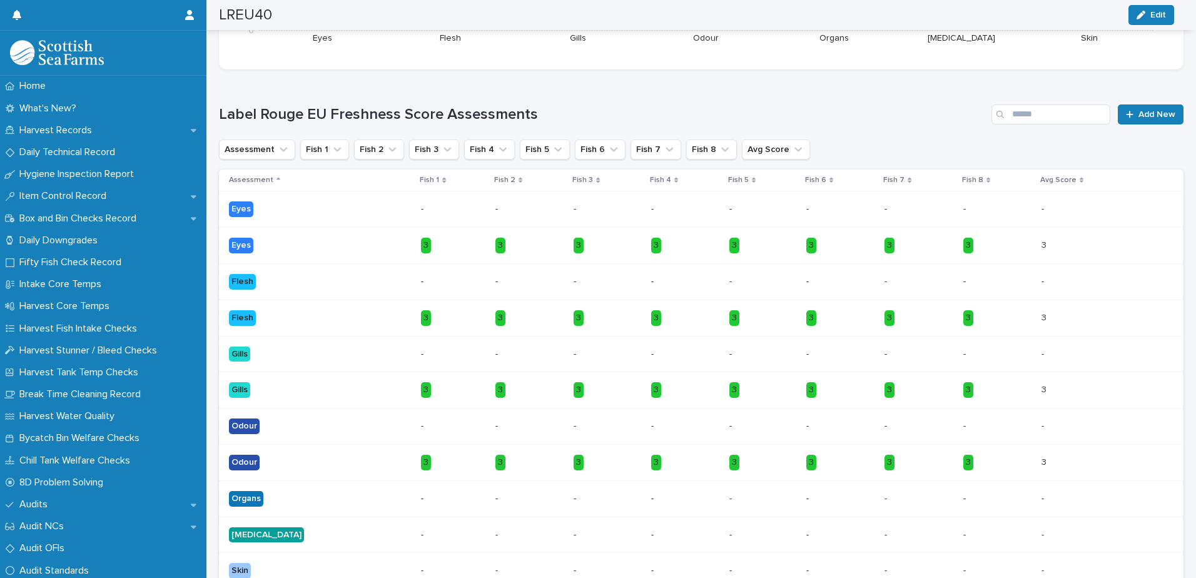
scroll to position [263, 0]
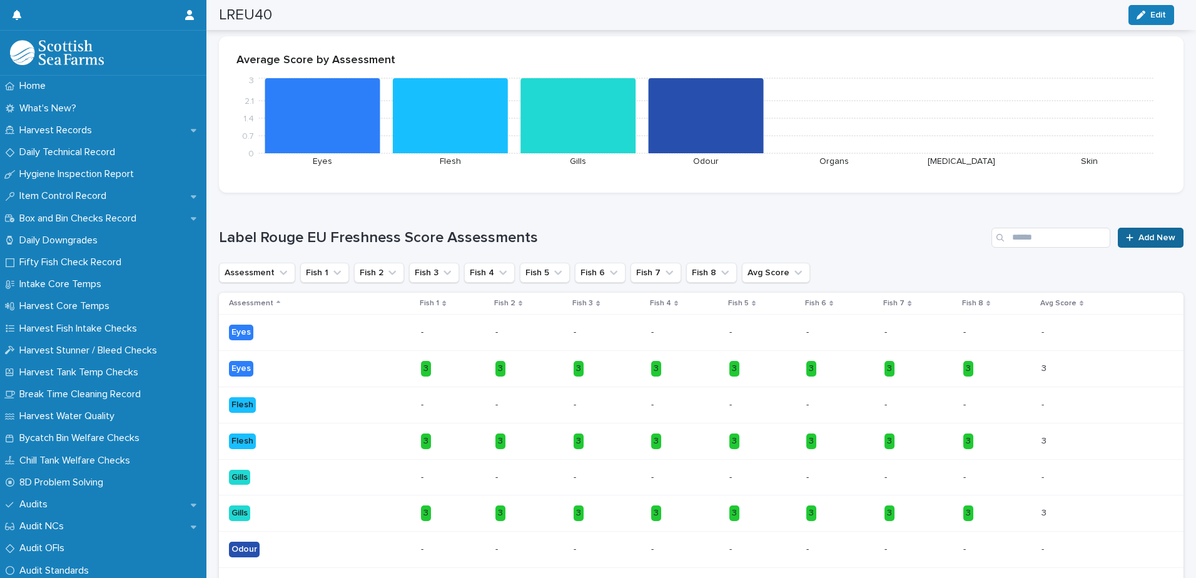
click at [1138, 238] on span "Add New" at bounding box center [1156, 237] width 37 height 9
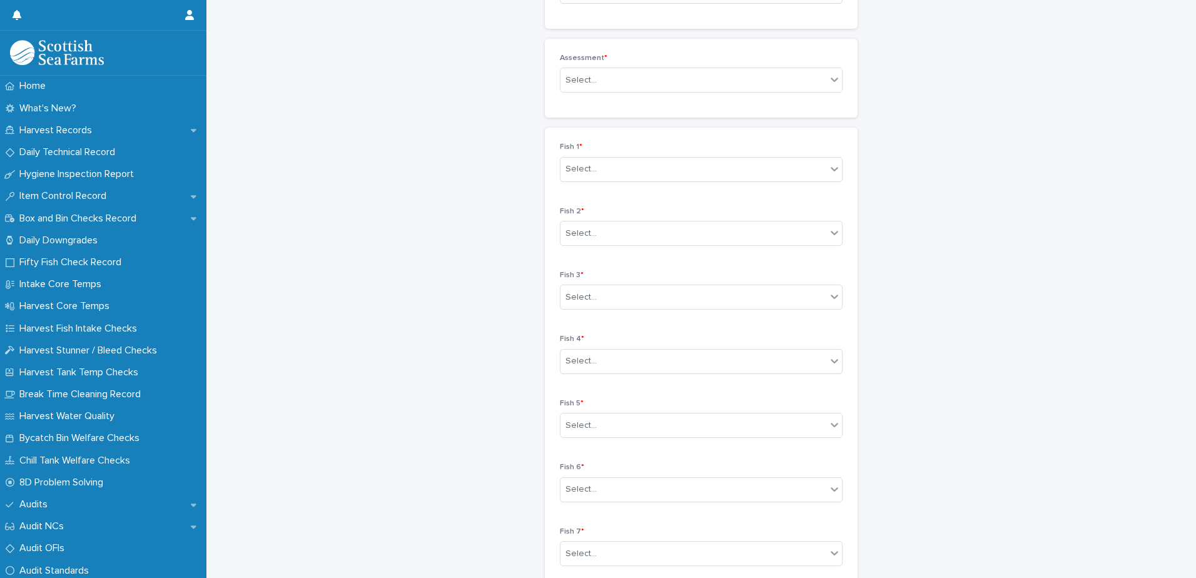
scroll to position [139, 0]
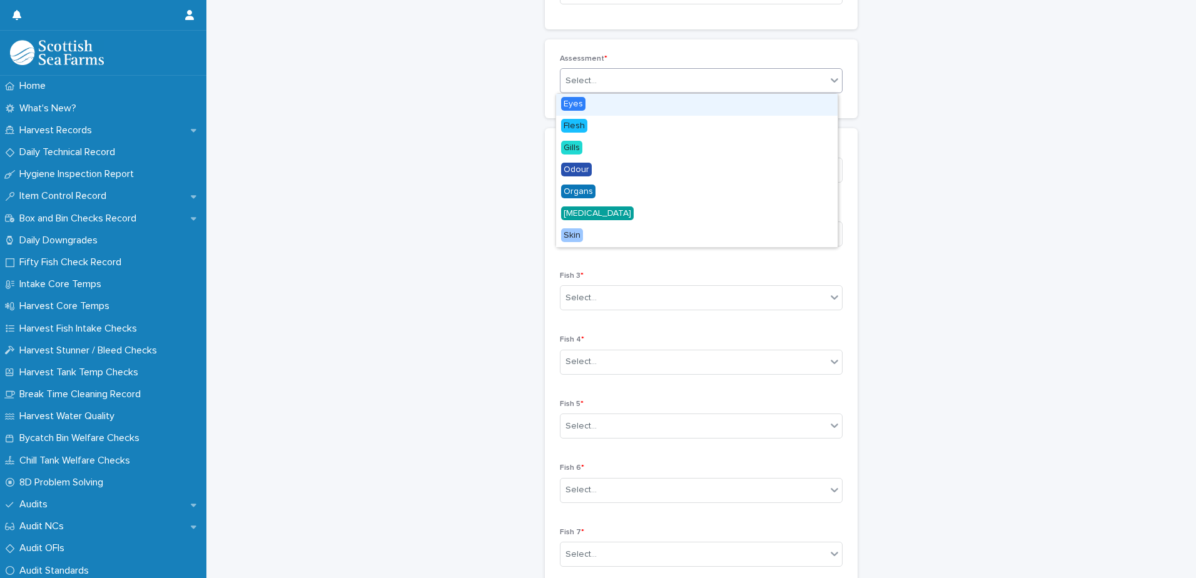
click at [614, 76] on div "Select..." at bounding box center [693, 81] width 266 height 21
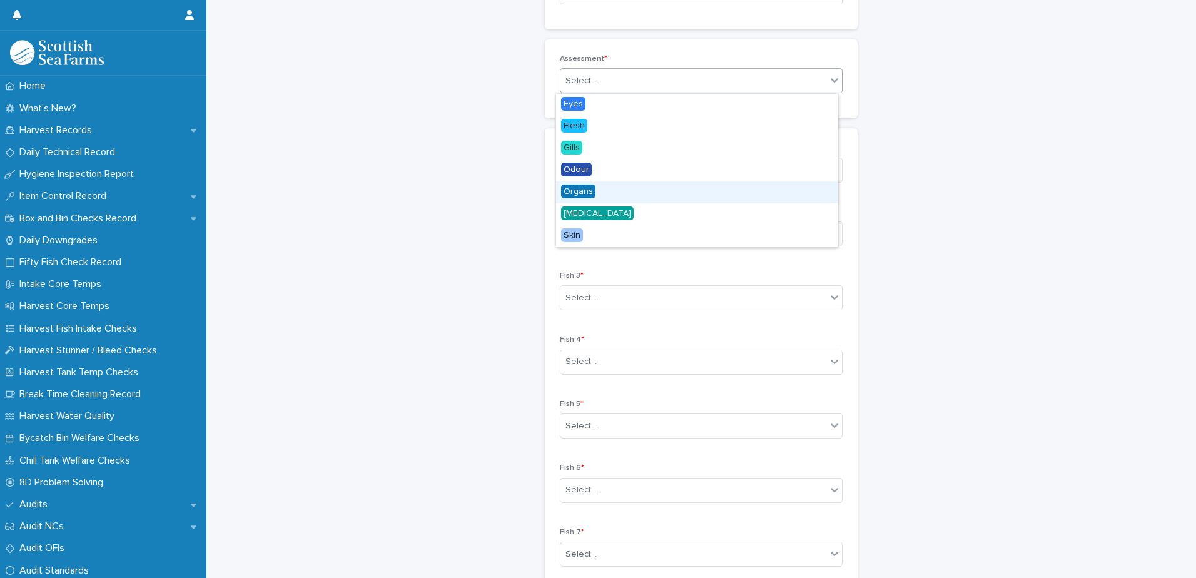
click at [593, 194] on span "Organs" at bounding box center [578, 191] width 34 height 14
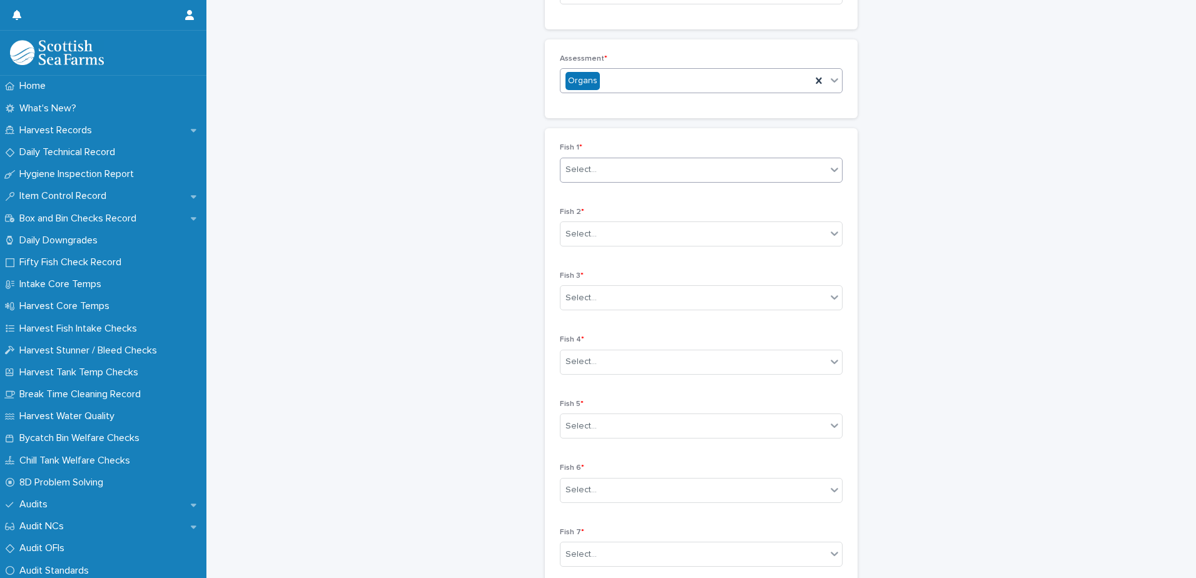
click at [633, 163] on div "Select..." at bounding box center [693, 169] width 266 height 21
drag, startPoint x: 616, startPoint y: 196, endPoint x: 627, endPoint y: 233, distance: 38.6
click at [617, 196] on div "3" at bounding box center [696, 194] width 281 height 22
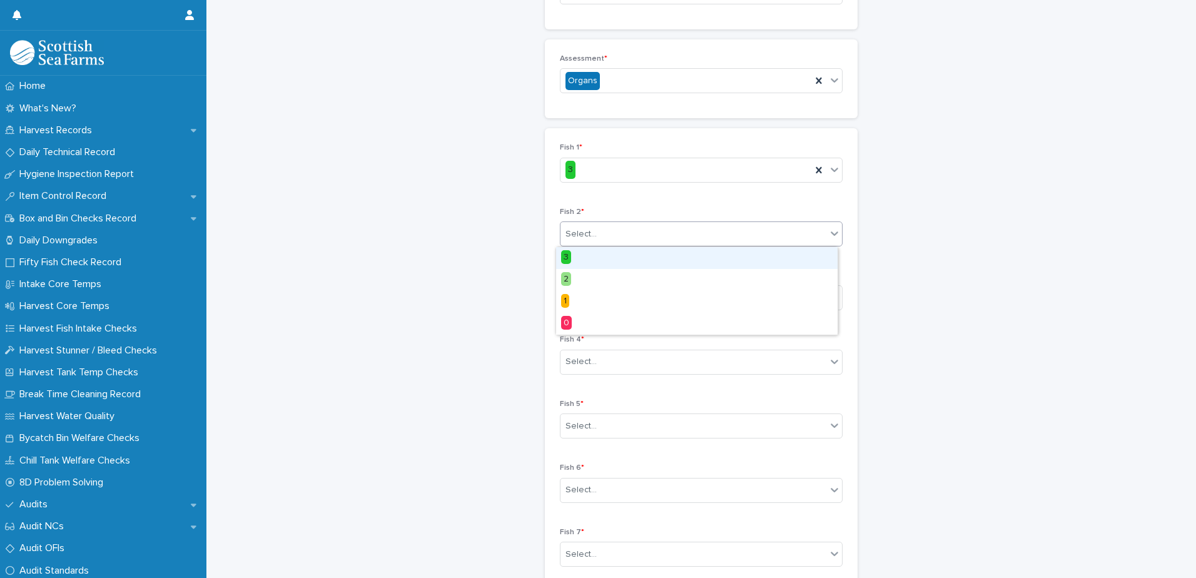
click at [620, 233] on div "Select..." at bounding box center [693, 234] width 266 height 21
click at [607, 253] on div "3" at bounding box center [696, 258] width 281 height 22
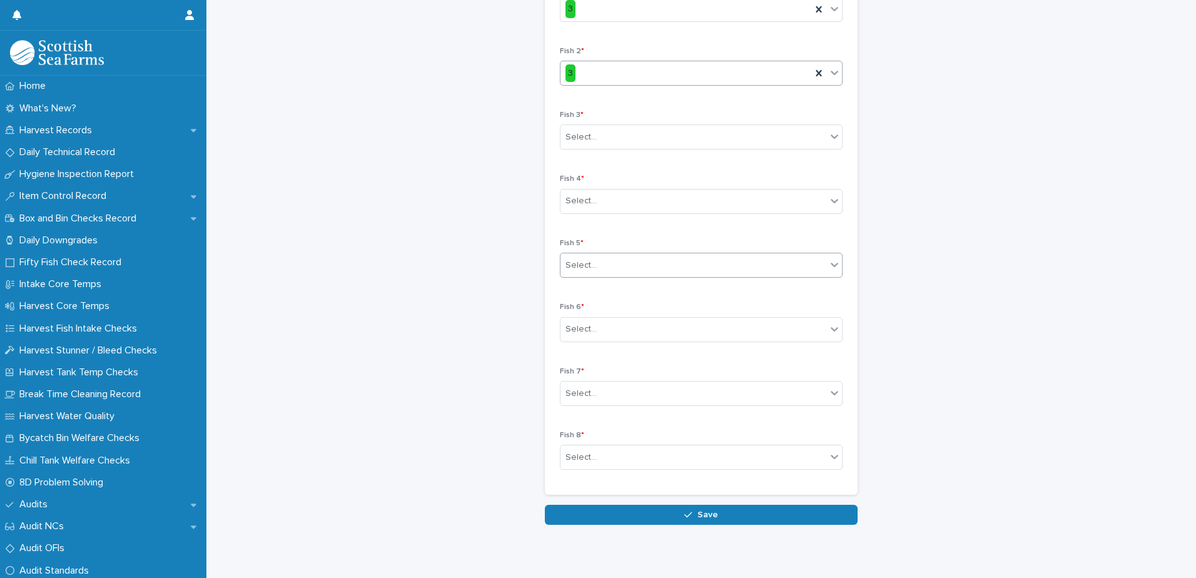
scroll to position [319, 0]
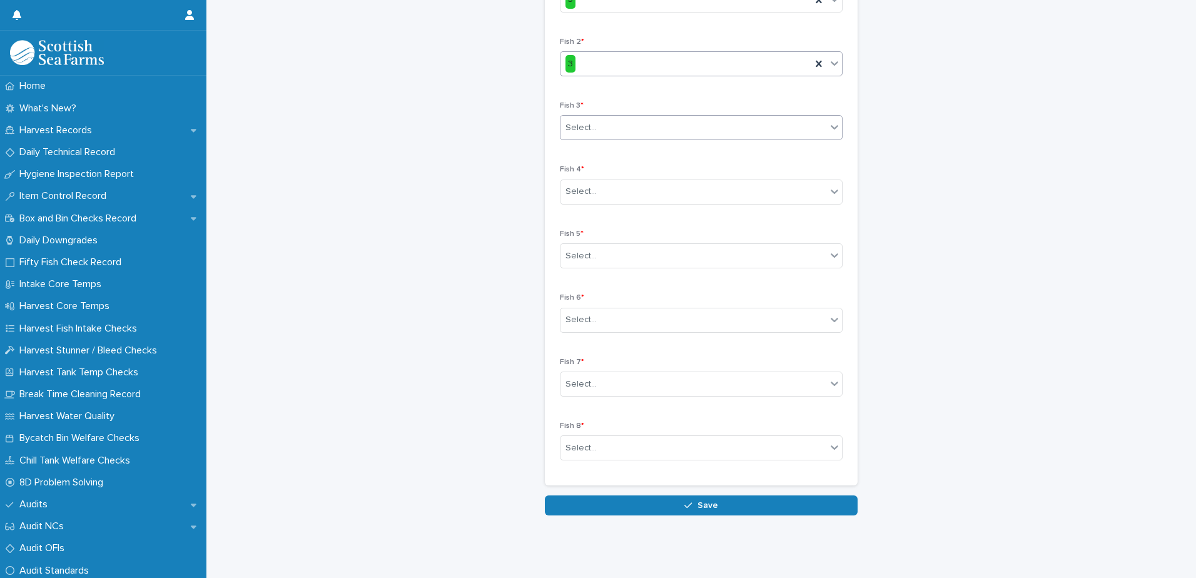
click at [599, 118] on div "Select..." at bounding box center [693, 128] width 266 height 21
drag, startPoint x: 592, startPoint y: 138, endPoint x: 592, endPoint y: 151, distance: 12.5
click at [592, 139] on div "3" at bounding box center [696, 142] width 281 height 22
click at [586, 185] on div "Select..." at bounding box center [580, 191] width 31 height 13
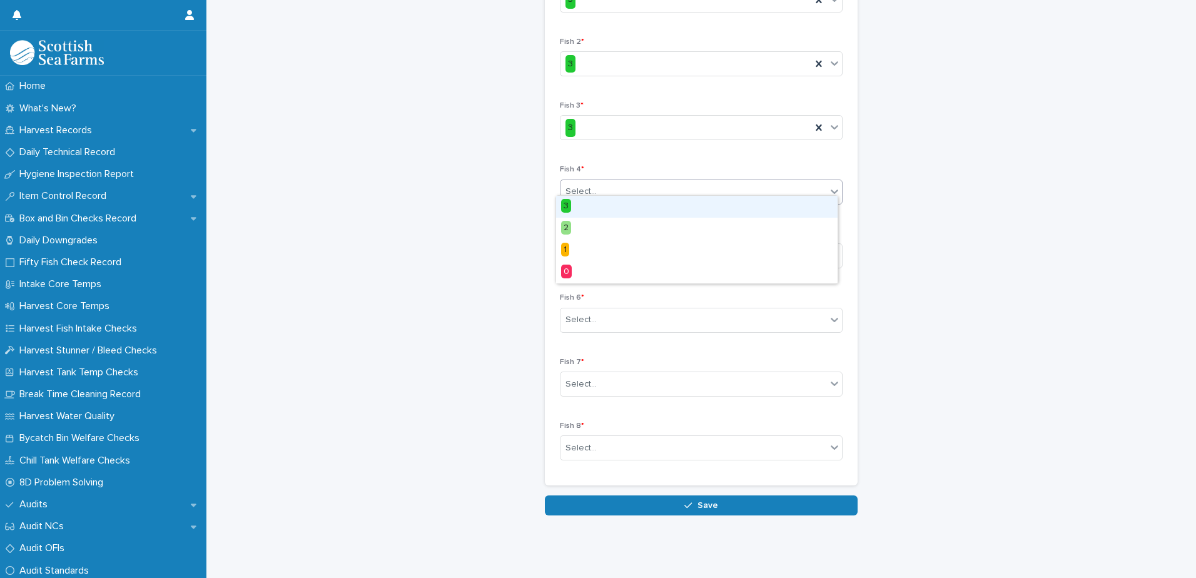
click at [588, 205] on div "3" at bounding box center [696, 207] width 281 height 22
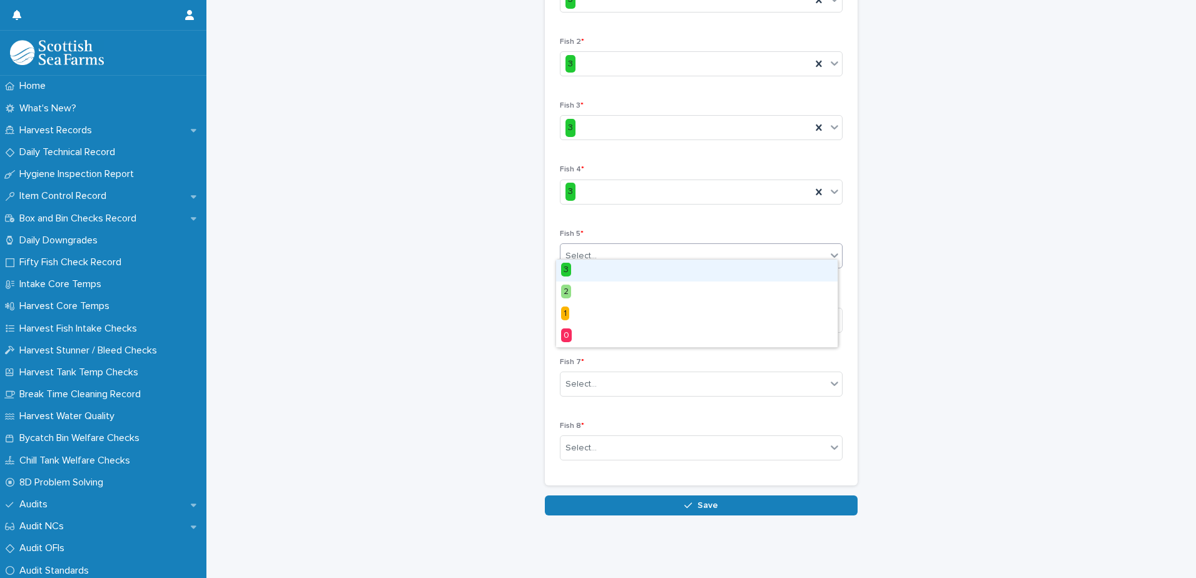
click at [587, 250] on div "Select..." at bounding box center [580, 256] width 31 height 13
drag, startPoint x: 588, startPoint y: 270, endPoint x: 605, endPoint y: 299, distance: 33.9
click at [588, 271] on div "3" at bounding box center [696, 271] width 281 height 22
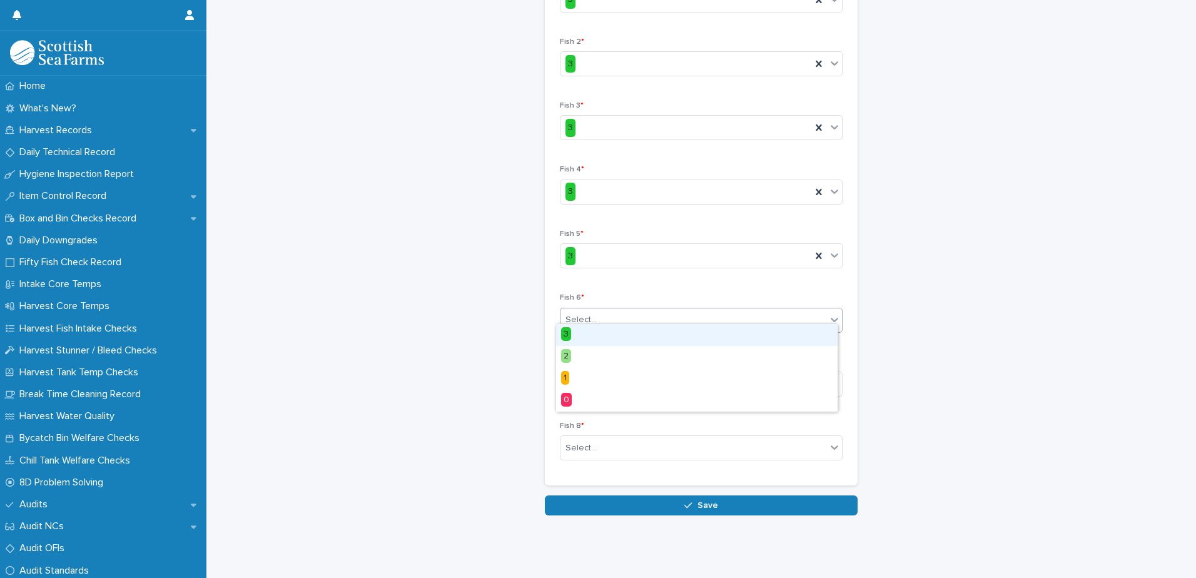
click at [595, 312] on div "Select..." at bounding box center [693, 320] width 266 height 21
drag, startPoint x: 590, startPoint y: 333, endPoint x: 595, endPoint y: 340, distance: 8.4
click at [590, 335] on div "3" at bounding box center [696, 335] width 281 height 22
click at [598, 375] on div "Select..." at bounding box center [693, 384] width 266 height 21
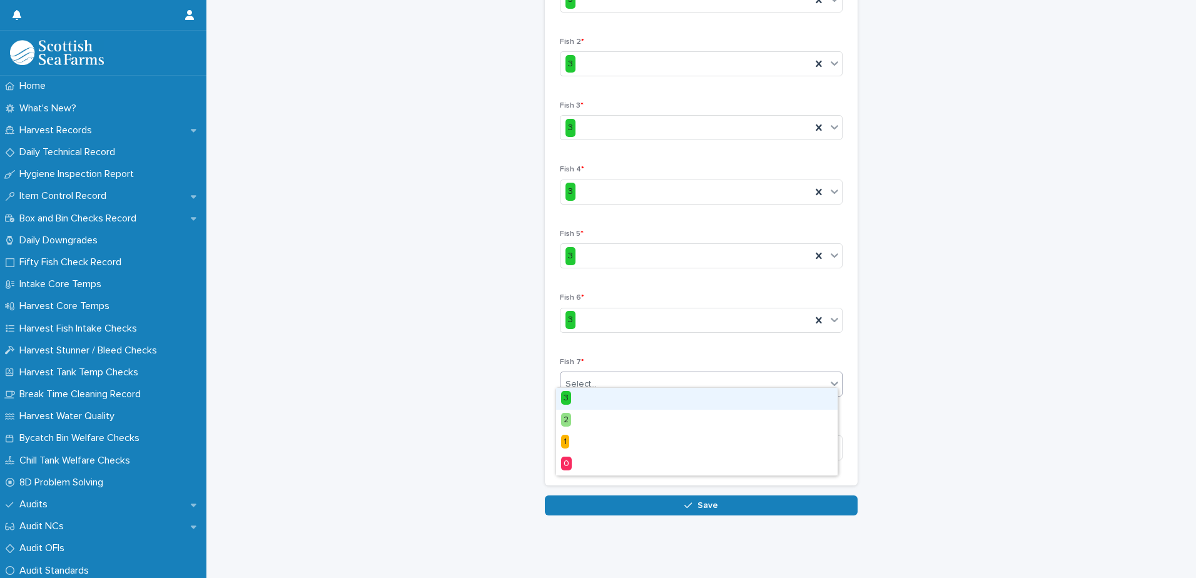
click at [585, 398] on div "3" at bounding box center [696, 399] width 281 height 22
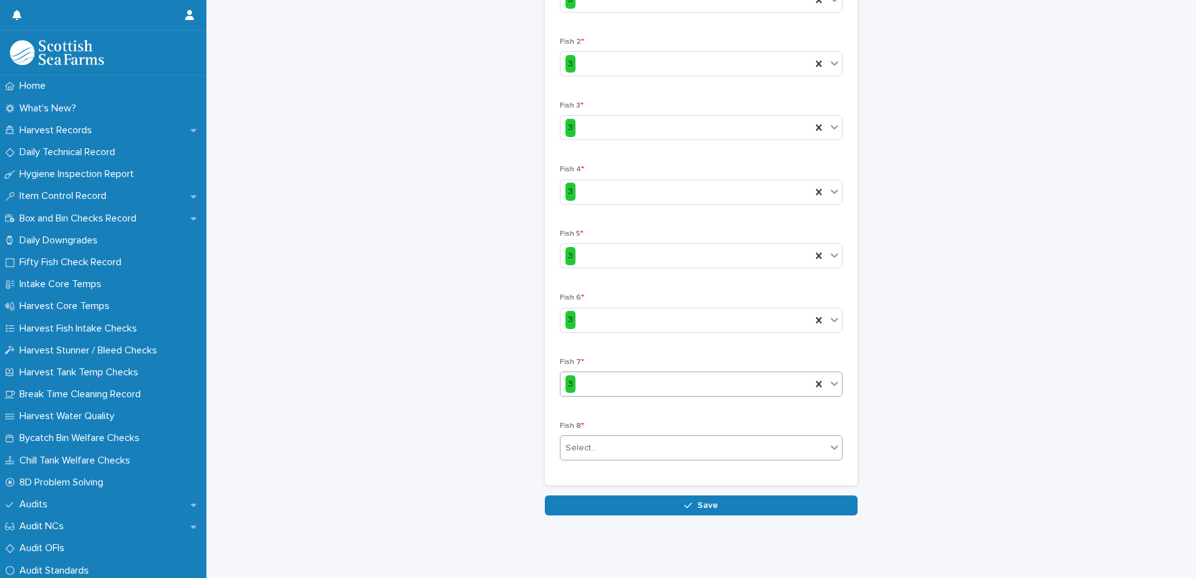
click at [591, 440] on div "Select..." at bounding box center [693, 448] width 266 height 21
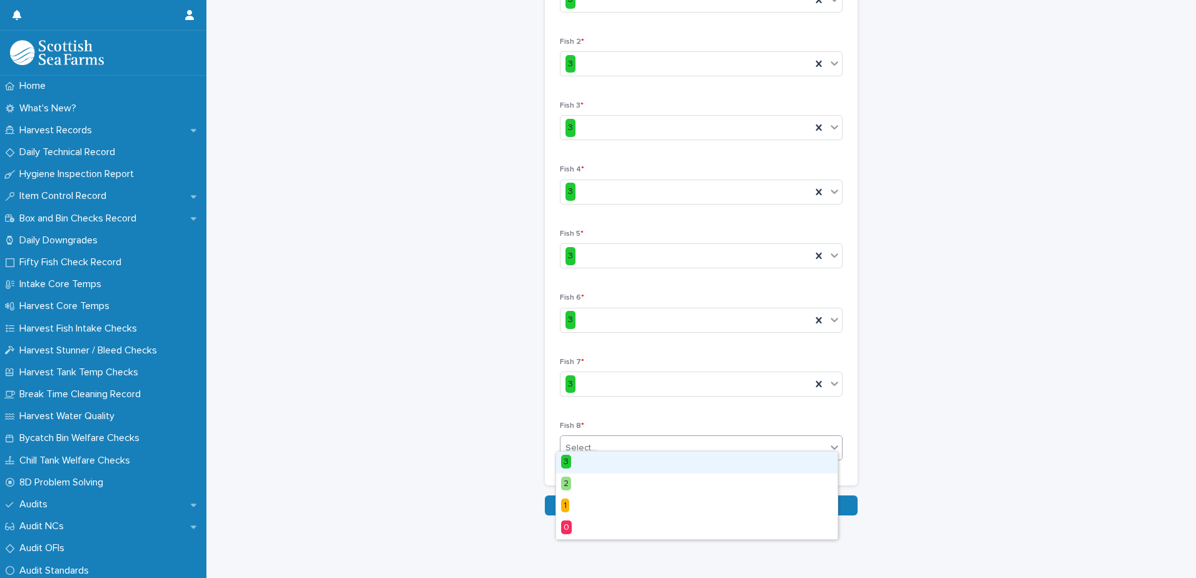
click at [592, 461] on div "3" at bounding box center [696, 462] width 281 height 22
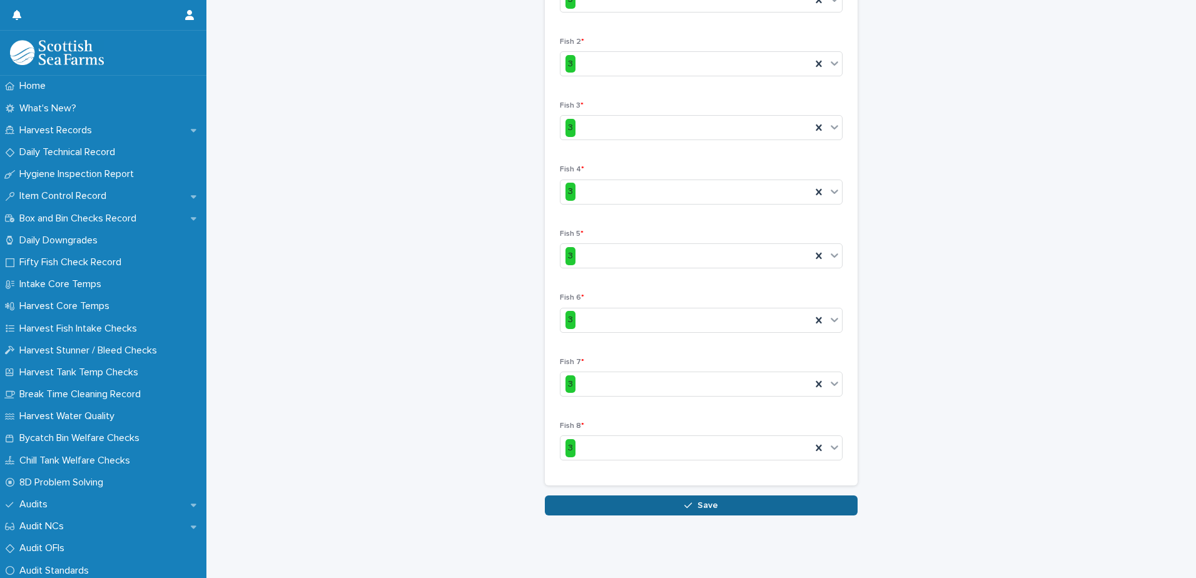
click at [684, 501] on icon "button" at bounding box center [688, 505] width 8 height 9
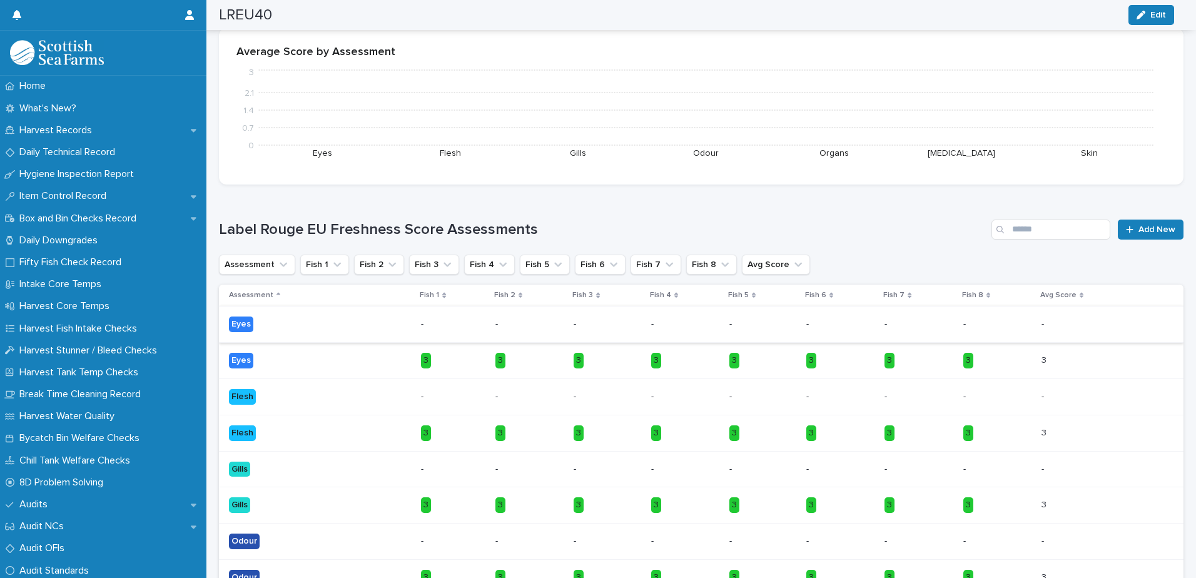
scroll to position [289, 0]
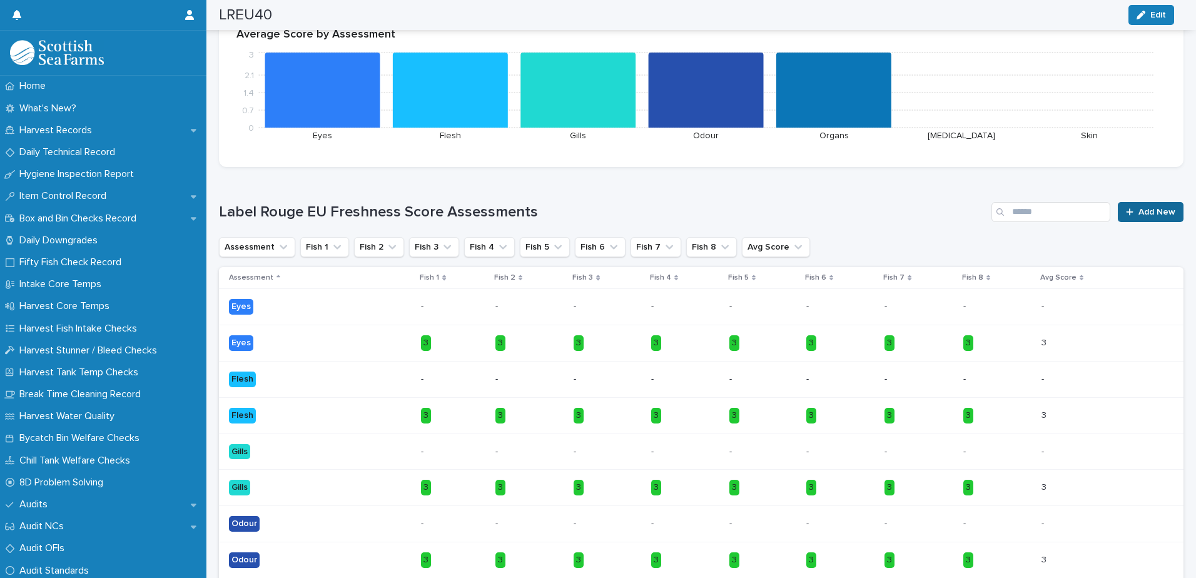
click at [1146, 214] on span "Add New" at bounding box center [1156, 212] width 37 height 9
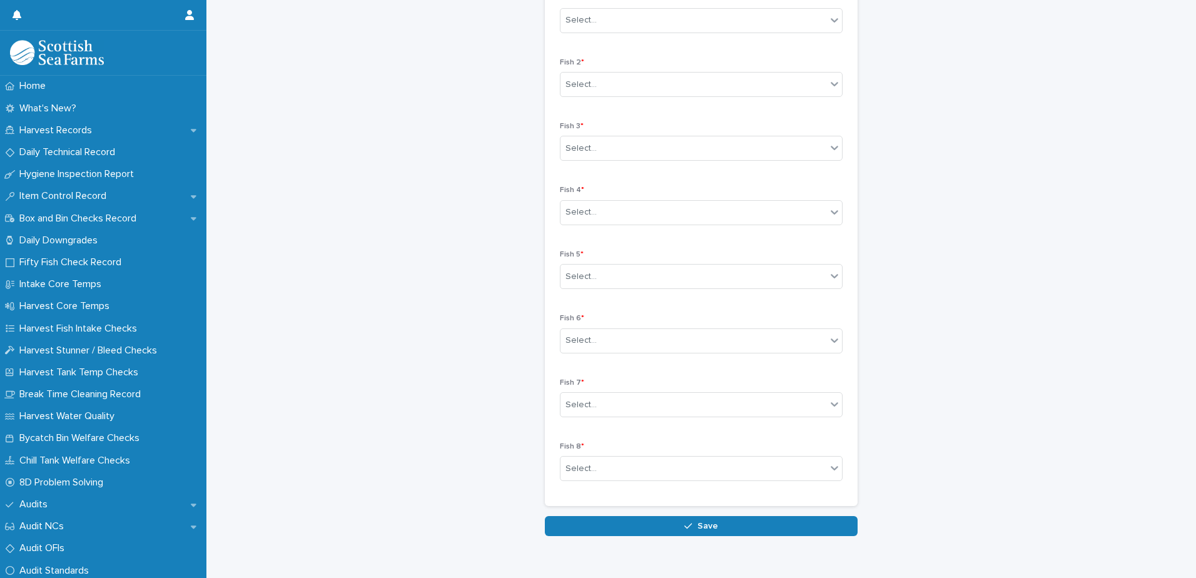
scroll to position [290, 0]
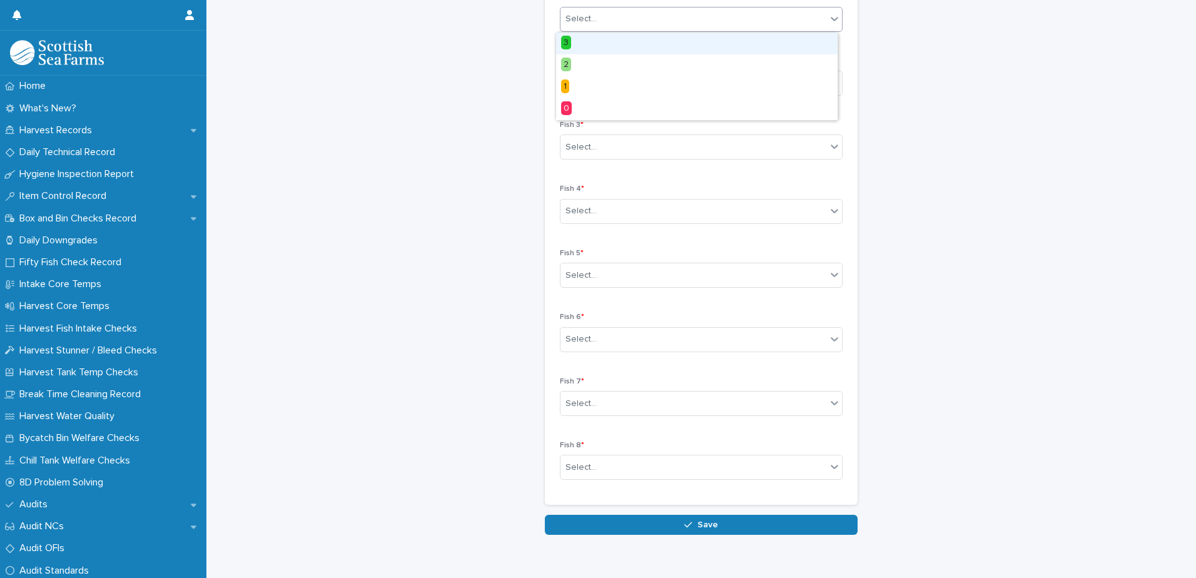
click at [632, 24] on div "Select..." at bounding box center [693, 19] width 266 height 21
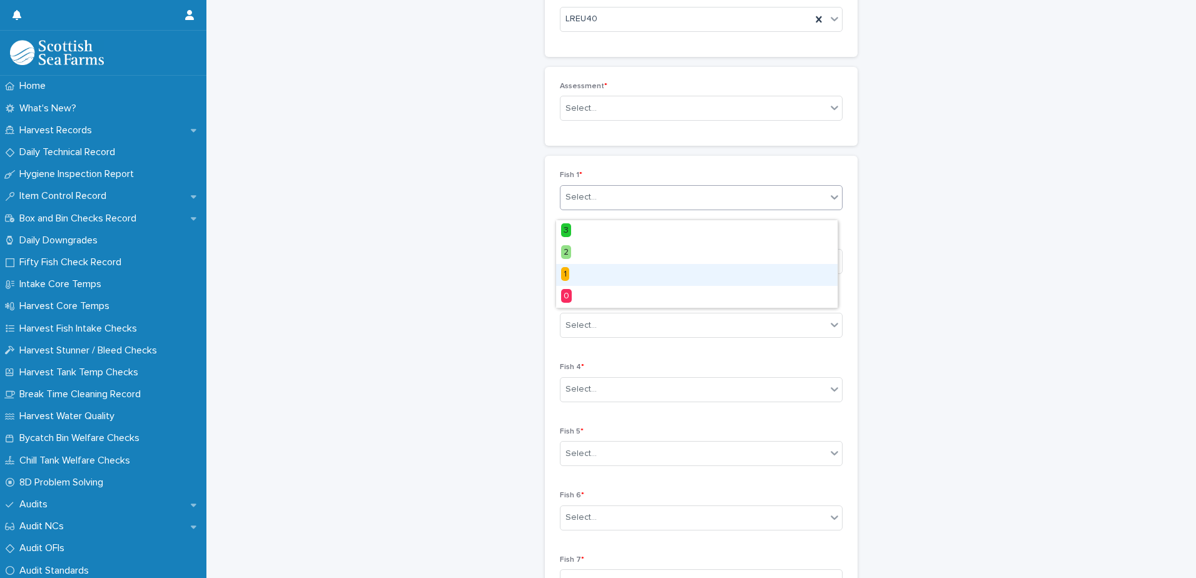
scroll to position [103, 0]
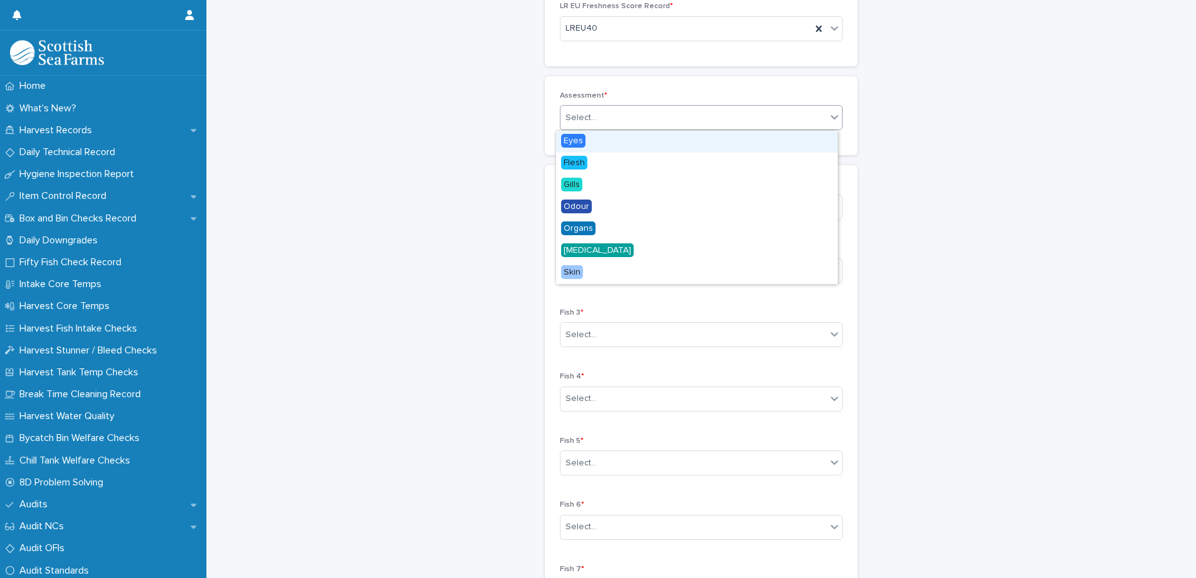
drag, startPoint x: 643, startPoint y: 116, endPoint x: 642, endPoint y: 133, distance: 16.9
click at [642, 116] on div "Select..." at bounding box center [693, 118] width 266 height 21
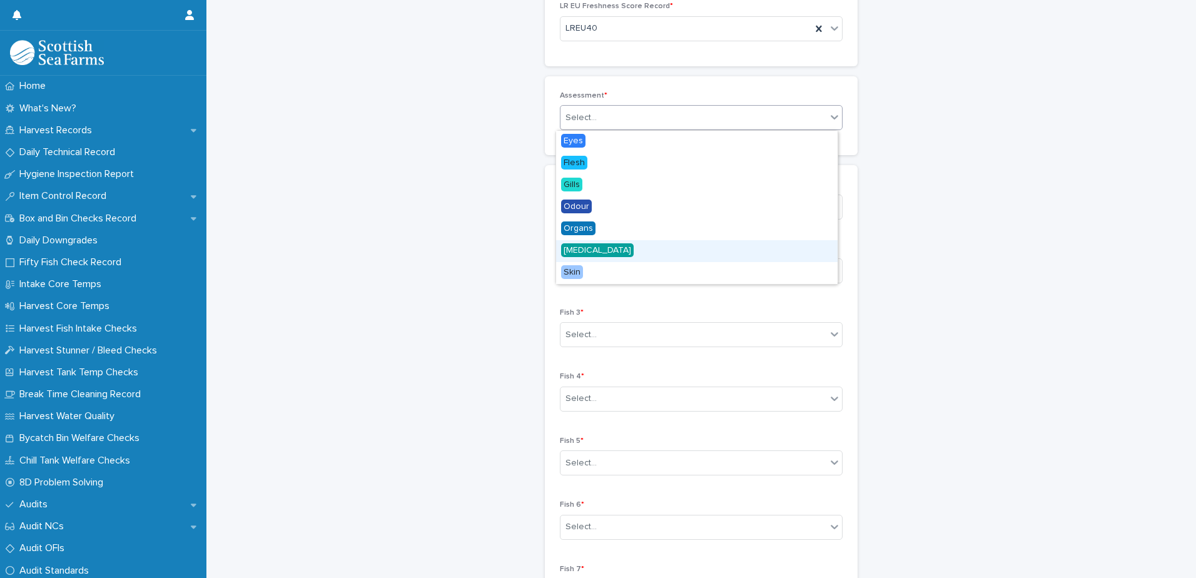
click at [629, 250] on div "[MEDICAL_DATA]" at bounding box center [696, 251] width 281 height 22
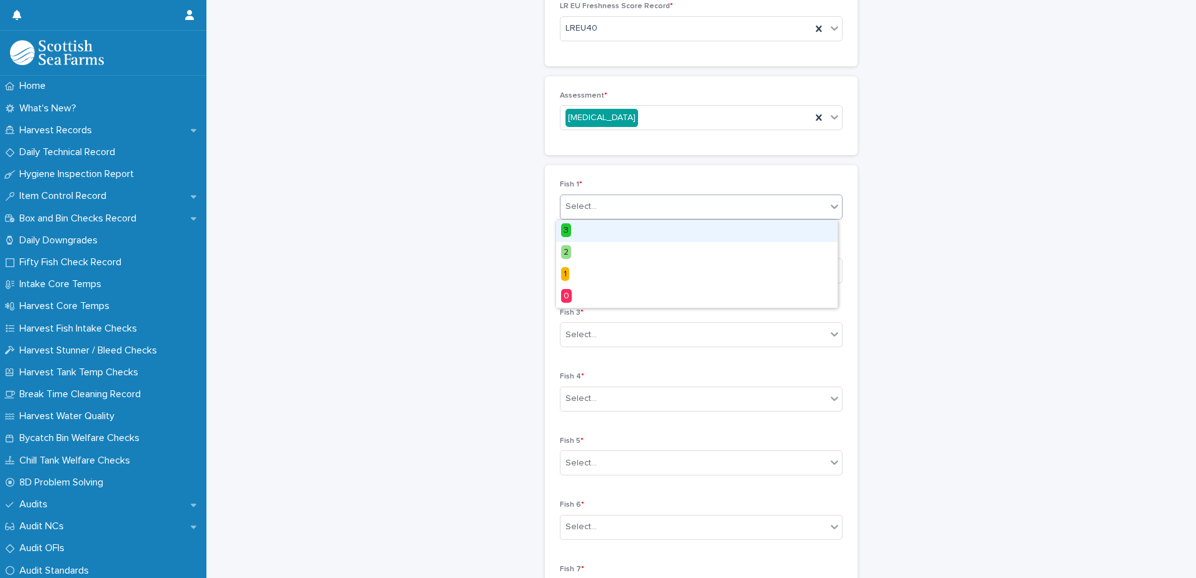
click at [660, 208] on div "Select..." at bounding box center [693, 206] width 266 height 21
drag, startPoint x: 640, startPoint y: 233, endPoint x: 644, endPoint y: 241, distance: 8.4
click at [640, 233] on div "3" at bounding box center [696, 231] width 281 height 22
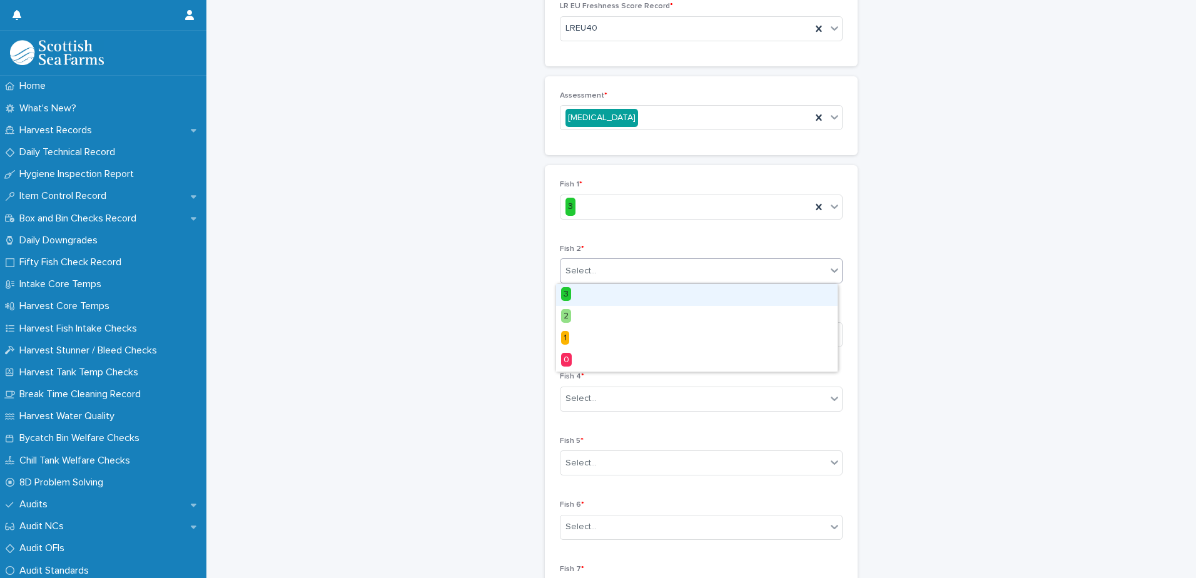
click at [647, 271] on div "Select..." at bounding box center [693, 271] width 266 height 21
click at [631, 291] on div "3" at bounding box center [696, 295] width 281 height 22
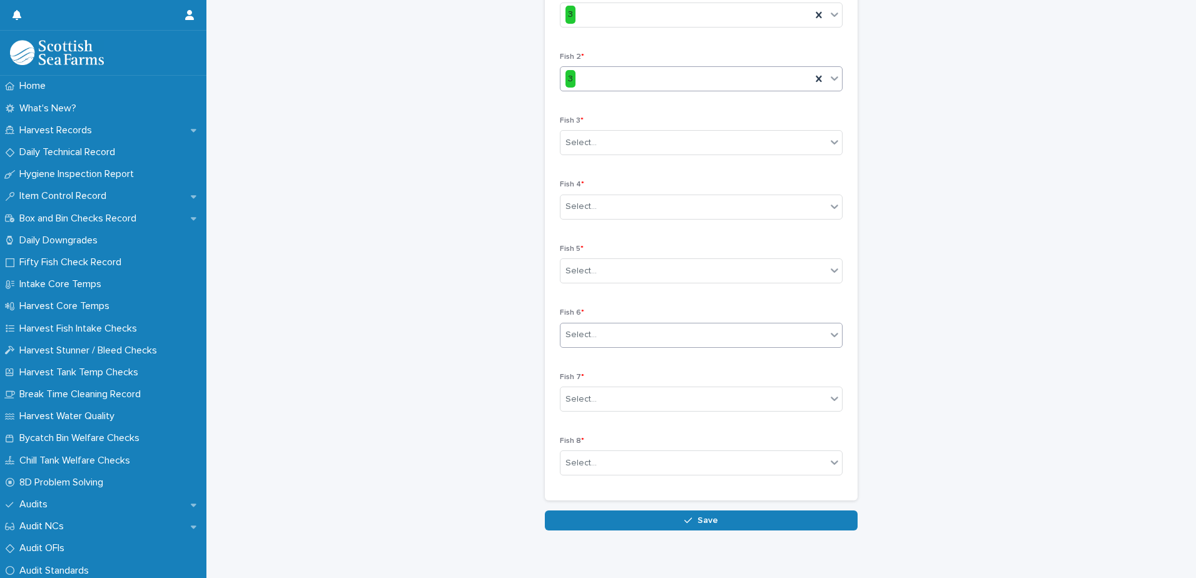
scroll to position [319, 0]
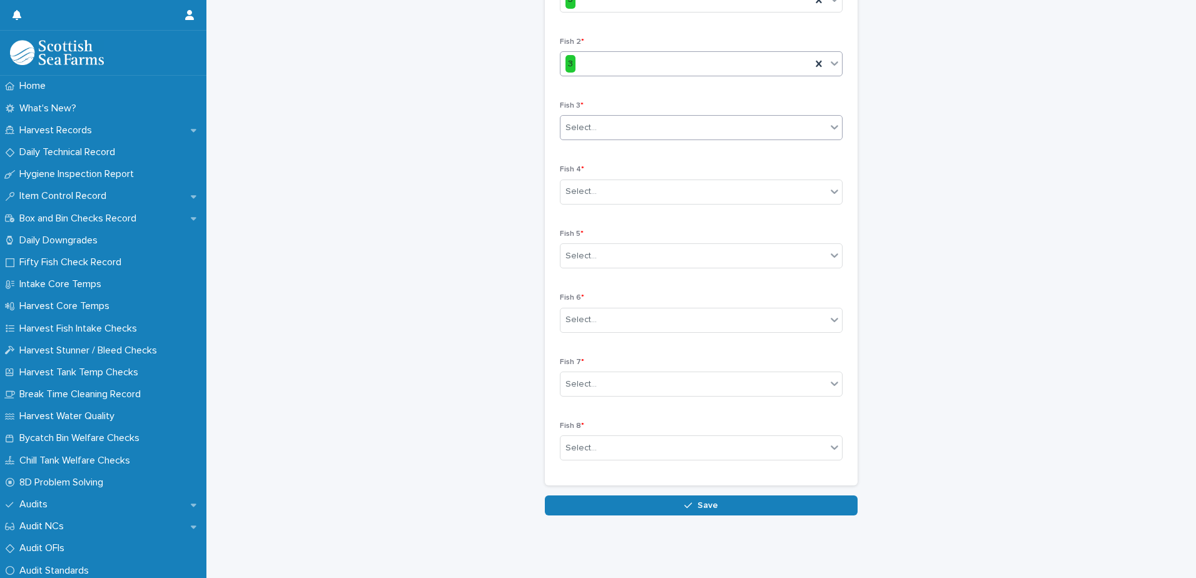
click at [598, 123] on input "text" at bounding box center [598, 128] width 1 height 11
click at [593, 143] on div "3" at bounding box center [696, 142] width 281 height 22
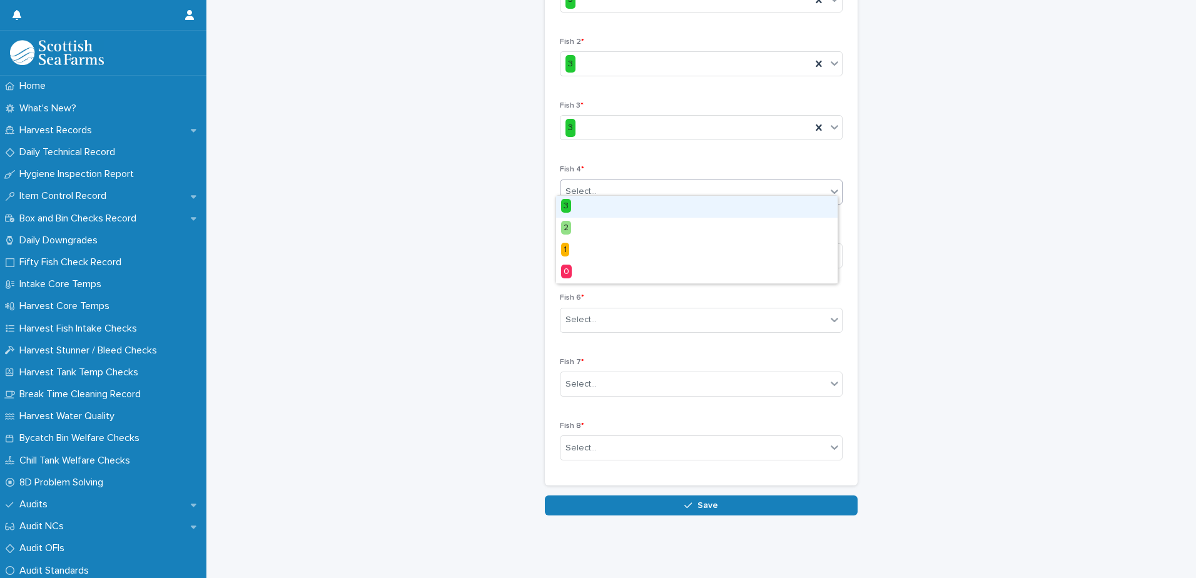
click at [594, 186] on div "Select..." at bounding box center [693, 191] width 266 height 21
drag, startPoint x: 587, startPoint y: 206, endPoint x: 608, endPoint y: 232, distance: 34.2
click at [587, 206] on div "3" at bounding box center [696, 207] width 281 height 22
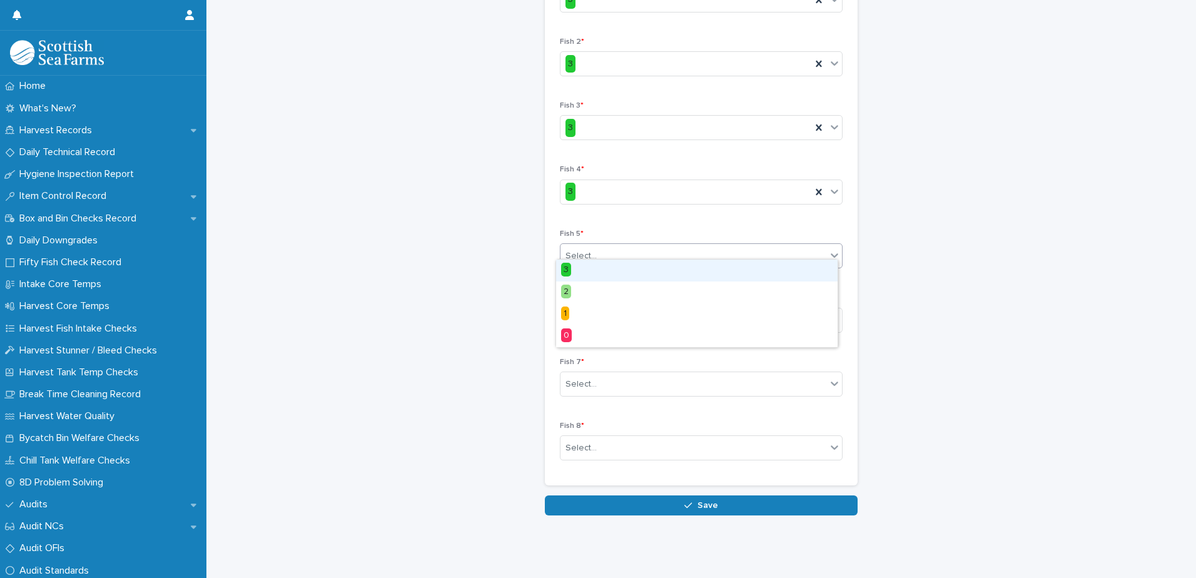
click at [603, 246] on div "Select..." at bounding box center [693, 256] width 266 height 21
click at [593, 271] on div "3" at bounding box center [696, 271] width 281 height 22
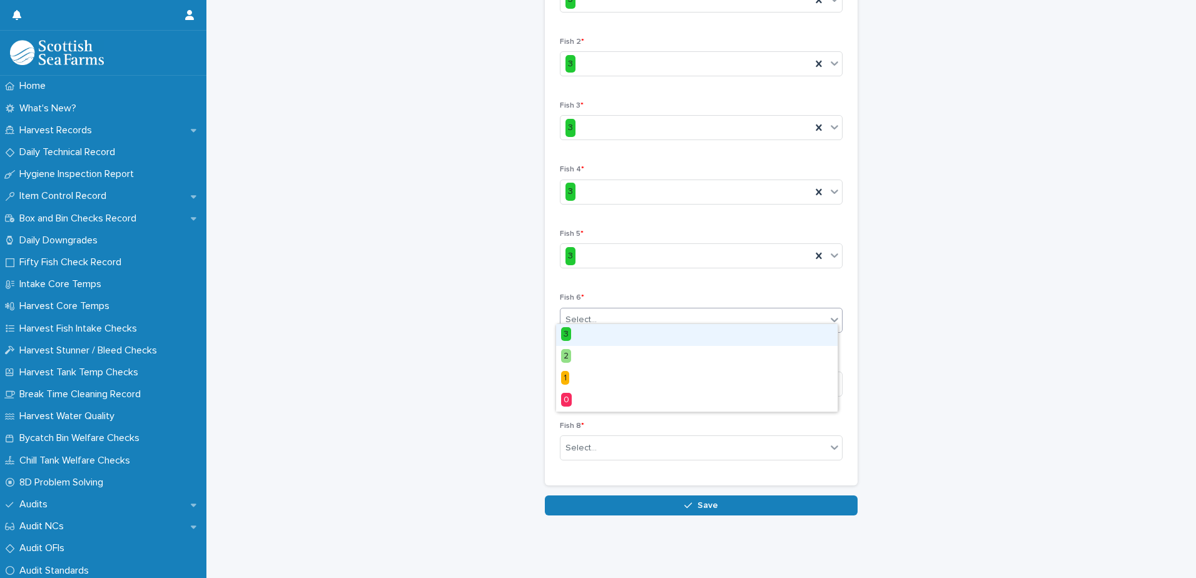
click at [623, 312] on div "Select..." at bounding box center [693, 320] width 266 height 21
click at [600, 338] on div "3" at bounding box center [696, 335] width 281 height 22
click at [608, 374] on div "Select..." at bounding box center [693, 384] width 266 height 21
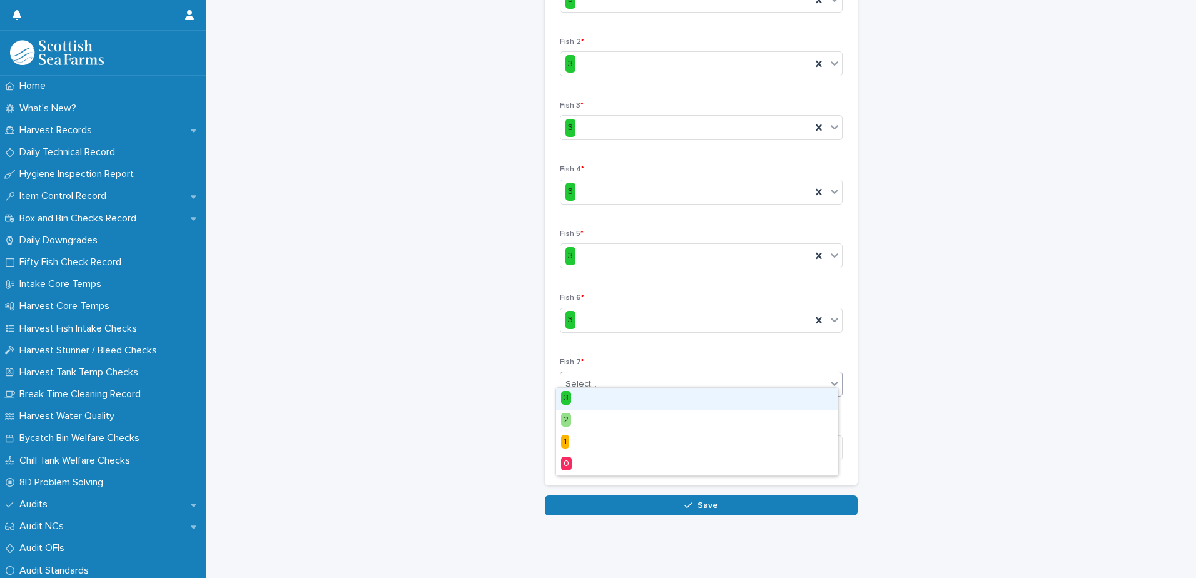
click at [605, 400] on div "3" at bounding box center [696, 399] width 281 height 22
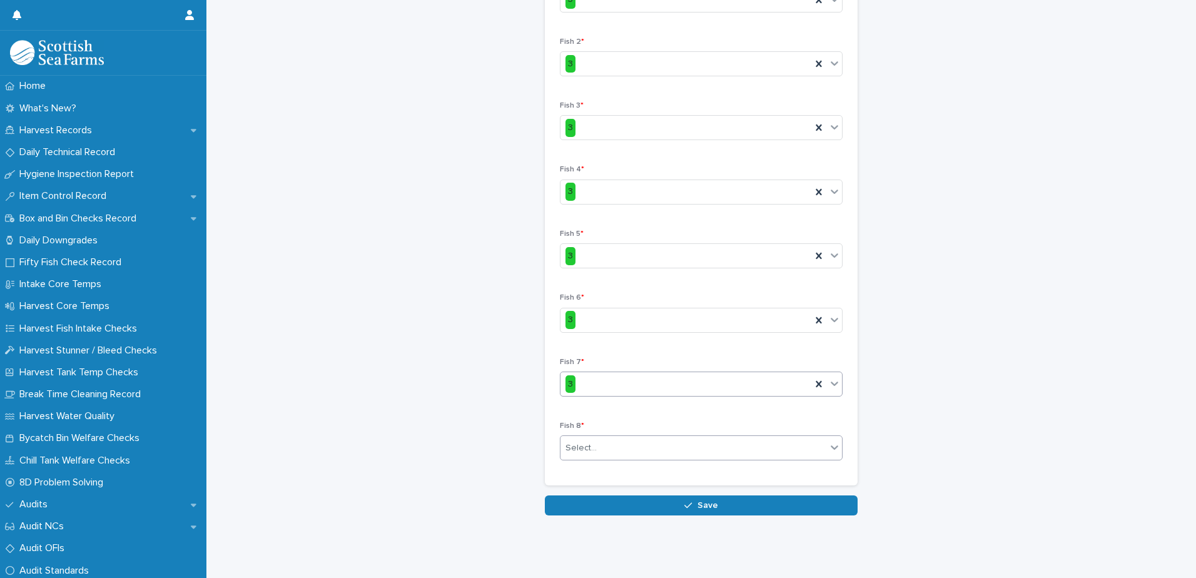
click at [608, 442] on div "Select..." at bounding box center [693, 448] width 266 height 21
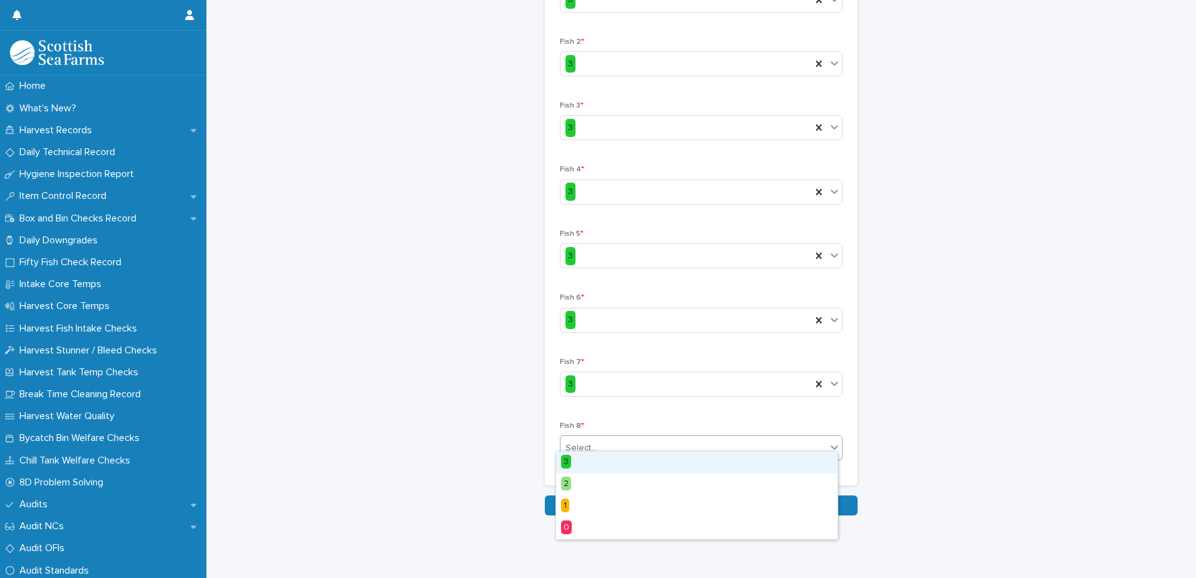
click at [588, 461] on div "3" at bounding box center [696, 462] width 281 height 22
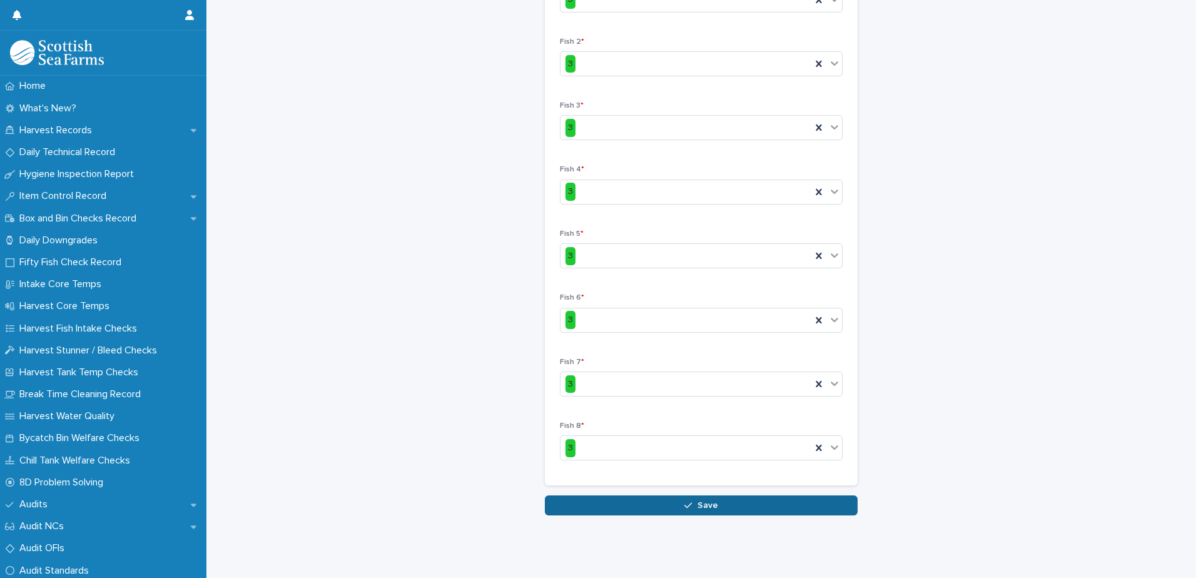
click at [702, 501] on span "Save" at bounding box center [707, 505] width 21 height 9
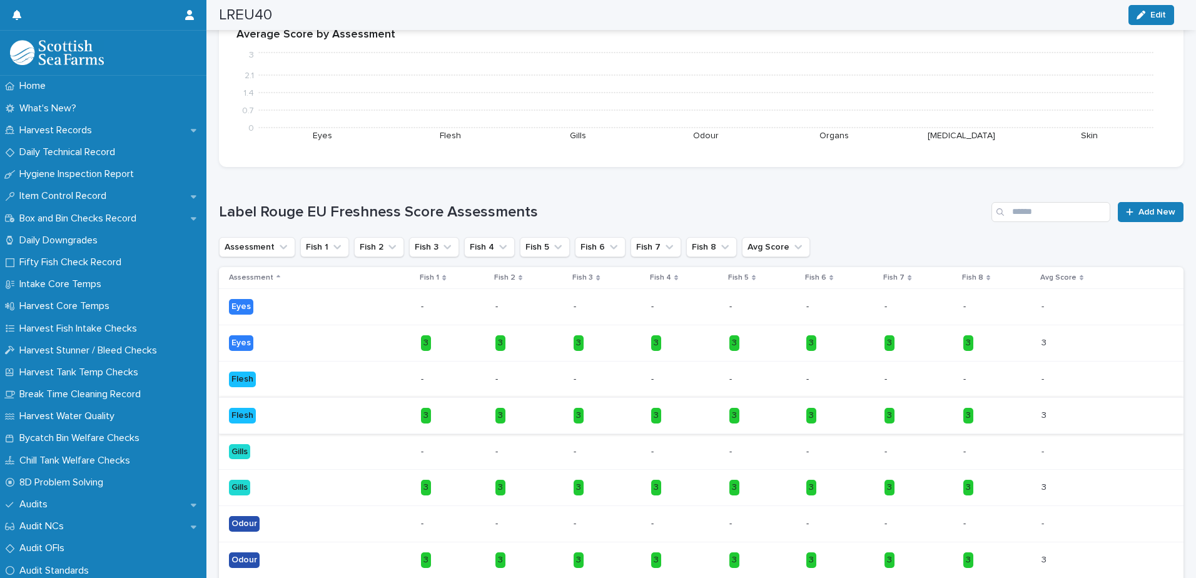
scroll to position [307, 0]
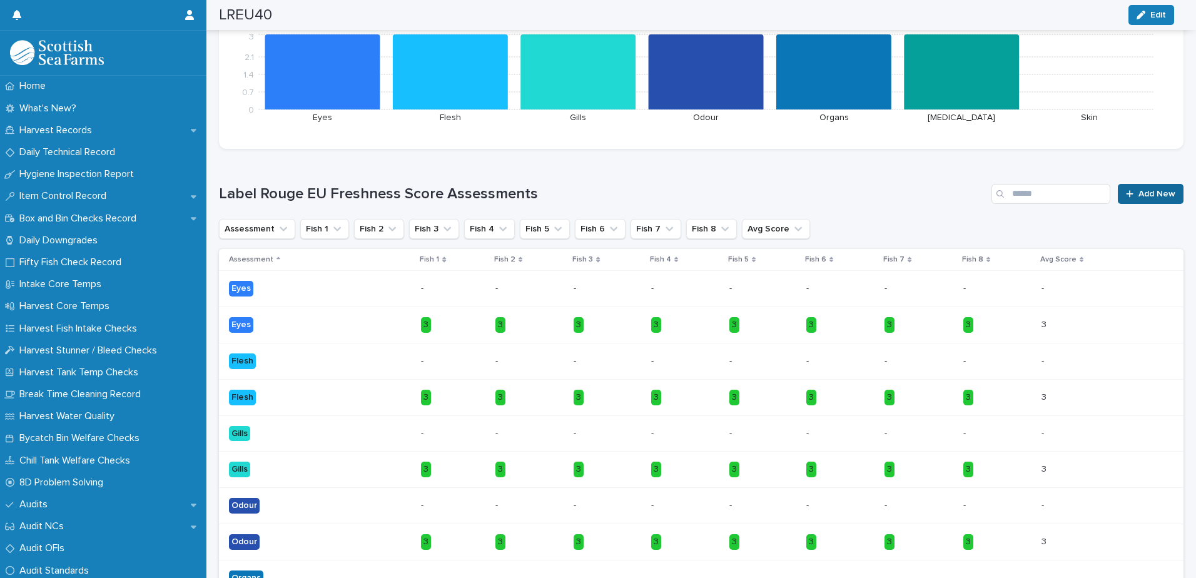
click at [1138, 194] on span "Add New" at bounding box center [1156, 193] width 37 height 9
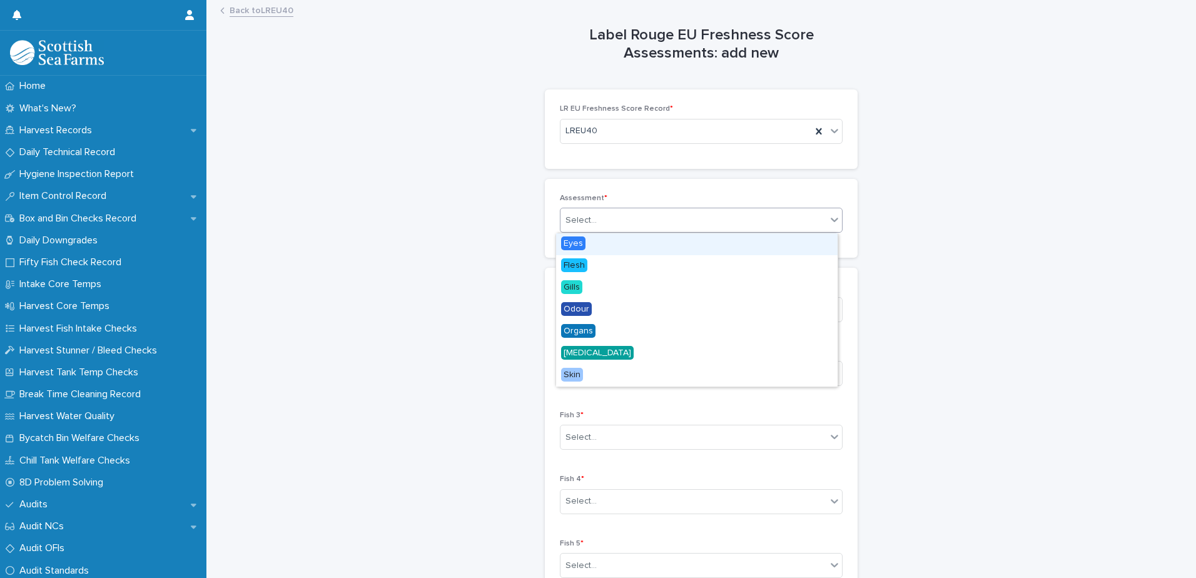
click at [620, 218] on div "Select..." at bounding box center [693, 220] width 266 height 21
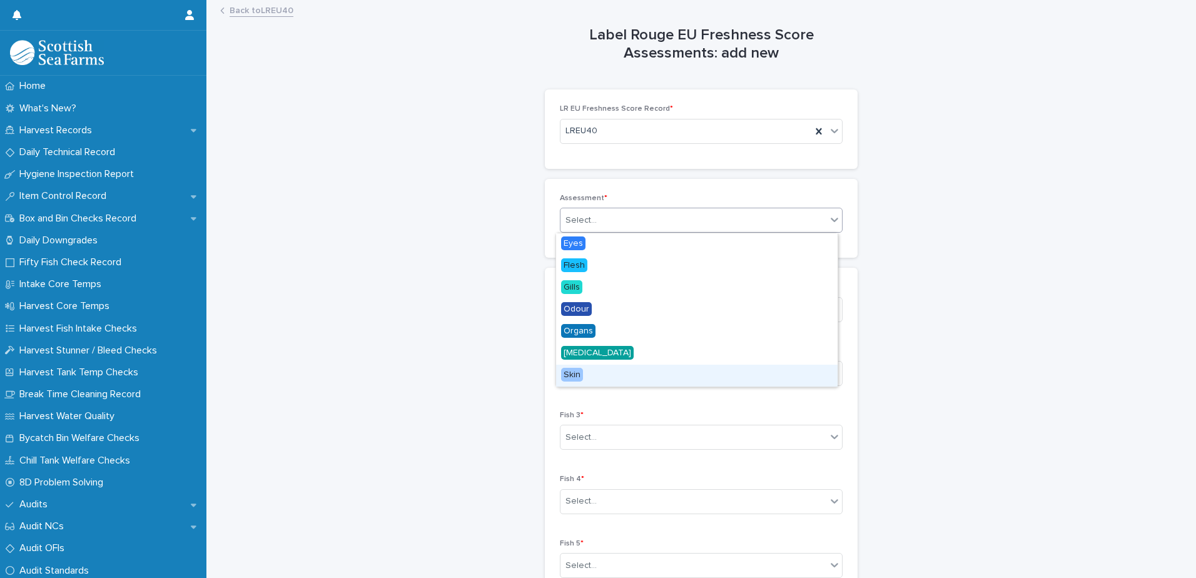
click at [585, 380] on div "Skin" at bounding box center [696, 376] width 281 height 22
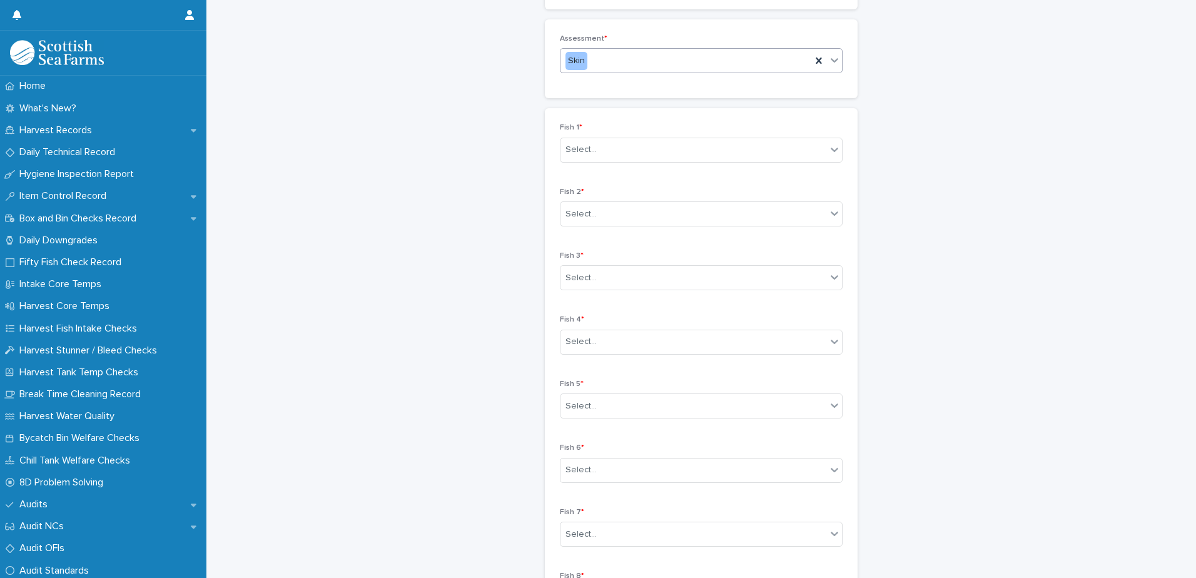
scroll to position [188, 0]
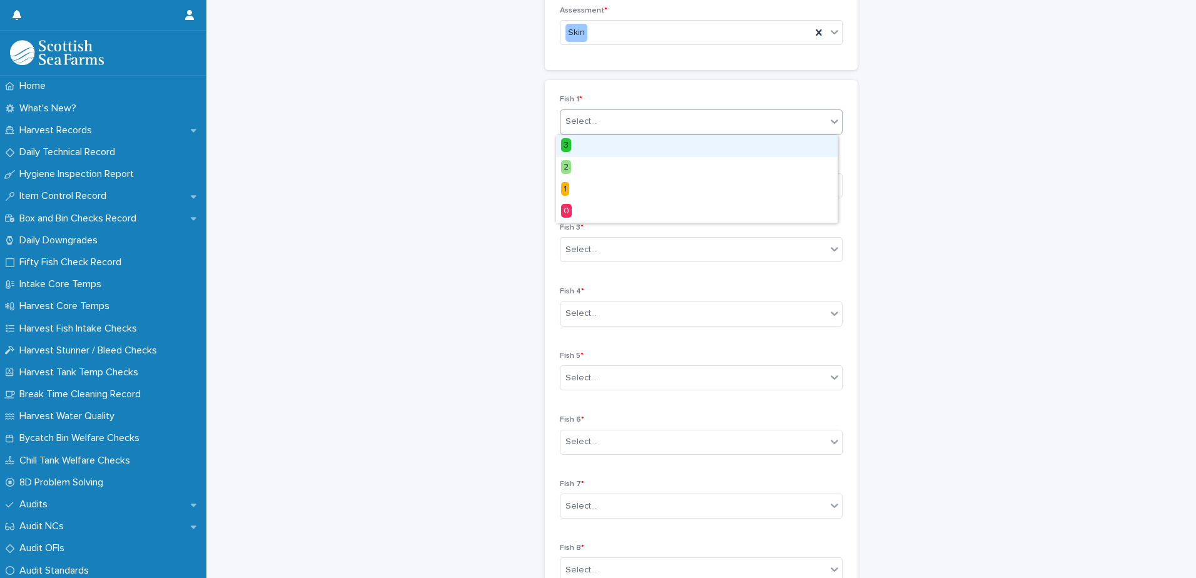
click at [598, 121] on input "text" at bounding box center [598, 121] width 1 height 11
click at [595, 144] on div "3" at bounding box center [696, 146] width 281 height 22
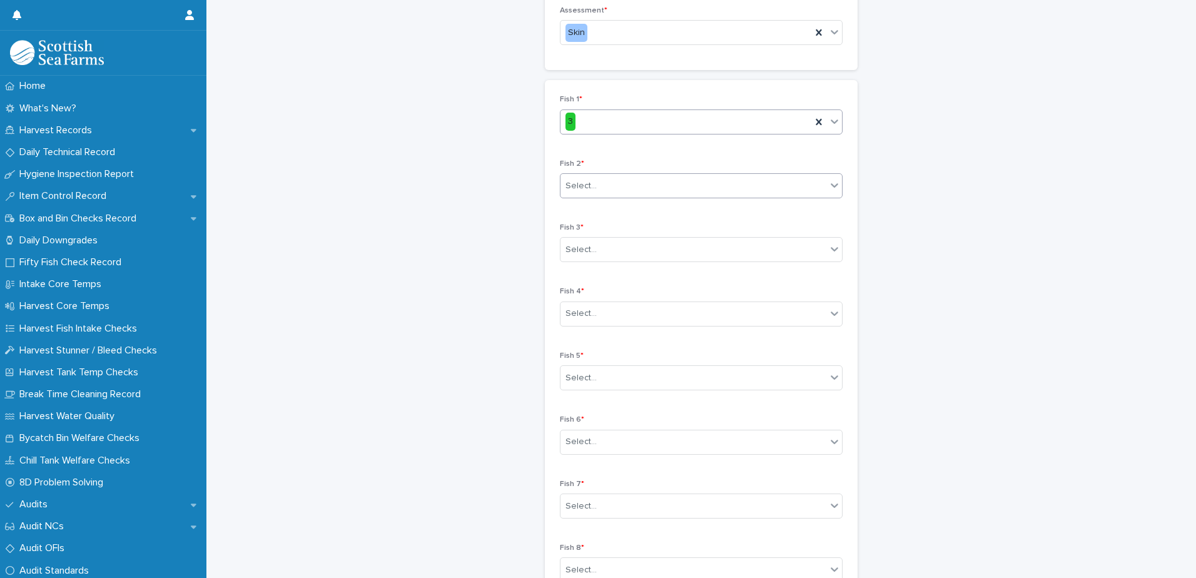
click at [599, 188] on div "Select..." at bounding box center [693, 186] width 266 height 21
click at [592, 209] on div "3" at bounding box center [696, 210] width 281 height 22
click at [608, 247] on div "Select..." at bounding box center [693, 250] width 266 height 21
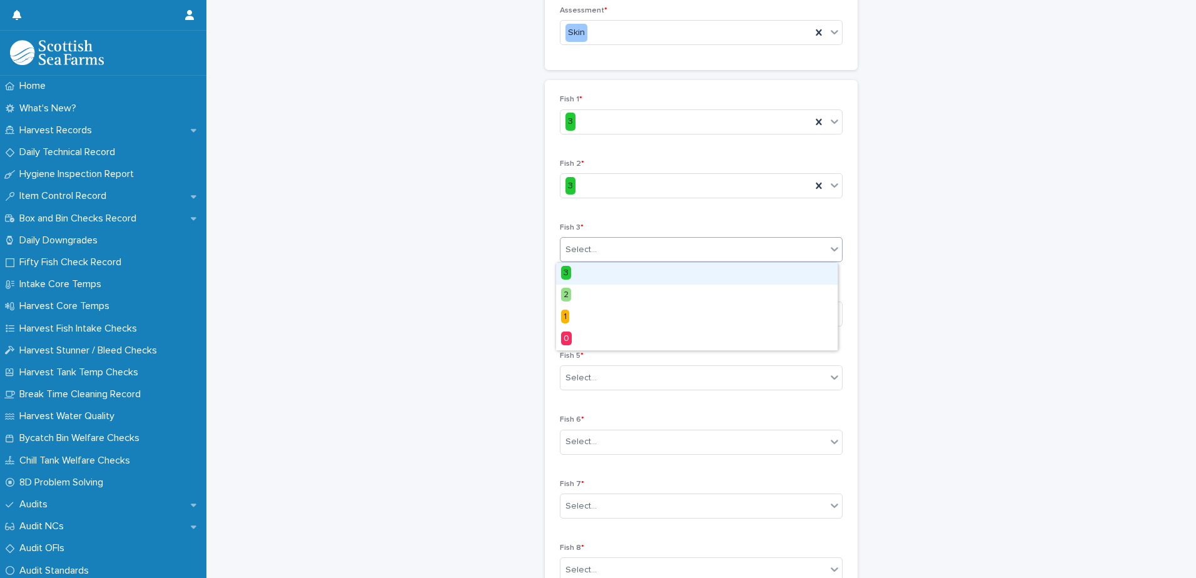
click at [596, 270] on div "3" at bounding box center [696, 274] width 281 height 22
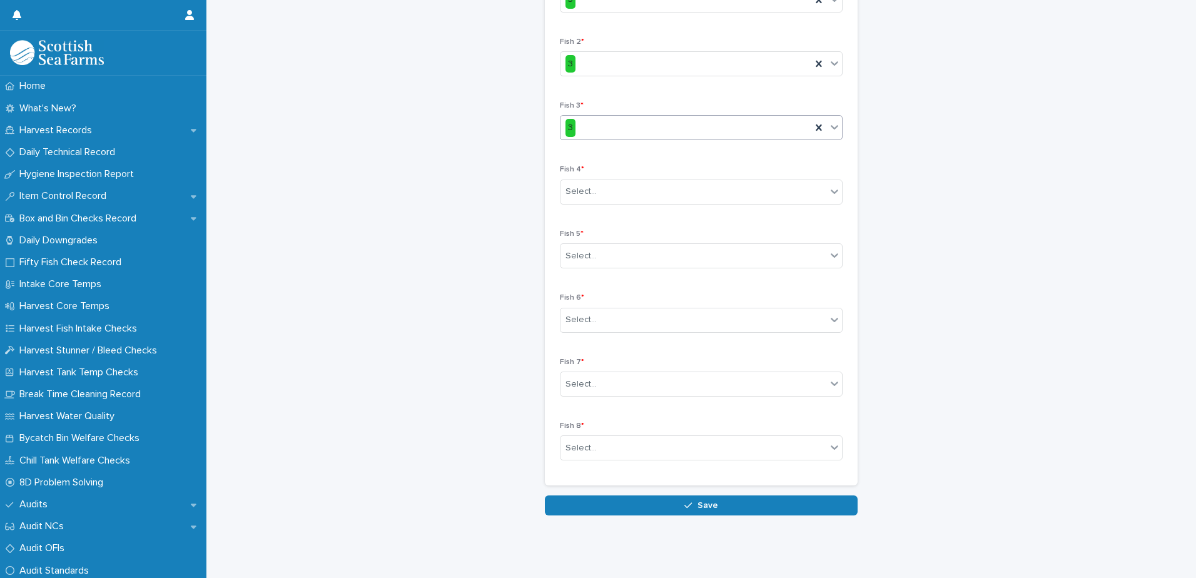
scroll to position [319, 0]
click at [602, 181] on div "Select..." at bounding box center [693, 191] width 266 height 21
click at [593, 211] on div "3" at bounding box center [696, 207] width 281 height 22
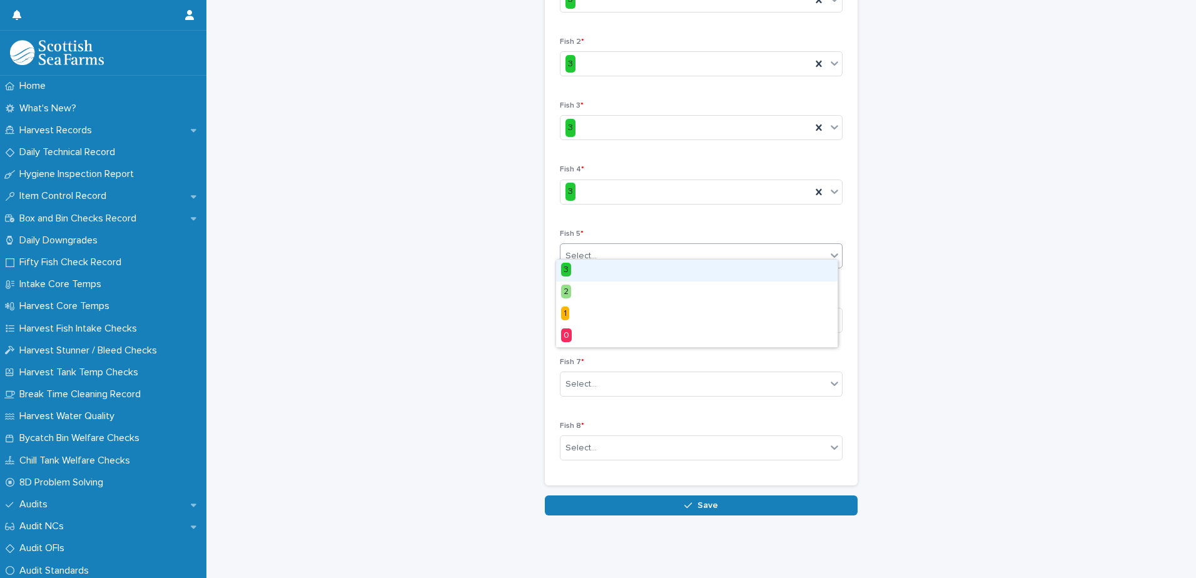
click at [595, 246] on div "Select..." at bounding box center [693, 256] width 266 height 21
click at [591, 268] on div "3" at bounding box center [696, 271] width 281 height 22
drag, startPoint x: 595, startPoint y: 306, endPoint x: 597, endPoint y: 317, distance: 11.5
click at [595, 310] on div "Select..." at bounding box center [693, 320] width 266 height 21
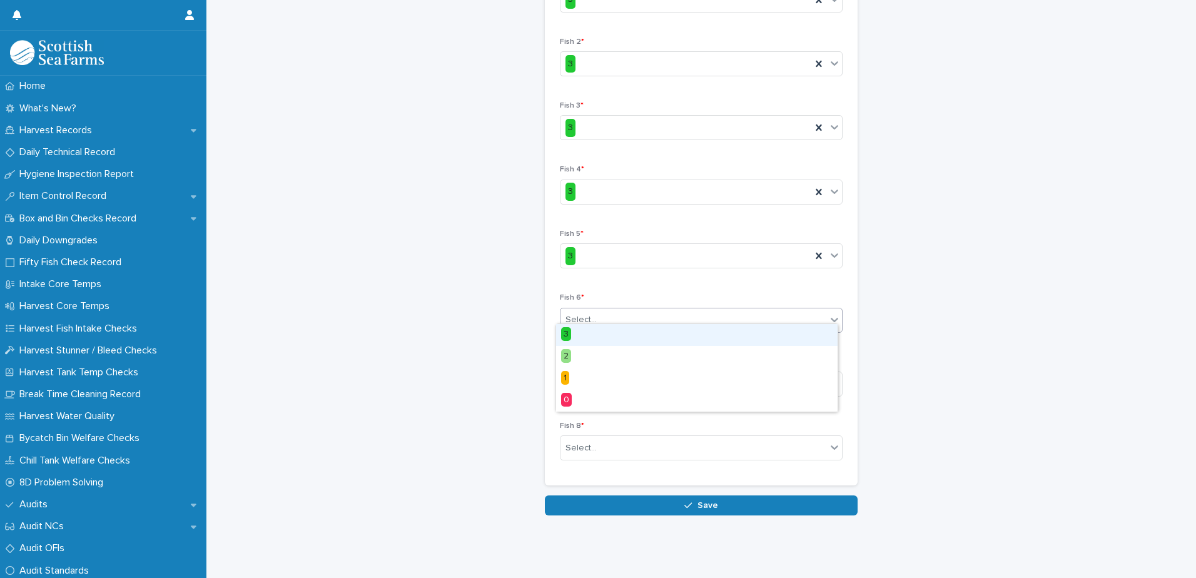
click at [598, 331] on div "3" at bounding box center [696, 335] width 281 height 22
click at [594, 374] on div "Select..." at bounding box center [693, 384] width 266 height 21
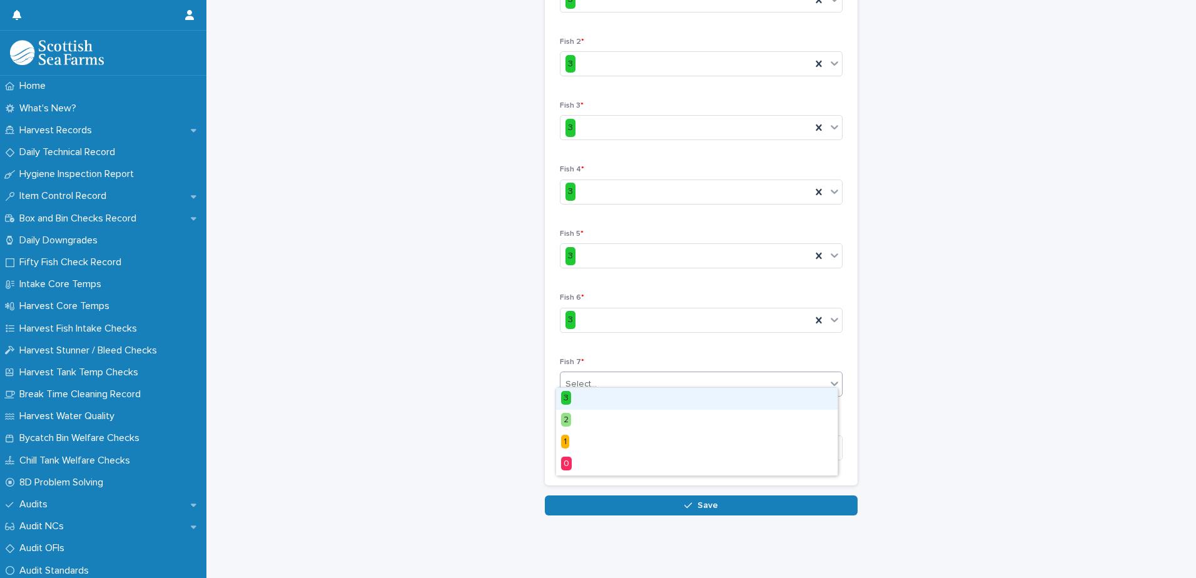
click at [589, 399] on div "3" at bounding box center [696, 399] width 281 height 22
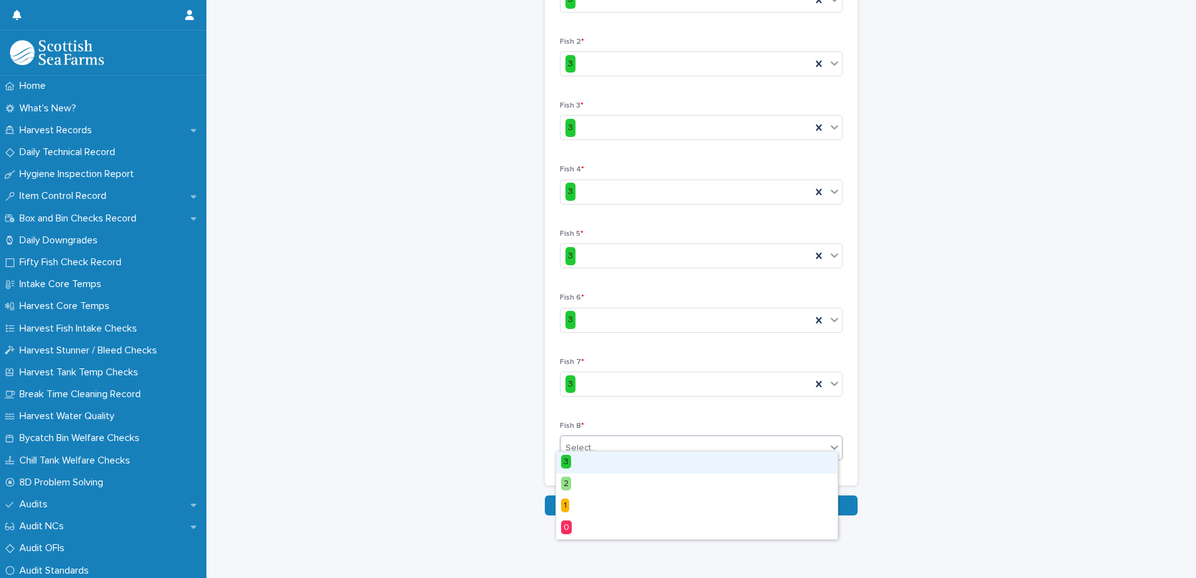
click at [582, 441] on div "Select..." at bounding box center [580, 447] width 31 height 13
drag, startPoint x: 582, startPoint y: 463, endPoint x: 628, endPoint y: 440, distance: 51.5
click at [582, 463] on div "3" at bounding box center [696, 462] width 281 height 22
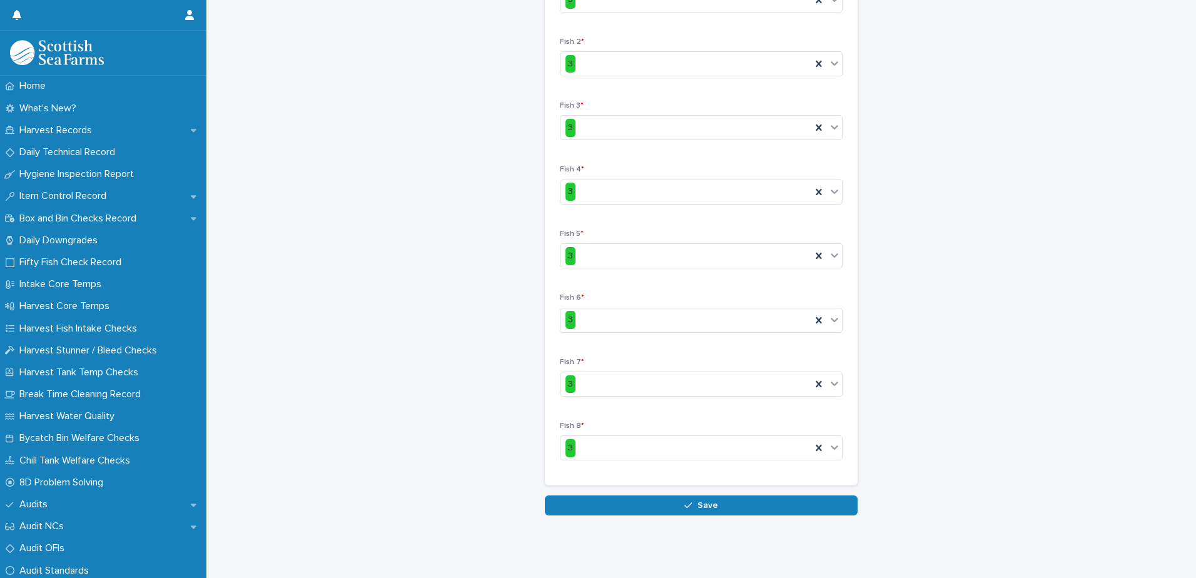
drag, startPoint x: 686, startPoint y: 496, endPoint x: 685, endPoint y: 482, distance: 13.8
click at [685, 501] on icon "button" at bounding box center [688, 505] width 8 height 9
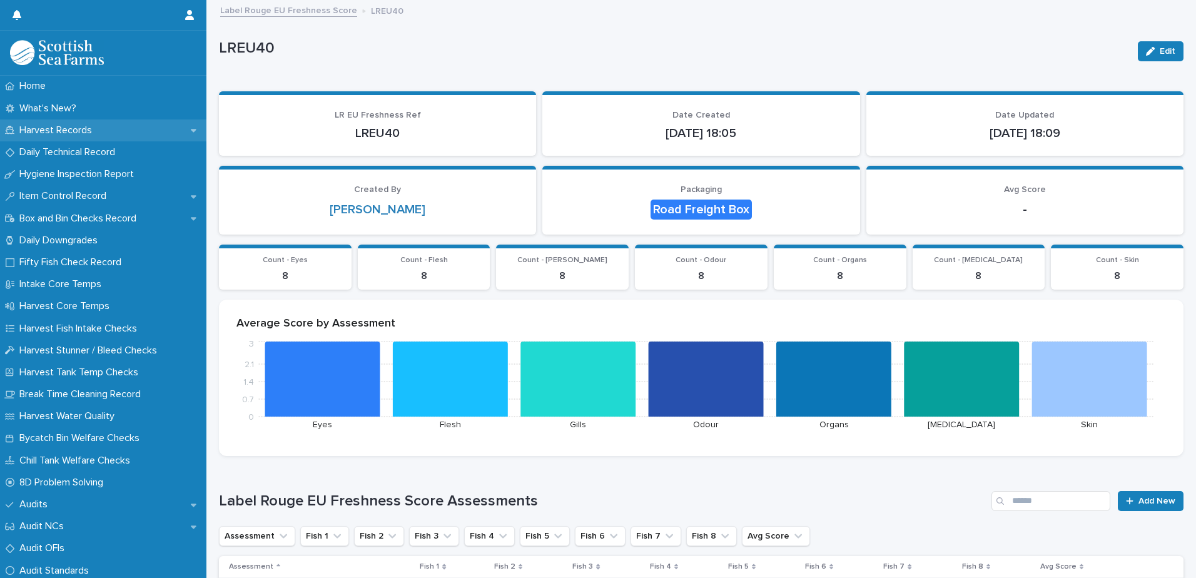
click at [71, 133] on p "Harvest Records" at bounding box center [58, 130] width 88 height 12
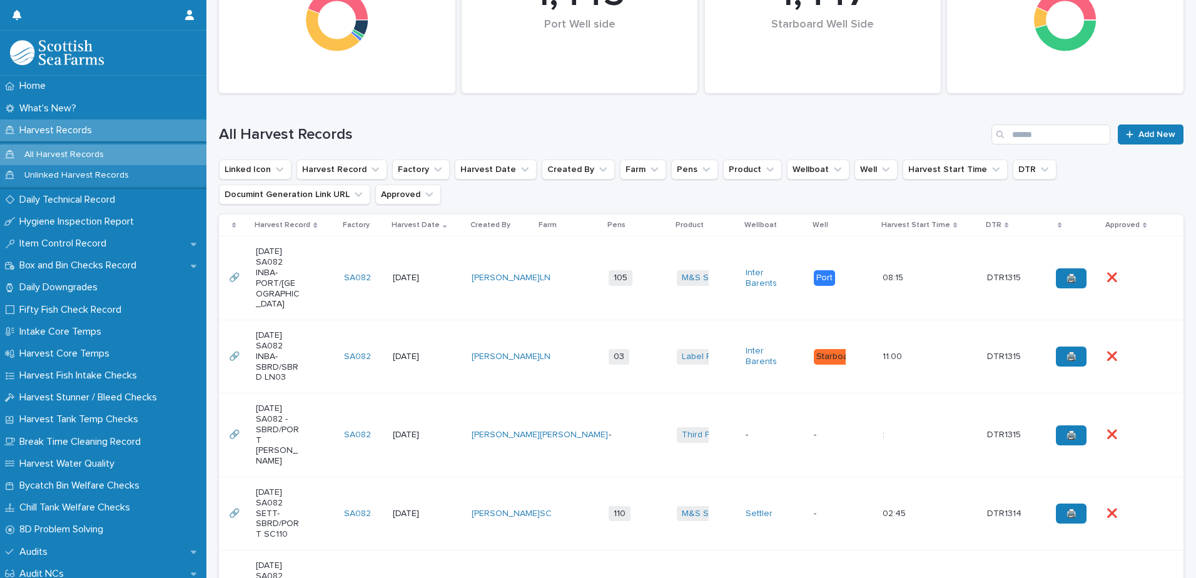
scroll to position [250, 0]
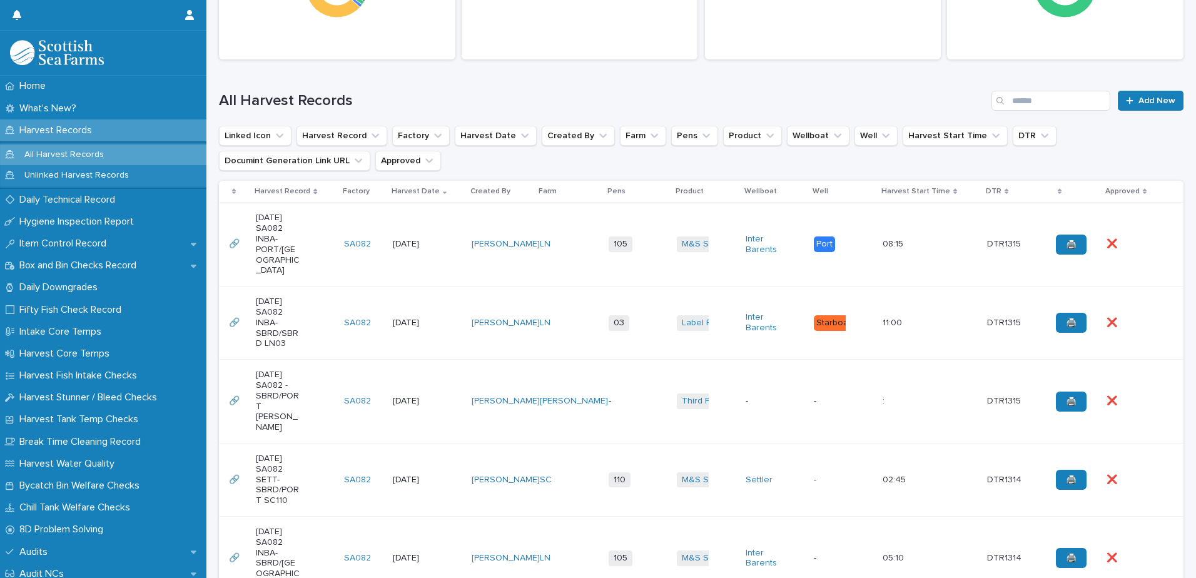
click at [418, 293] on td "[DATE]" at bounding box center [427, 322] width 79 height 73
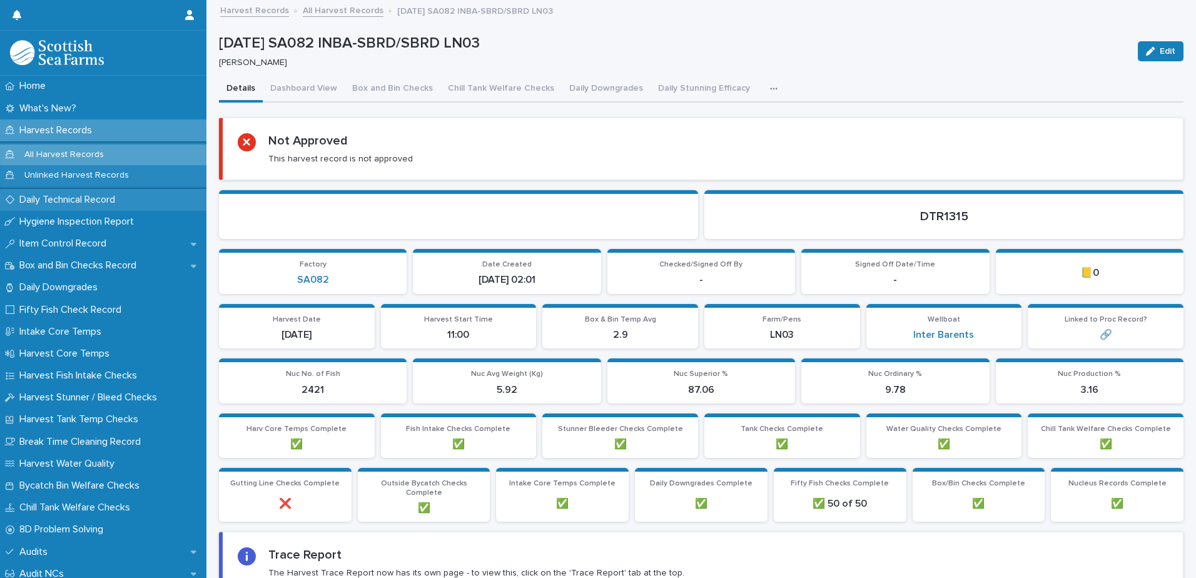
click at [53, 198] on p "Daily Technical Record" at bounding box center [69, 200] width 111 height 12
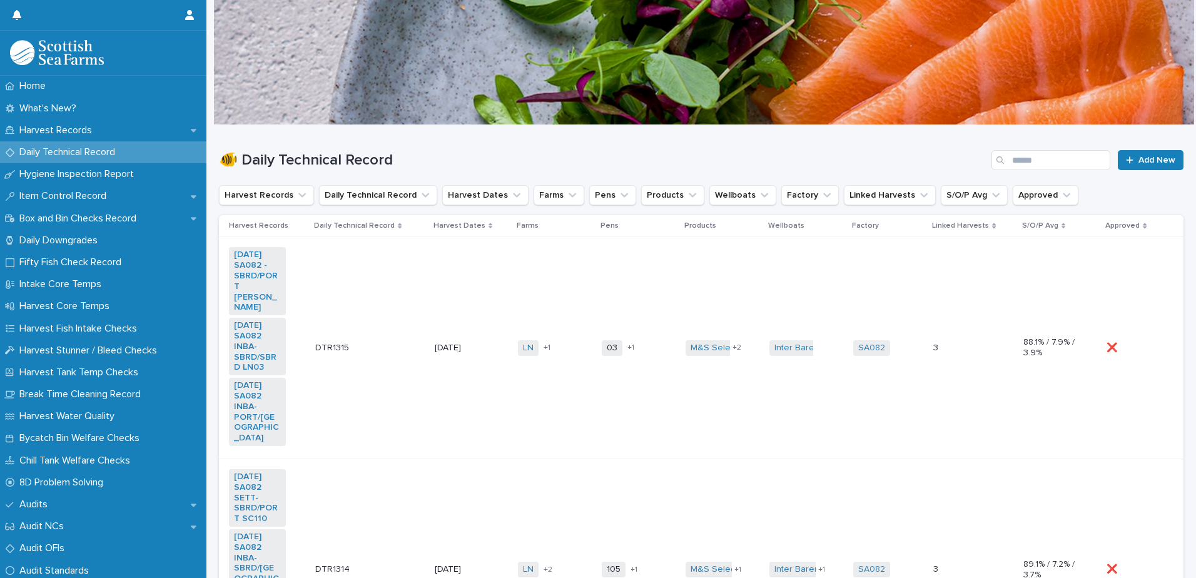
click at [562, 380] on td "LN COOKE + 1" at bounding box center [555, 348] width 84 height 222
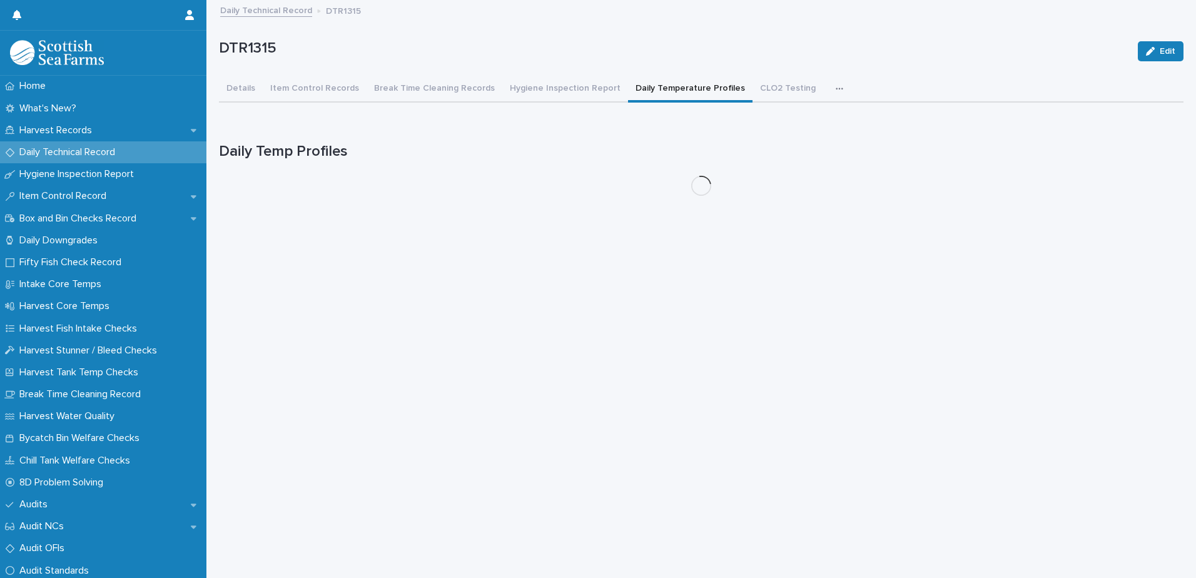
click at [687, 90] on button "Daily Temperature Profiles" at bounding box center [690, 89] width 124 height 26
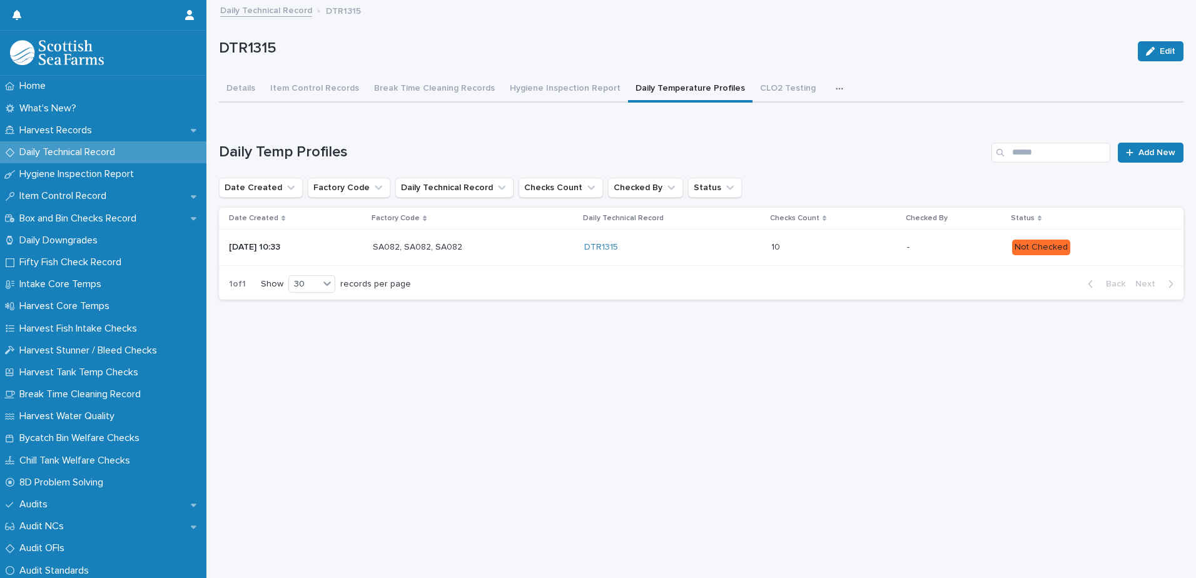
click at [1094, 241] on p "Not Checked" at bounding box center [1087, 248] width 151 height 16
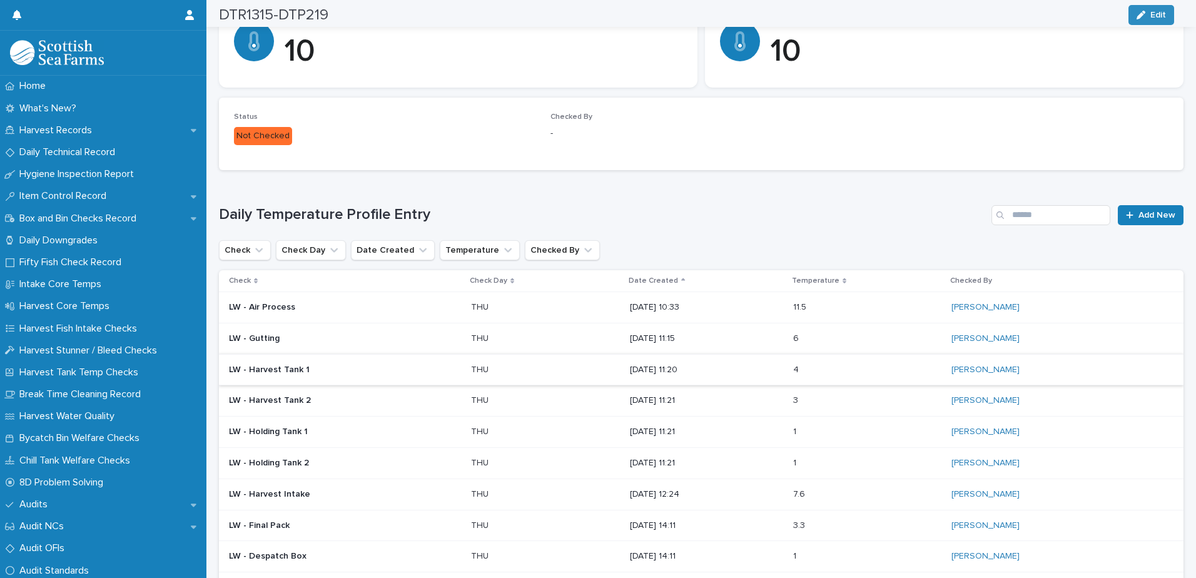
scroll to position [250, 0]
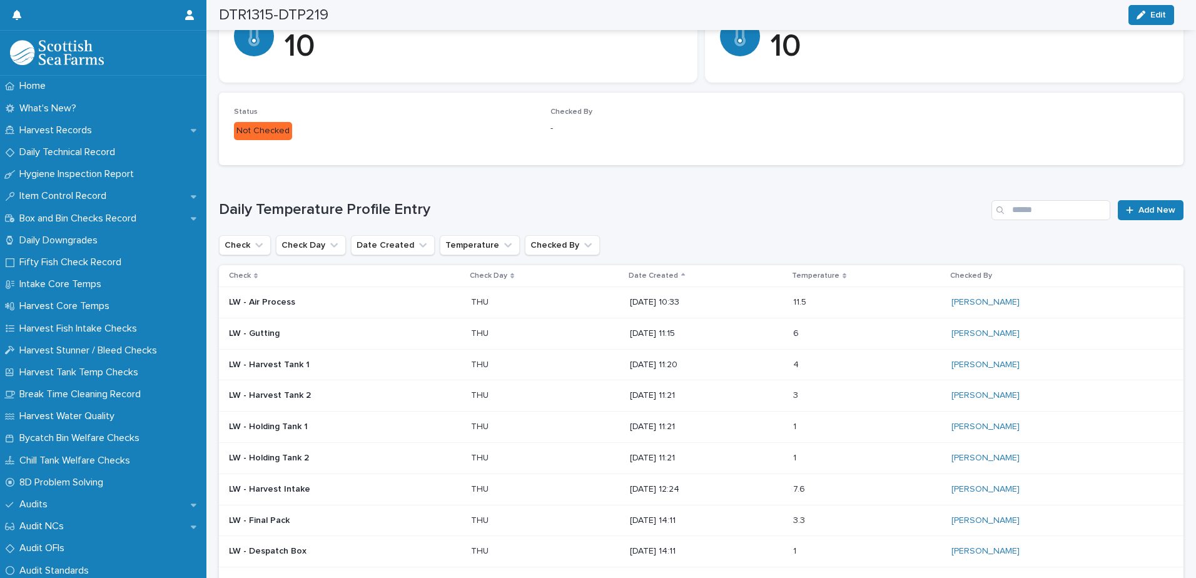
drag, startPoint x: 970, startPoint y: 330, endPoint x: 350, endPoint y: 184, distance: 636.6
click at [350, 184] on div "Loading... Saving… Daily Temperature Profile Entry Add New Check Check Day Date…" at bounding box center [701, 408] width 964 height 467
click at [57, 133] on p "Harvest Records" at bounding box center [58, 130] width 88 height 12
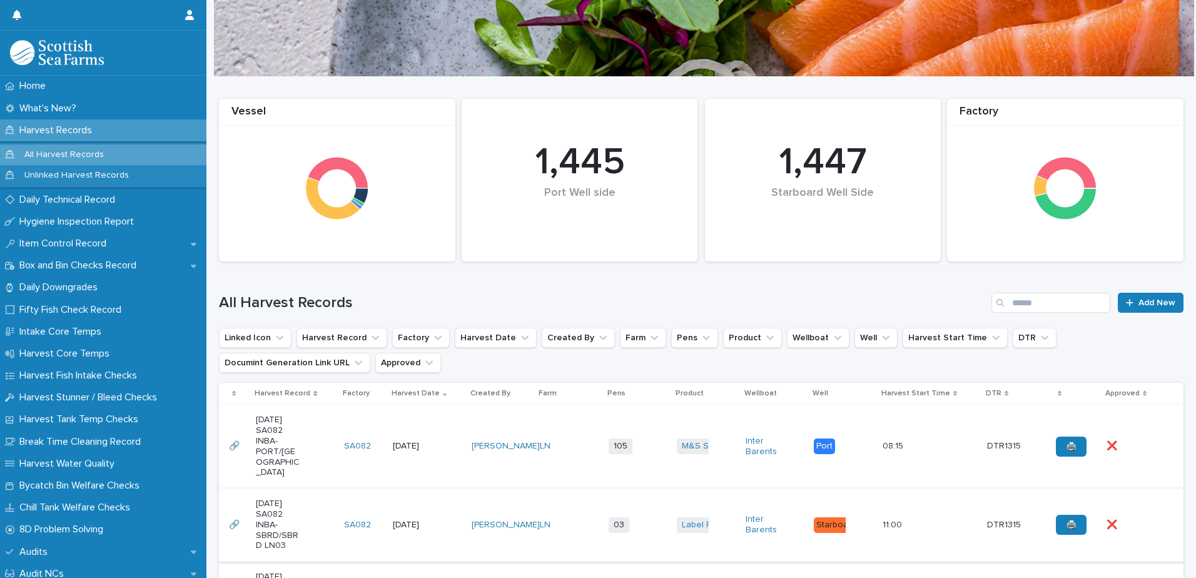
scroll to position [250, 0]
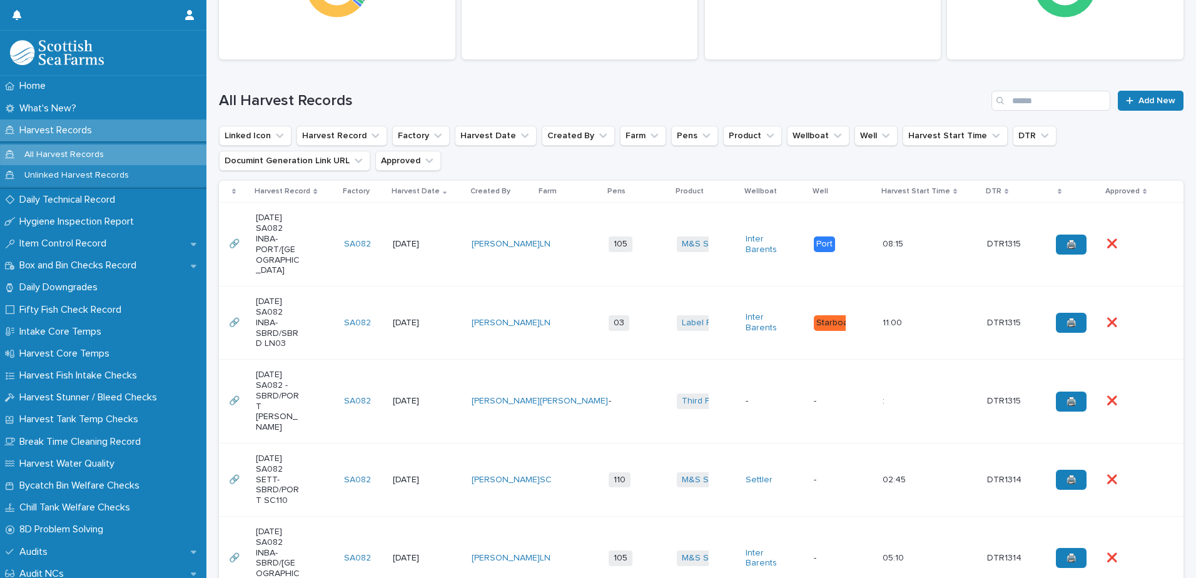
click at [421, 286] on td "[DATE]" at bounding box center [427, 322] width 79 height 73
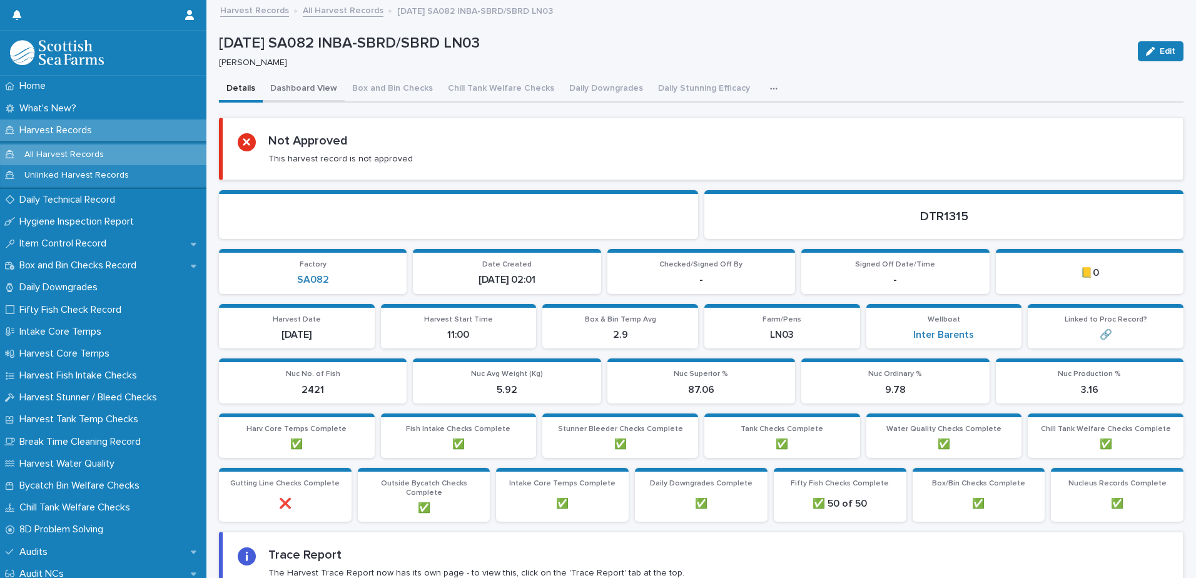
click at [302, 86] on button "Dashboard View" at bounding box center [304, 89] width 82 height 26
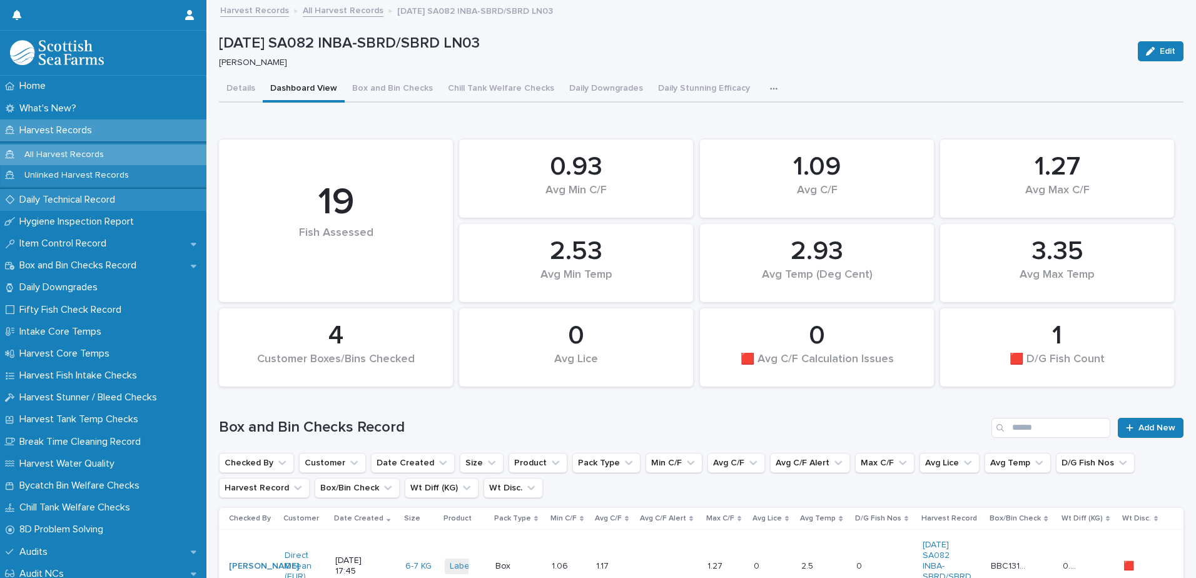
click at [71, 201] on p "Daily Technical Record" at bounding box center [69, 200] width 111 height 12
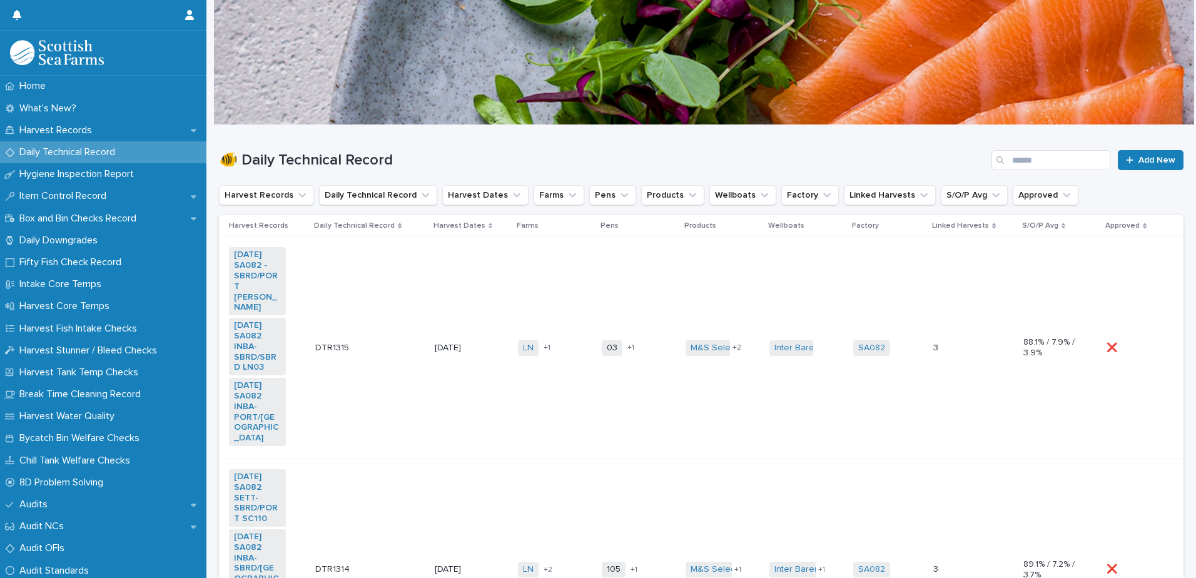
click at [834, 285] on td "Inter Barents + 0" at bounding box center [806, 348] width 84 height 222
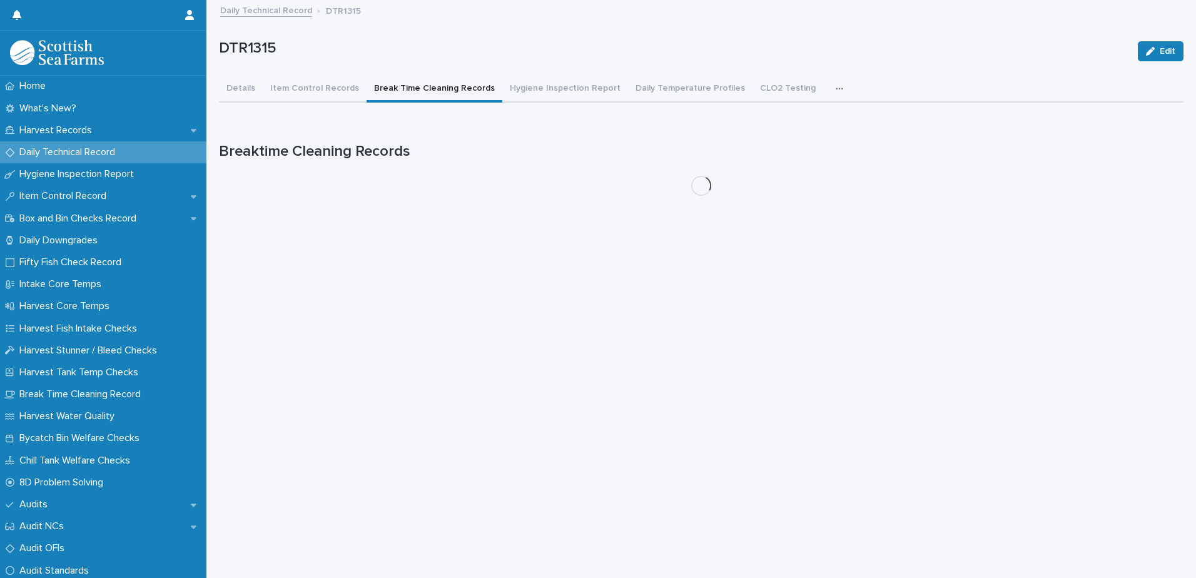
click at [418, 89] on button "Break Time Cleaning Records" at bounding box center [434, 89] width 136 height 26
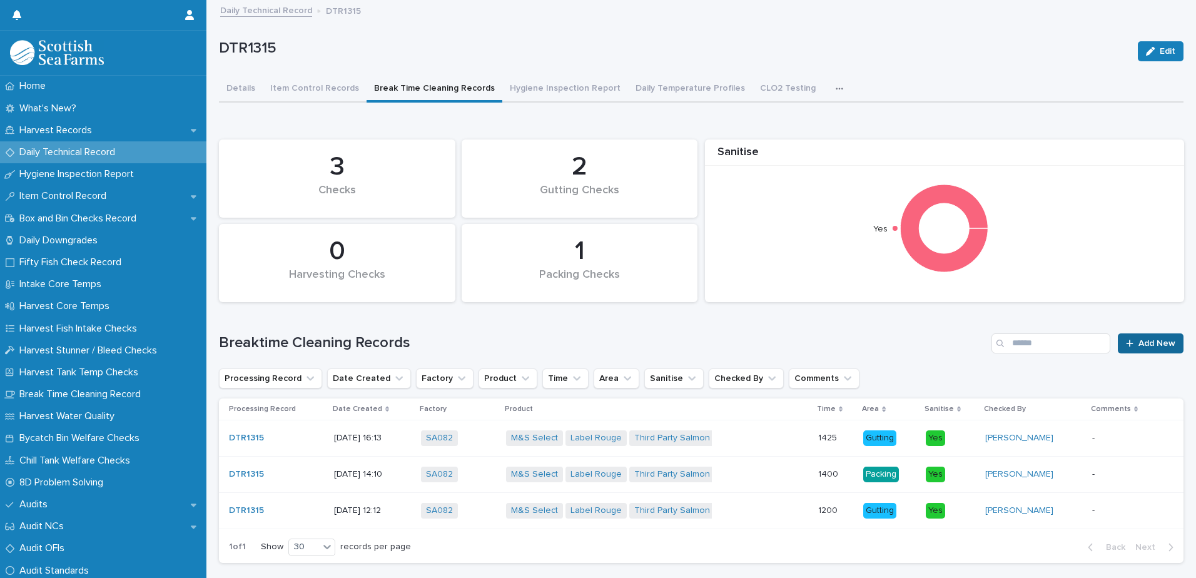
click at [1139, 345] on span "Add New" at bounding box center [1156, 343] width 37 height 9
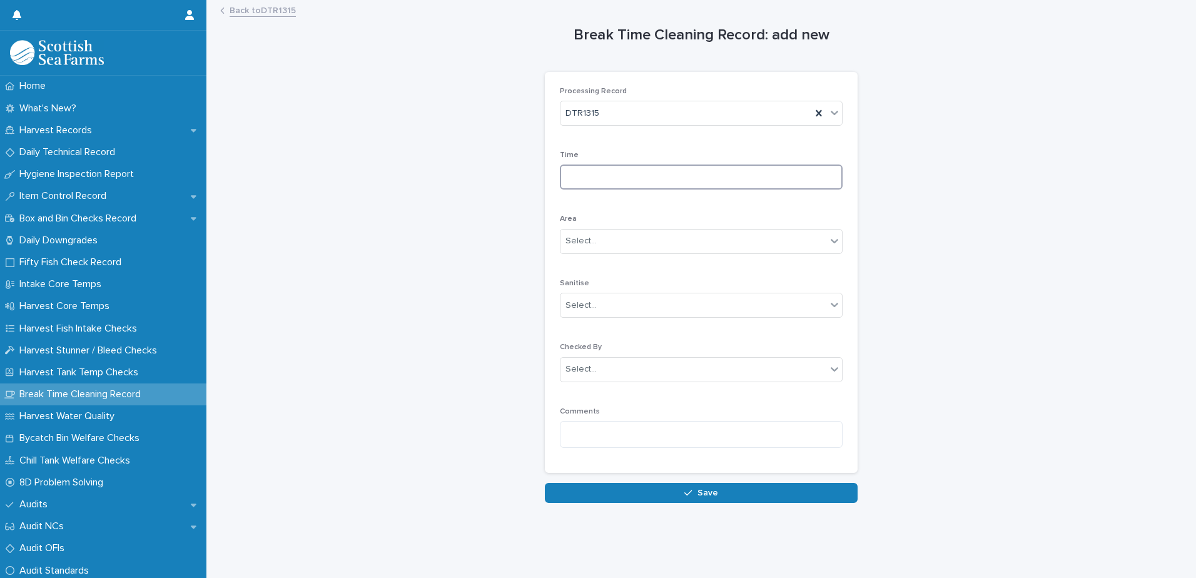
click at [660, 181] on input at bounding box center [701, 176] width 283 height 25
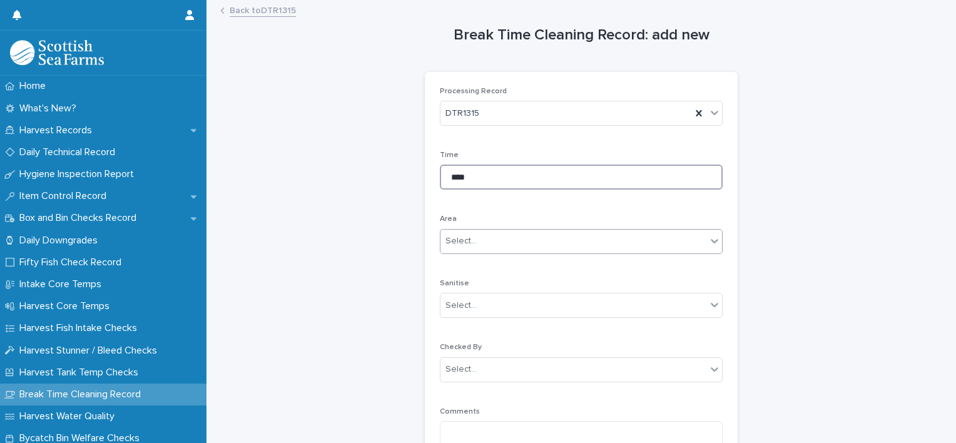
type input "****"
click at [468, 245] on div "Select..." at bounding box center [460, 240] width 31 height 13
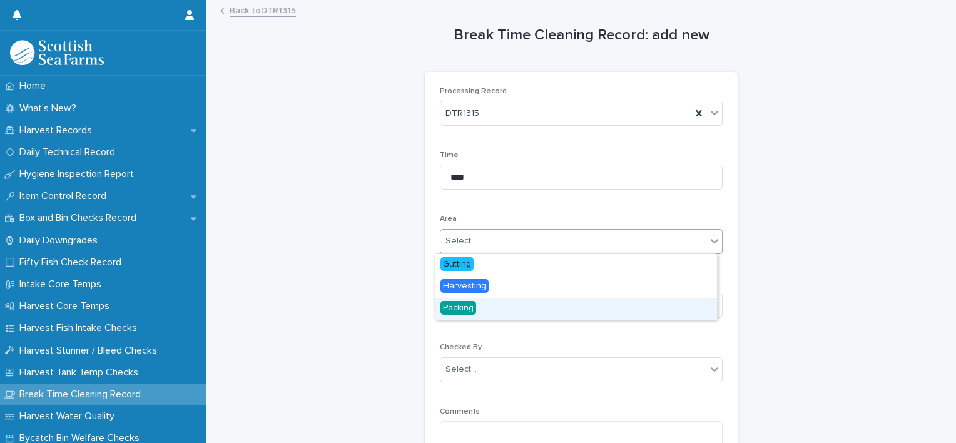
click at [471, 305] on span "Packing" at bounding box center [458, 308] width 36 height 14
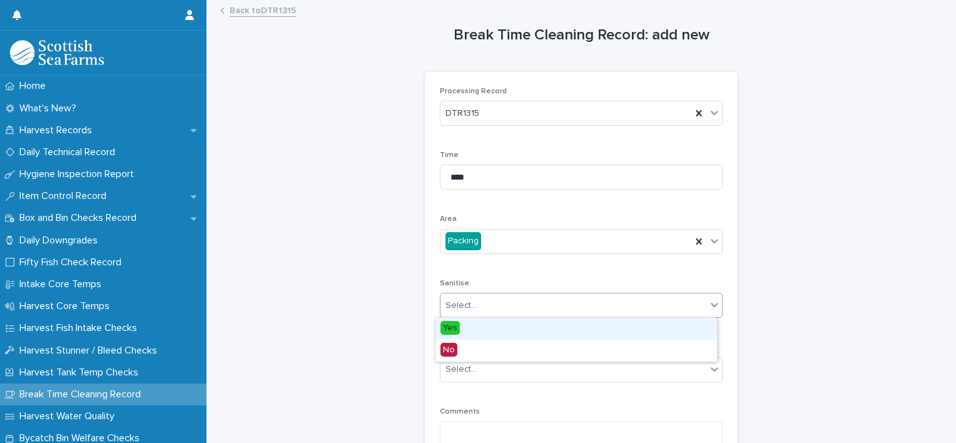
click at [483, 305] on div "Select..." at bounding box center [573, 305] width 266 height 21
click at [467, 333] on div "Yes" at bounding box center [575, 329] width 281 height 22
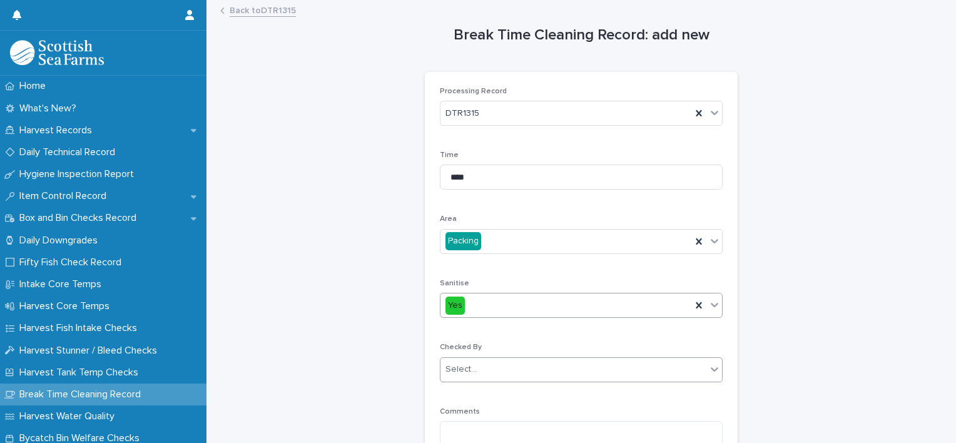
click at [478, 371] on input "text" at bounding box center [478, 369] width 1 height 11
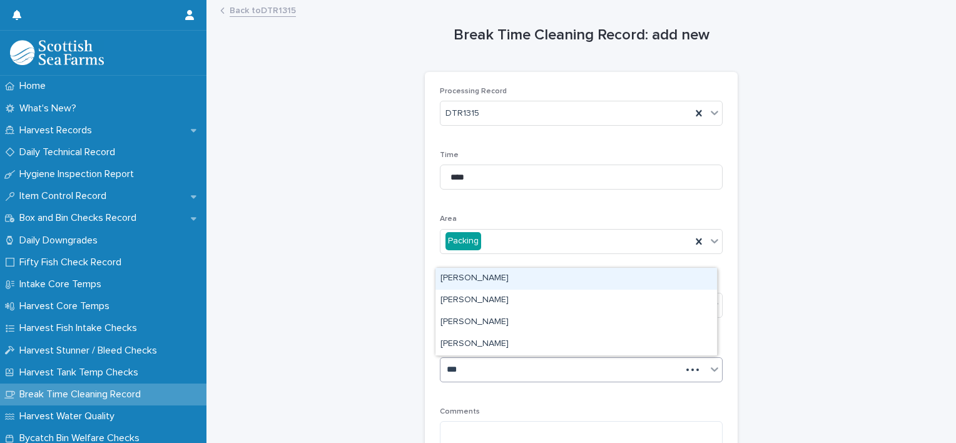
type input "****"
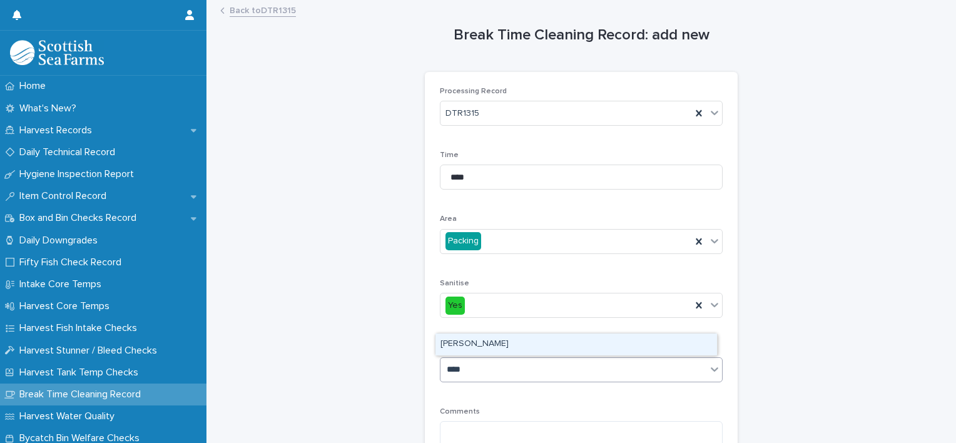
click at [470, 345] on div "[PERSON_NAME]" at bounding box center [575, 344] width 281 height 22
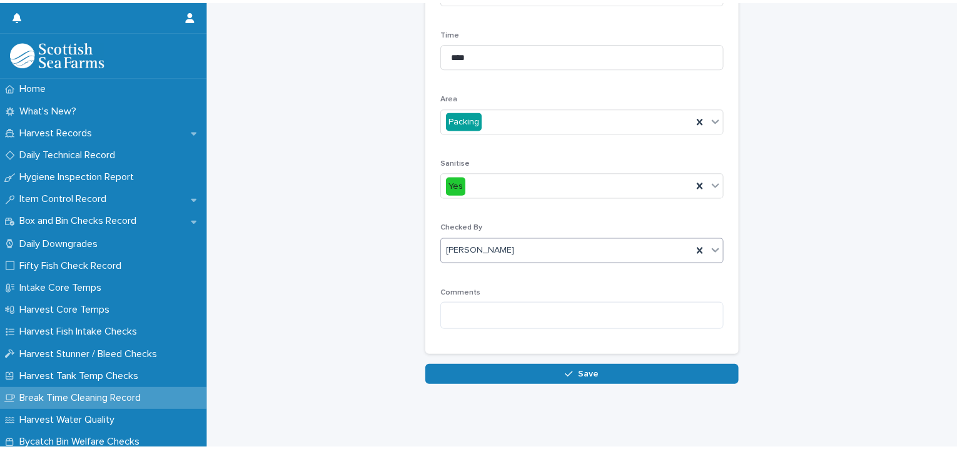
scroll to position [131, 0]
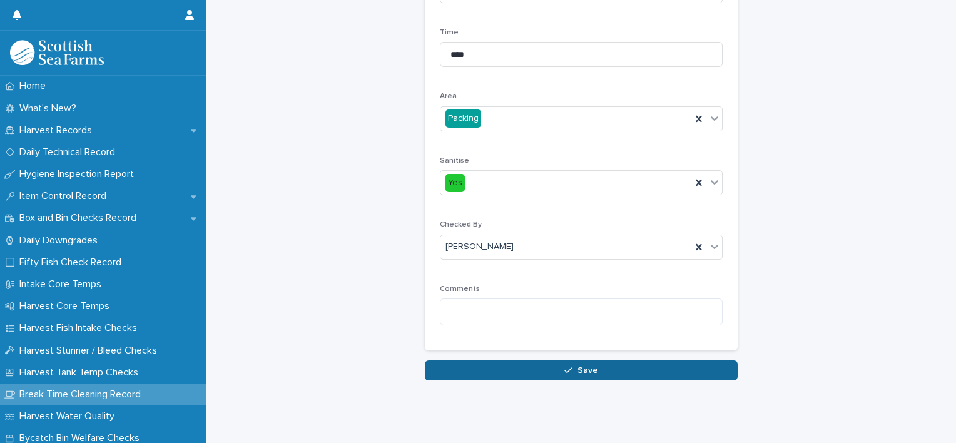
click at [582, 366] on span "Save" at bounding box center [587, 370] width 21 height 9
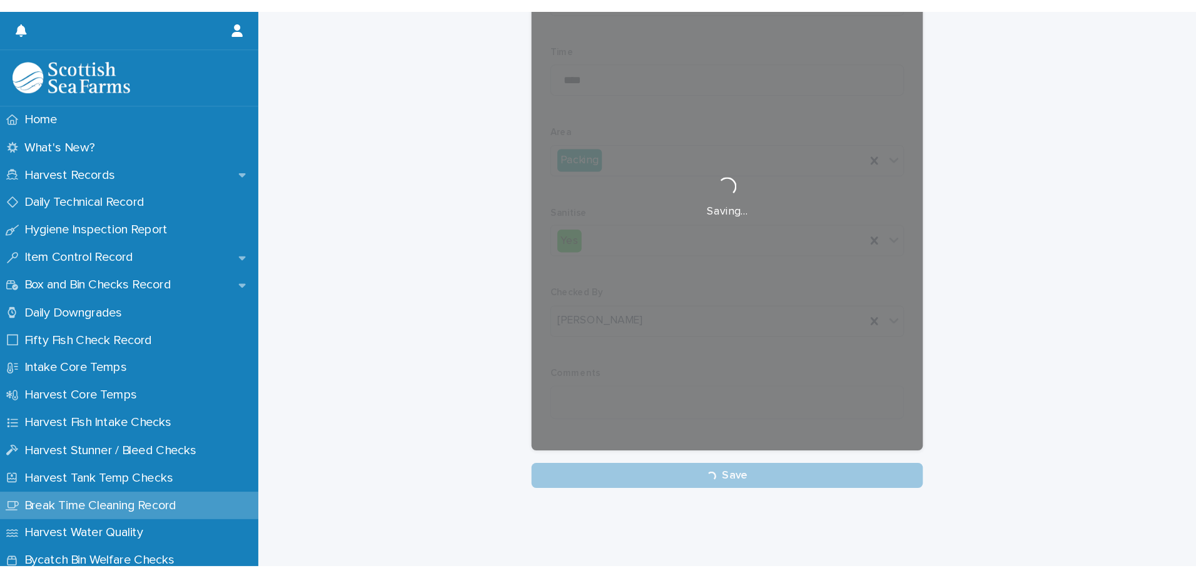
scroll to position [124, 0]
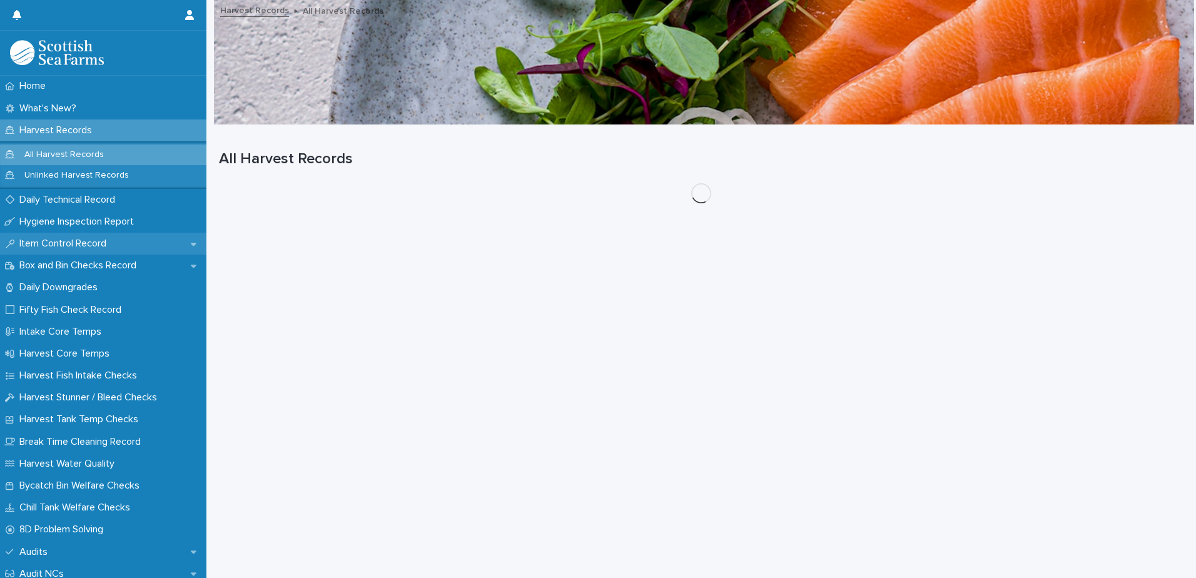
click at [79, 247] on p "Item Control Record" at bounding box center [65, 244] width 102 height 12
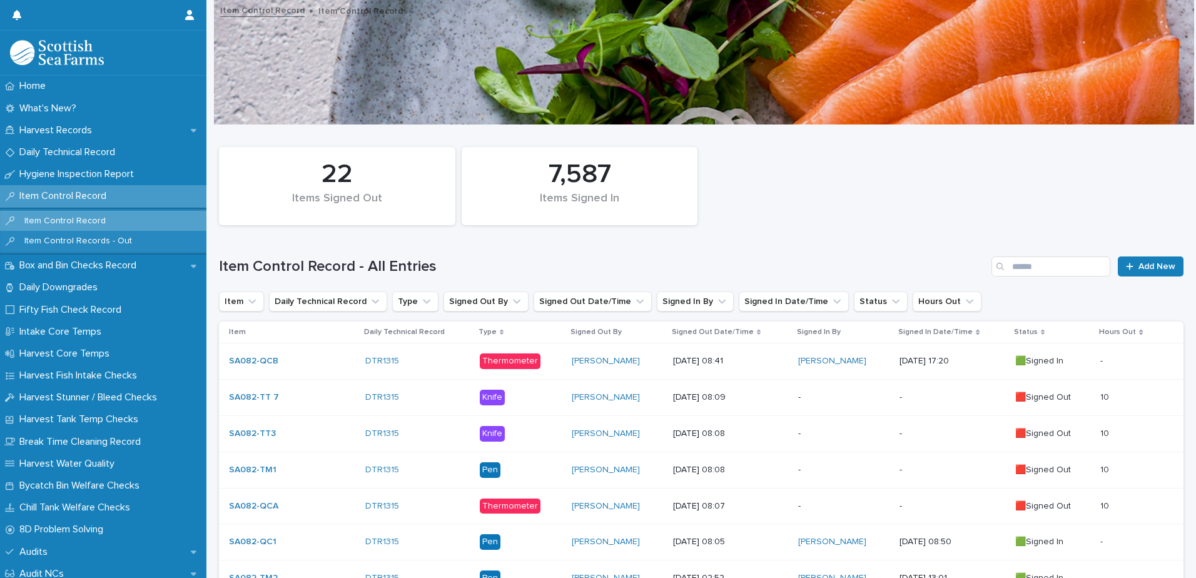
click at [844, 395] on p "-" at bounding box center [843, 397] width 91 height 11
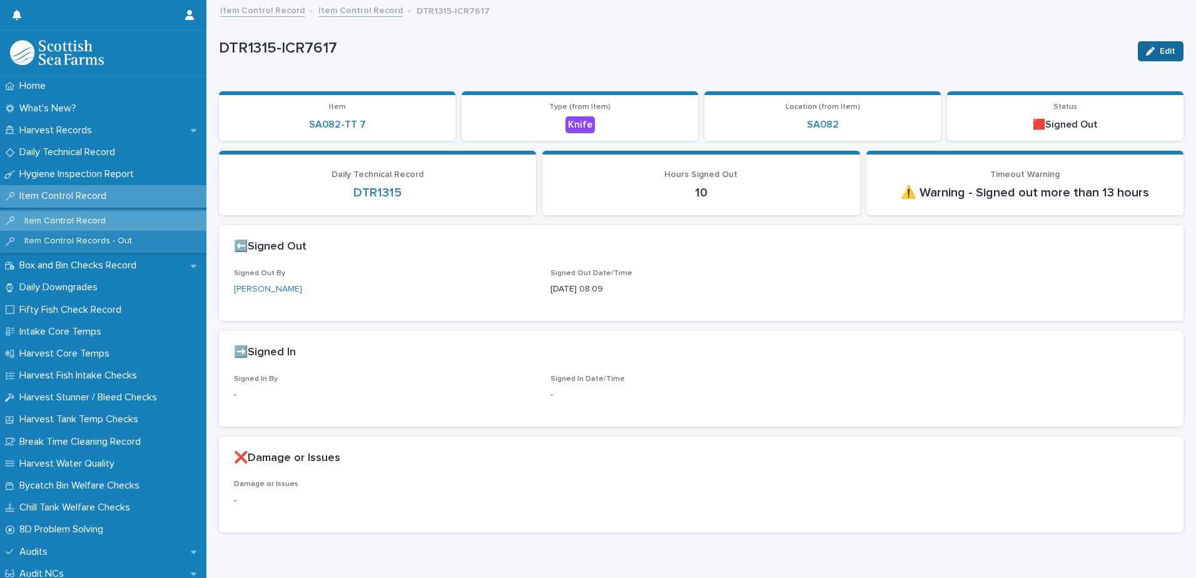
click at [1146, 49] on icon "button" at bounding box center [1150, 51] width 9 height 9
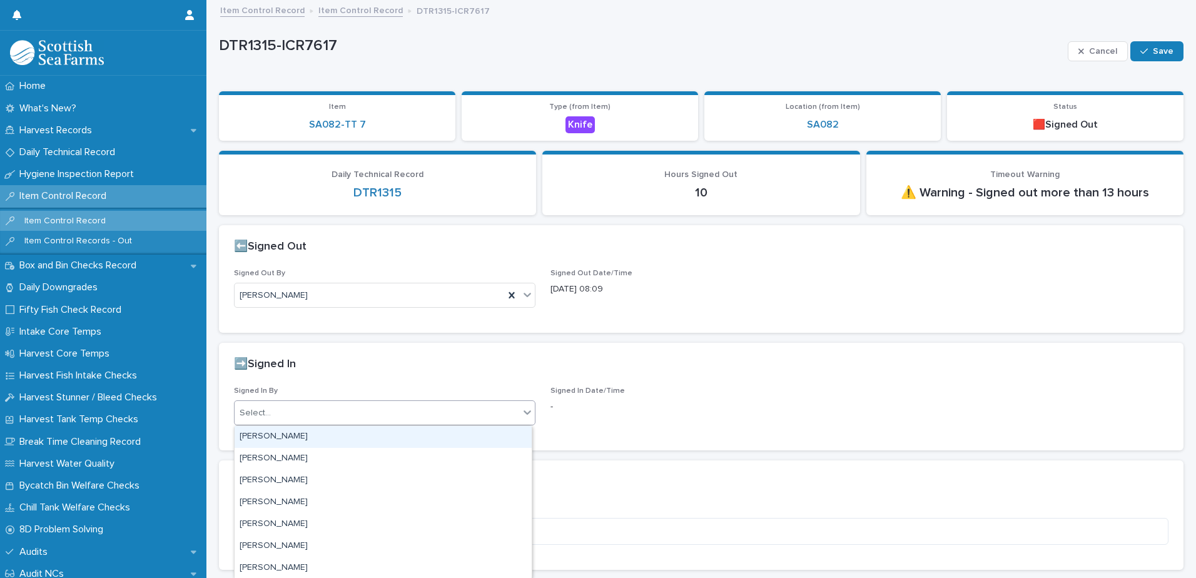
click at [418, 415] on div "Select..." at bounding box center [376, 413] width 285 height 21
type input "****"
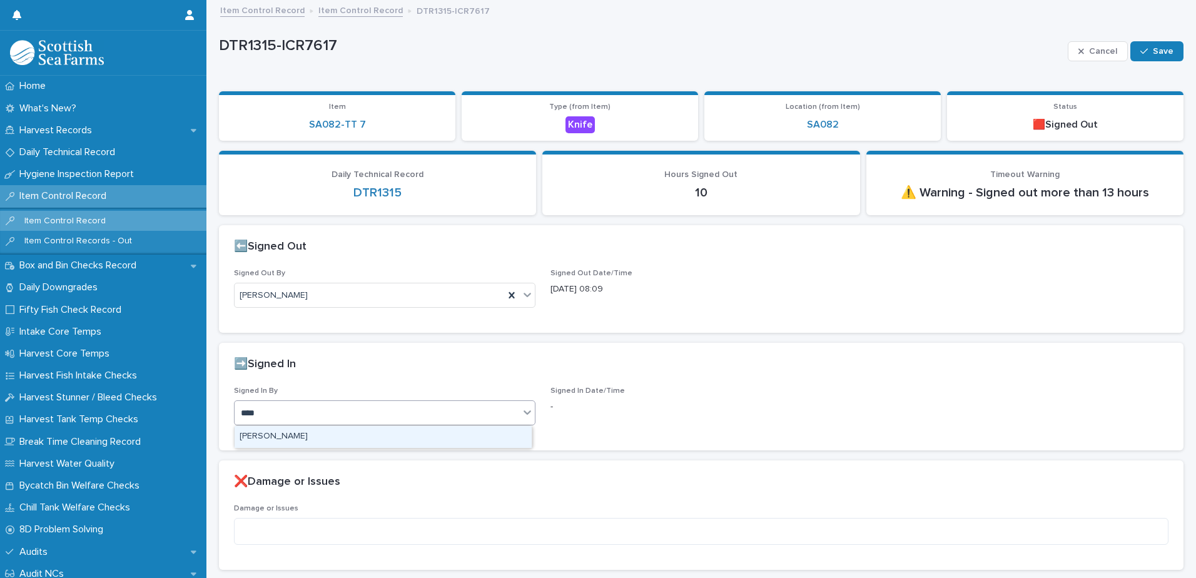
drag, startPoint x: 388, startPoint y: 436, endPoint x: 401, endPoint y: 438, distance: 12.6
click at [388, 437] on div "[PERSON_NAME]" at bounding box center [382, 437] width 297 height 22
click at [1157, 51] on span "Save" at bounding box center [1162, 51] width 21 height 9
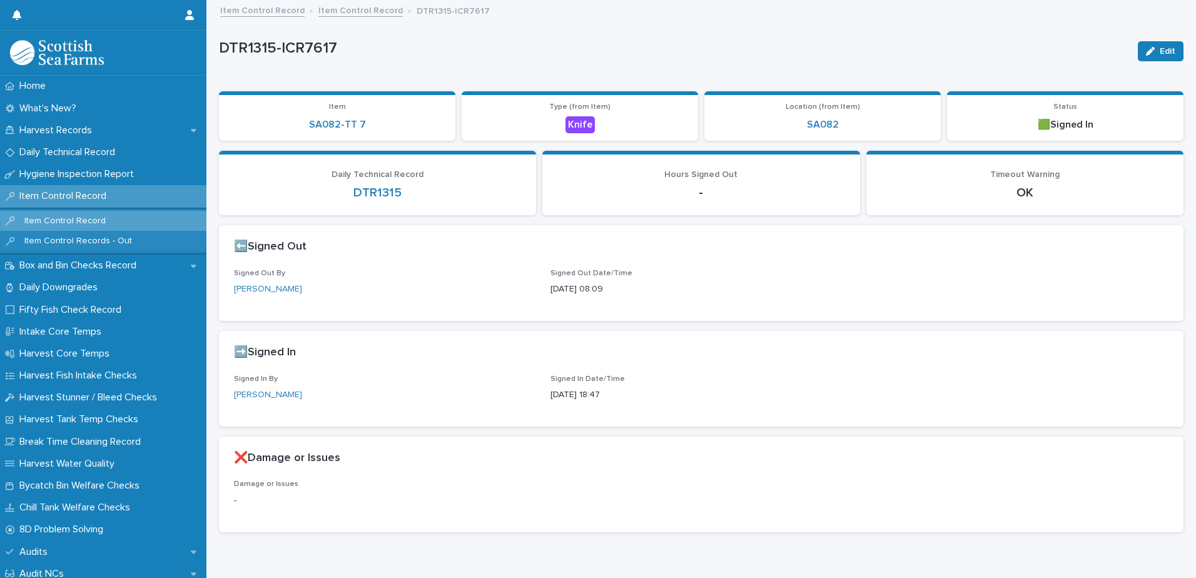
click at [354, 12] on link "Item Control Record" at bounding box center [360, 10] width 84 height 14
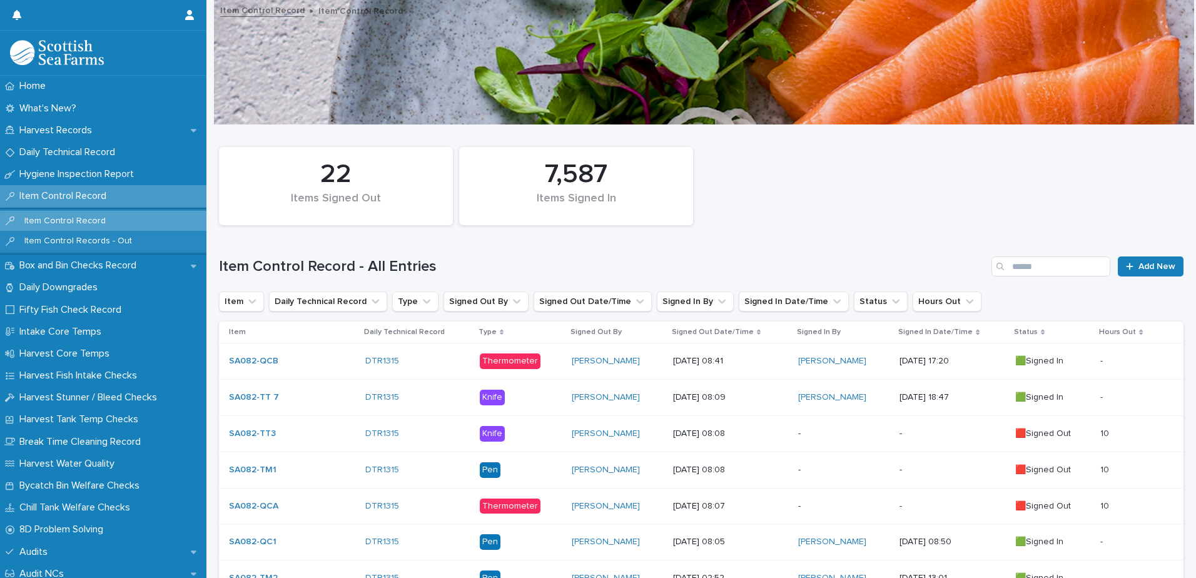
click at [823, 430] on p "-" at bounding box center [843, 433] width 91 height 11
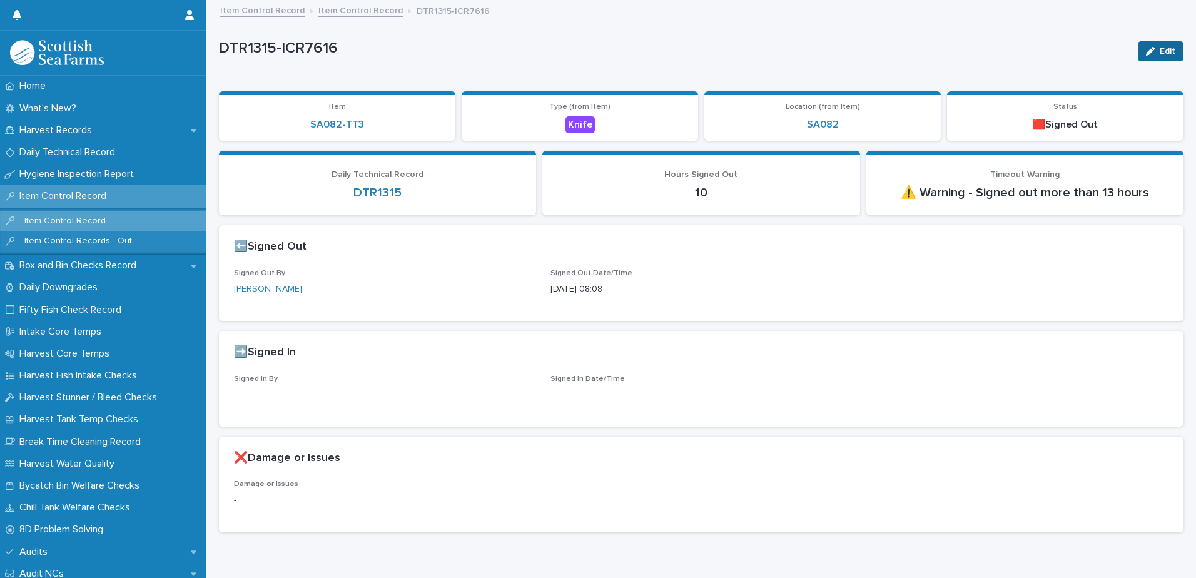
click at [1159, 51] on span "Edit" at bounding box center [1167, 51] width 16 height 9
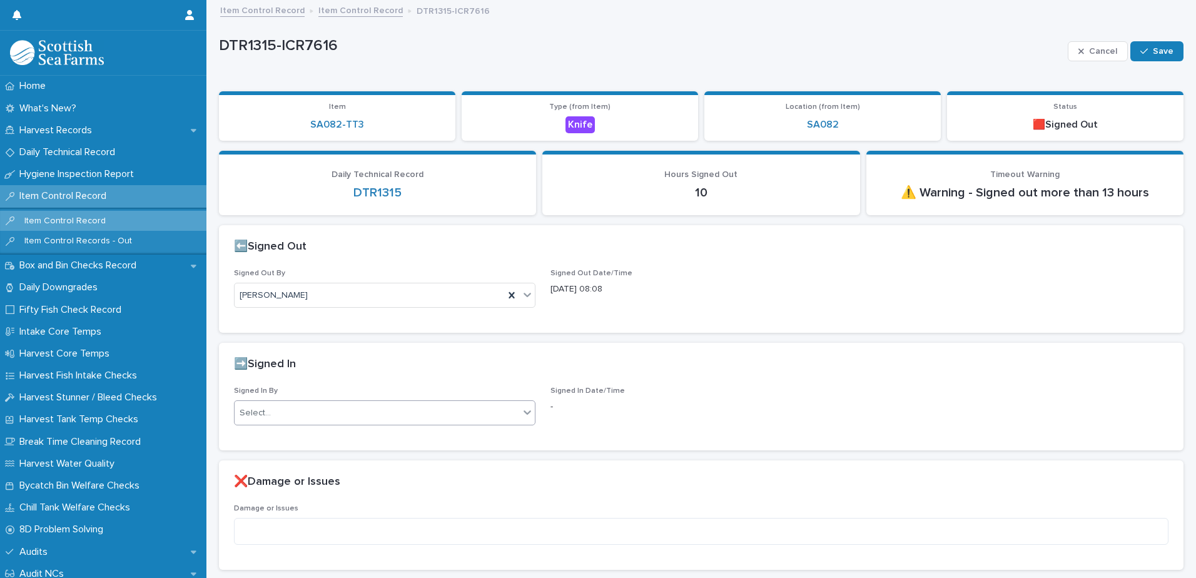
click at [278, 411] on div "Select..." at bounding box center [376, 413] width 285 height 21
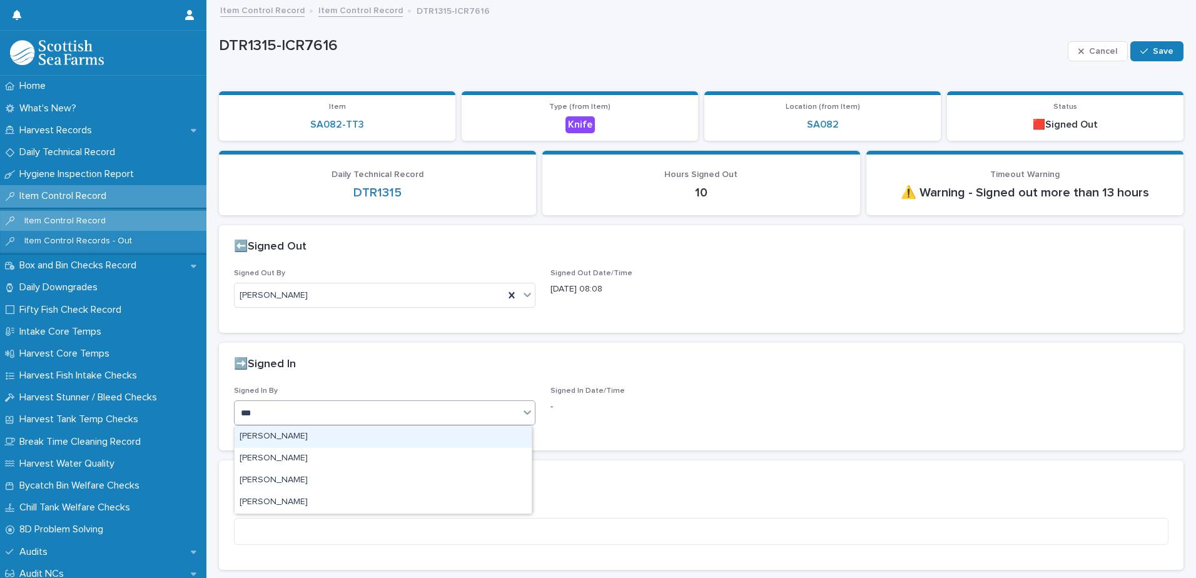
type input "****"
click at [270, 435] on div "[PERSON_NAME]" at bounding box center [382, 437] width 297 height 22
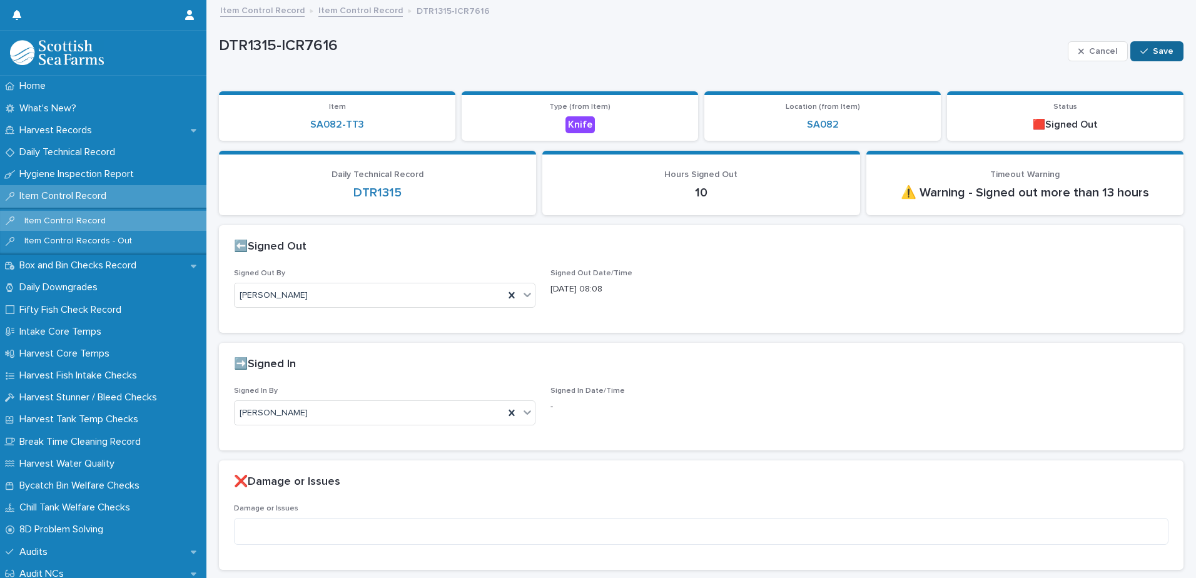
click at [1140, 54] on icon "button" at bounding box center [1144, 51] width 8 height 9
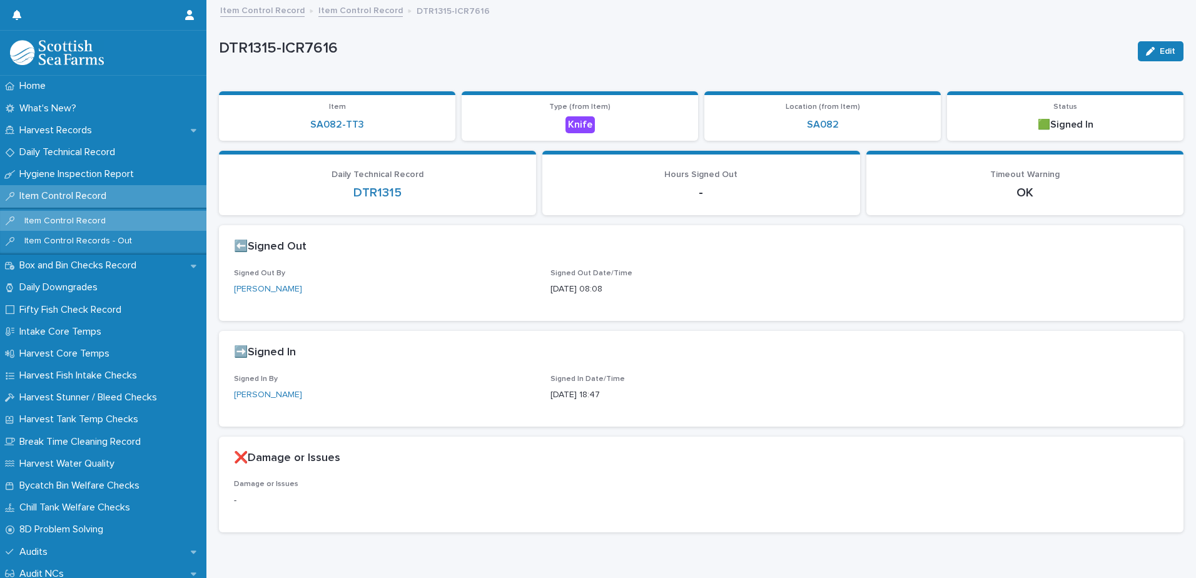
click at [358, 10] on link "Item Control Record" at bounding box center [360, 10] width 84 height 14
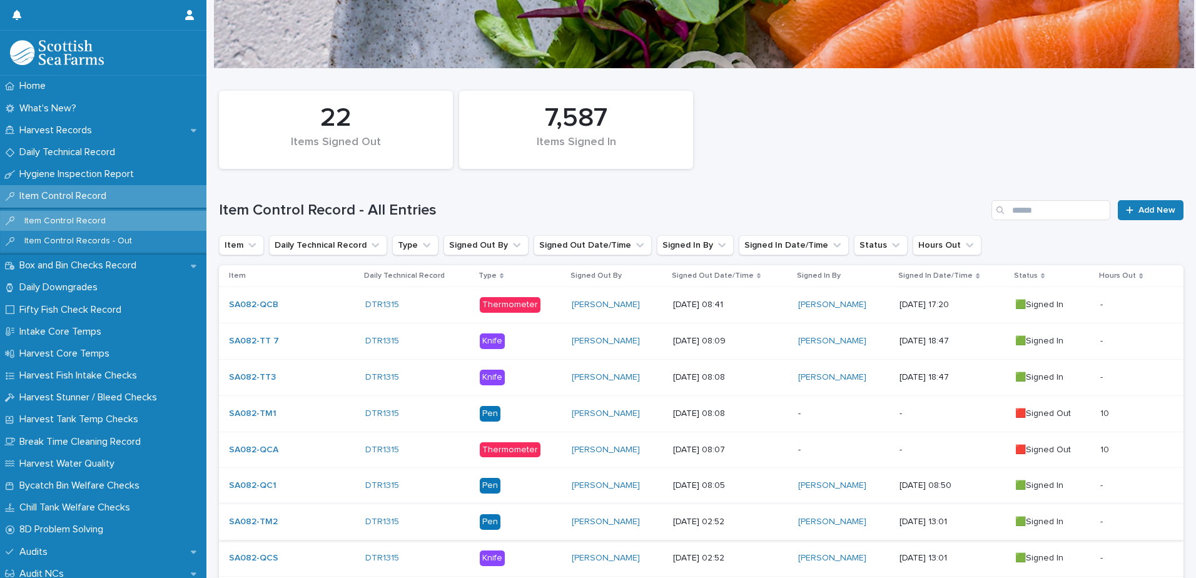
scroll to position [188, 0]
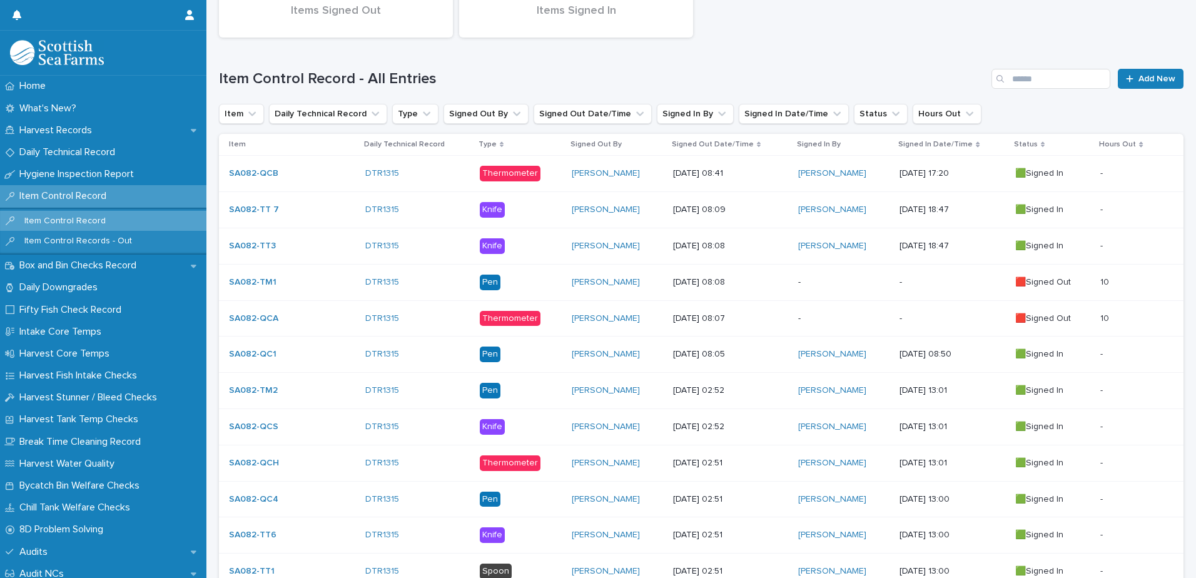
click at [825, 278] on p "-" at bounding box center [843, 282] width 91 height 11
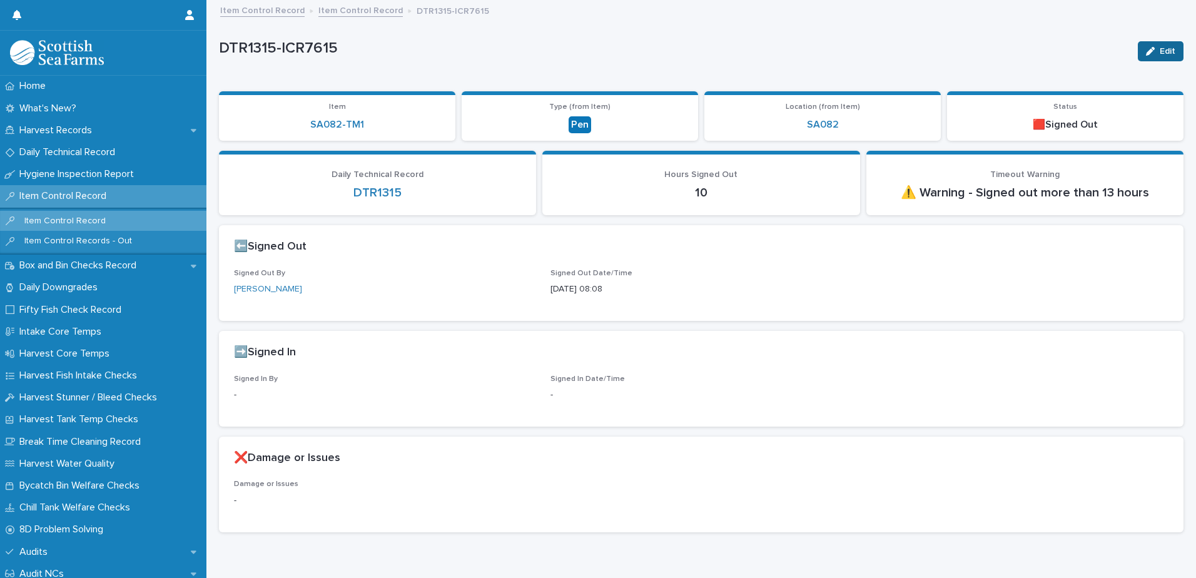
click at [1149, 51] on div "button" at bounding box center [1153, 51] width 14 height 9
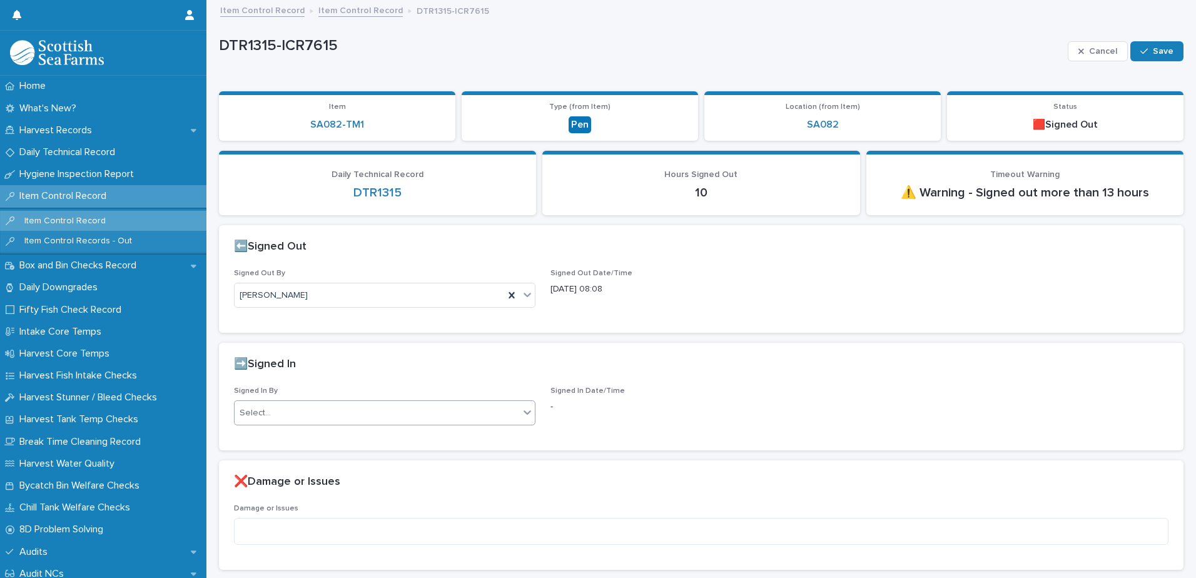
click at [349, 416] on div "Select..." at bounding box center [376, 413] width 285 height 21
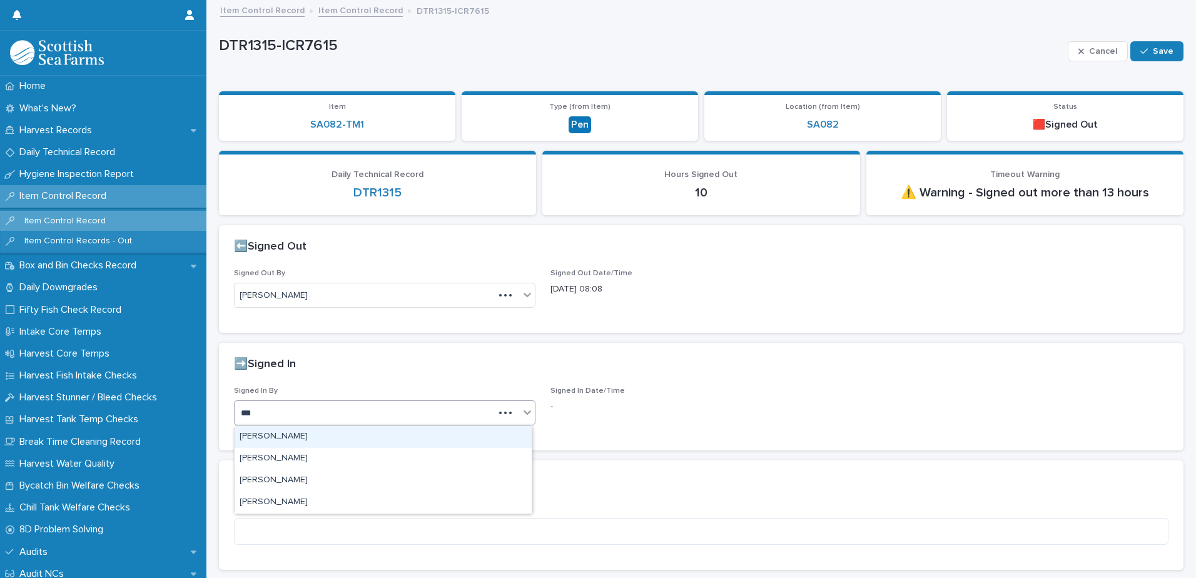
type input "****"
click at [308, 436] on div "[PERSON_NAME]" at bounding box center [382, 437] width 297 height 22
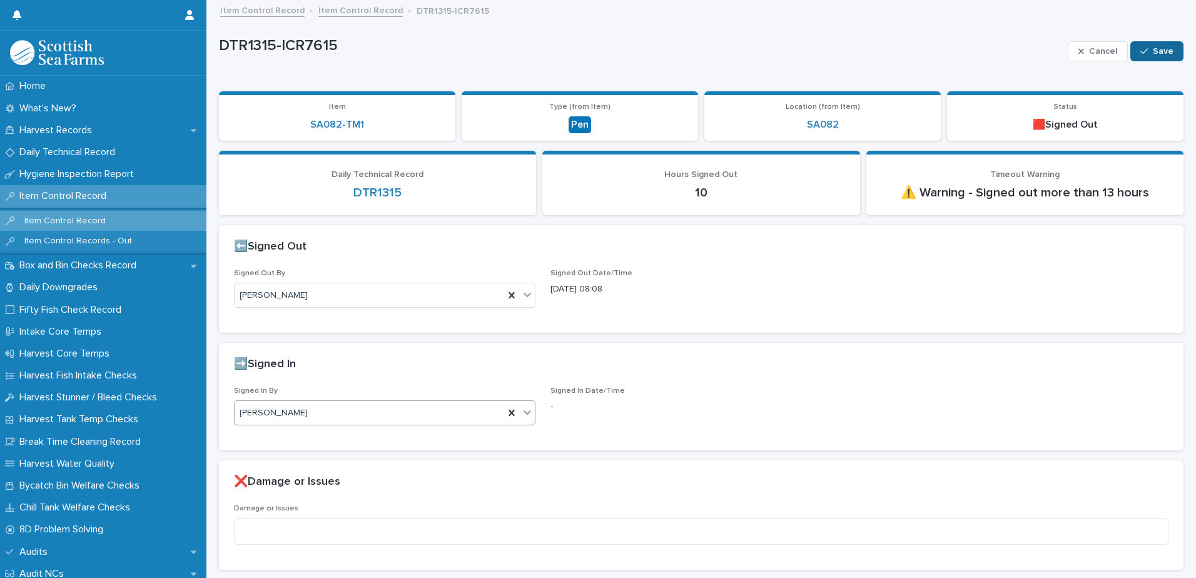
click at [1140, 51] on icon "button" at bounding box center [1144, 51] width 8 height 9
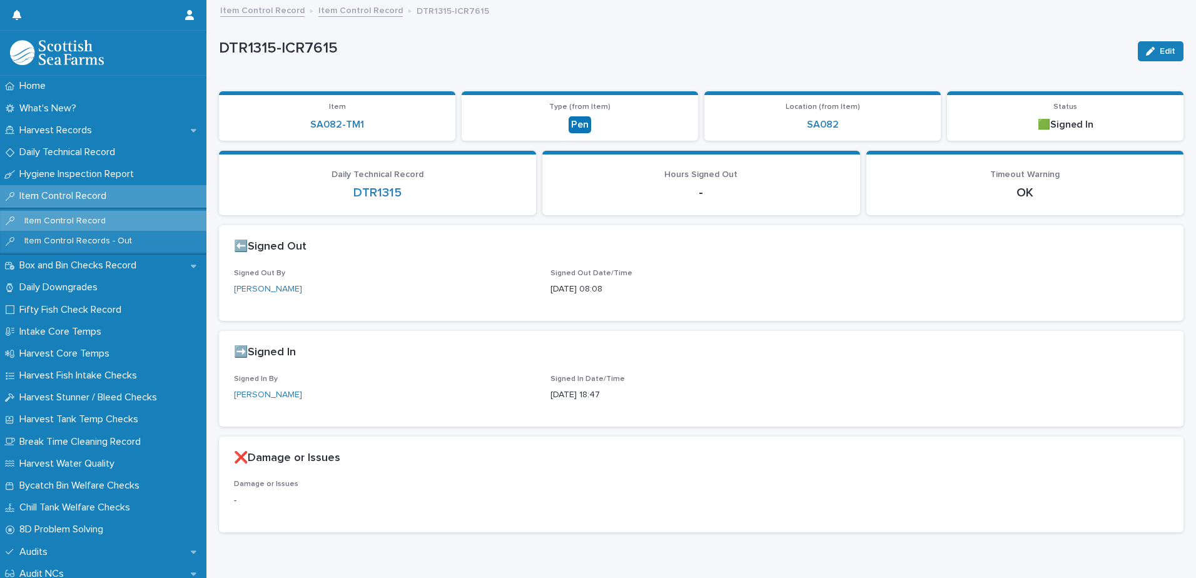
click at [357, 12] on link "Item Control Record" at bounding box center [360, 10] width 84 height 14
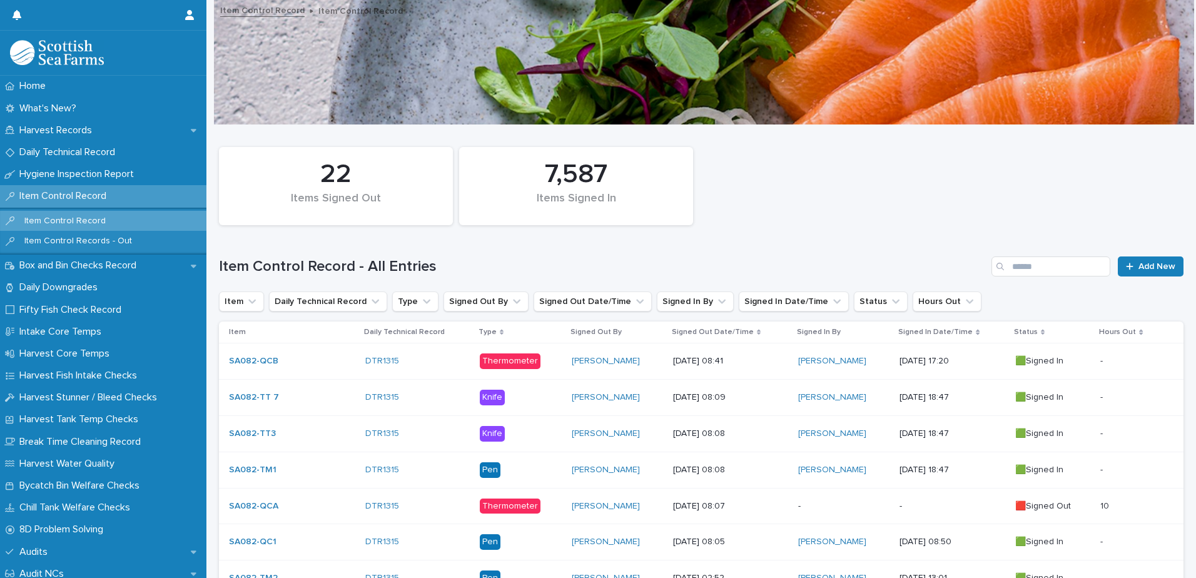
click at [834, 503] on p "-" at bounding box center [843, 506] width 91 height 11
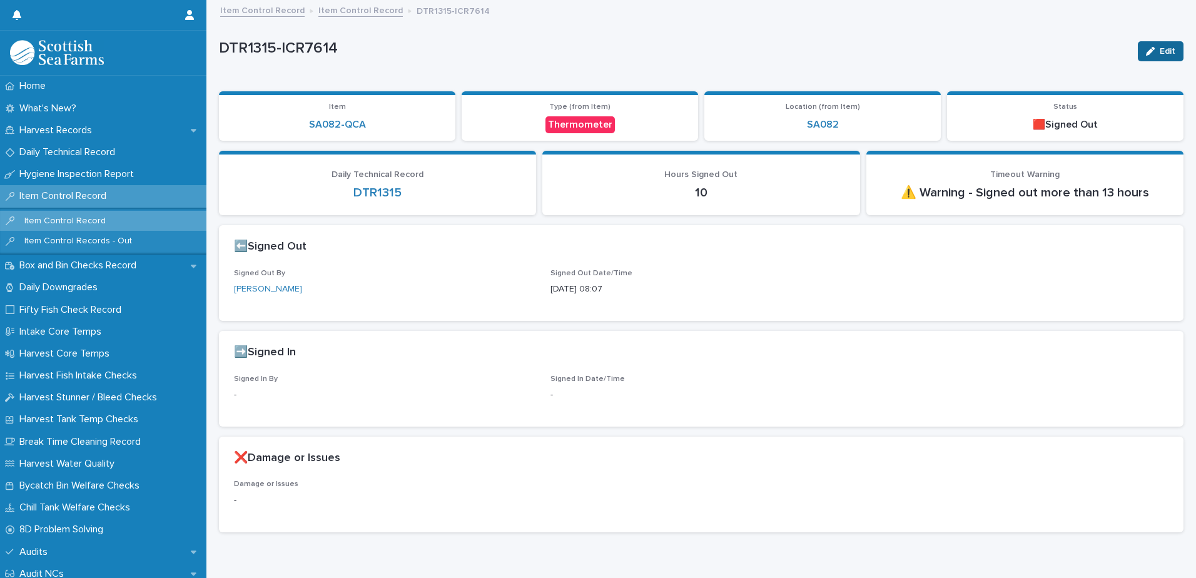
click at [1142, 44] on button "Edit" at bounding box center [1160, 51] width 46 height 20
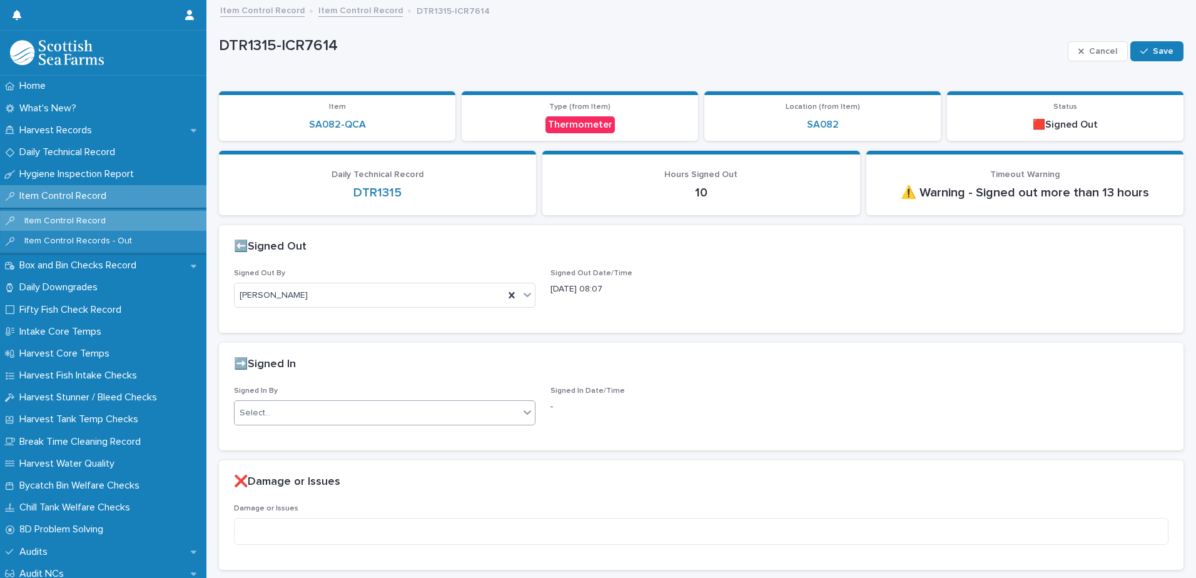
click at [332, 406] on div "Select..." at bounding box center [376, 413] width 285 height 21
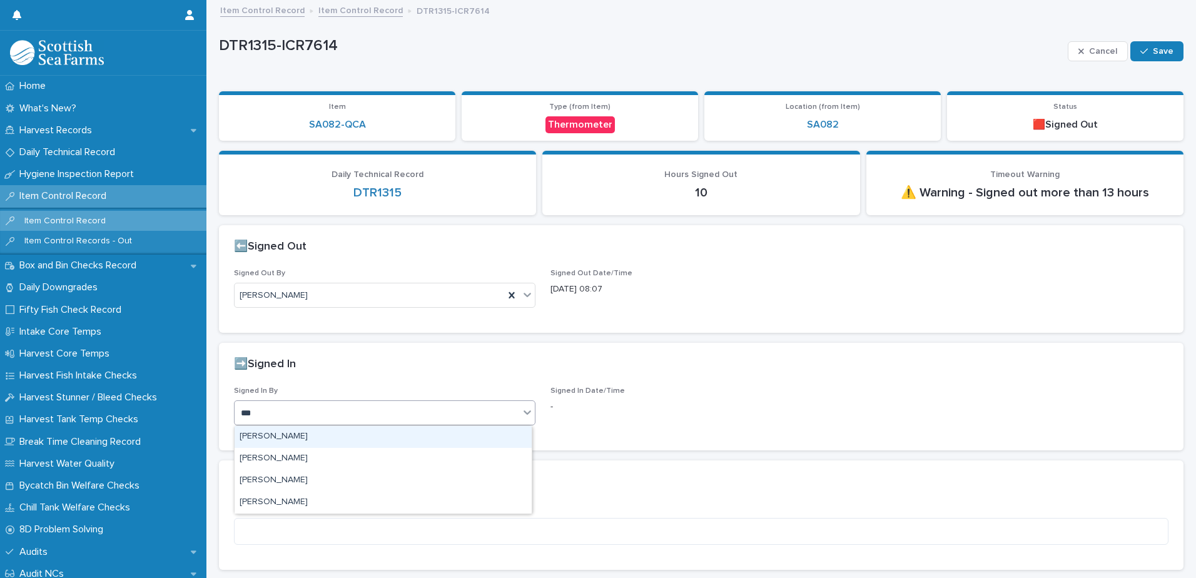
type input "****"
click at [286, 436] on div "[PERSON_NAME]" at bounding box center [382, 437] width 297 height 22
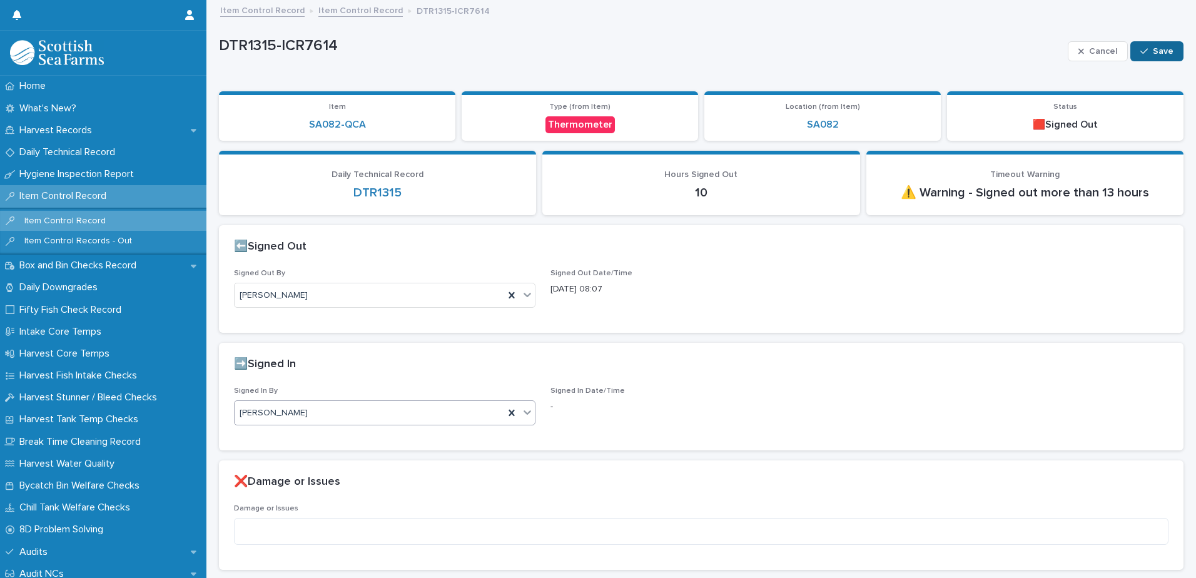
click at [1152, 54] on span "Save" at bounding box center [1162, 51] width 21 height 9
